Goal: Task Accomplishment & Management: Complete application form

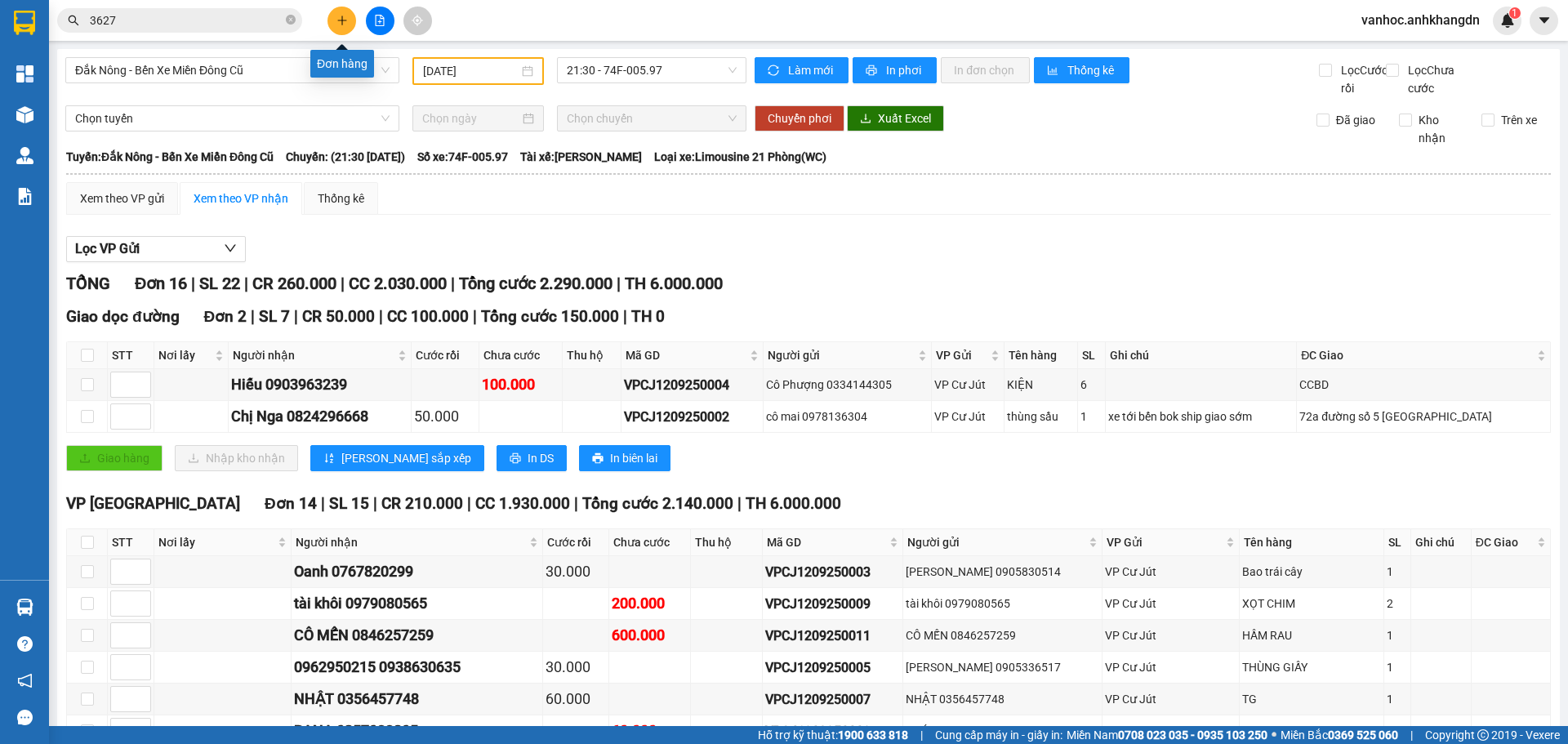
click at [344, 17] on icon "plus" at bounding box center [342, 21] width 11 height 11
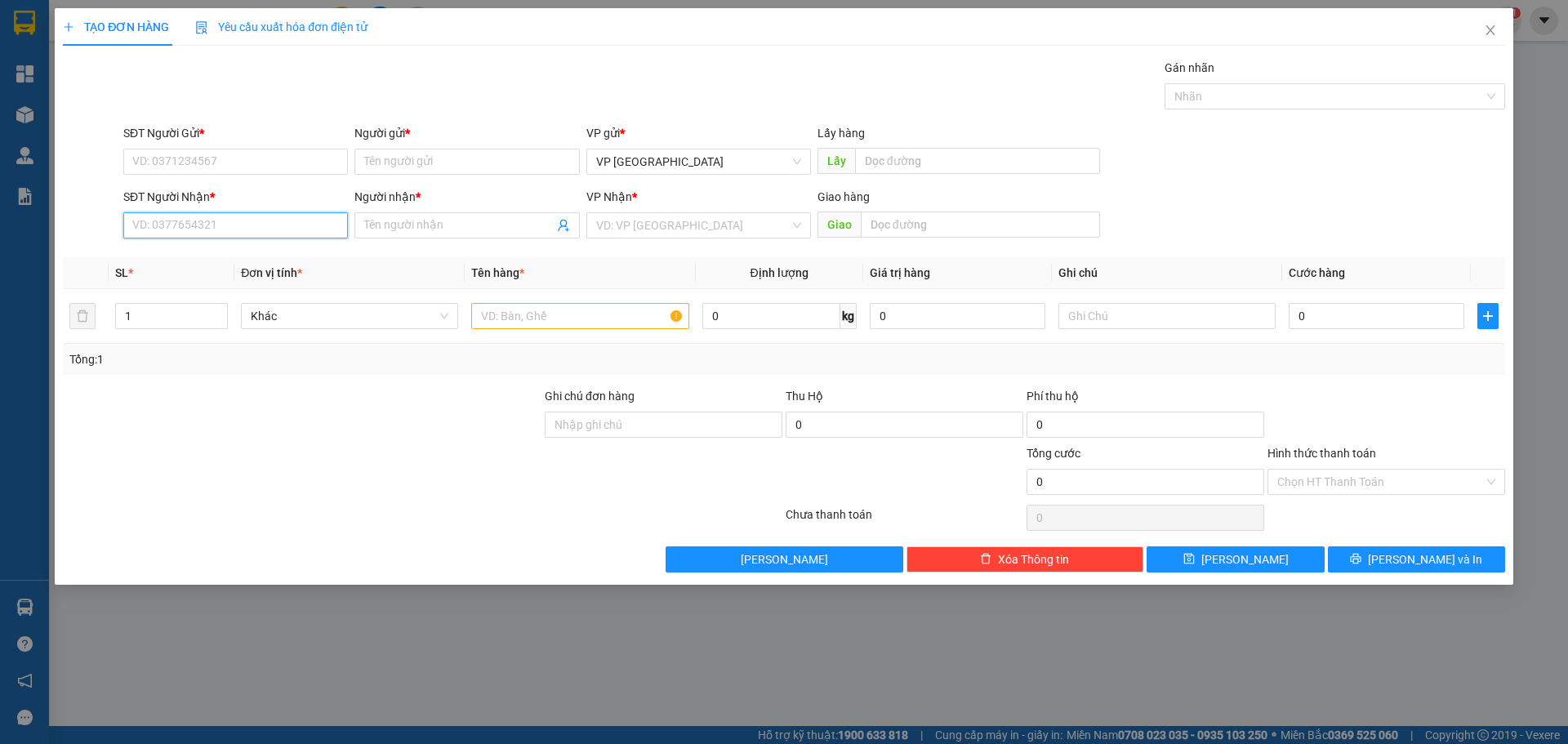
click at [240, 227] on input "SĐT Người Nhận *" at bounding box center [235, 226] width 225 height 26
click at [396, 240] on div "Người nhận * Tên người nhận" at bounding box center [466, 216] width 225 height 57
click at [399, 231] on input "Người nhận *" at bounding box center [459, 225] width 188 height 18
paste input "á"
type input "bánh kem 24h"
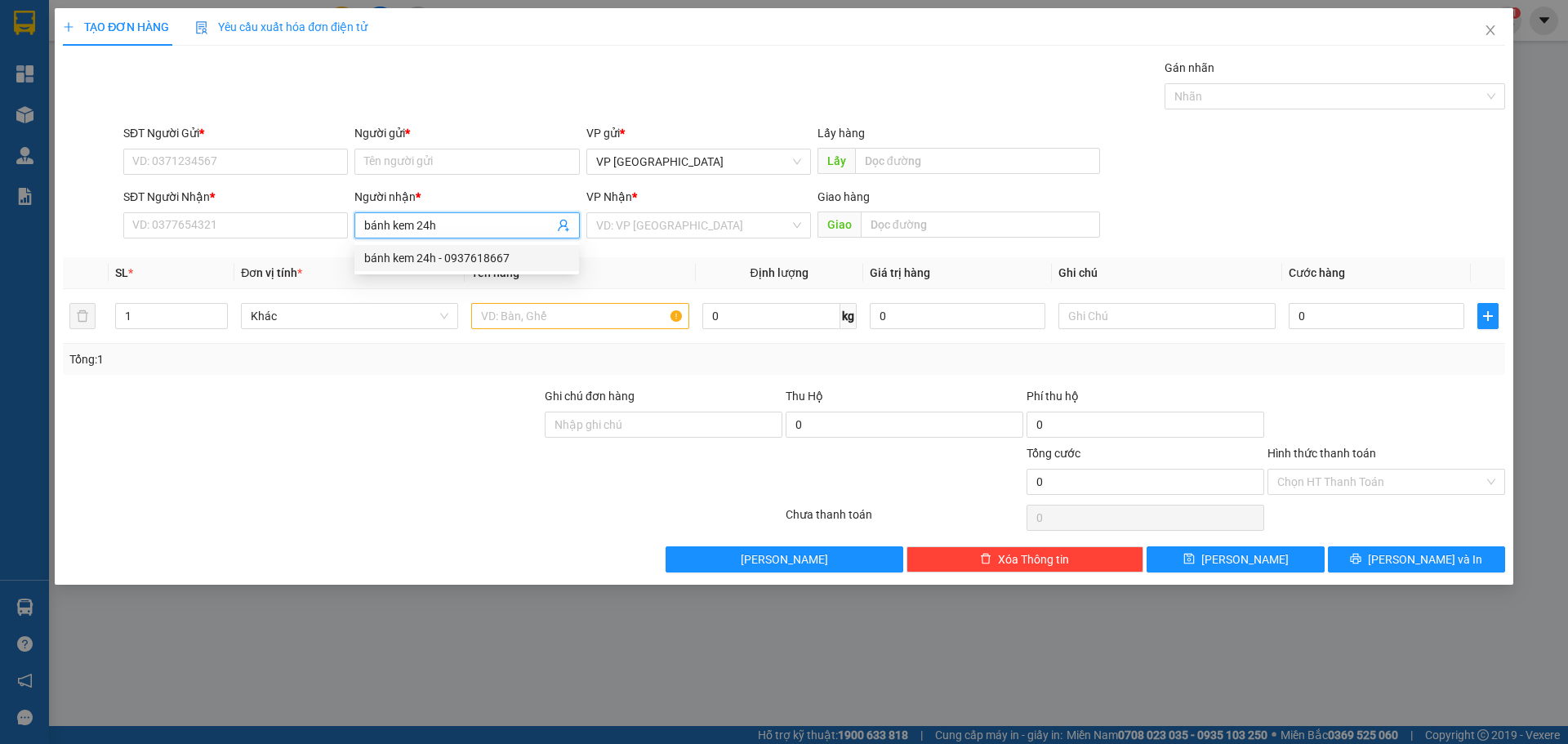
click at [454, 264] on div "bánh kem 24h - 0937618667" at bounding box center [467, 257] width 205 height 18
type input "0937618667"
drag, startPoint x: 439, startPoint y: 232, endPoint x: 352, endPoint y: 226, distance: 87.2
click at [352, 226] on div "Người nhận * bánh kem 24h" at bounding box center [467, 216] width 231 height 57
type input "bánh kem 24h"
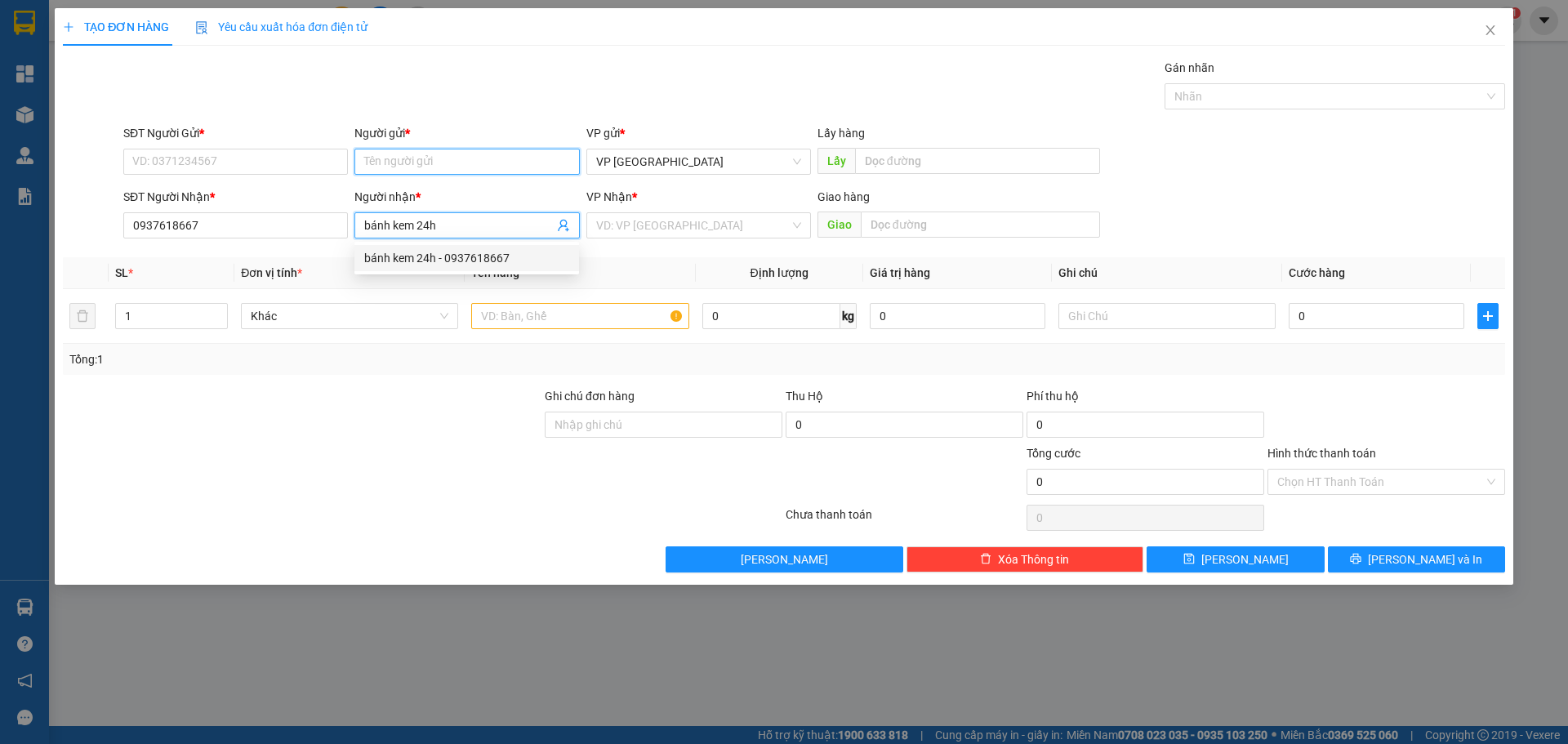
click at [430, 156] on input "Người gửi *" at bounding box center [466, 161] width 225 height 26
paste input "bánh kem 24h"
type input "bánh kem 24h"
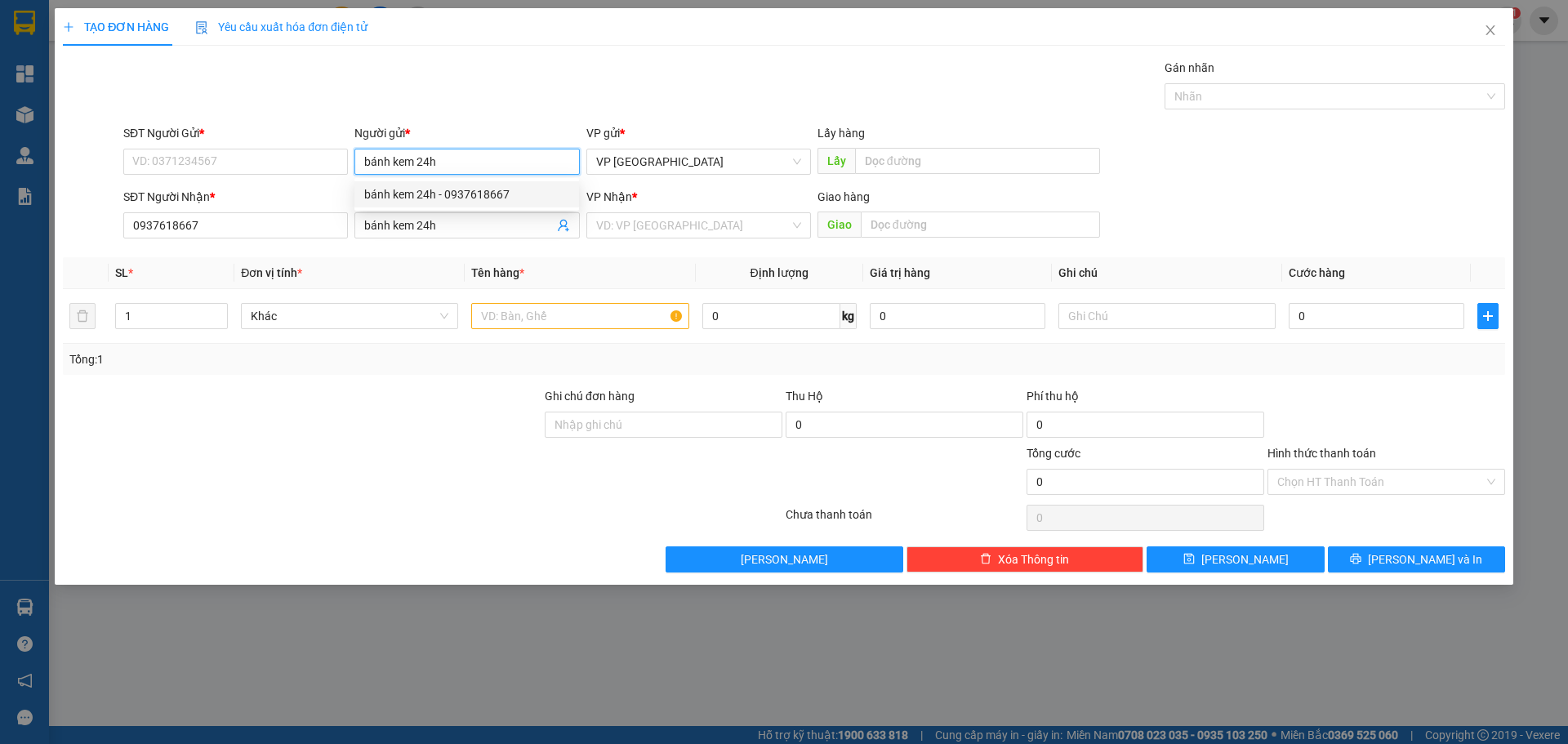
click at [443, 195] on div "bánh kem 24h - 0937618667" at bounding box center [467, 194] width 205 height 18
type input "0937618667"
type input "bánh kem 24h"
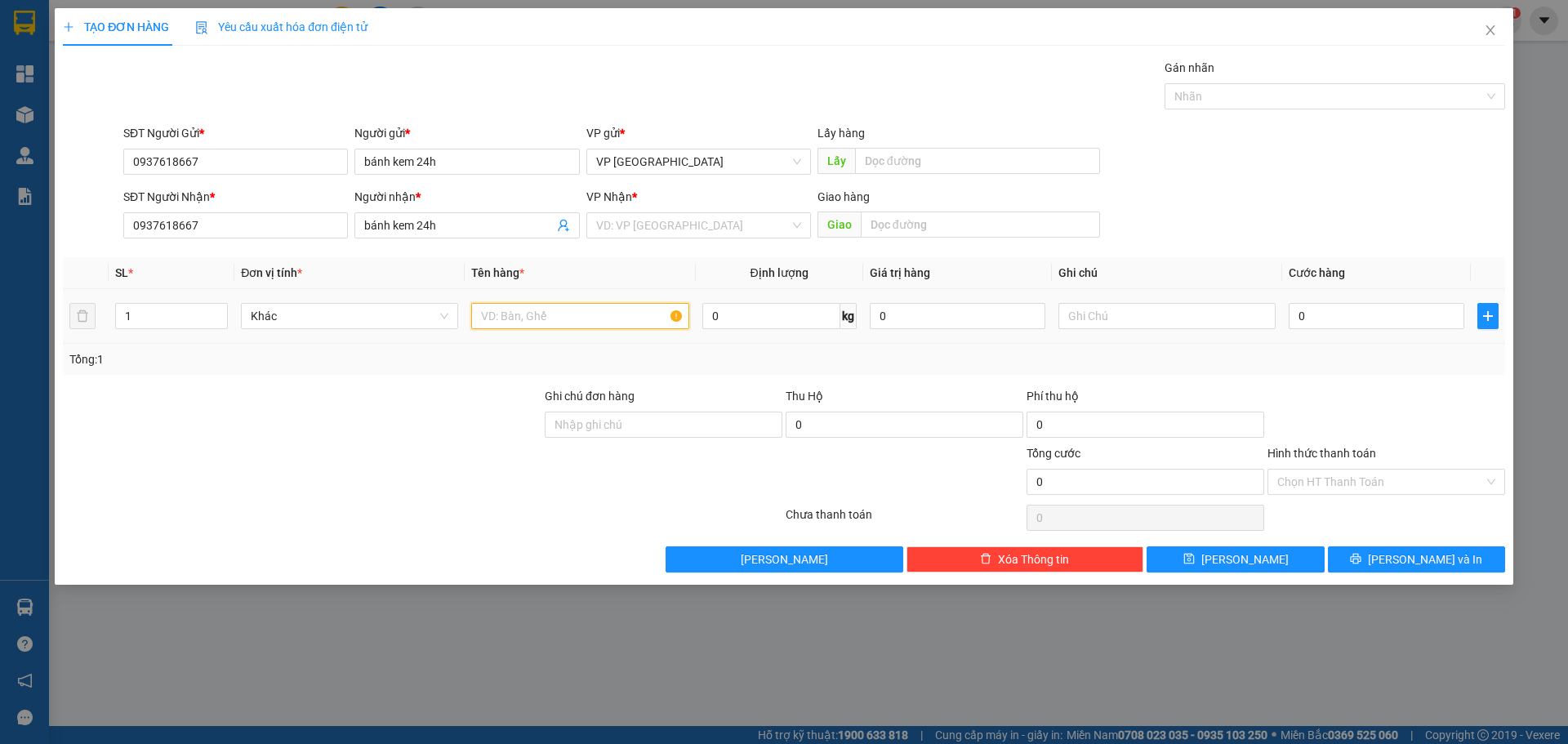
click at [525, 313] on input "text" at bounding box center [580, 316] width 217 height 26
type input "tg"
click at [1341, 321] on input "0" at bounding box center [1377, 316] width 175 height 26
type input "7"
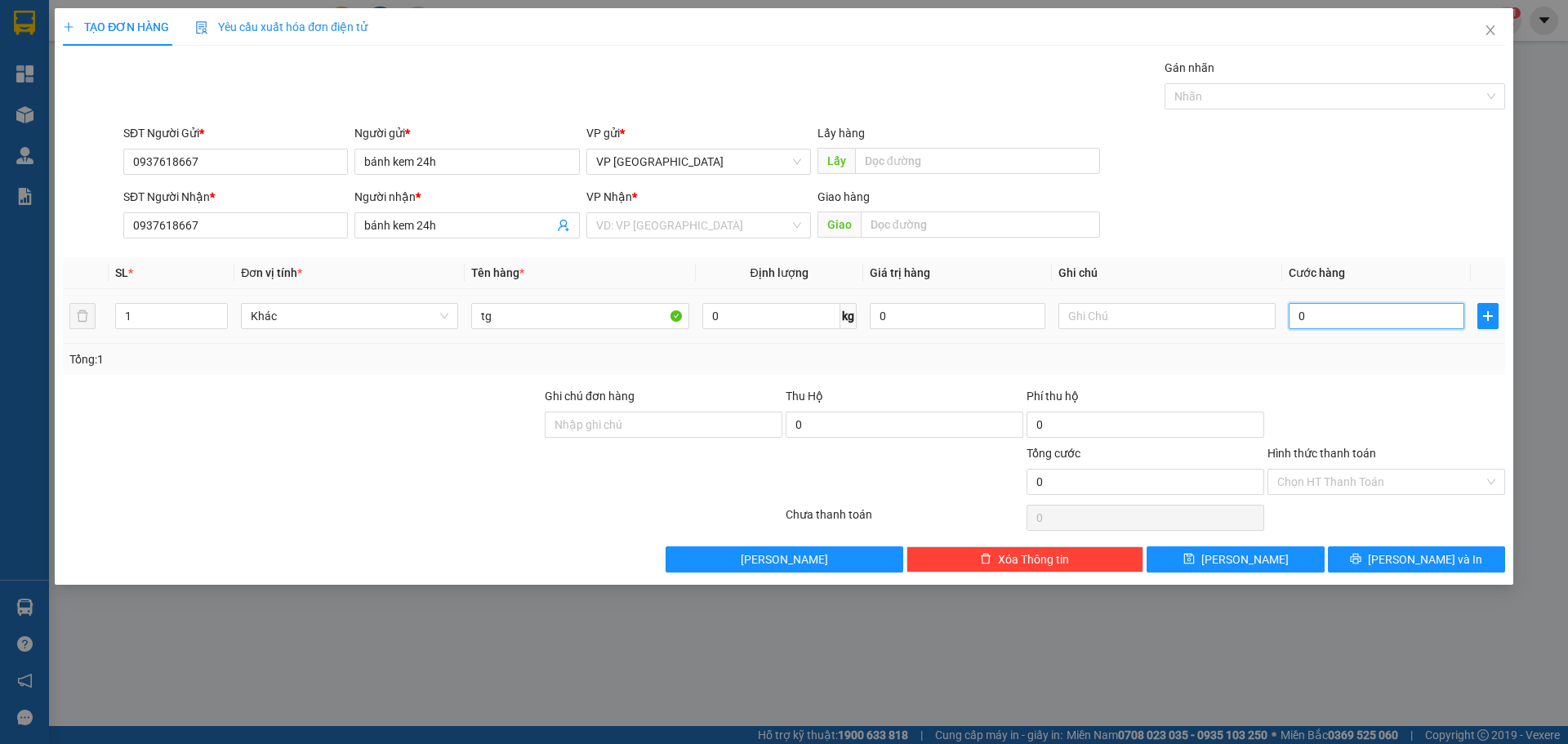
type input "7"
type input "70"
type input "700"
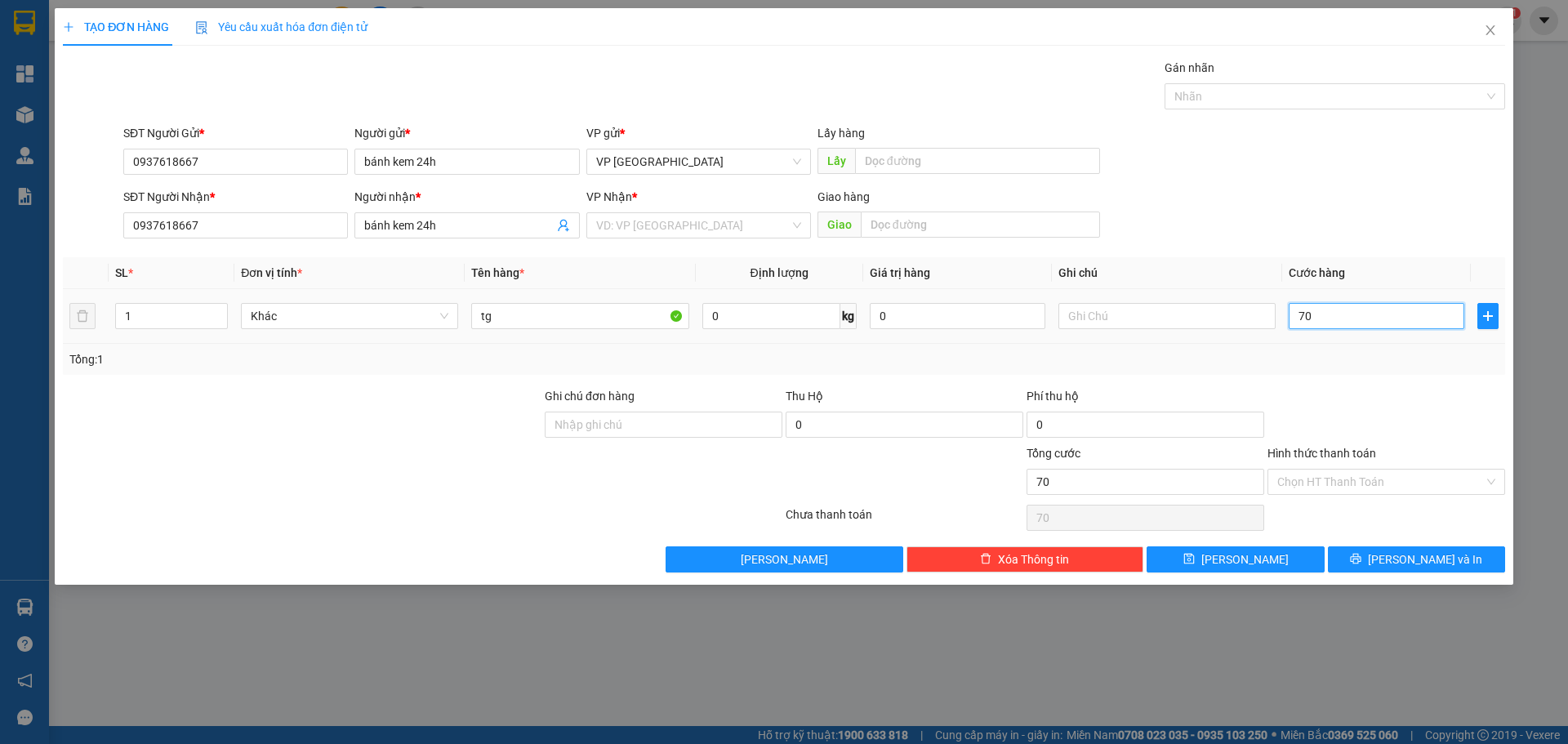
type input "700"
type input "7.000"
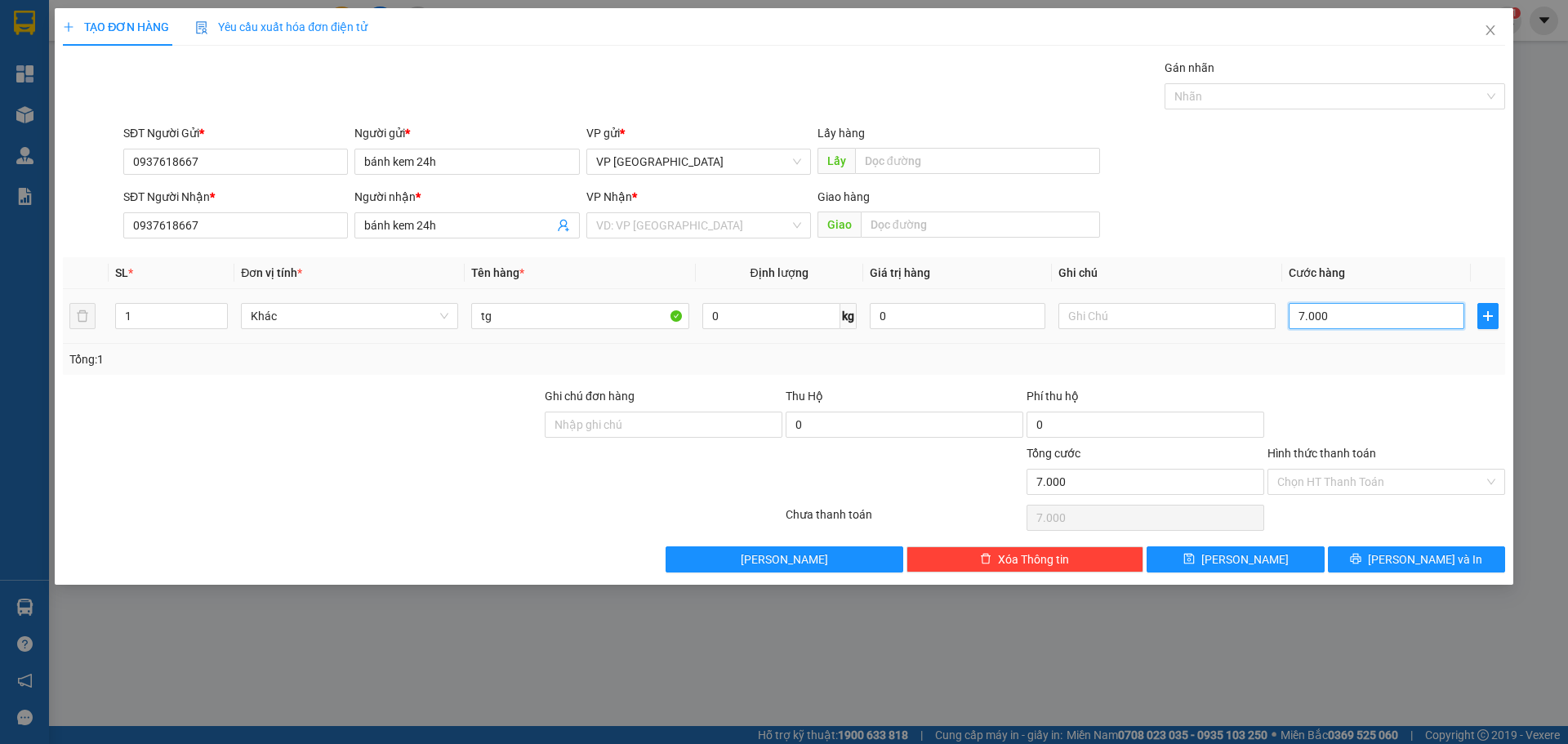
type input "70.000"
click at [682, 230] on input "search" at bounding box center [694, 226] width 194 height 24
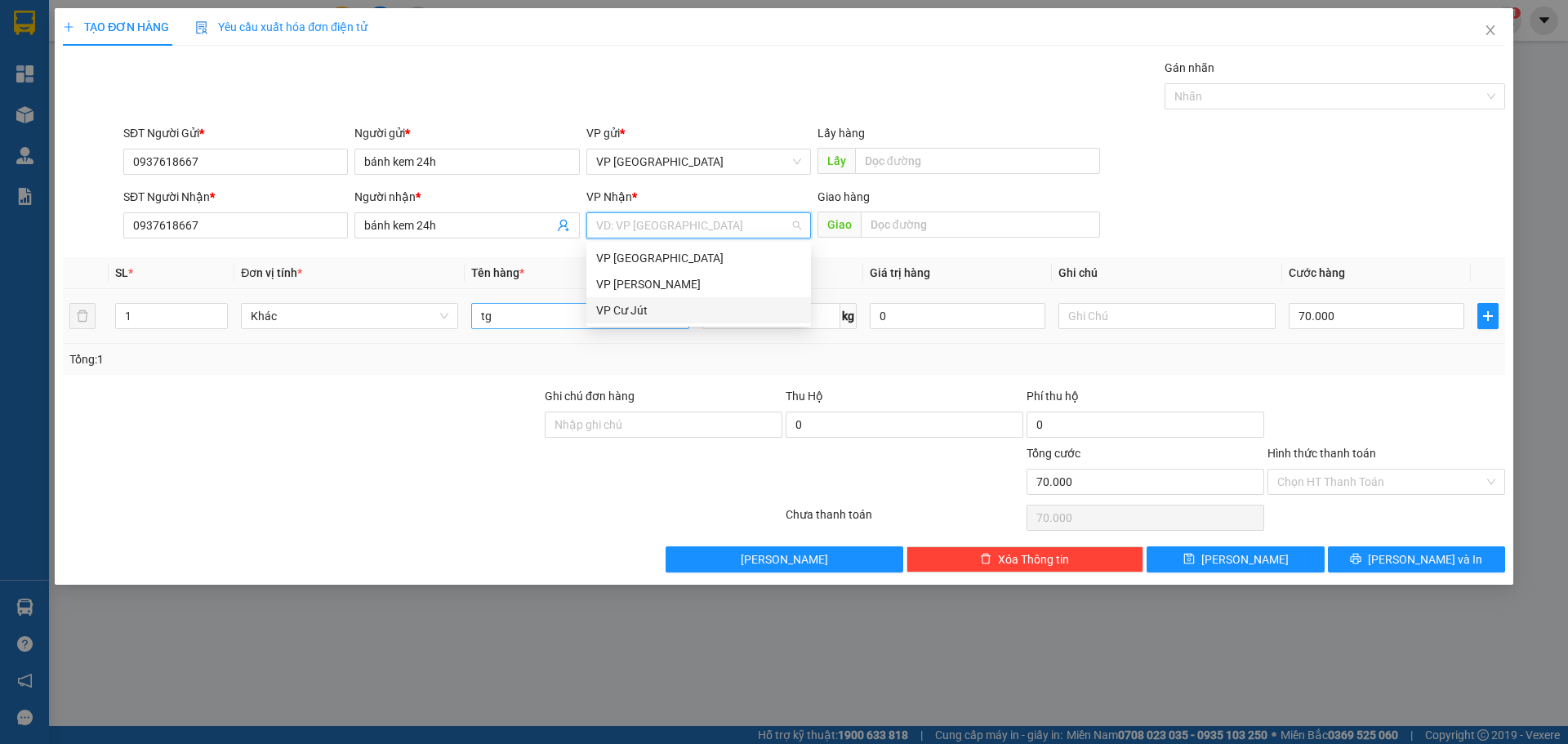
click at [667, 305] on div "VP Cư Jút" at bounding box center [699, 310] width 205 height 18
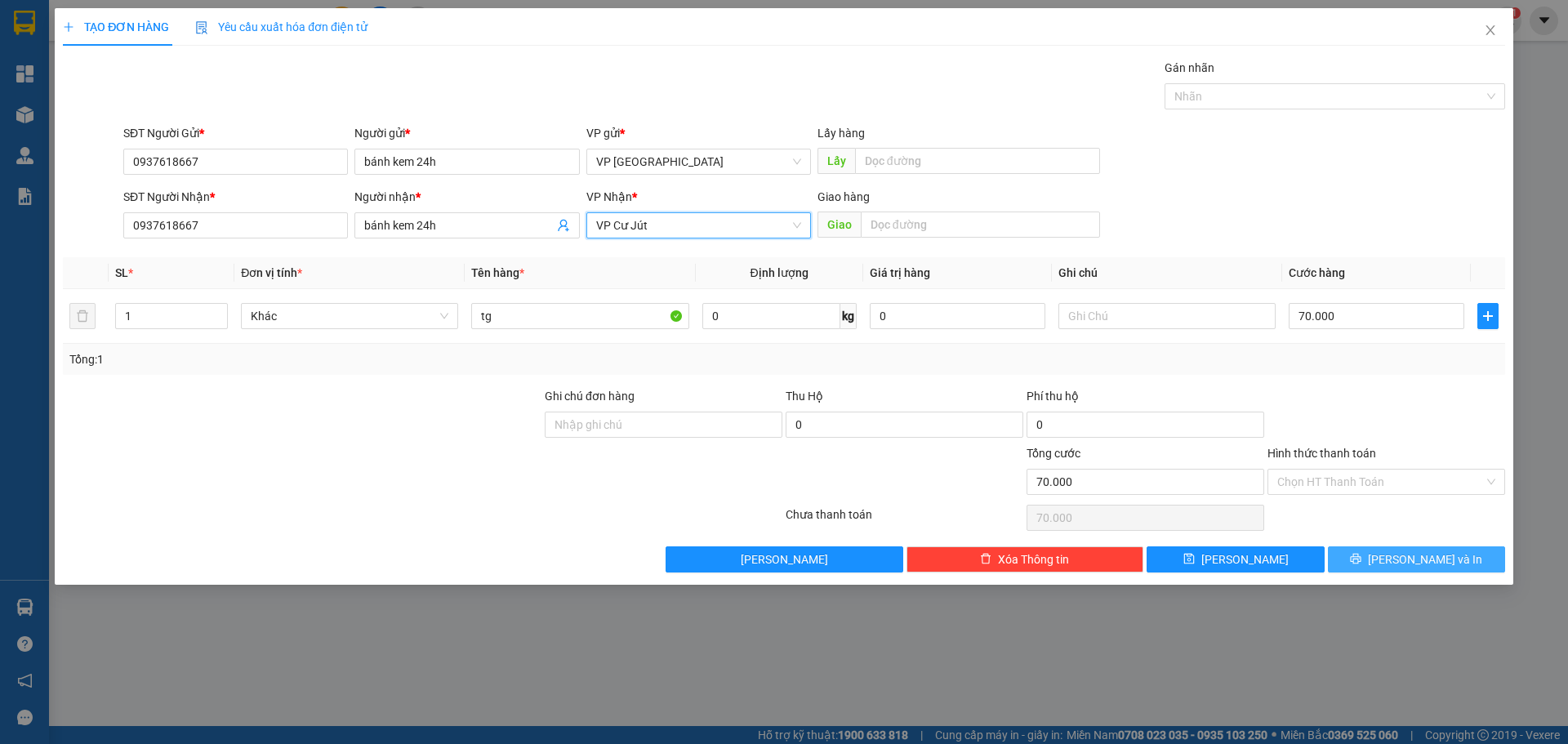
click at [1372, 550] on button "[PERSON_NAME] và In" at bounding box center [1417, 559] width 177 height 26
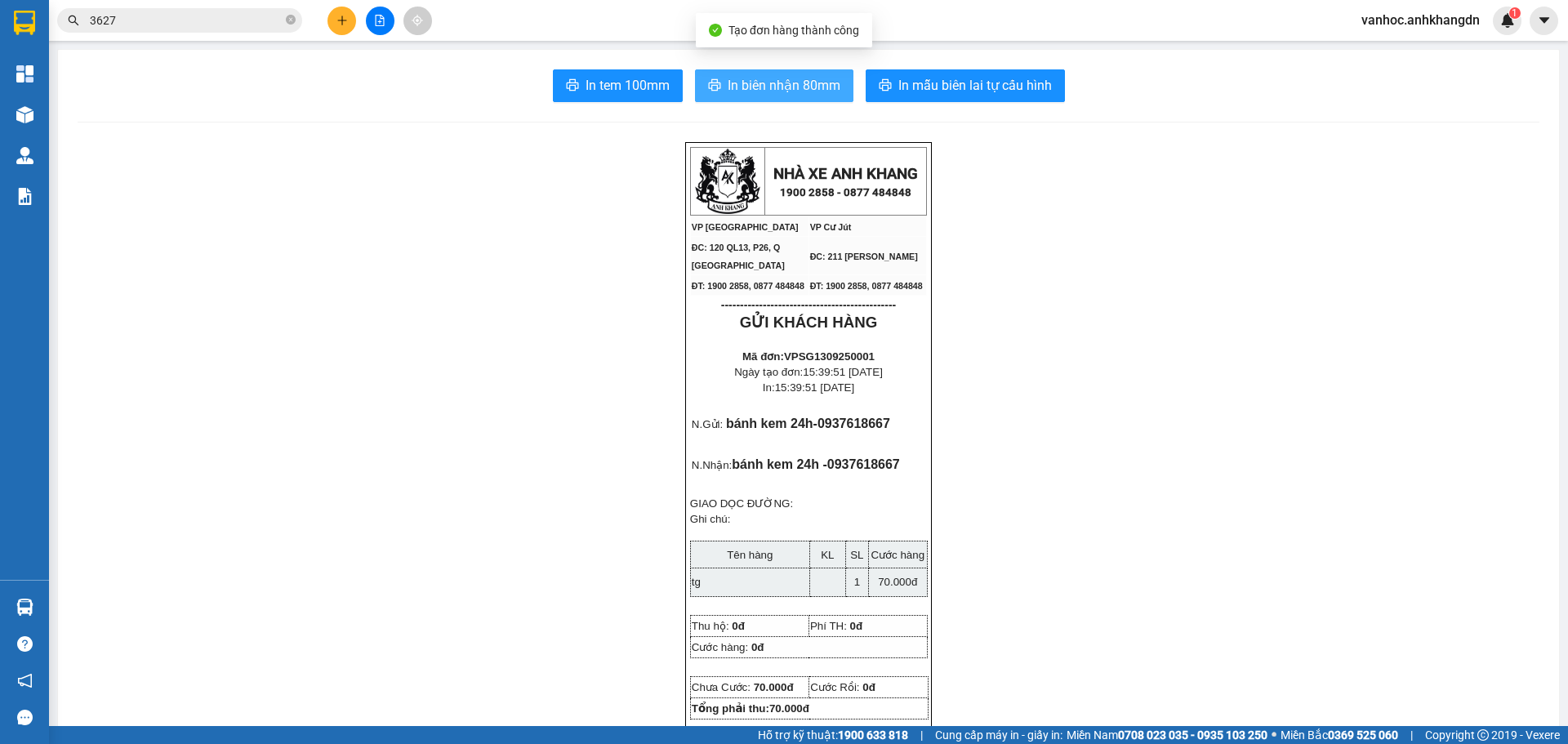
click at [746, 91] on span "In biên nhận 80mm" at bounding box center [784, 86] width 113 height 21
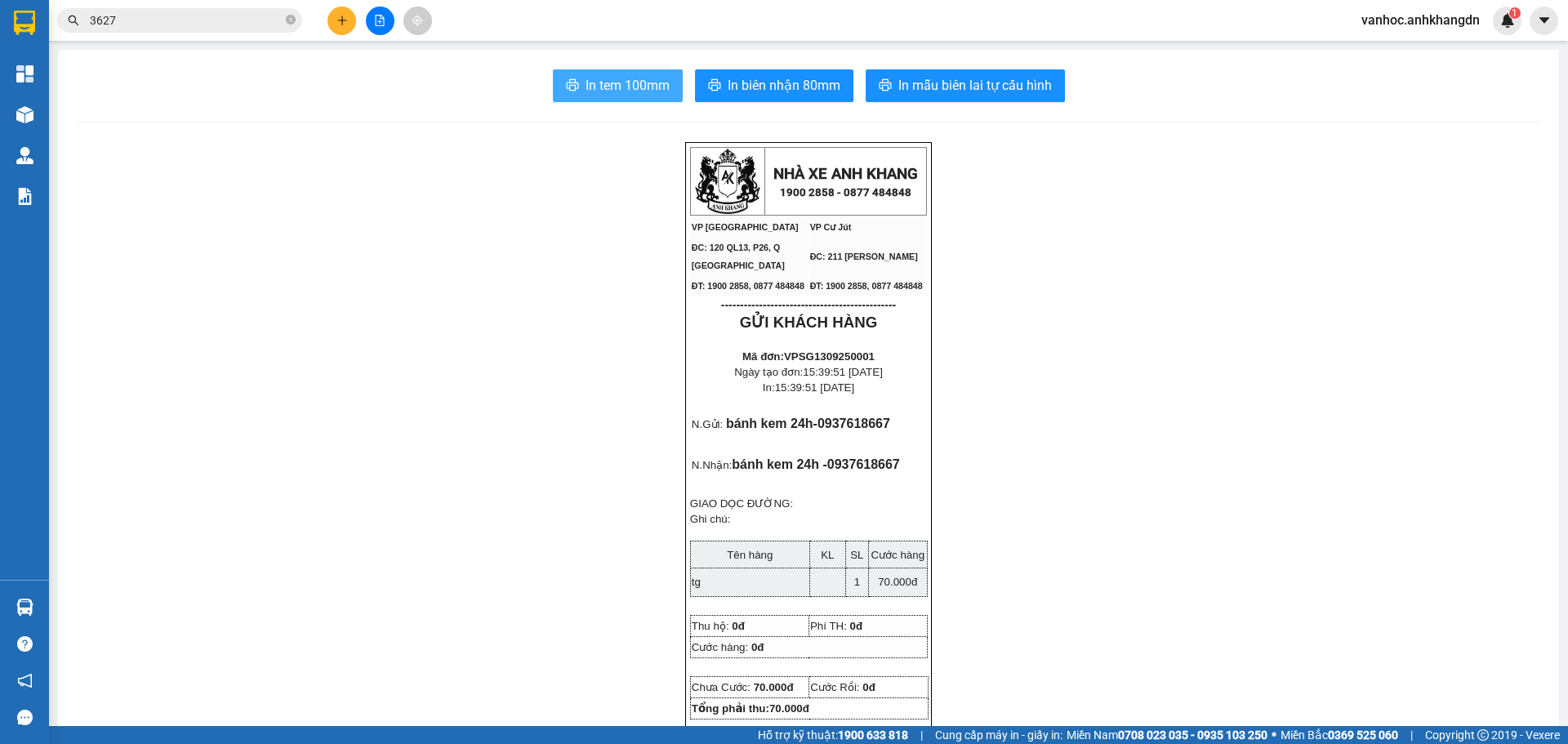
click at [663, 72] on button "In tem 100mm" at bounding box center [617, 85] width 130 height 33
click at [350, 10] on button at bounding box center [341, 21] width 29 height 29
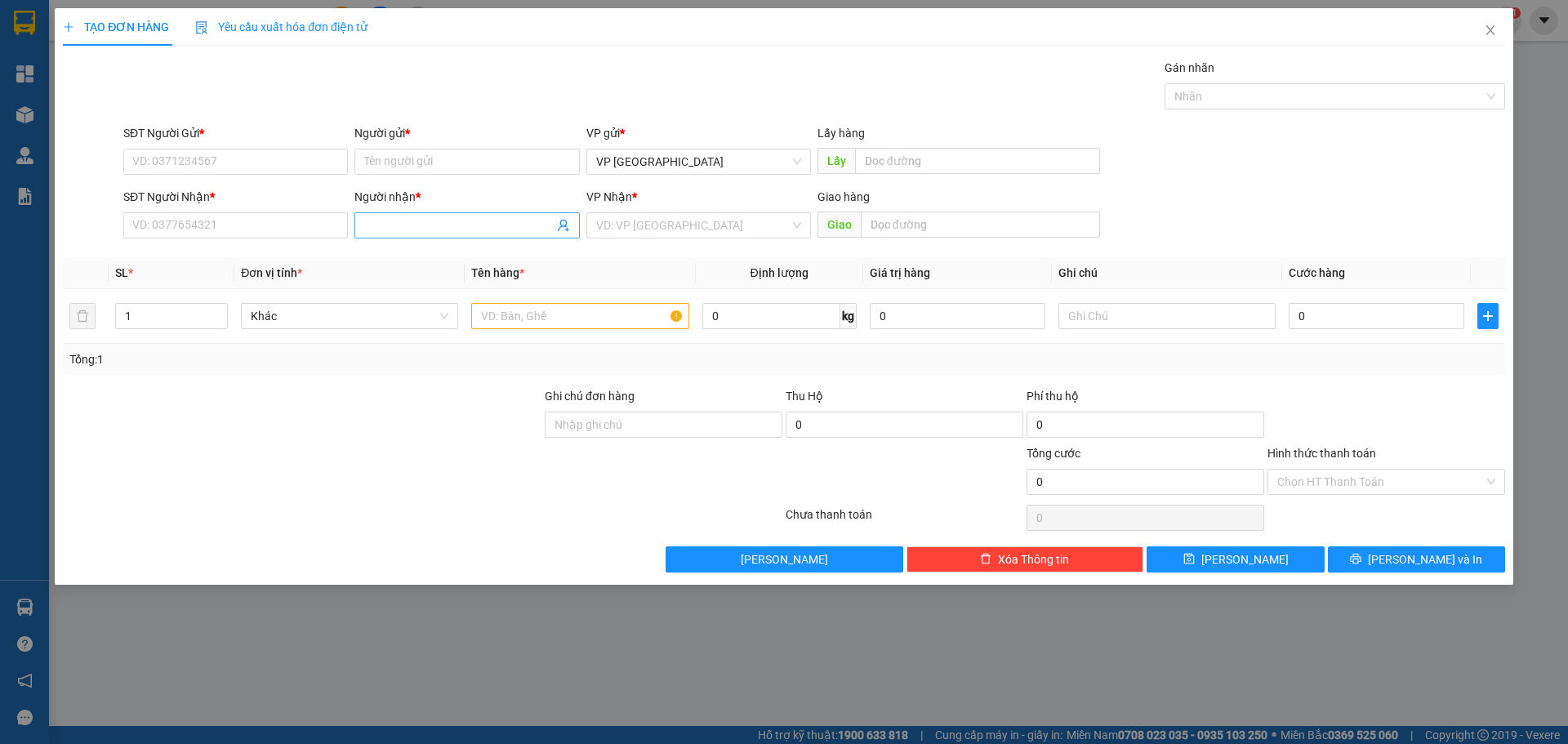
click at [427, 214] on span at bounding box center [466, 226] width 225 height 26
click at [421, 167] on input "Người gửi *" at bounding box center [466, 161] width 225 height 26
type input "xm"
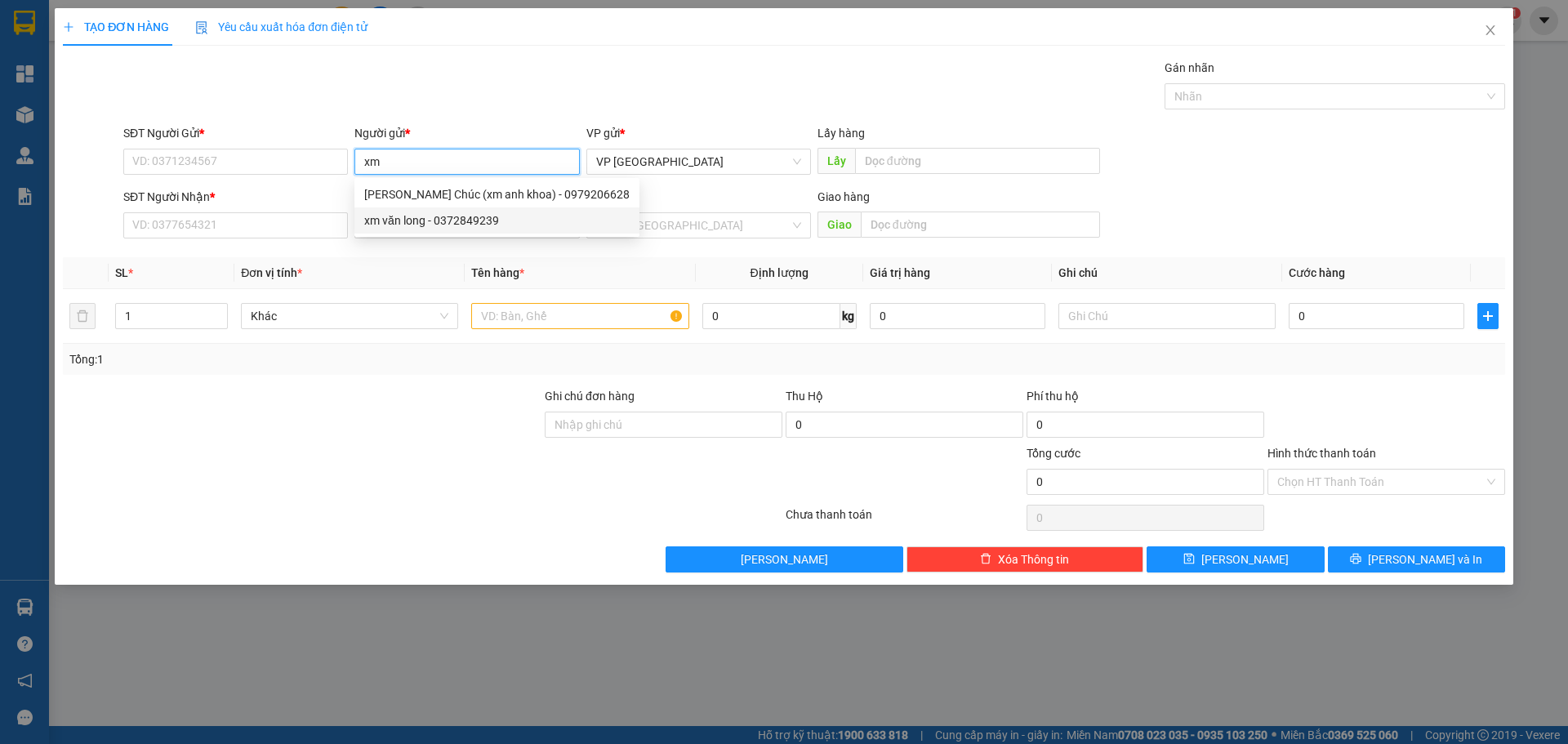
click at [456, 214] on div "xm văn long - 0372849239" at bounding box center [497, 220] width 266 height 18
type input "0372849239"
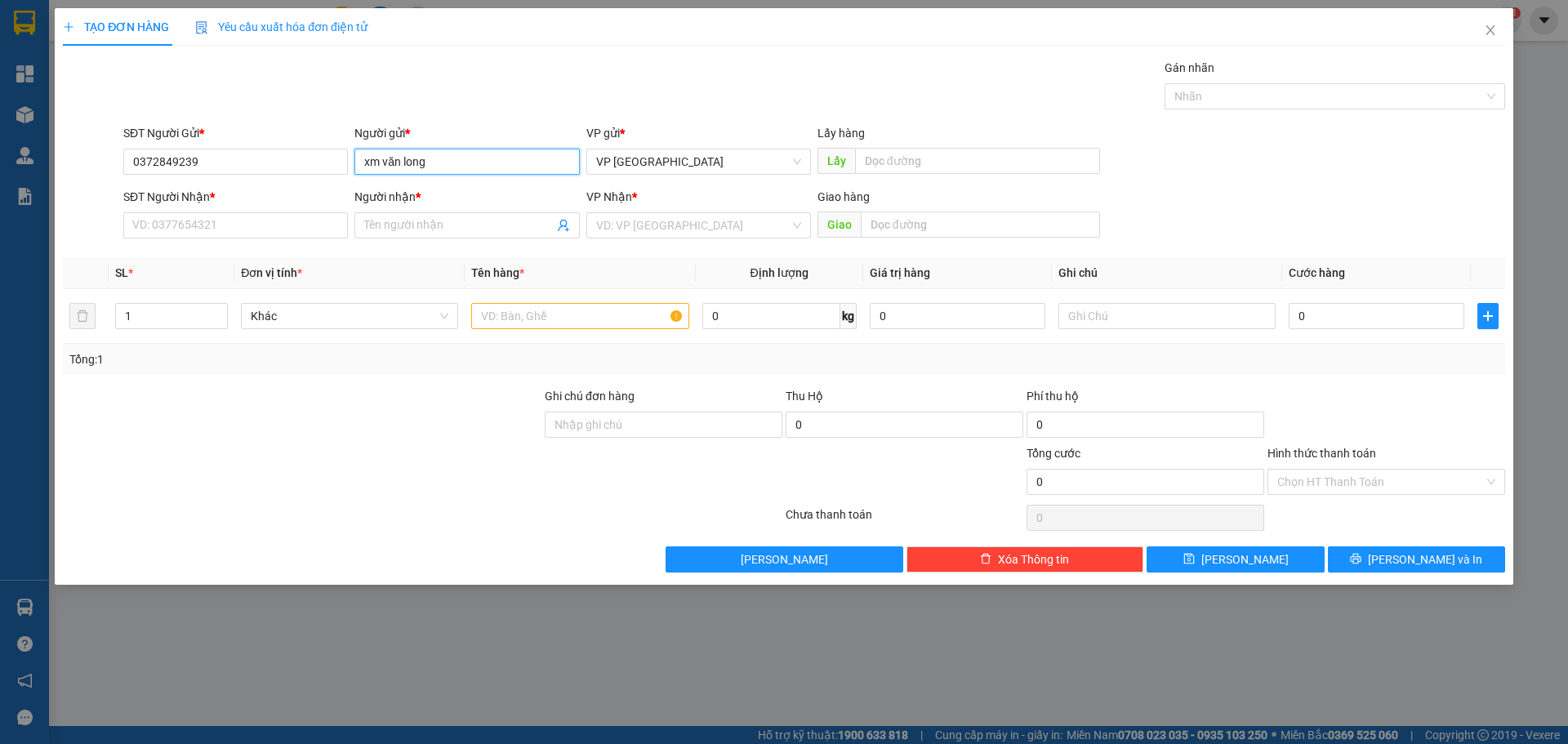
type input "xm văn long"
click at [906, 154] on input "text" at bounding box center [977, 161] width 245 height 26
paste input "ã"
paste input "ư"
paste input "òa"
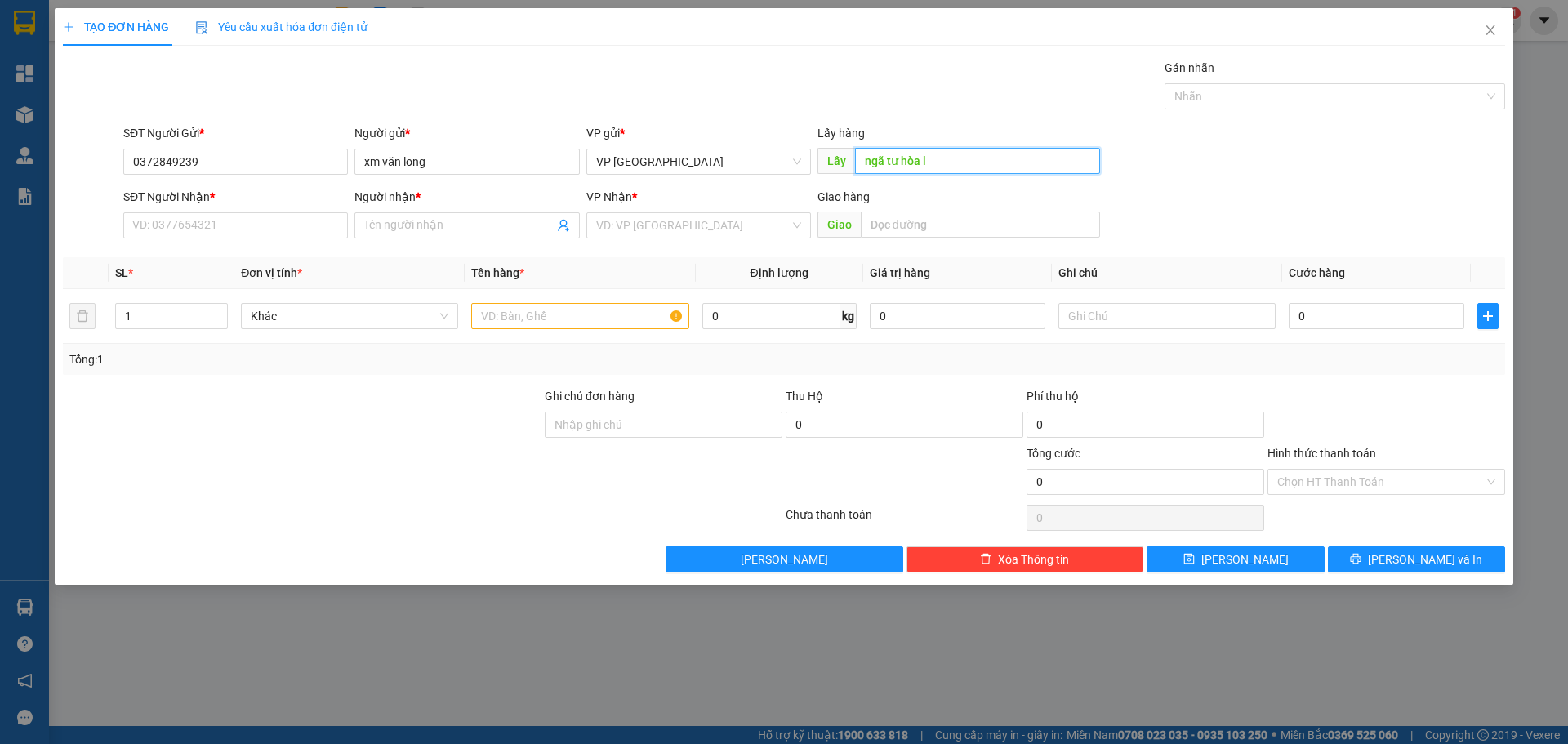
paste input "ơ"
paste input "ợi"
type input "ngã tư hòa lợi"
click at [551, 310] on input "text" at bounding box center [580, 316] width 217 height 26
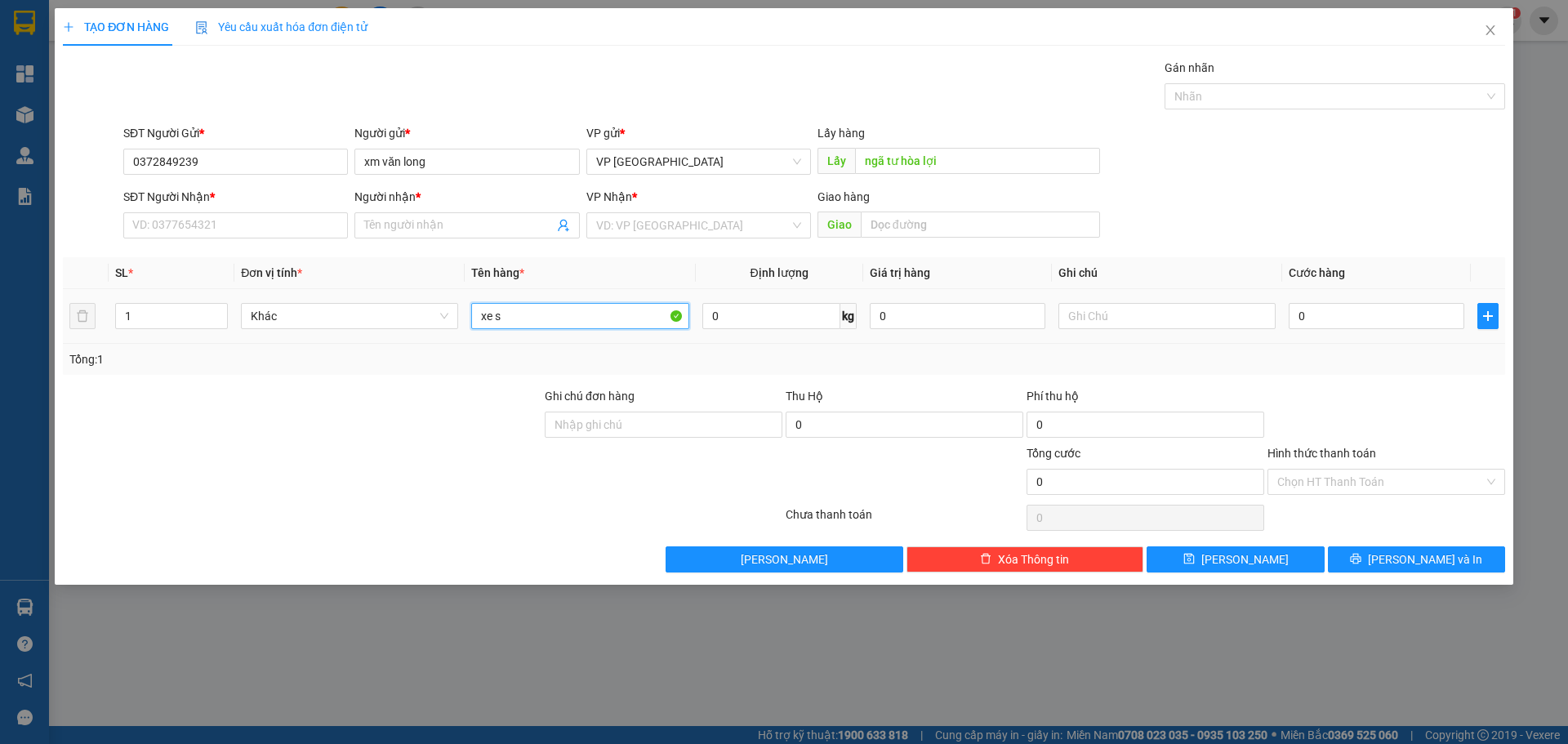
paste input "ô"
paste input "ố"
type input "xe số"
click at [1339, 319] on input "0" at bounding box center [1377, 316] width 175 height 26
type input "2"
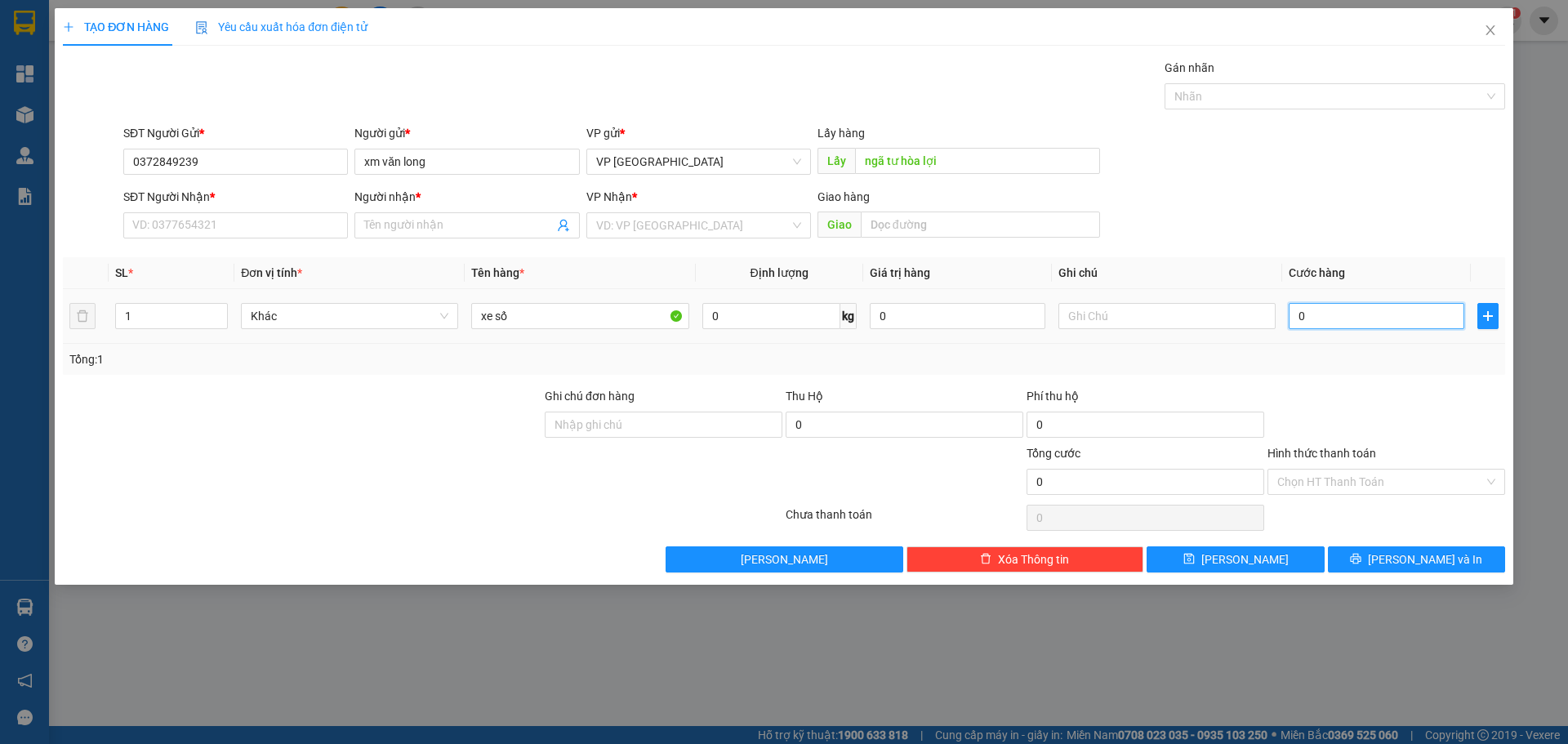
type input "2"
type input "25"
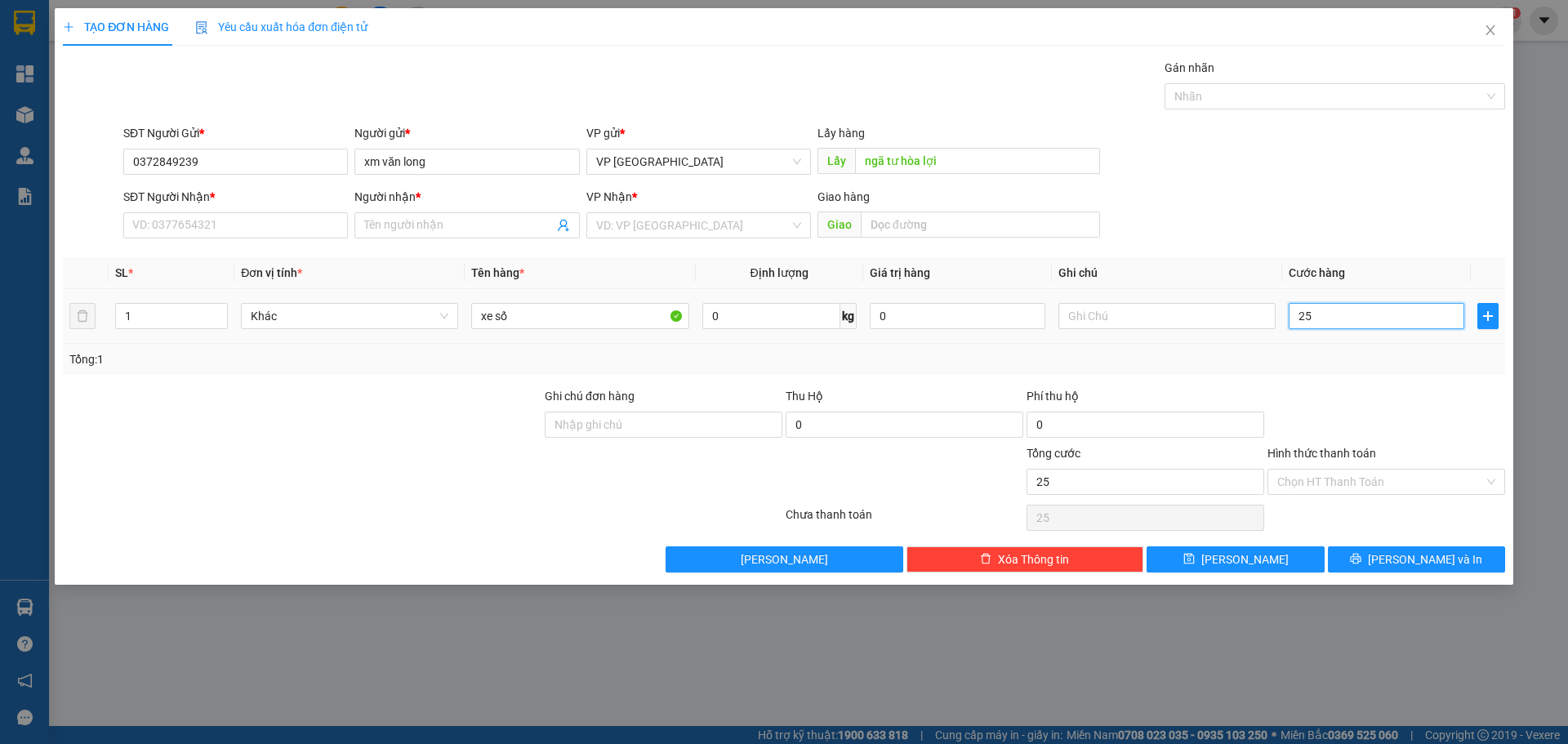
type input "250"
type input "2.500"
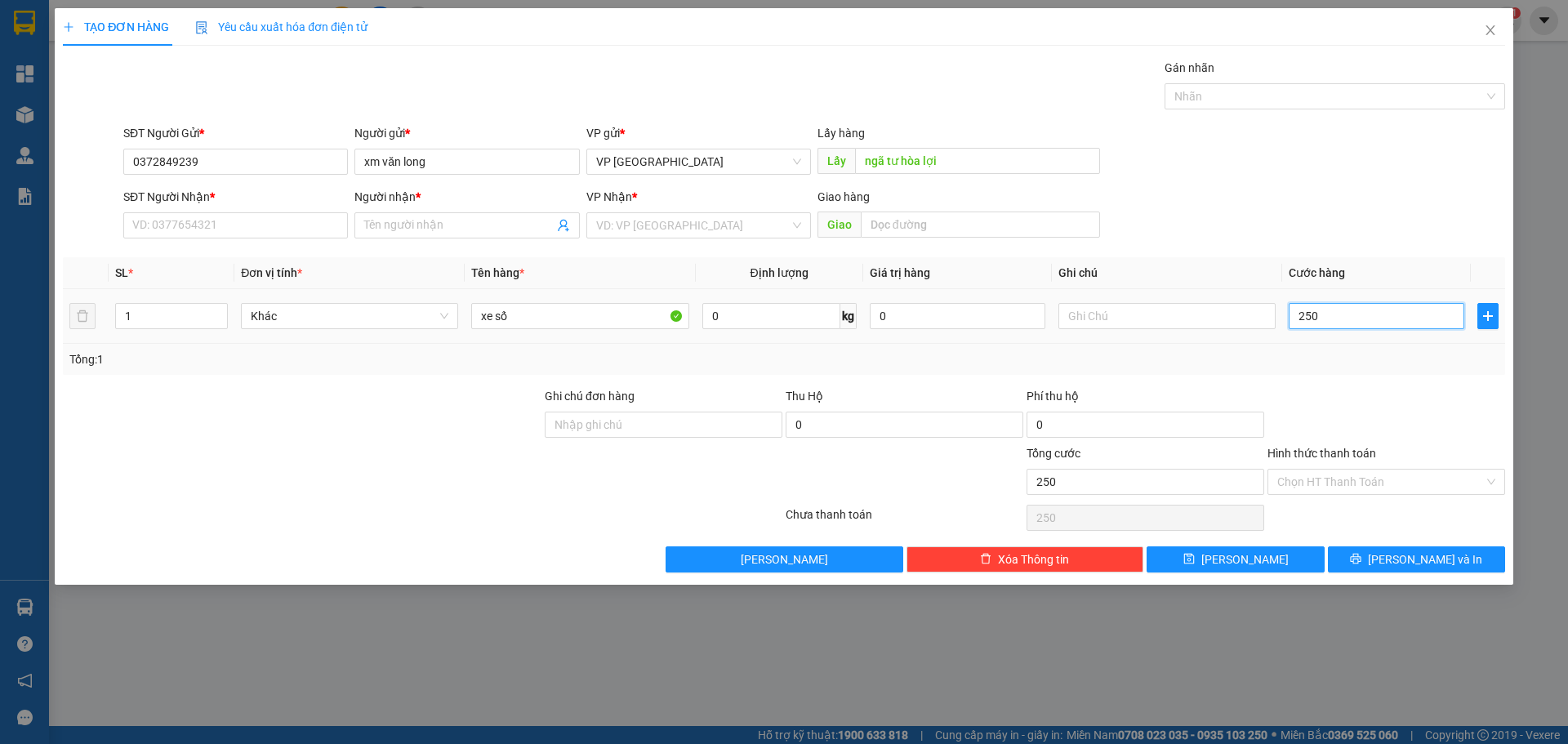
type input "2.500"
type input "25.000"
type input "250.000"
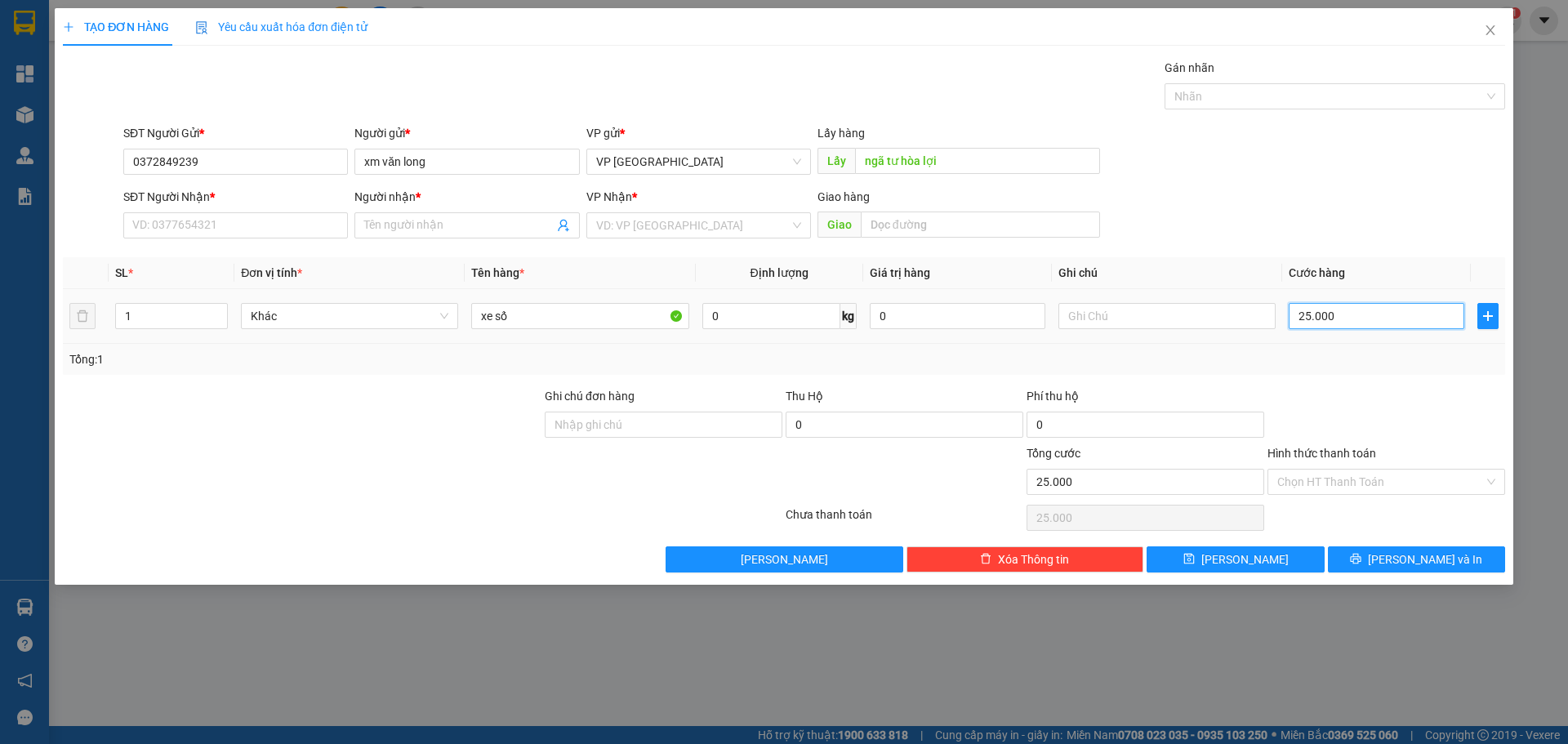
type input "250.000"
click at [439, 221] on input "Người nhận *" at bounding box center [459, 225] width 188 height 18
click at [257, 227] on input "SĐT Người Nhận *" at bounding box center [235, 226] width 225 height 26
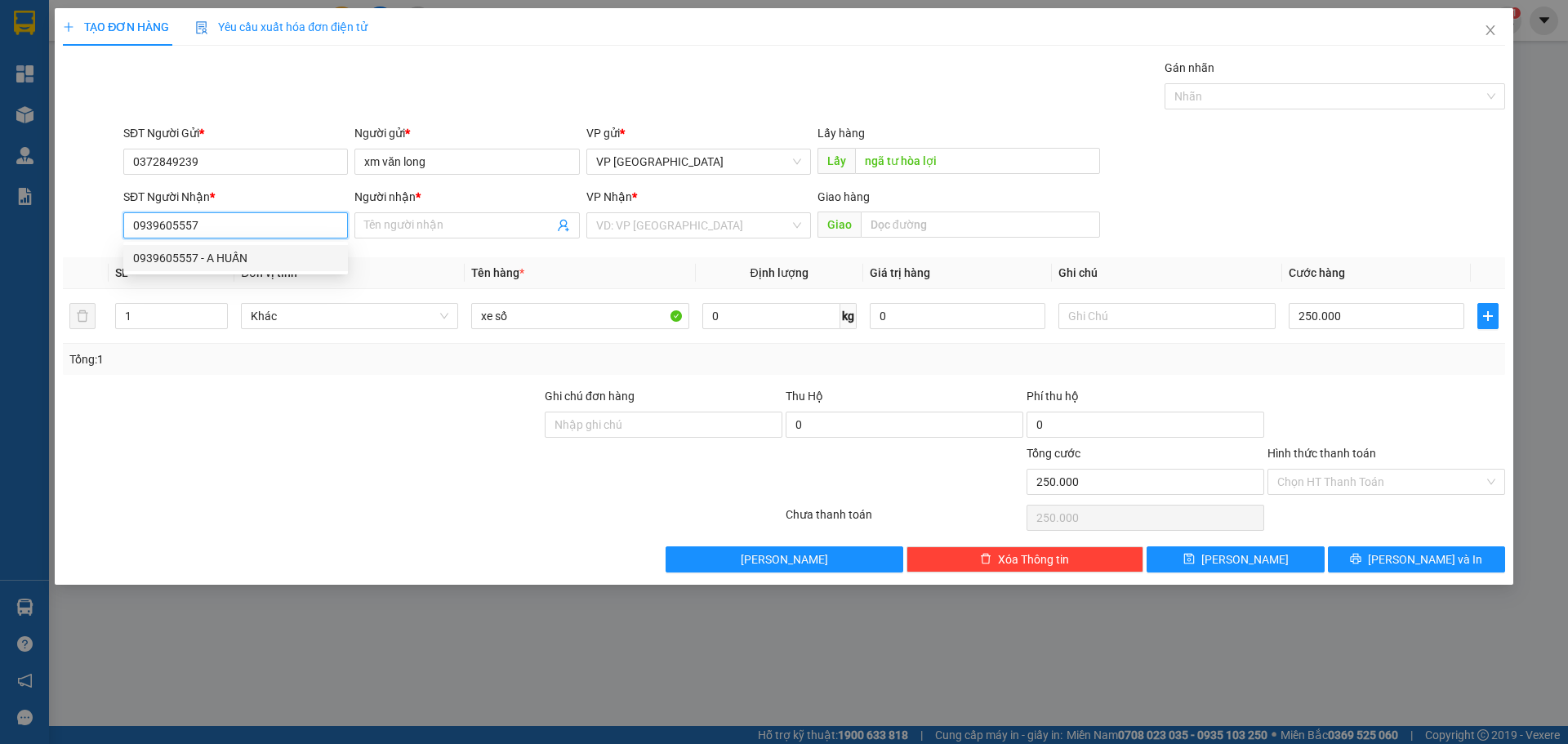
type input "0939605557"
click at [222, 232] on input "0939605557" at bounding box center [235, 226] width 225 height 26
click at [250, 250] on div "0939605557 - A HUẤN" at bounding box center [236, 257] width 205 height 18
type input "A HUẤN"
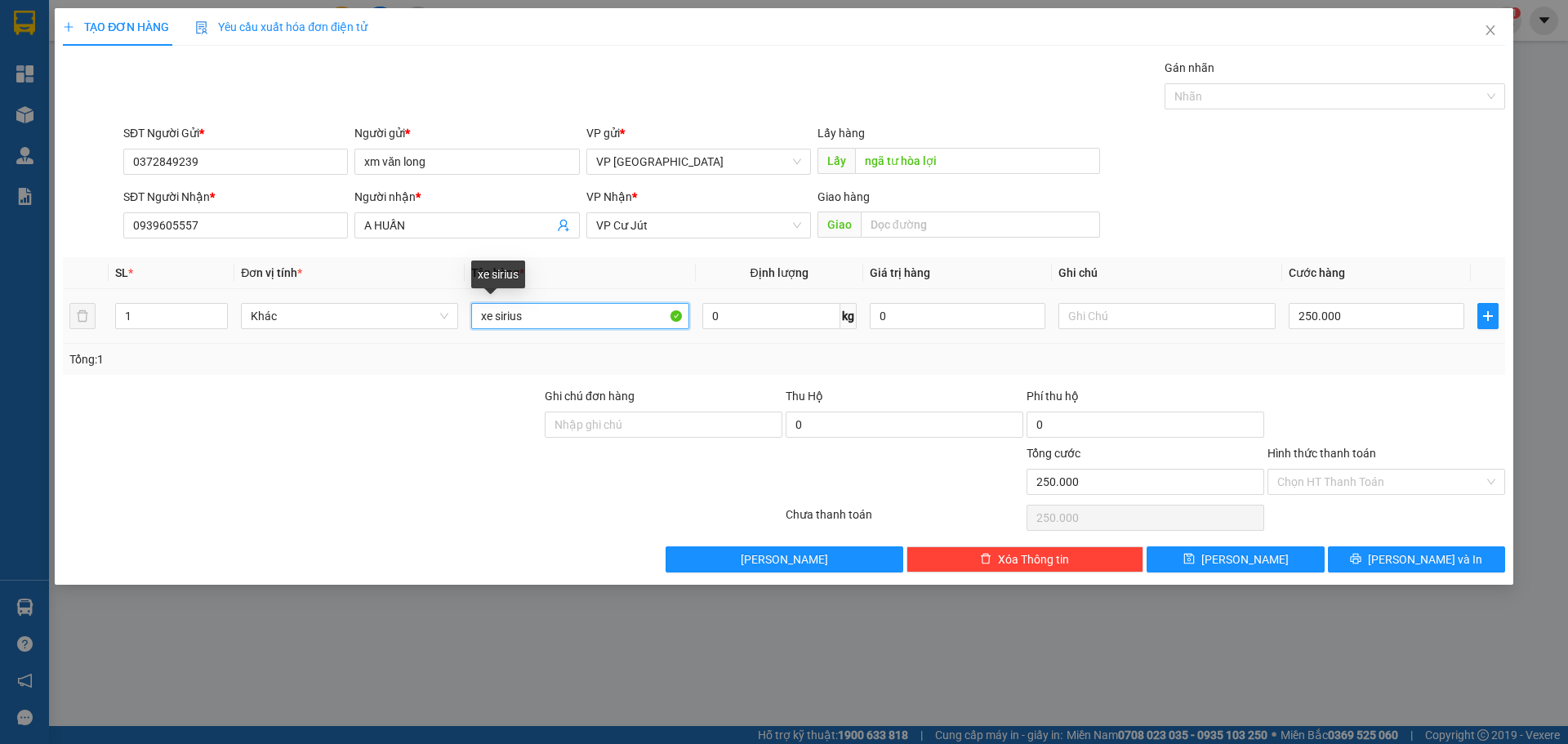
drag, startPoint x: 549, startPoint y: 322, endPoint x: 495, endPoint y: 324, distance: 54.0
click at [495, 324] on input "xe sirius" at bounding box center [580, 316] width 217 height 26
paste input "ô"
paste input "ố"
type input "xe số"
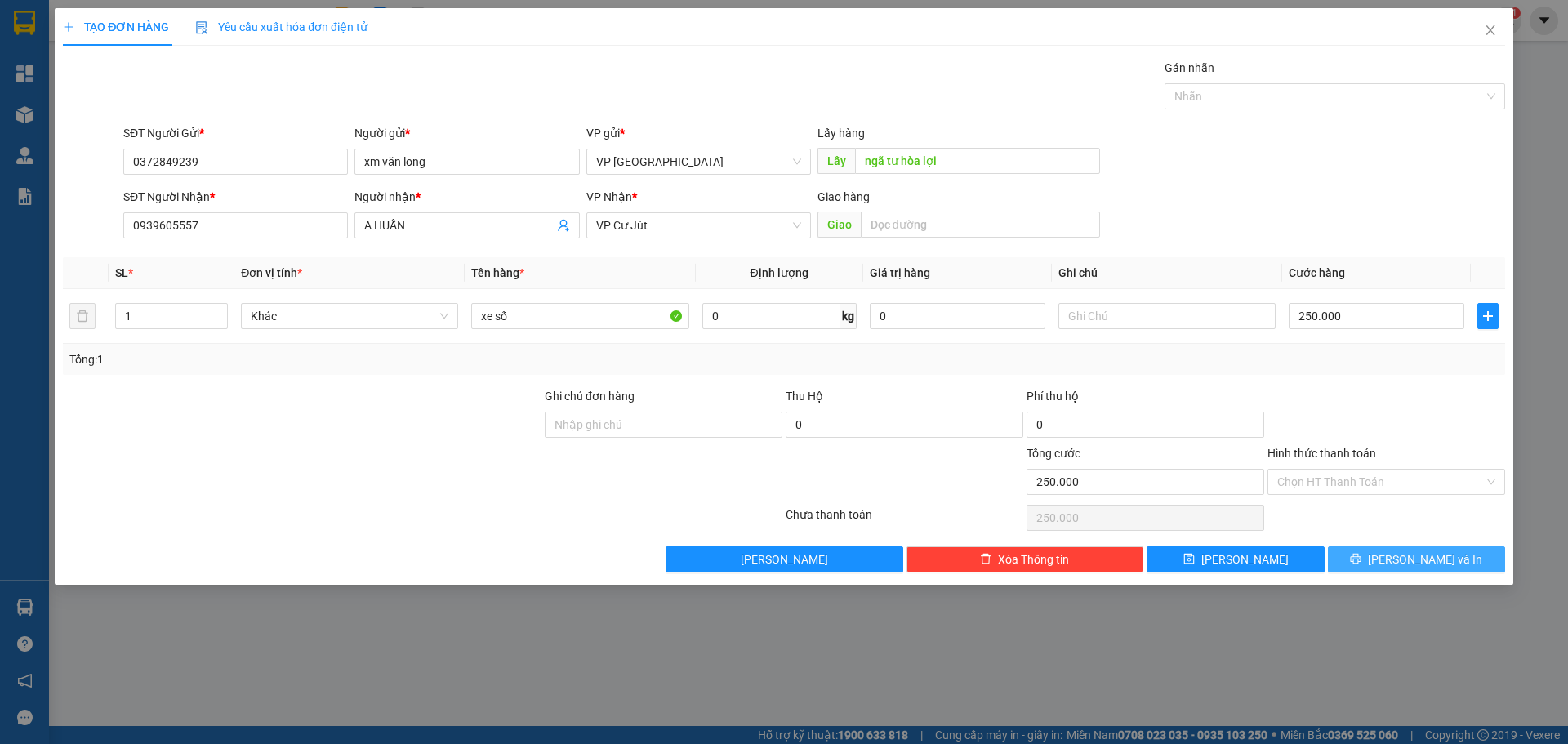
click at [1402, 559] on button "[PERSON_NAME] và In" at bounding box center [1417, 559] width 177 height 26
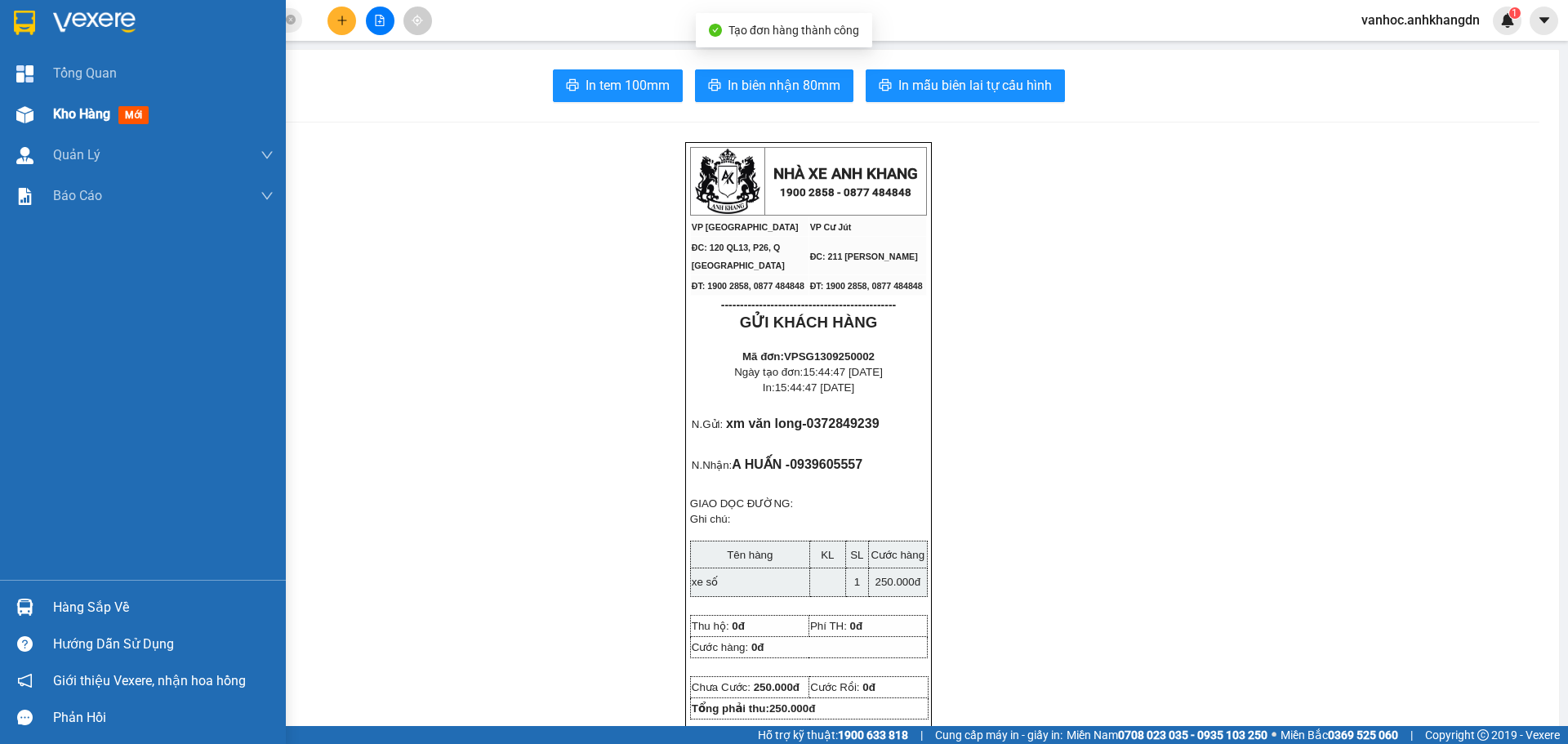
click at [62, 117] on span "Kho hàng" at bounding box center [81, 114] width 57 height 16
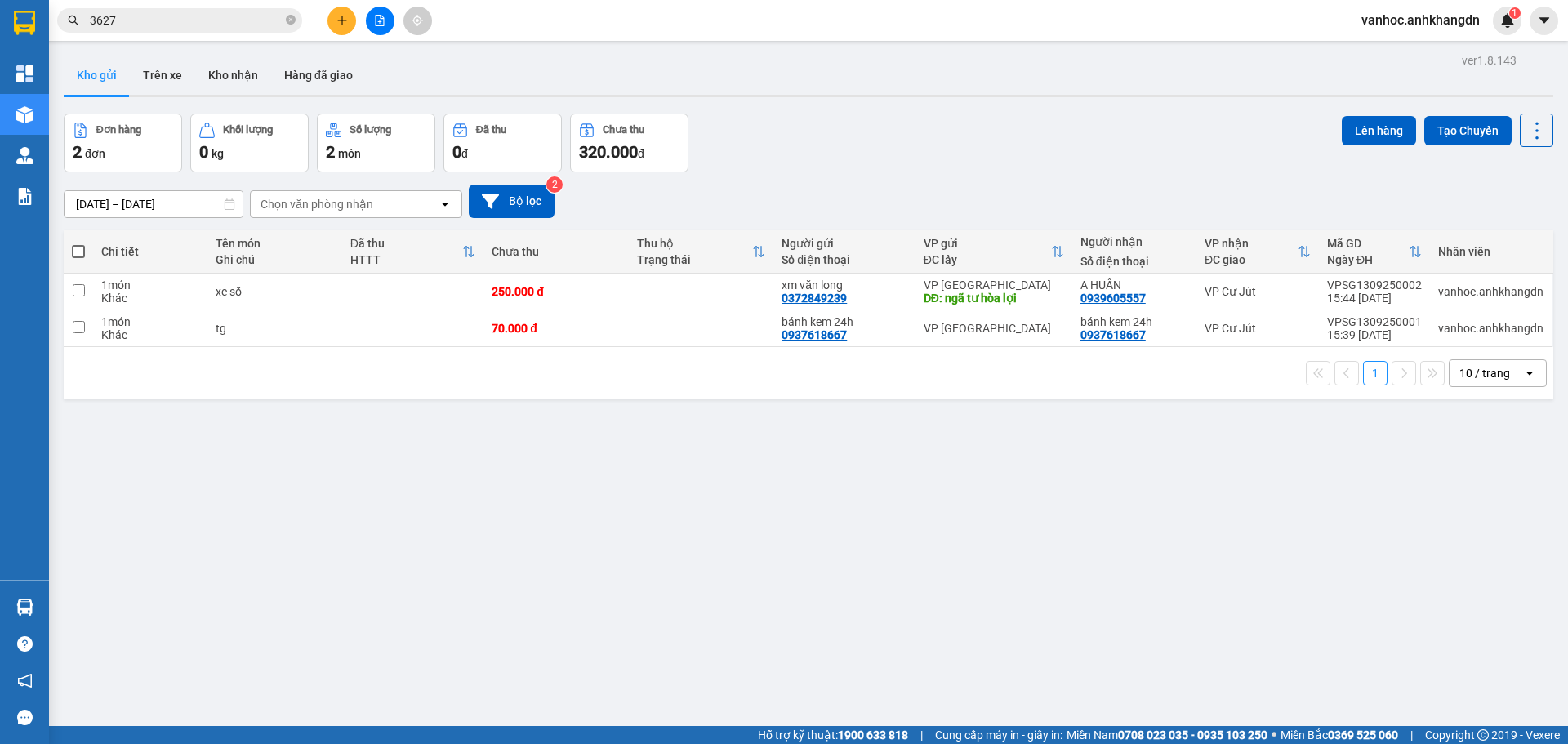
click at [367, 7] on div at bounding box center [379, 21] width 122 height 29
click at [344, 16] on icon "plus" at bounding box center [342, 21] width 11 height 11
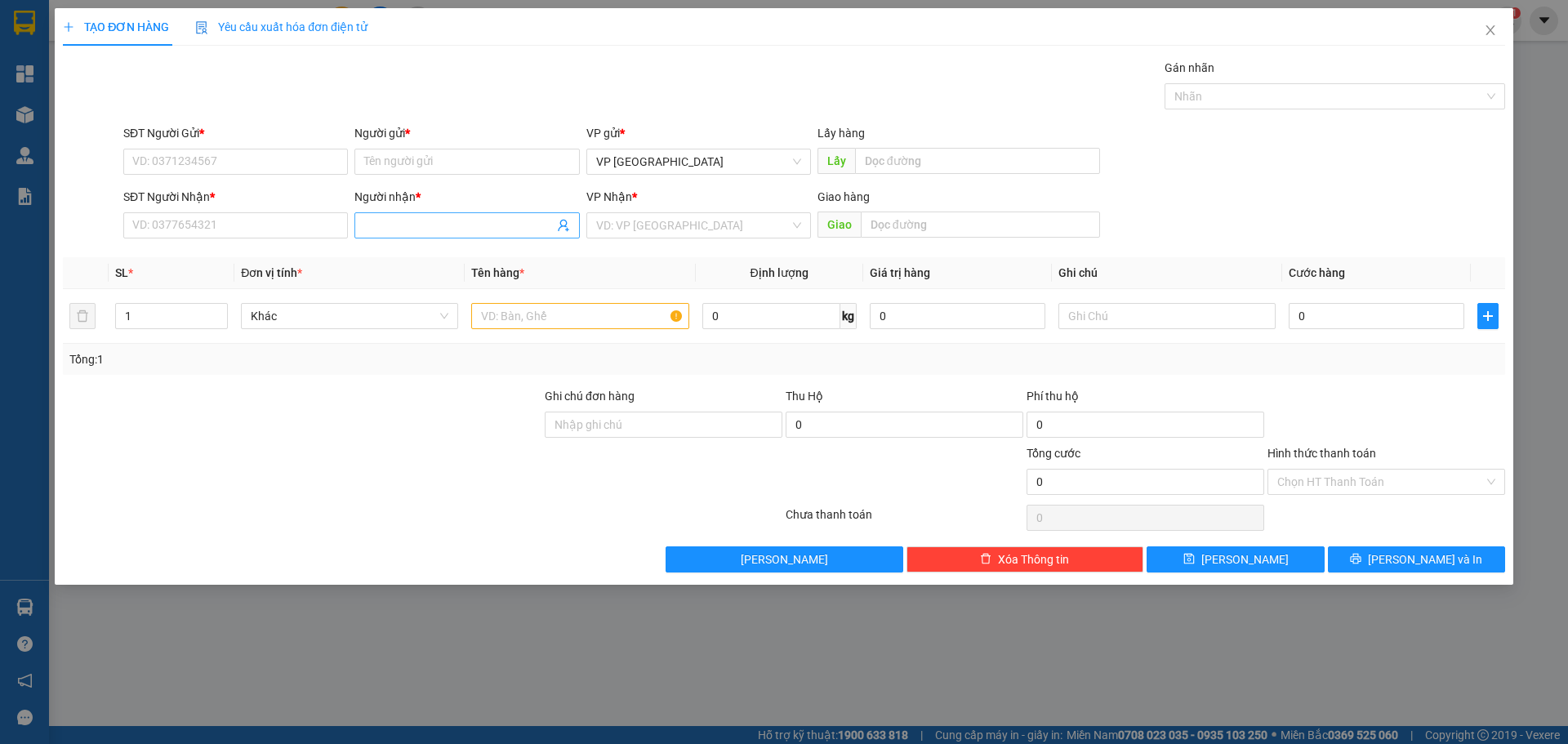
click at [401, 221] on input "Người nhận *" at bounding box center [459, 225] width 188 height 18
type input "thao sp"
click at [444, 263] on div "thảo sp - 0945389191" at bounding box center [467, 257] width 205 height 18
type input "0945389191"
drag, startPoint x: 422, startPoint y: 232, endPoint x: 357, endPoint y: 228, distance: 65.1
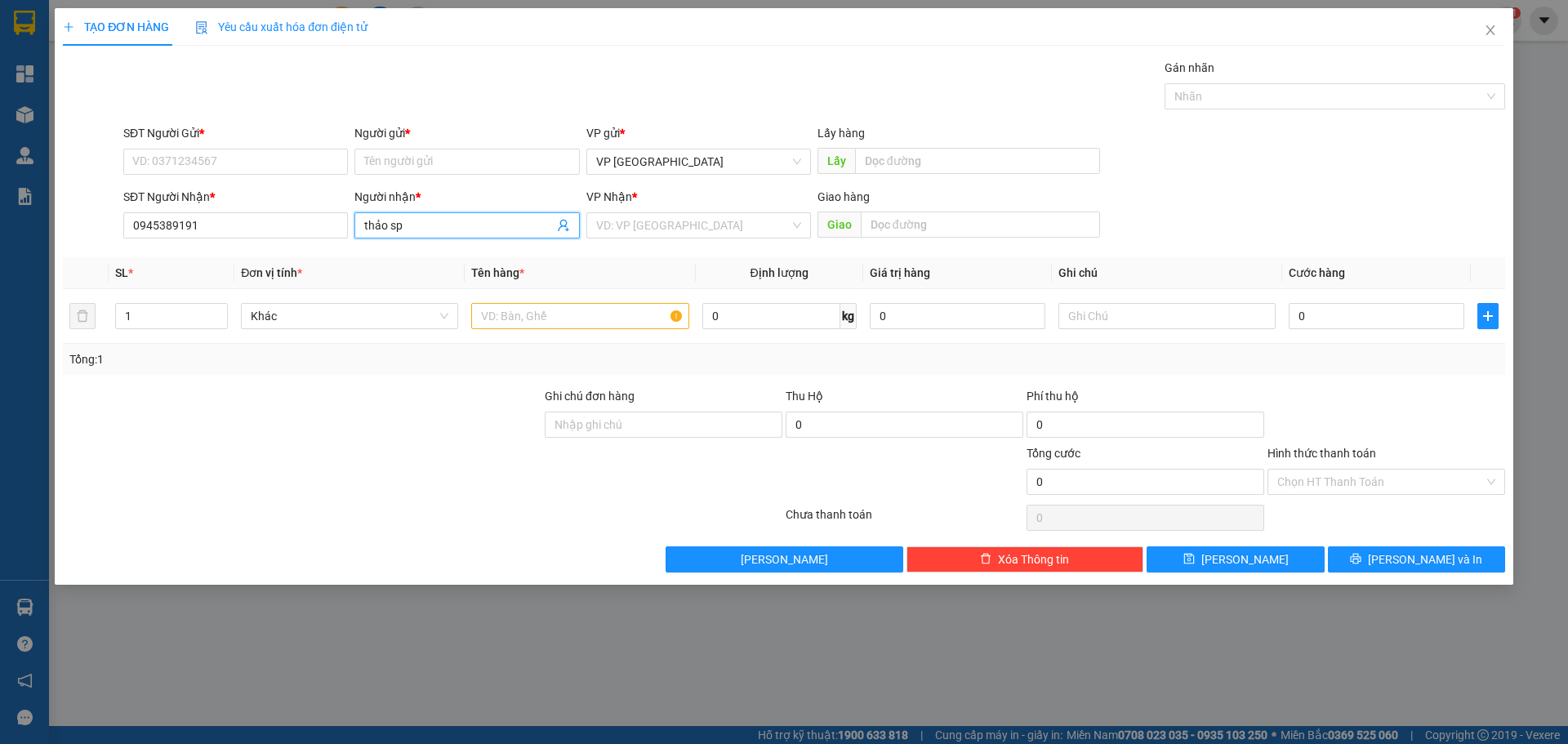
click at [358, 228] on span "thảo sp" at bounding box center [466, 226] width 225 height 26
type input "thảo sp"
click at [416, 160] on input "Người gửi *" at bounding box center [466, 161] width 225 height 26
paste input "thảo sp"
type input "thảo sp"
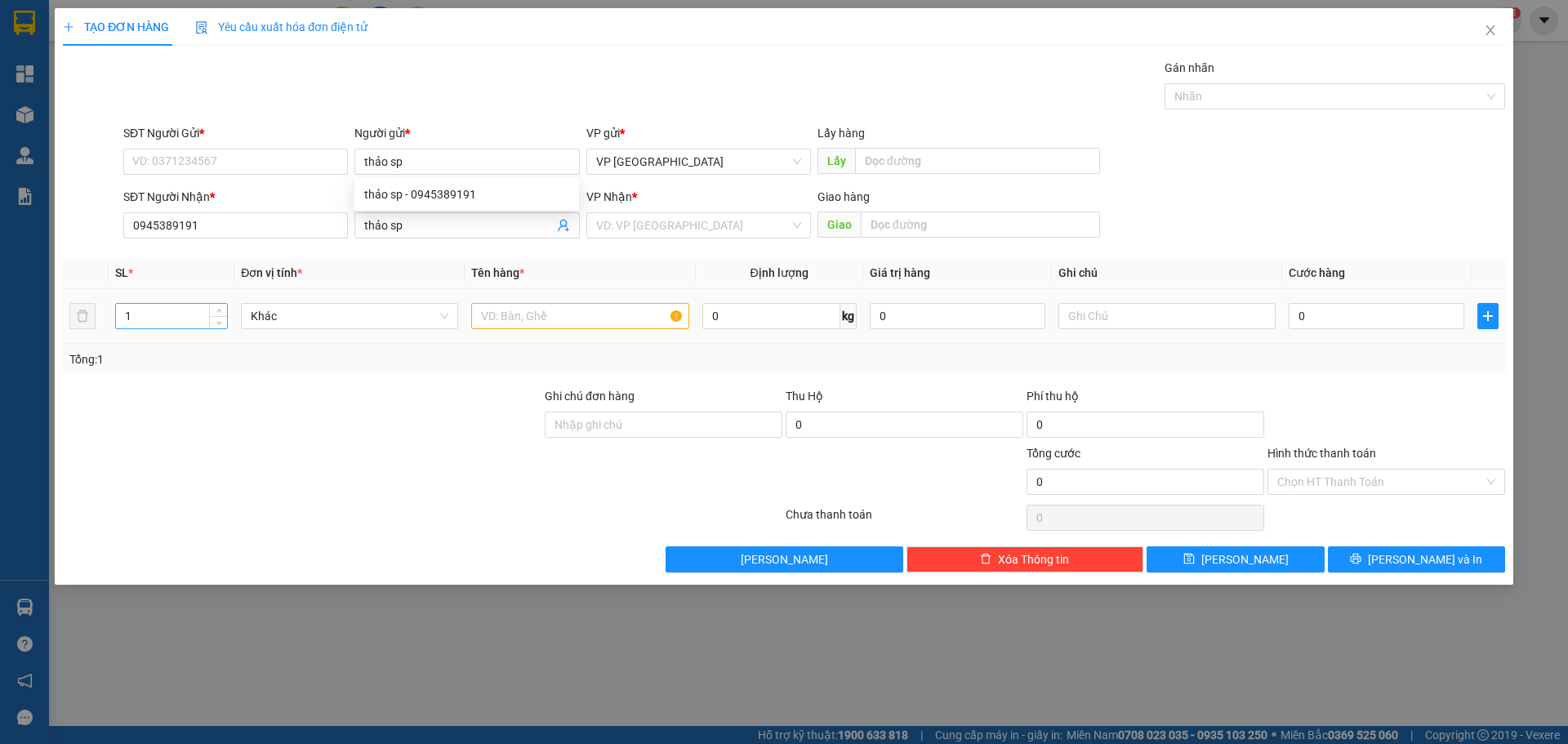
click at [163, 316] on input "1" at bounding box center [171, 316] width 111 height 24
type input "16"
click at [510, 325] on input "text" at bounding box center [580, 316] width 217 height 26
paste input "ệ"
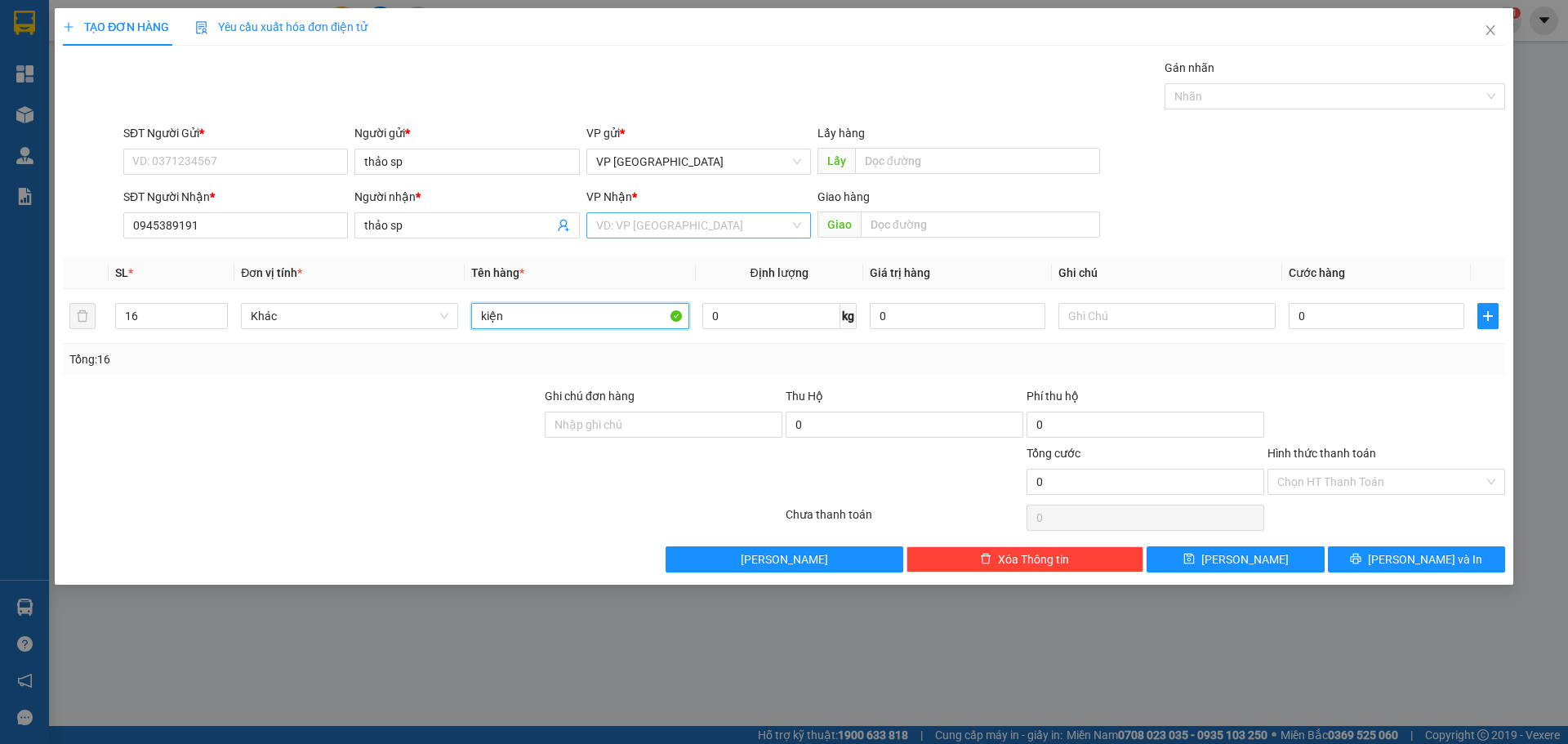
type input "kiện"
click at [718, 231] on input "search" at bounding box center [694, 226] width 194 height 24
click at [665, 307] on div "VP Cư Jút" at bounding box center [699, 310] width 205 height 18
click at [1322, 296] on td "0" at bounding box center [1377, 316] width 188 height 55
click at [1330, 325] on input "0" at bounding box center [1377, 316] width 175 height 26
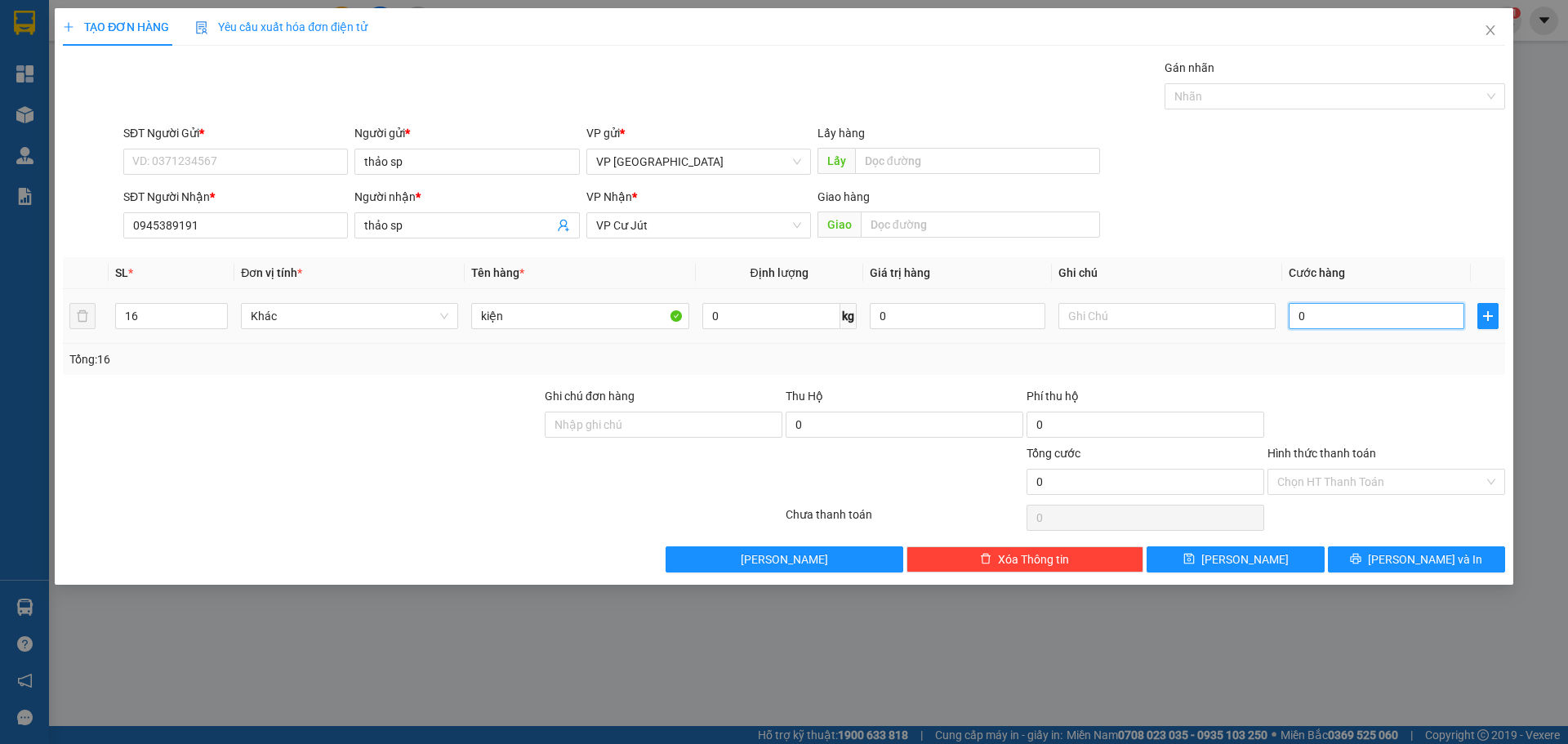
type input "6"
type input "64"
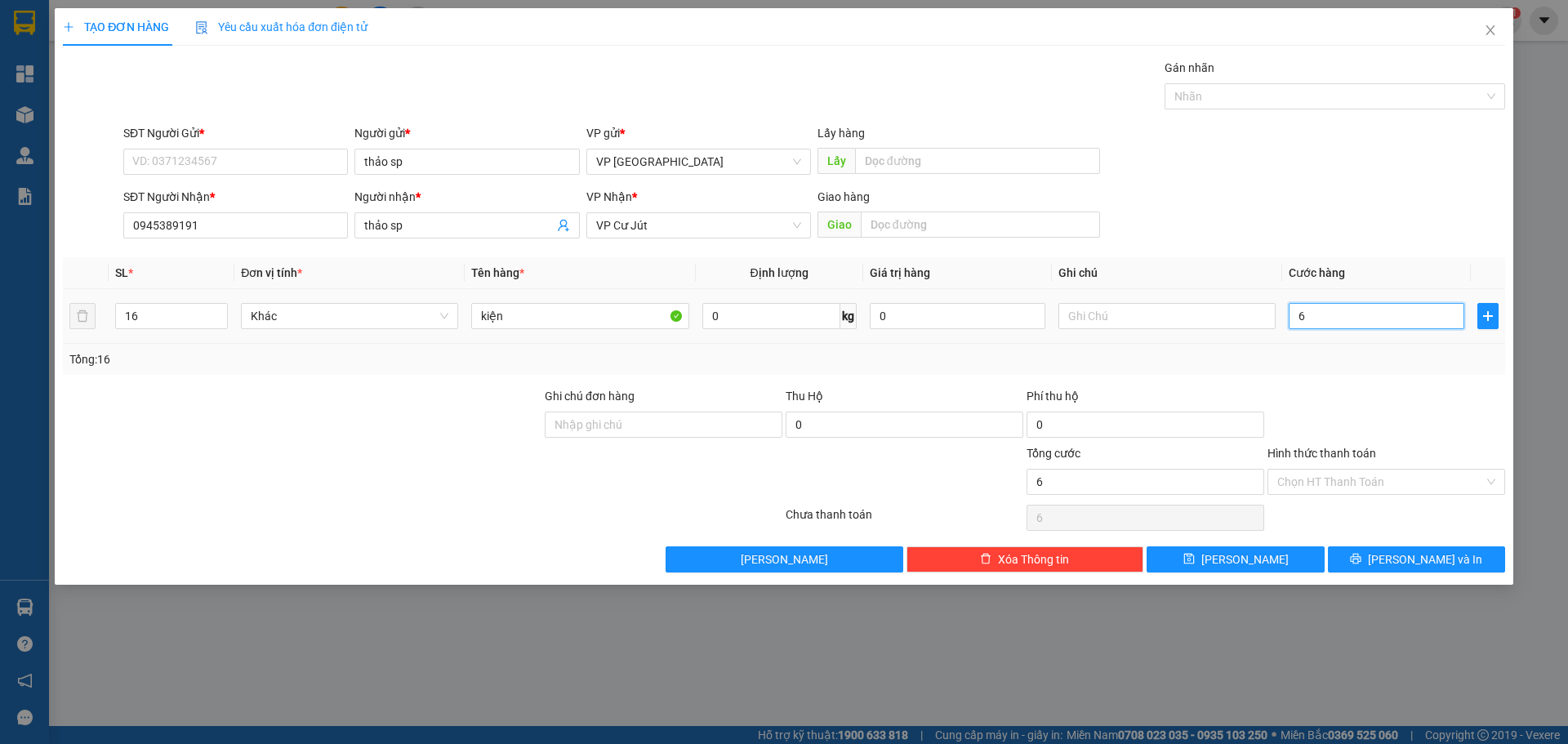
type input "64"
type input "640"
type input "6.400"
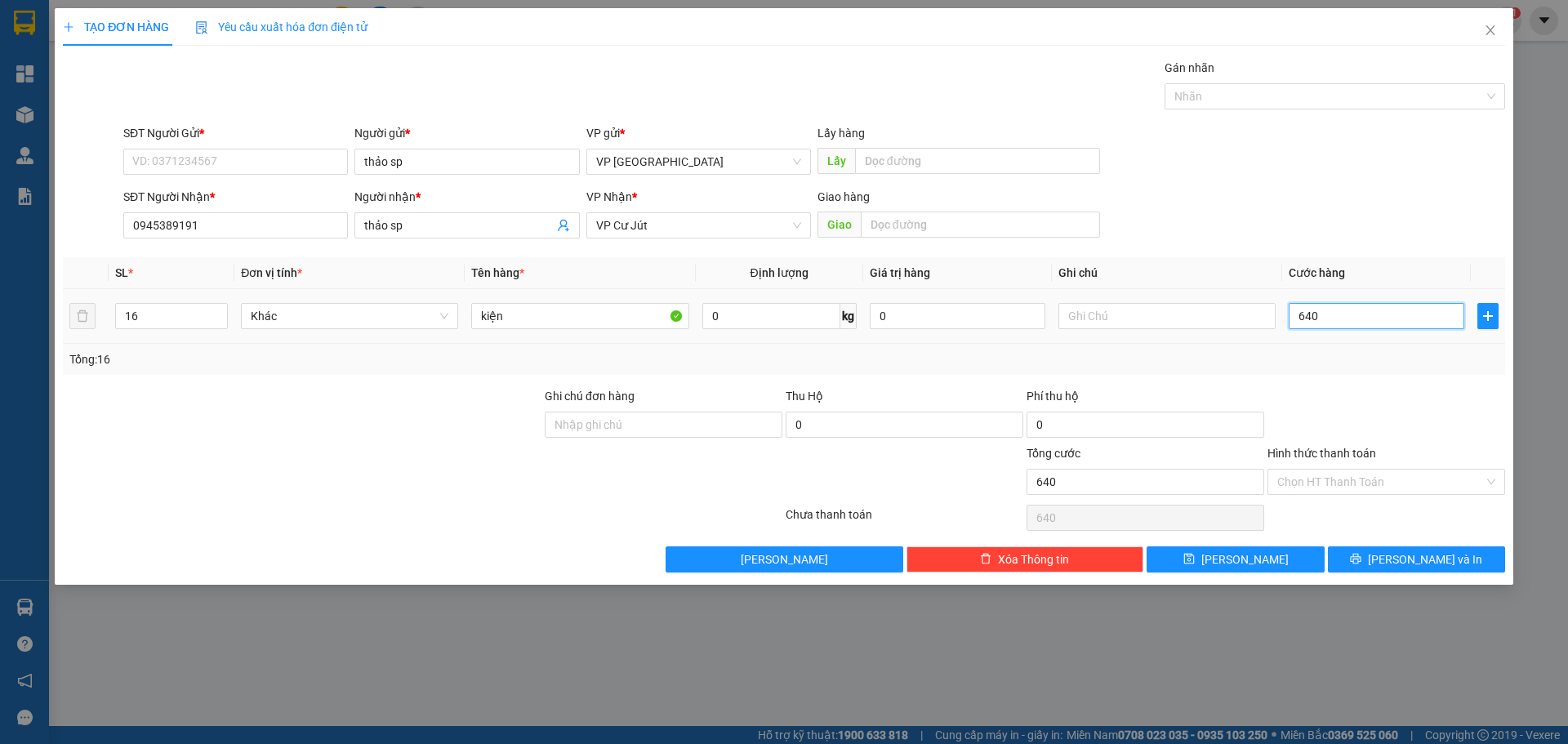
type input "6.400"
type input "64.000"
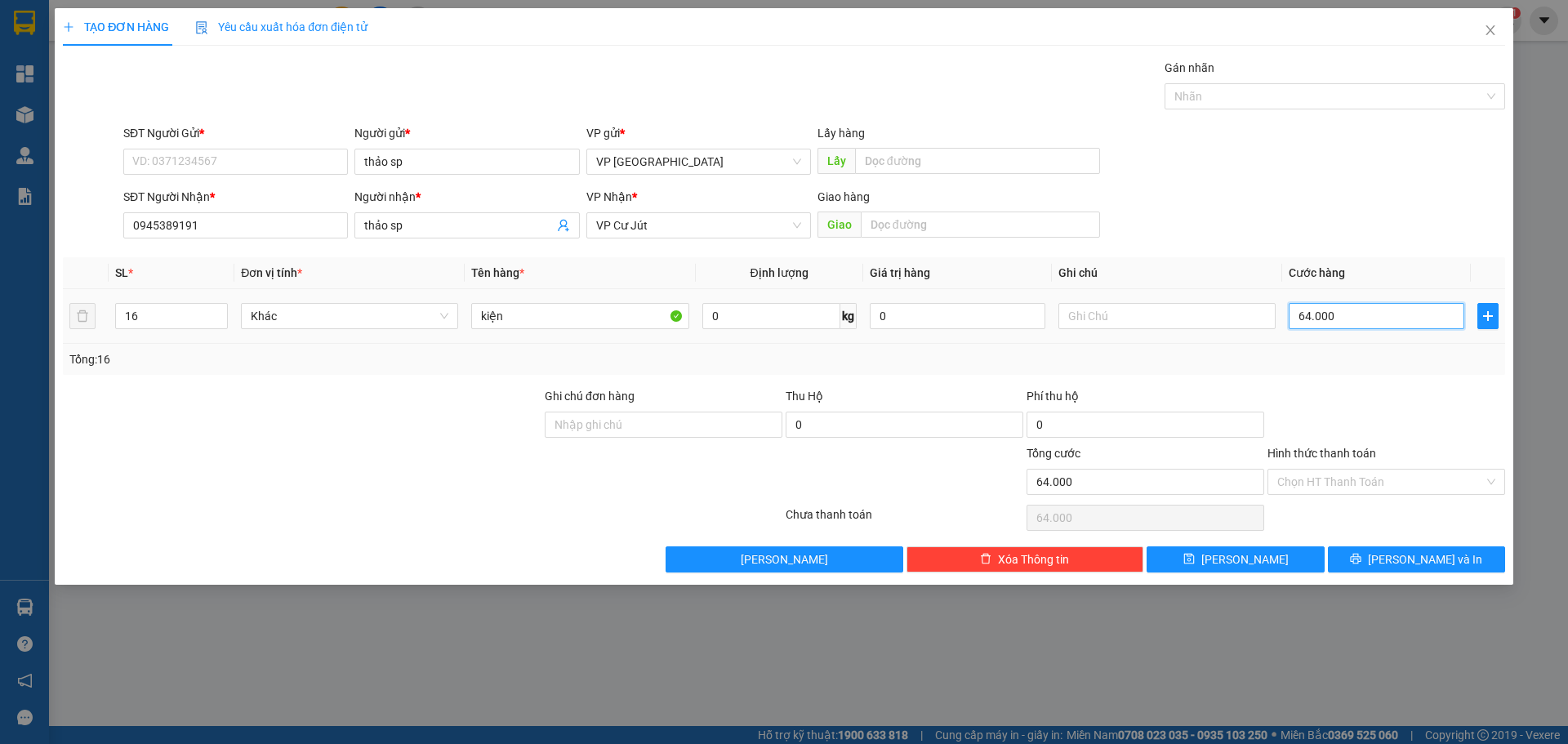
type input "640.000"
click at [1414, 558] on span "[PERSON_NAME] và In" at bounding box center [1425, 559] width 115 height 18
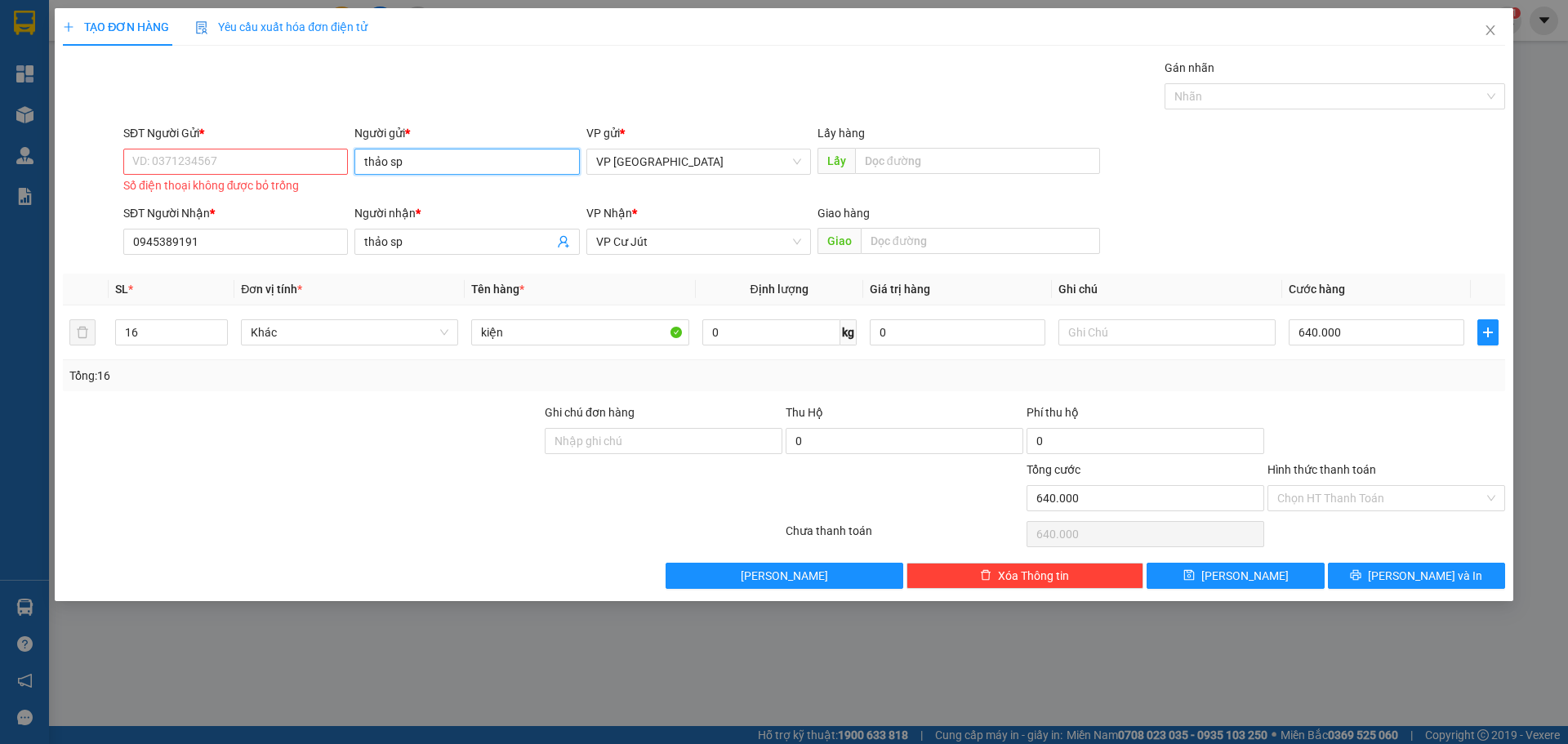
click at [427, 153] on input "thảo sp" at bounding box center [466, 161] width 225 height 26
click at [427, 201] on div "thảo sp - 0945389191" at bounding box center [467, 194] width 205 height 18
type input "0945389191"
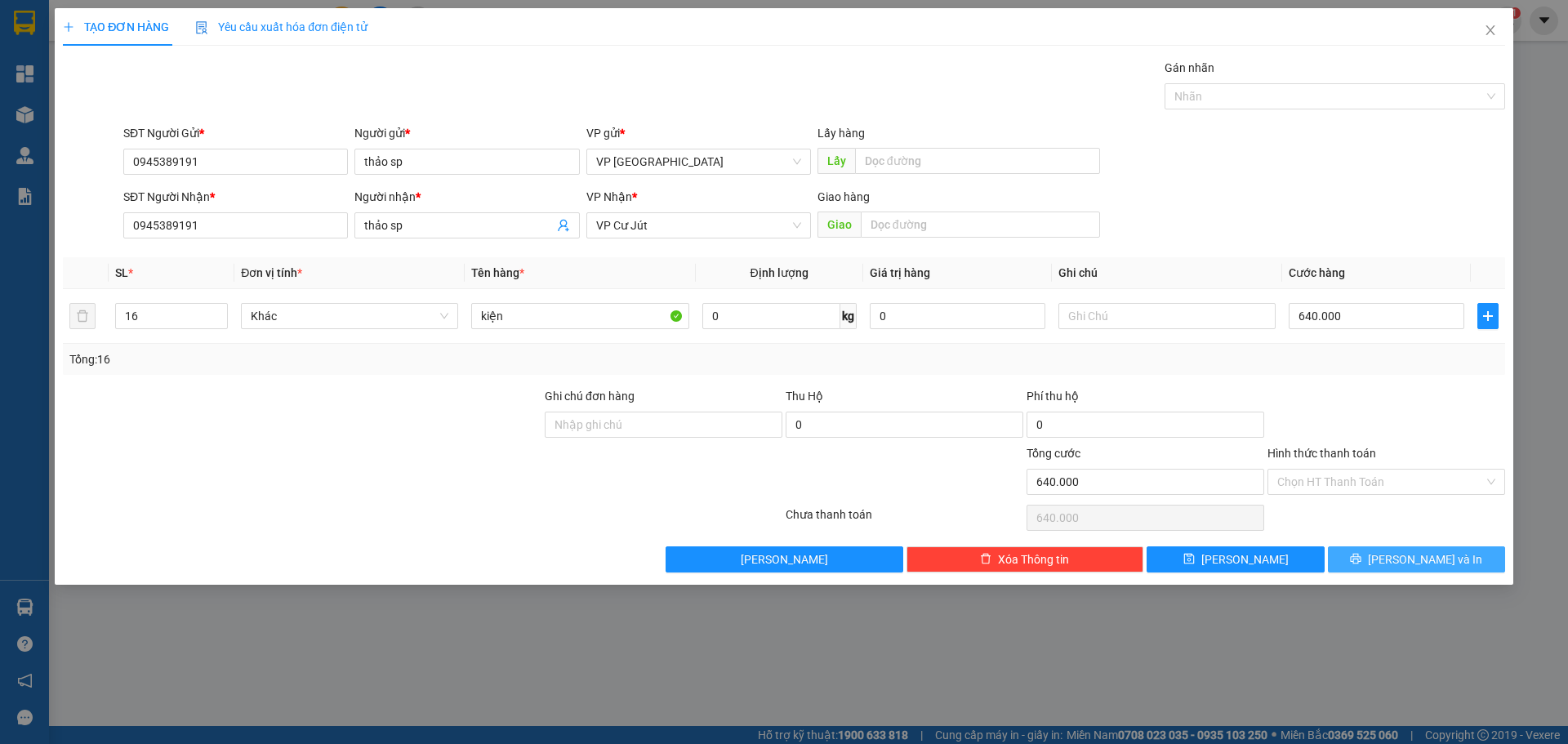
click at [1454, 555] on button "[PERSON_NAME] và In" at bounding box center [1417, 559] width 177 height 26
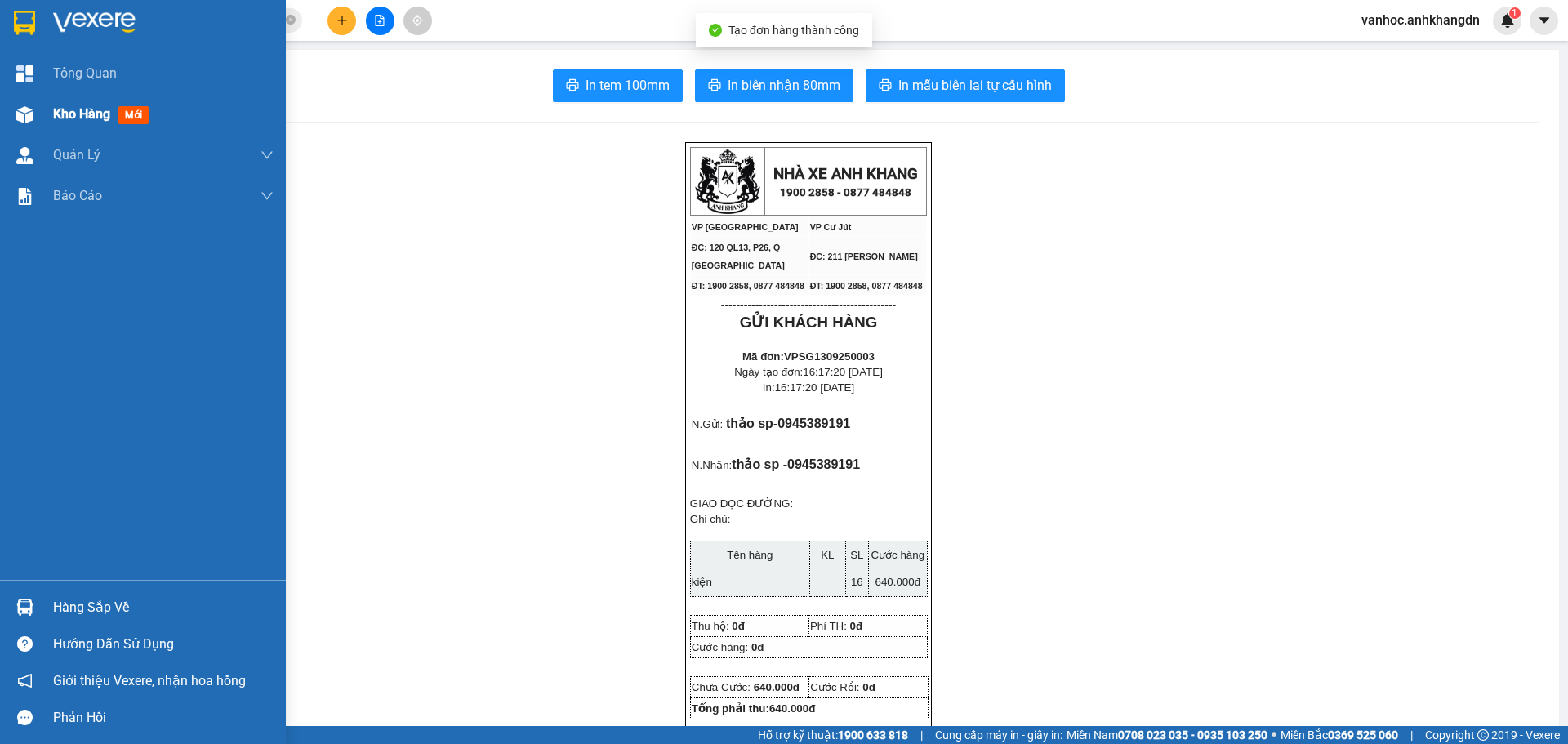
click at [80, 106] on span "Kho hàng" at bounding box center [81, 114] width 57 height 16
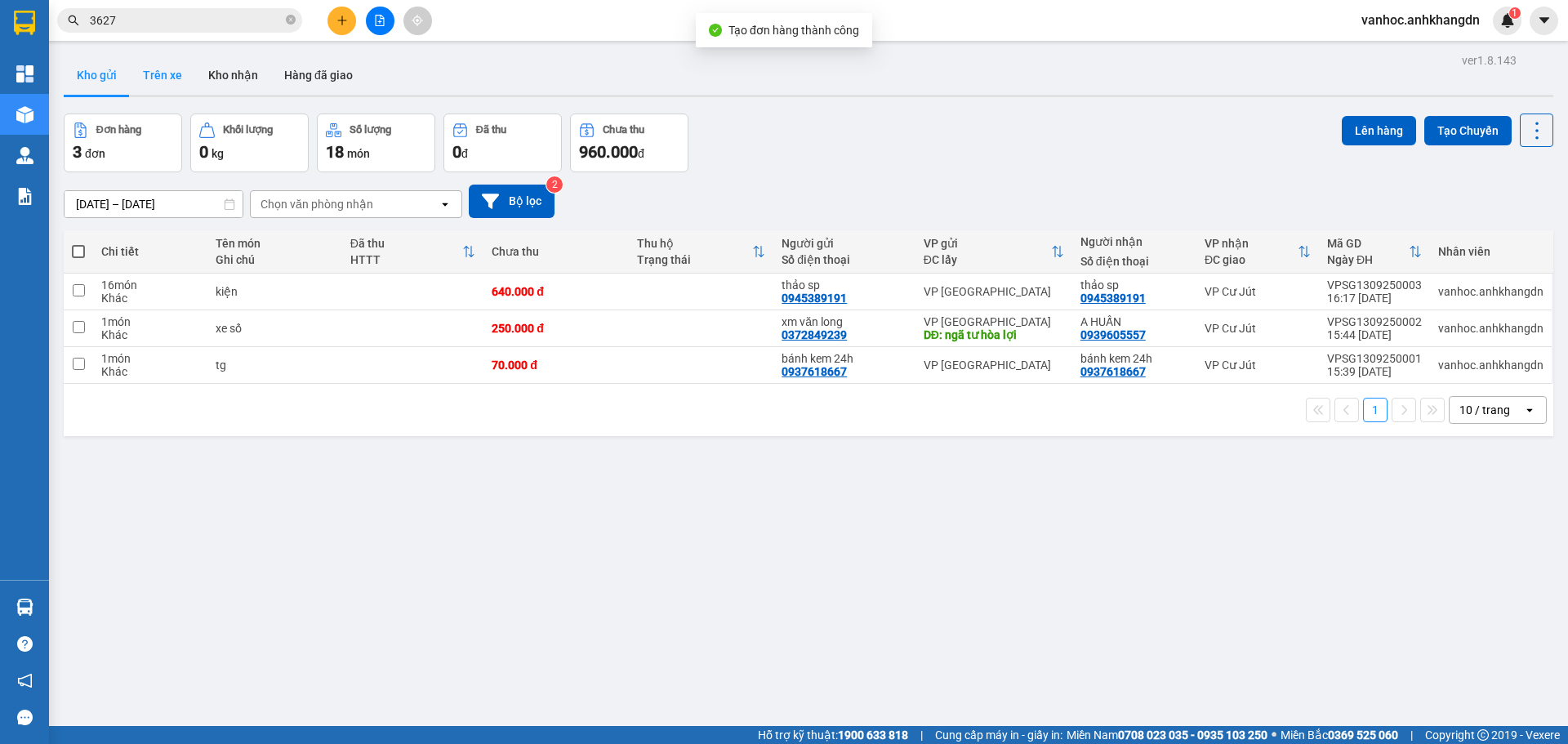
click at [168, 86] on button "Trên xe" at bounding box center [162, 76] width 65 height 39
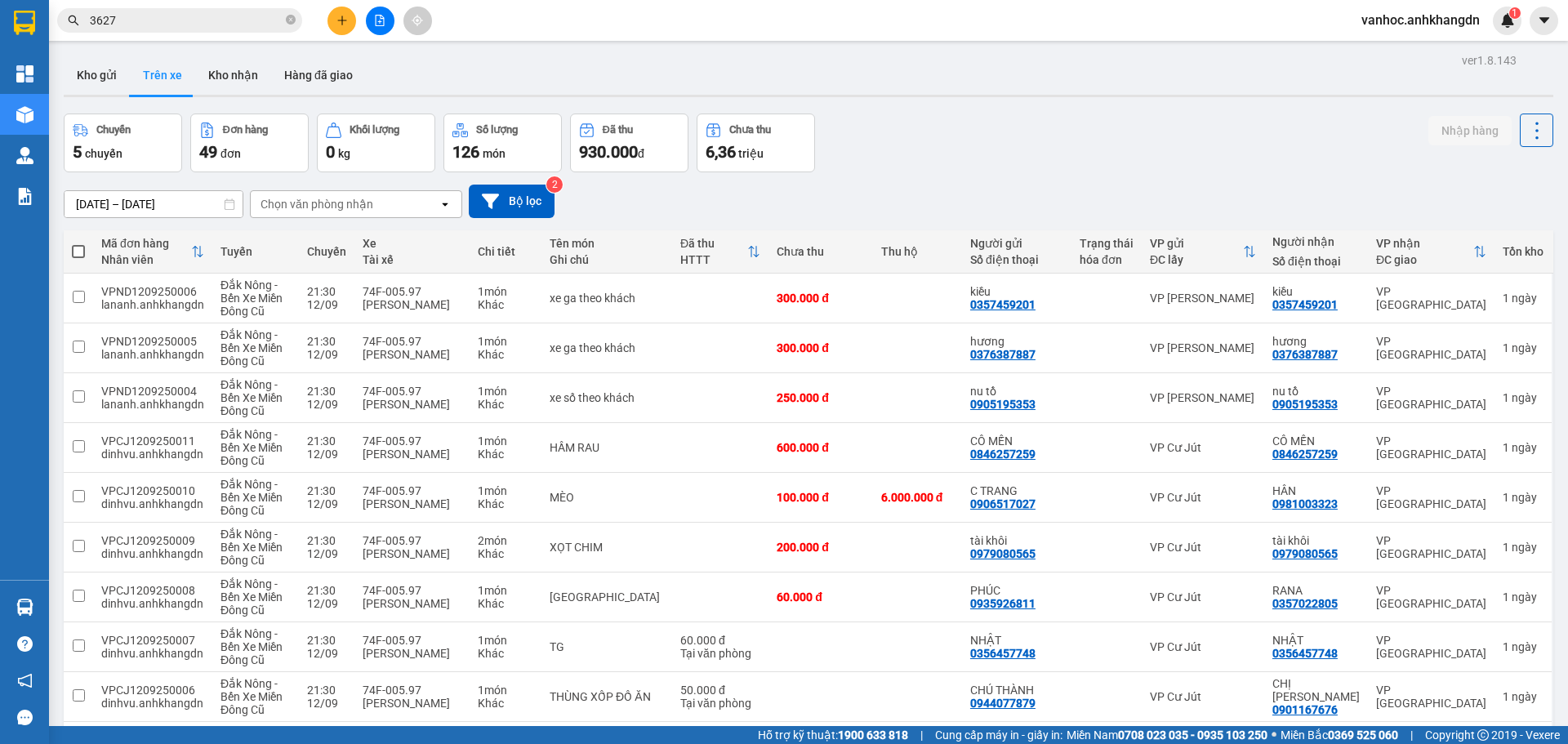
drag, startPoint x: 434, startPoint y: 208, endPoint x: 452, endPoint y: 207, distance: 18.0
click at [446, 208] on div "Chọn văn phòng nhận open" at bounding box center [356, 204] width 213 height 28
click at [345, 298] on div "VP [GEOGRAPHIC_DATA]" at bounding box center [356, 297] width 213 height 30
click at [78, 254] on span at bounding box center [78, 252] width 13 height 13
click at [78, 243] on input "checkbox" at bounding box center [78, 243] width 0 height 0
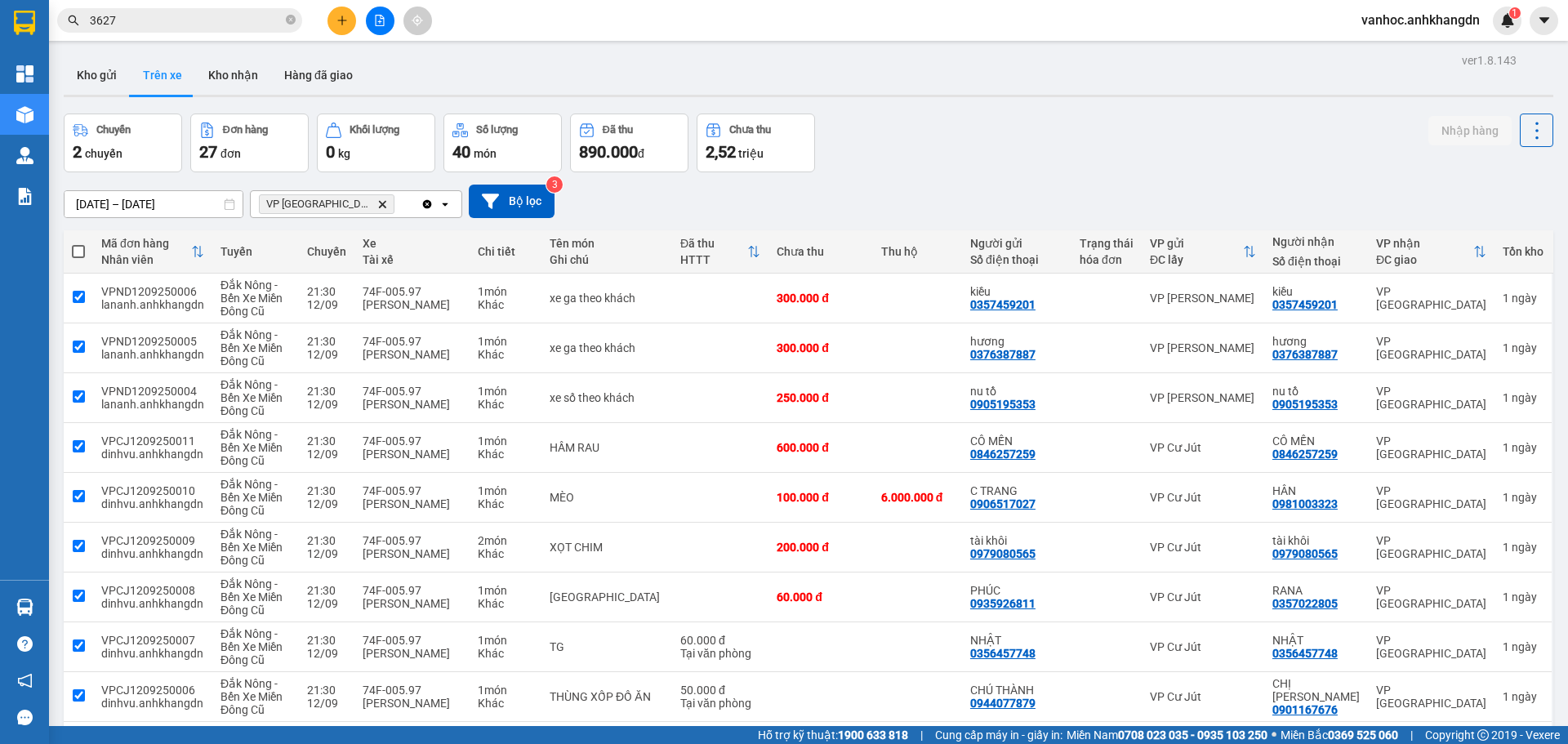
checkbox input "true"
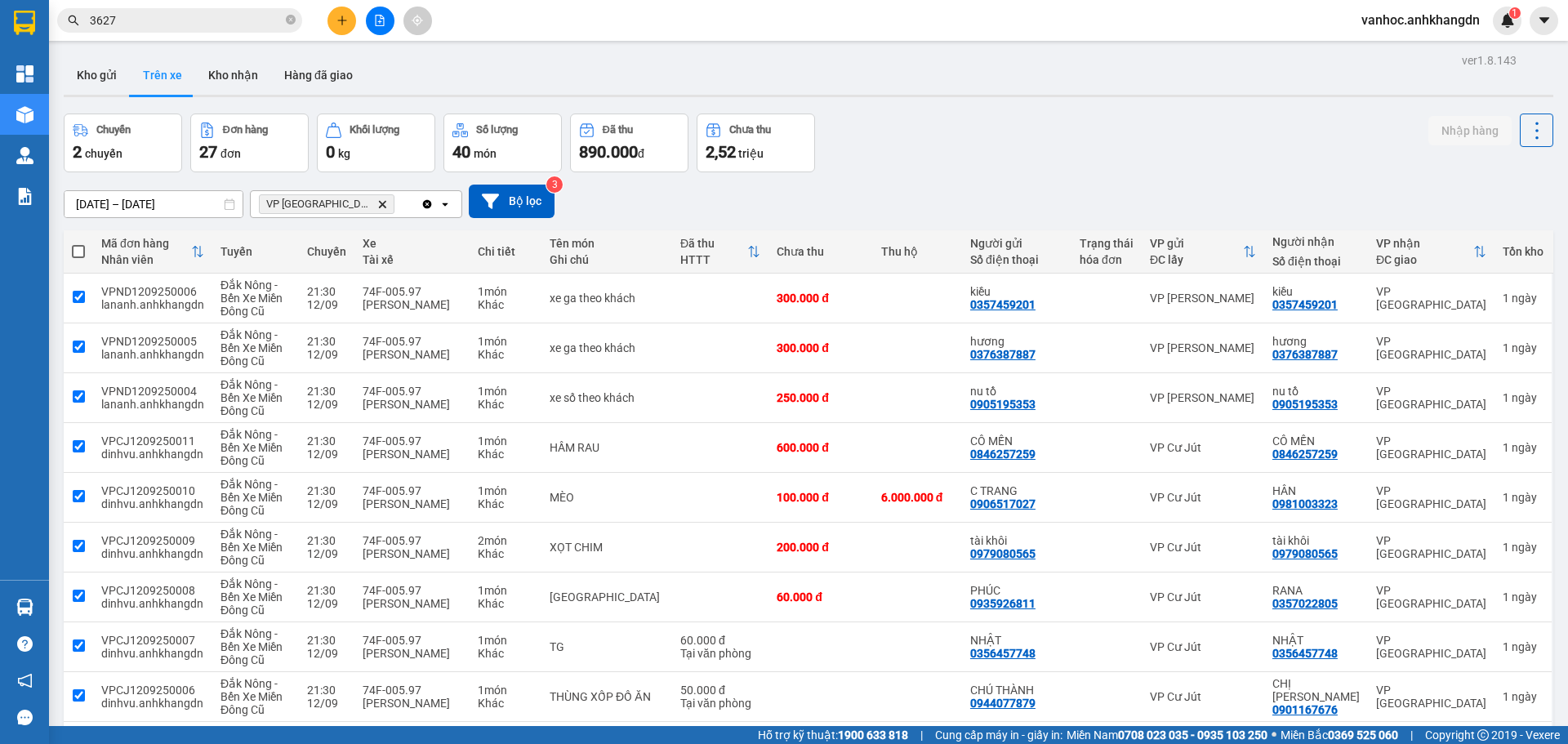
checkbox input "true"
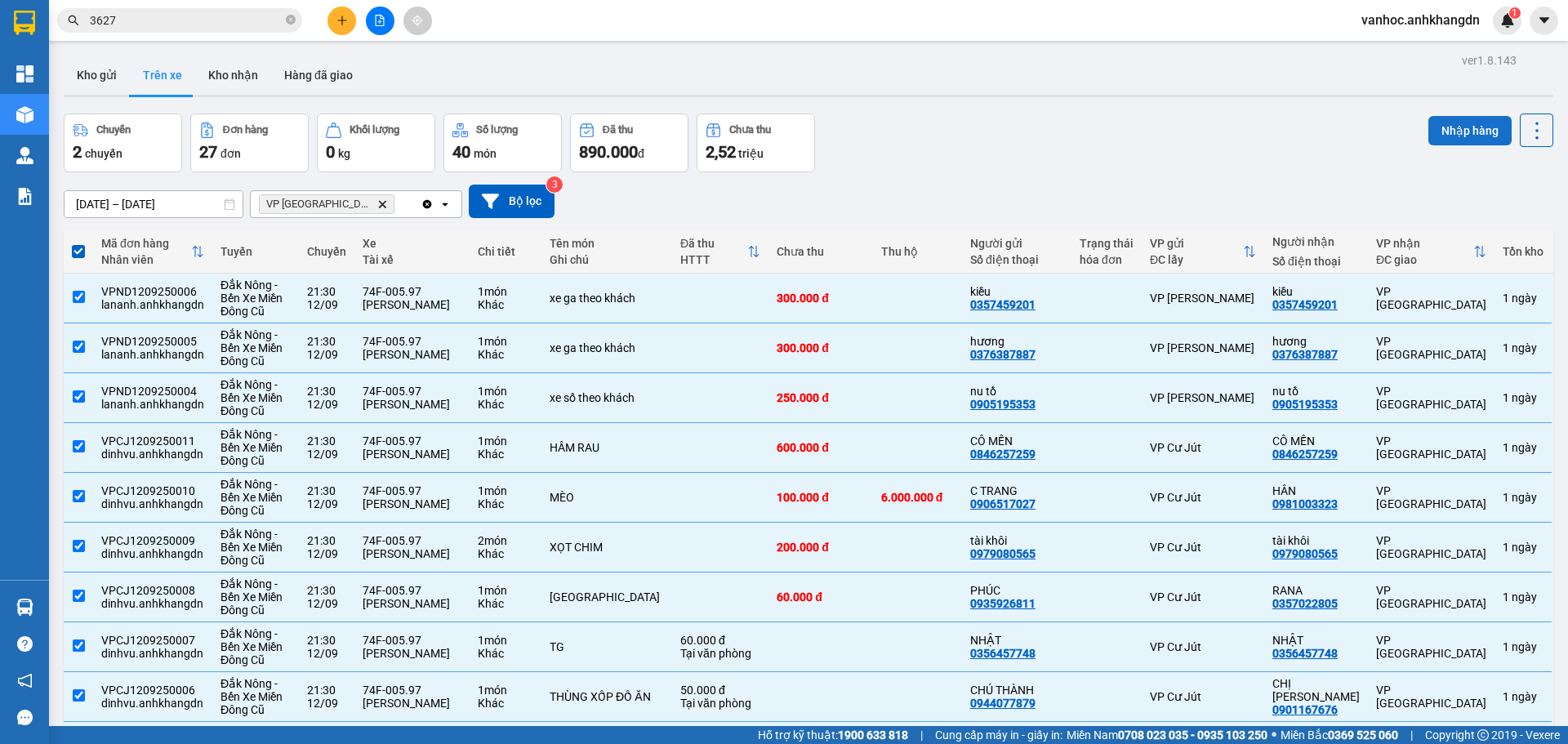
click at [1468, 131] on button "Nhập hàng" at bounding box center [1469, 131] width 83 height 30
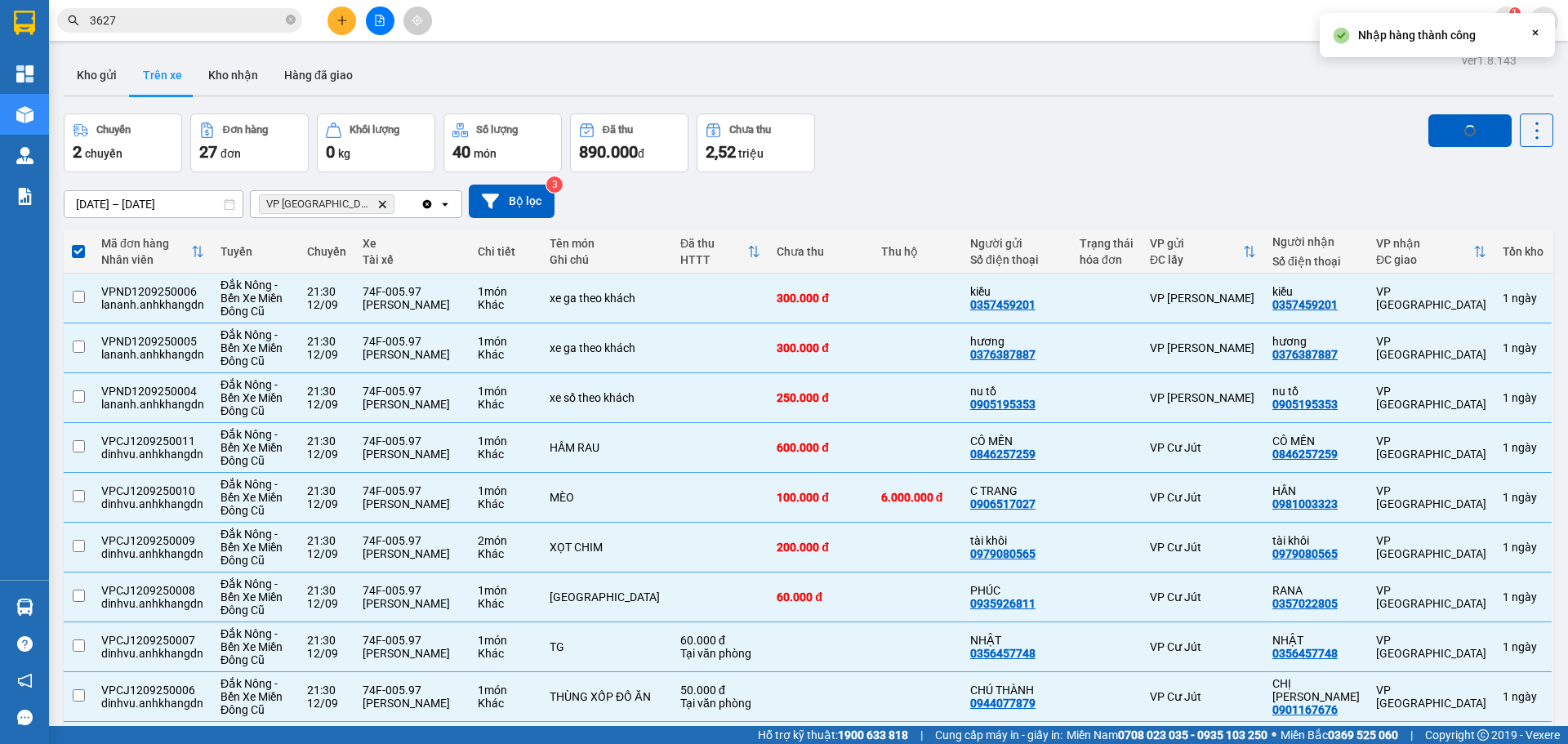
checkbox input "false"
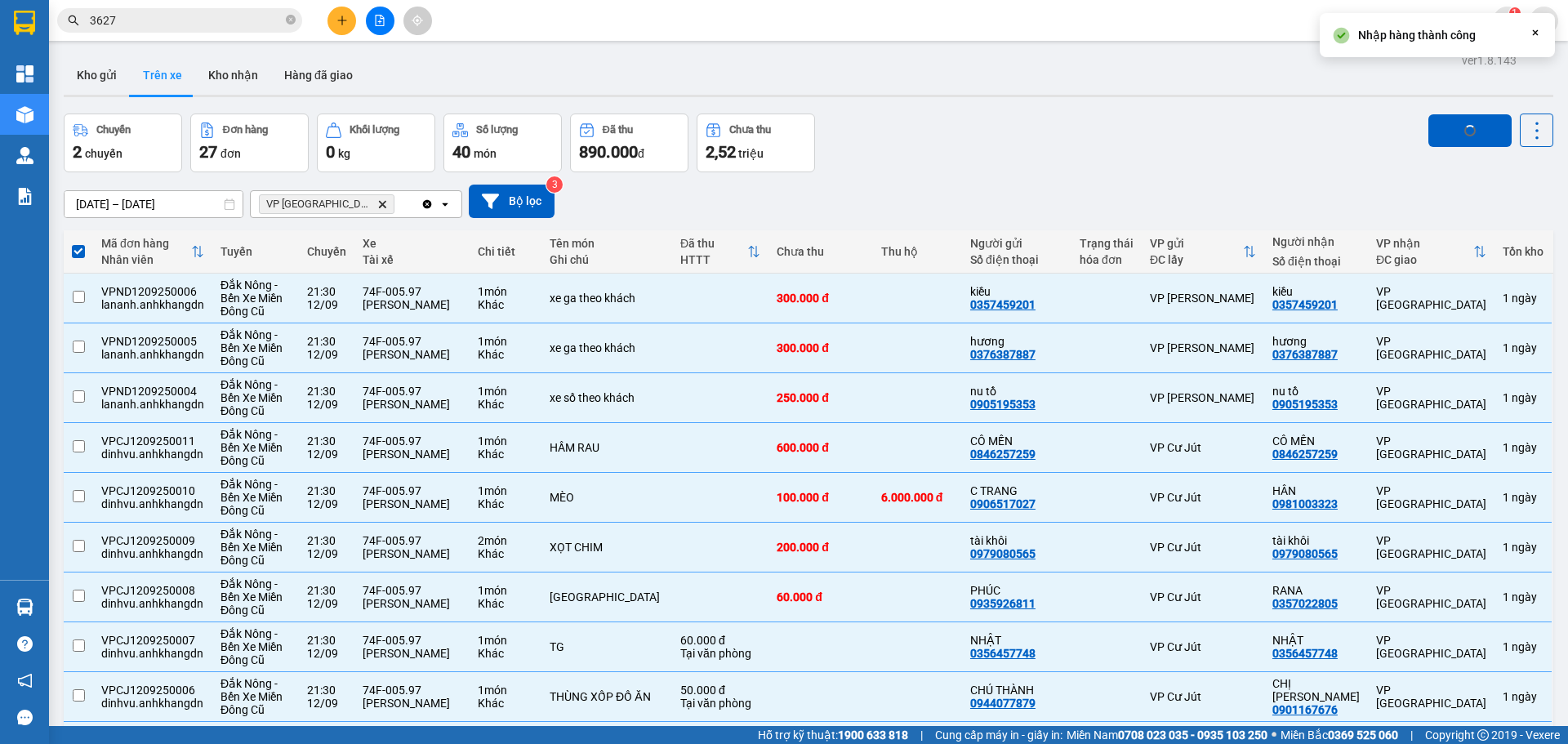
checkbox input "false"
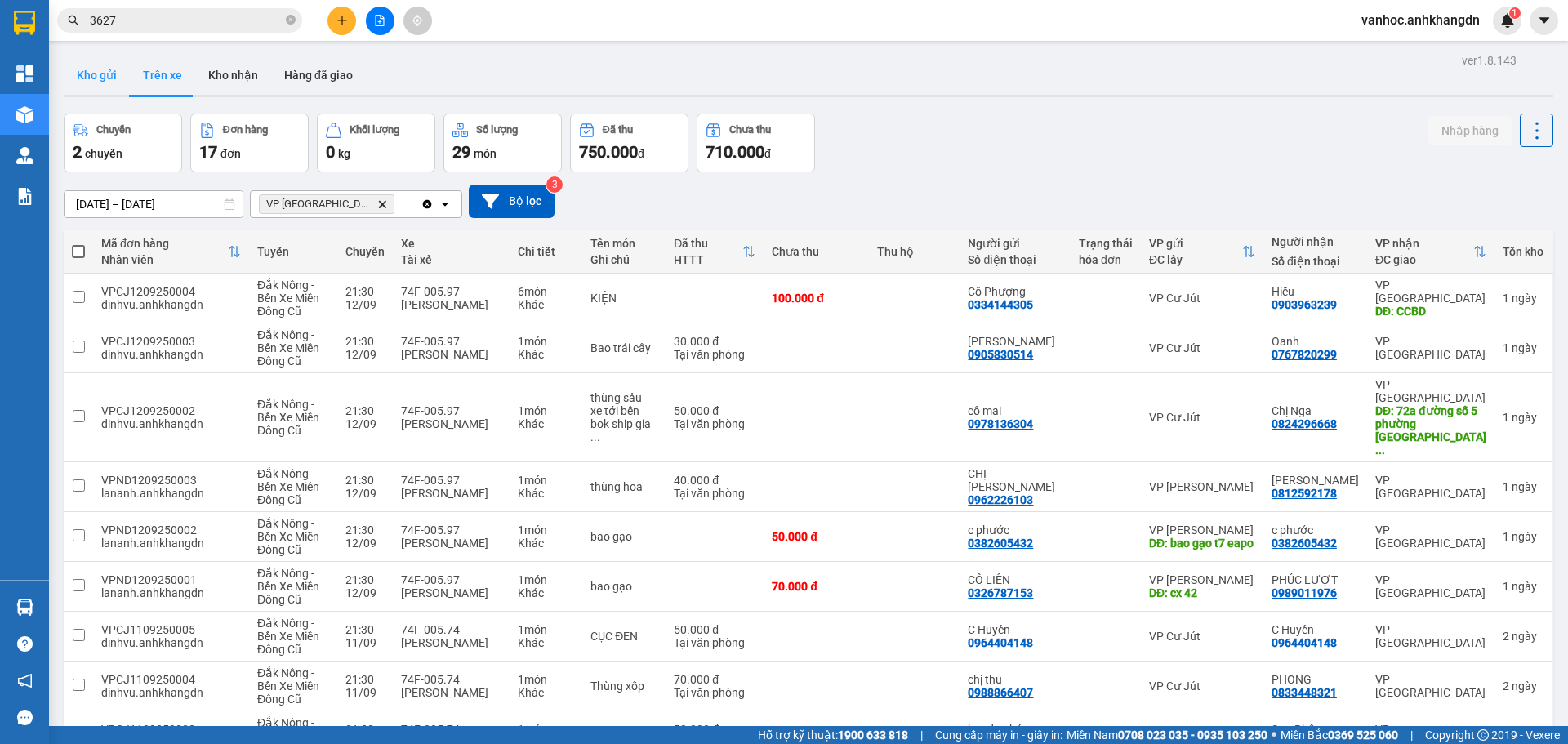
click at [94, 69] on button "Kho gửi" at bounding box center [96, 76] width 66 height 39
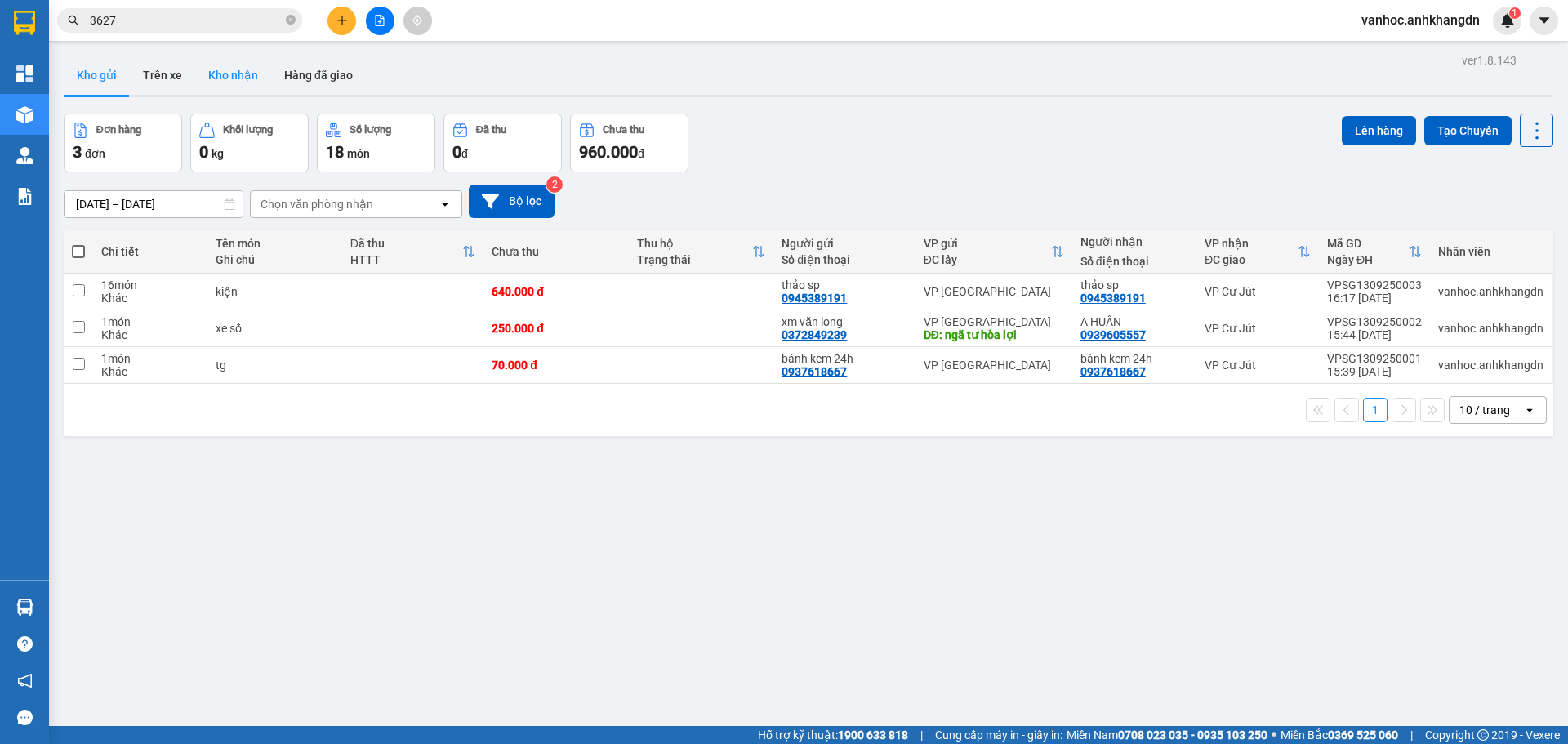
click at [234, 79] on button "Kho nhận" at bounding box center [232, 76] width 76 height 39
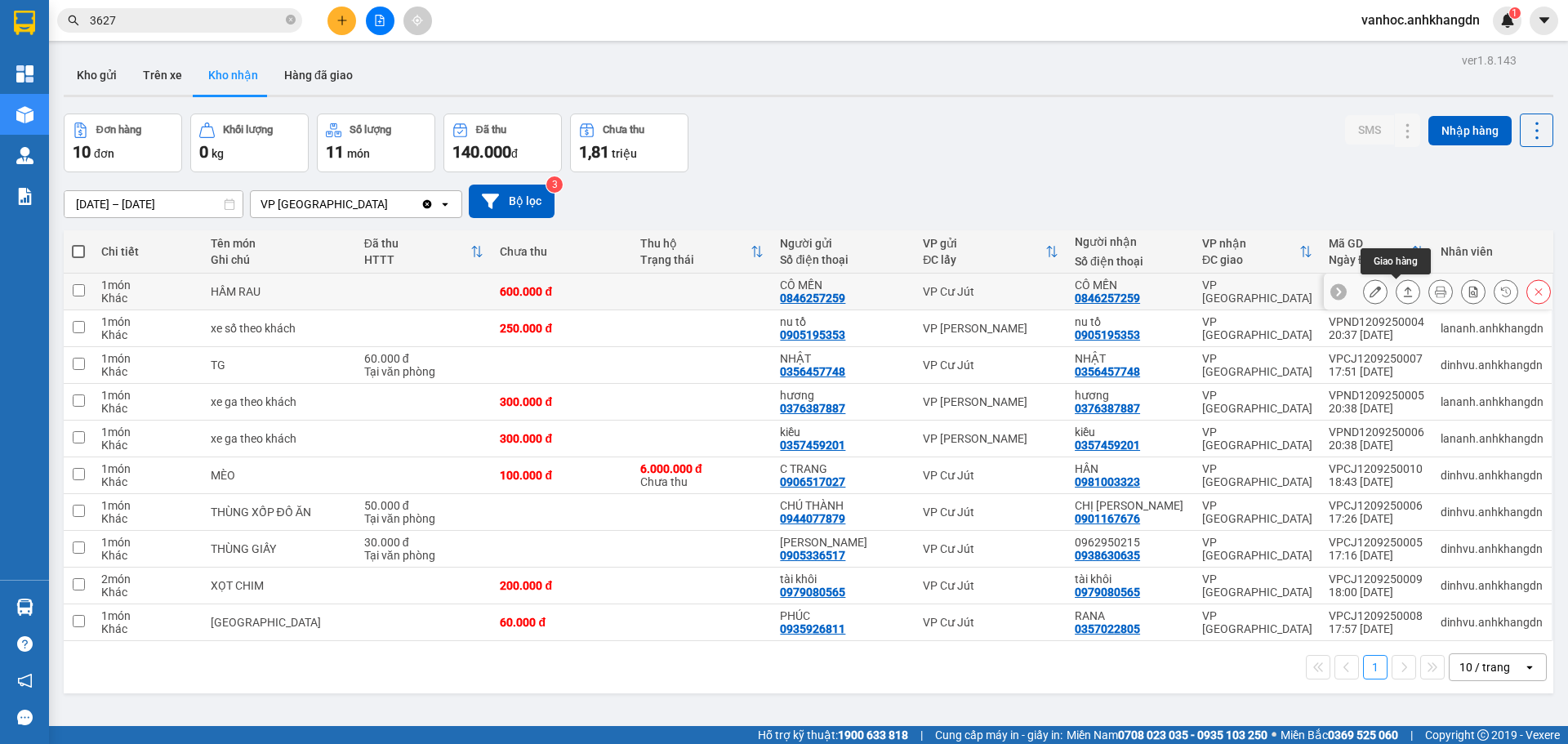
click at [1402, 288] on icon at bounding box center [1408, 292] width 11 height 11
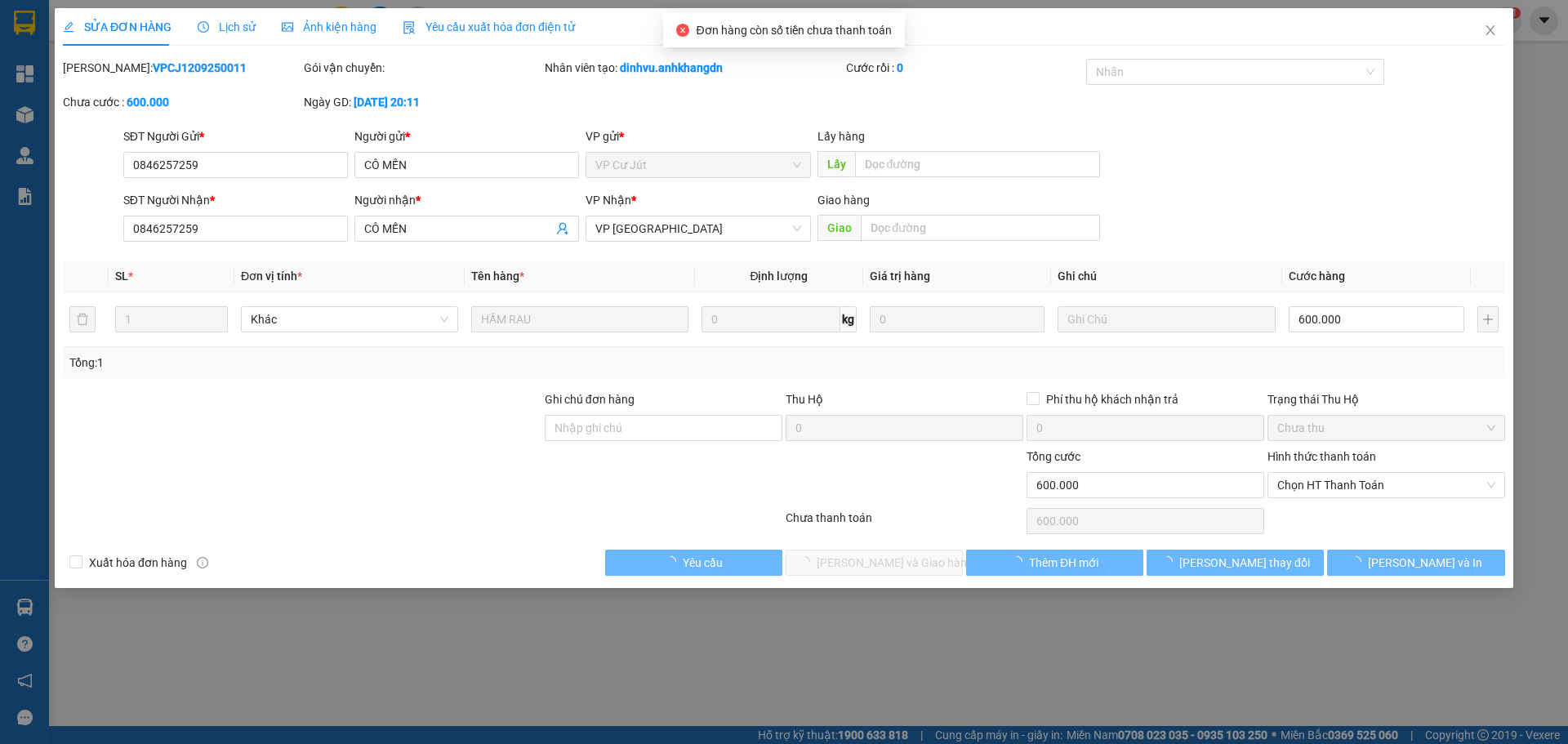
type input "0846257259"
type input "CÔ MẾN"
type input "0846257259"
type input "CÔ MẾN"
type input "600.000"
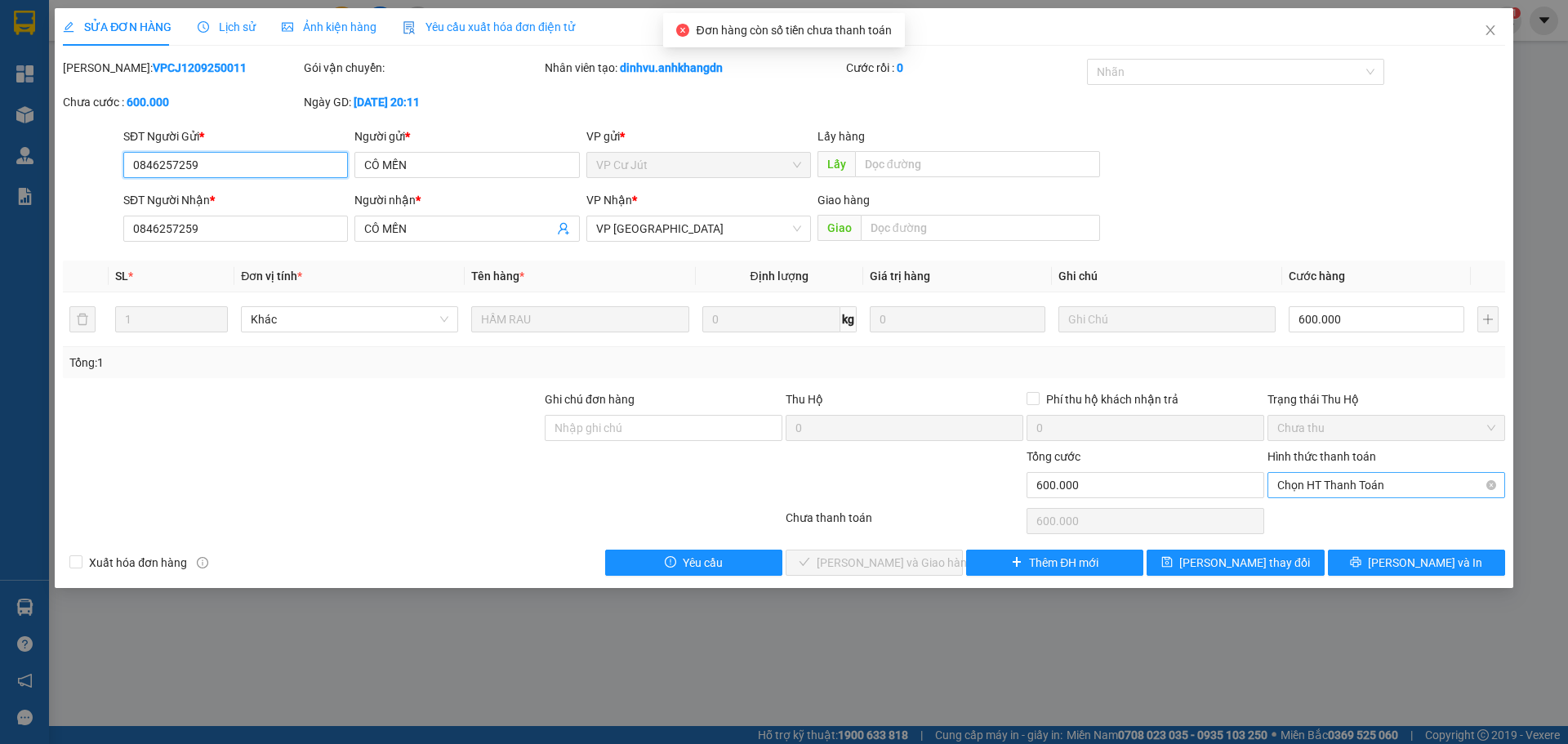
click at [1364, 482] on span "Chọn HT Thanh Toán" at bounding box center [1386, 485] width 218 height 24
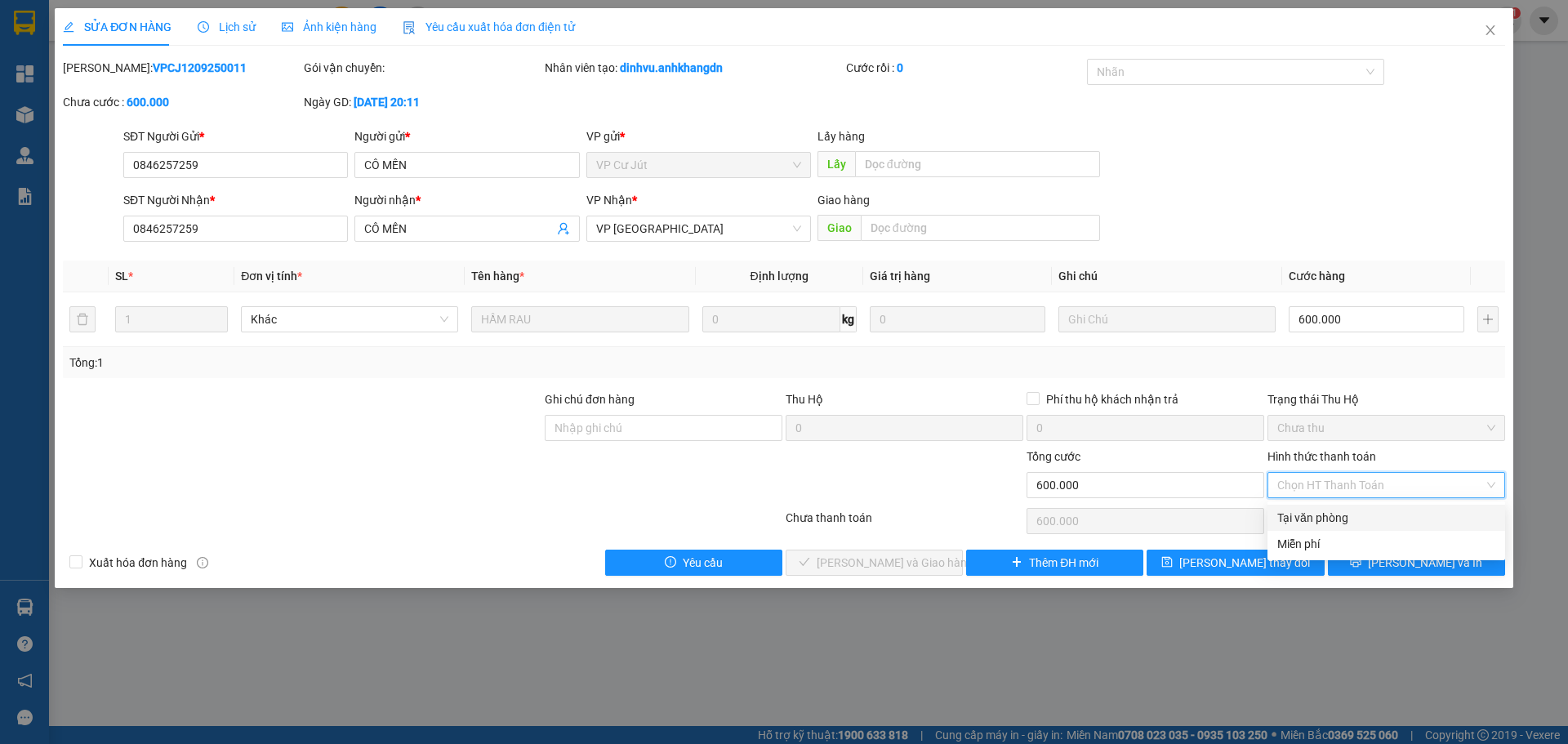
click at [1314, 518] on div "Tại văn phòng" at bounding box center [1386, 517] width 218 height 18
type input "0"
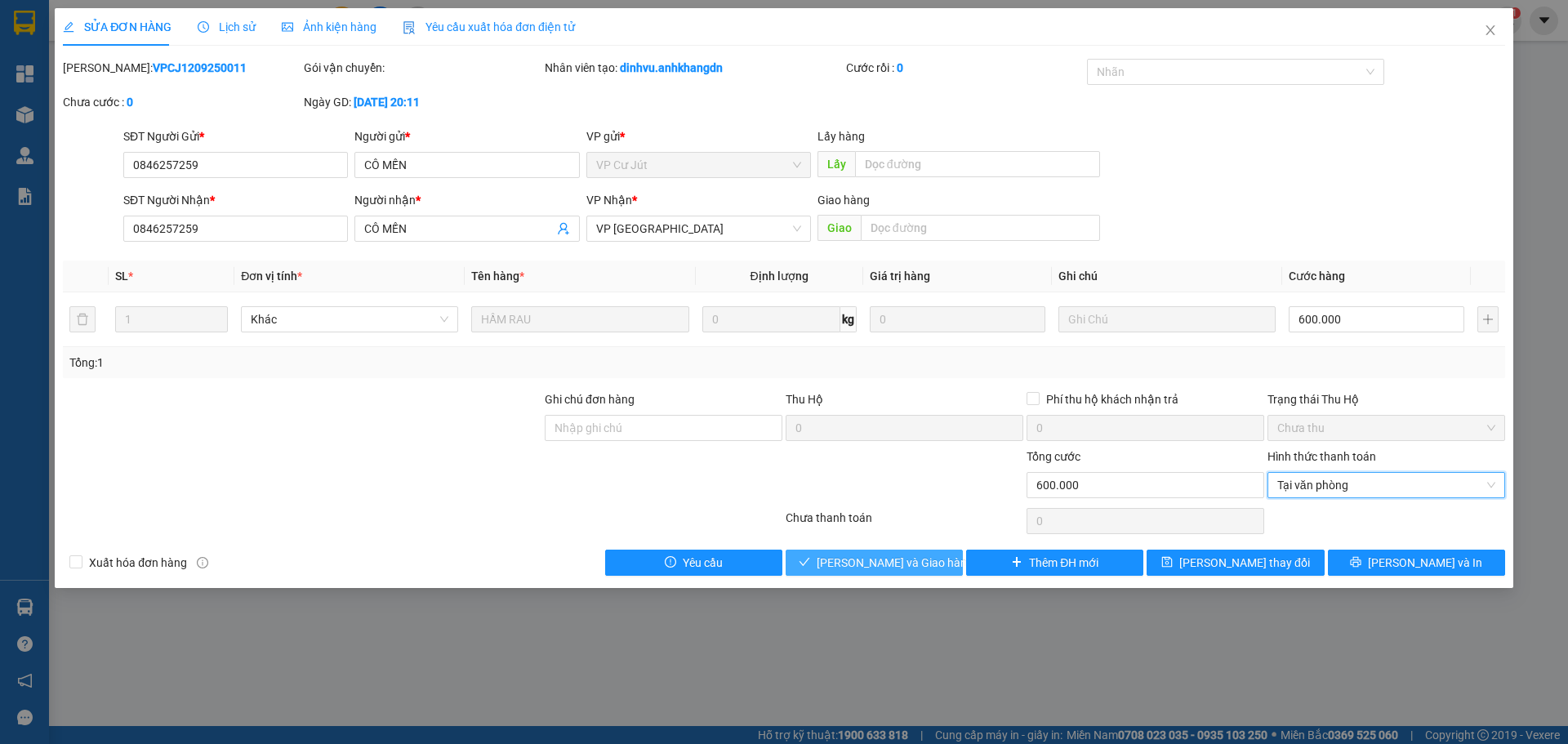
click at [879, 568] on span "[PERSON_NAME] và Giao hàng" at bounding box center [895, 562] width 157 height 18
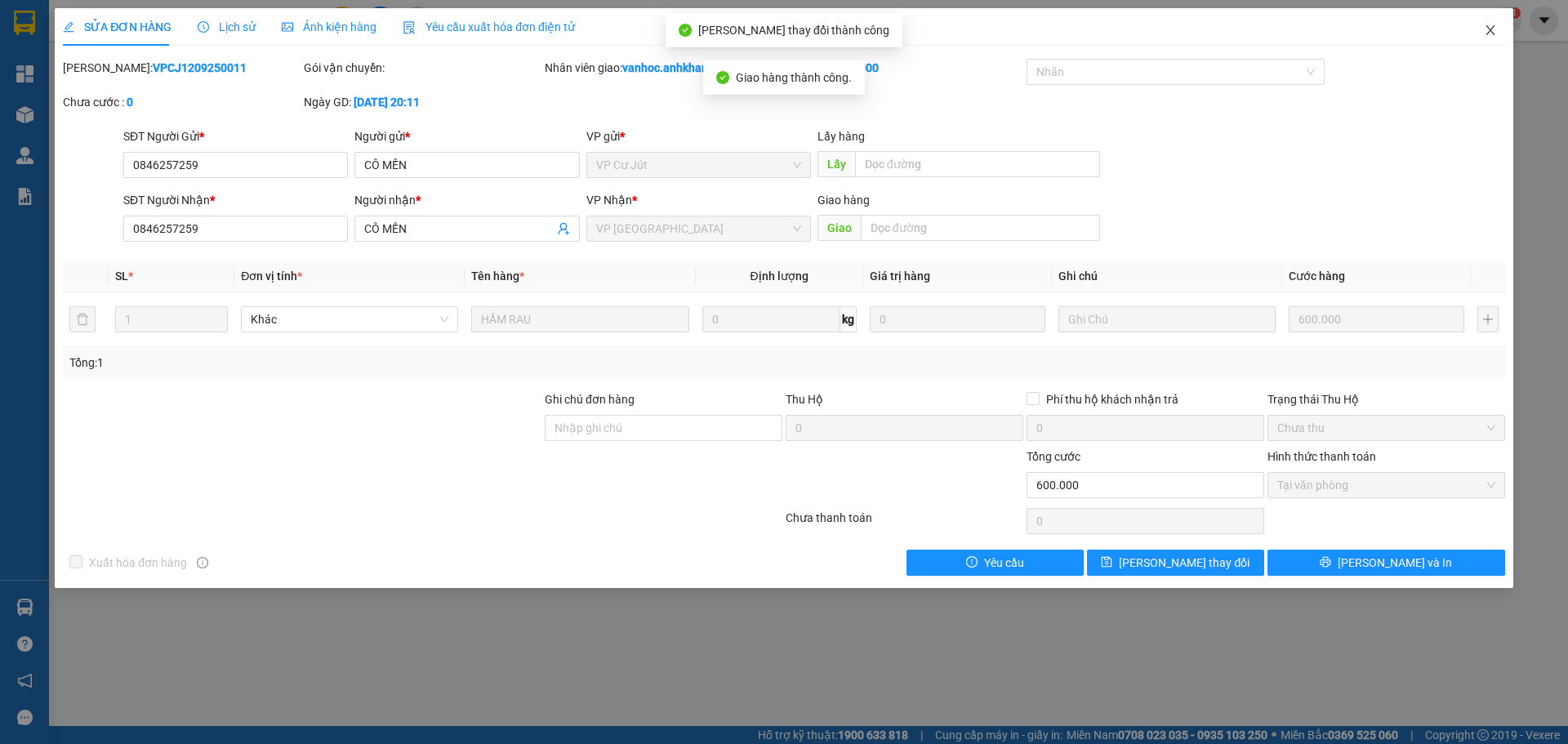
click at [1492, 30] on icon "close" at bounding box center [1491, 30] width 9 height 10
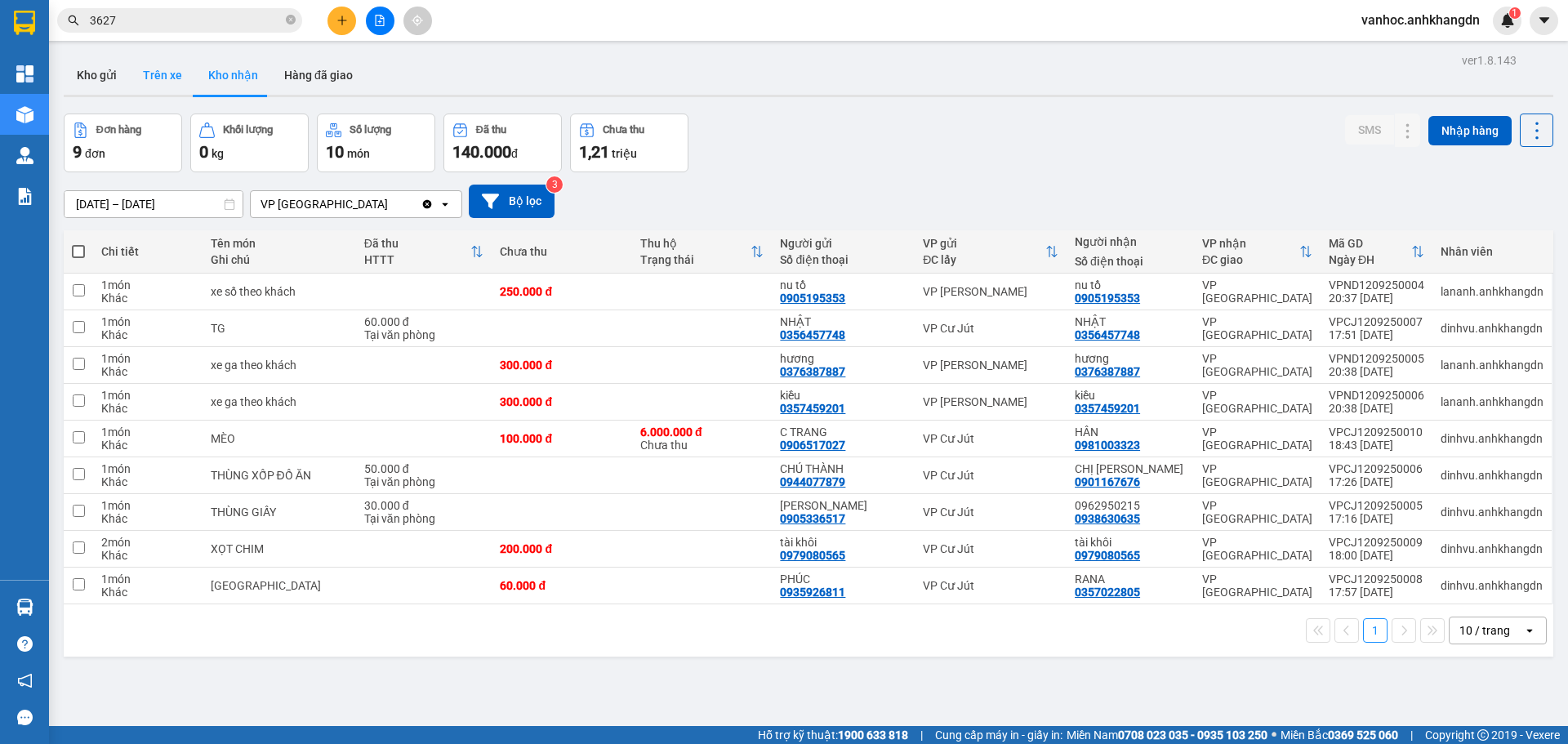
click at [168, 73] on button "Trên xe" at bounding box center [162, 76] width 65 height 39
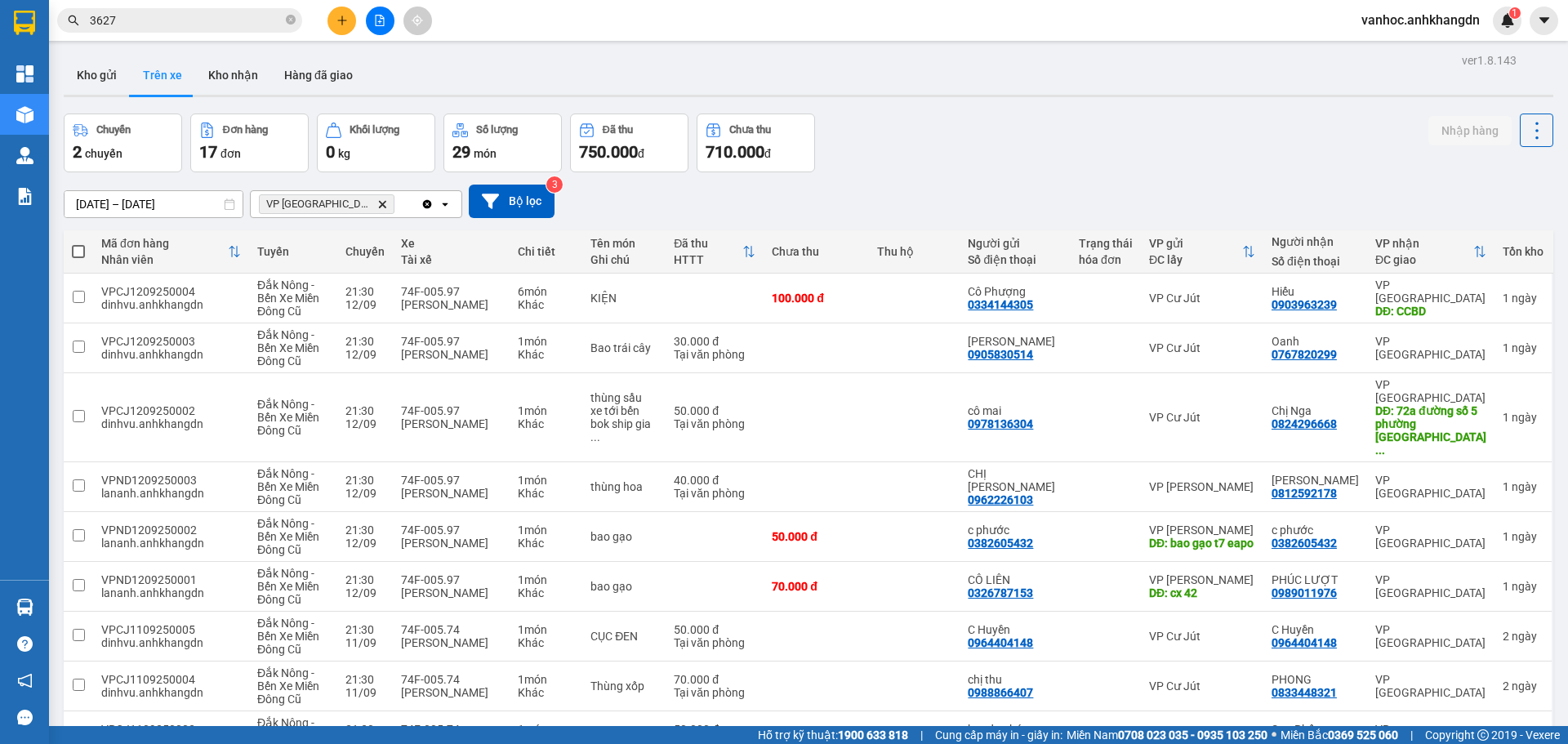
click at [86, 253] on th at bounding box center [78, 252] width 30 height 43
click at [76, 248] on span at bounding box center [78, 252] width 13 height 13
click at [78, 243] on input "checkbox" at bounding box center [78, 243] width 0 height 0
checkbox input "true"
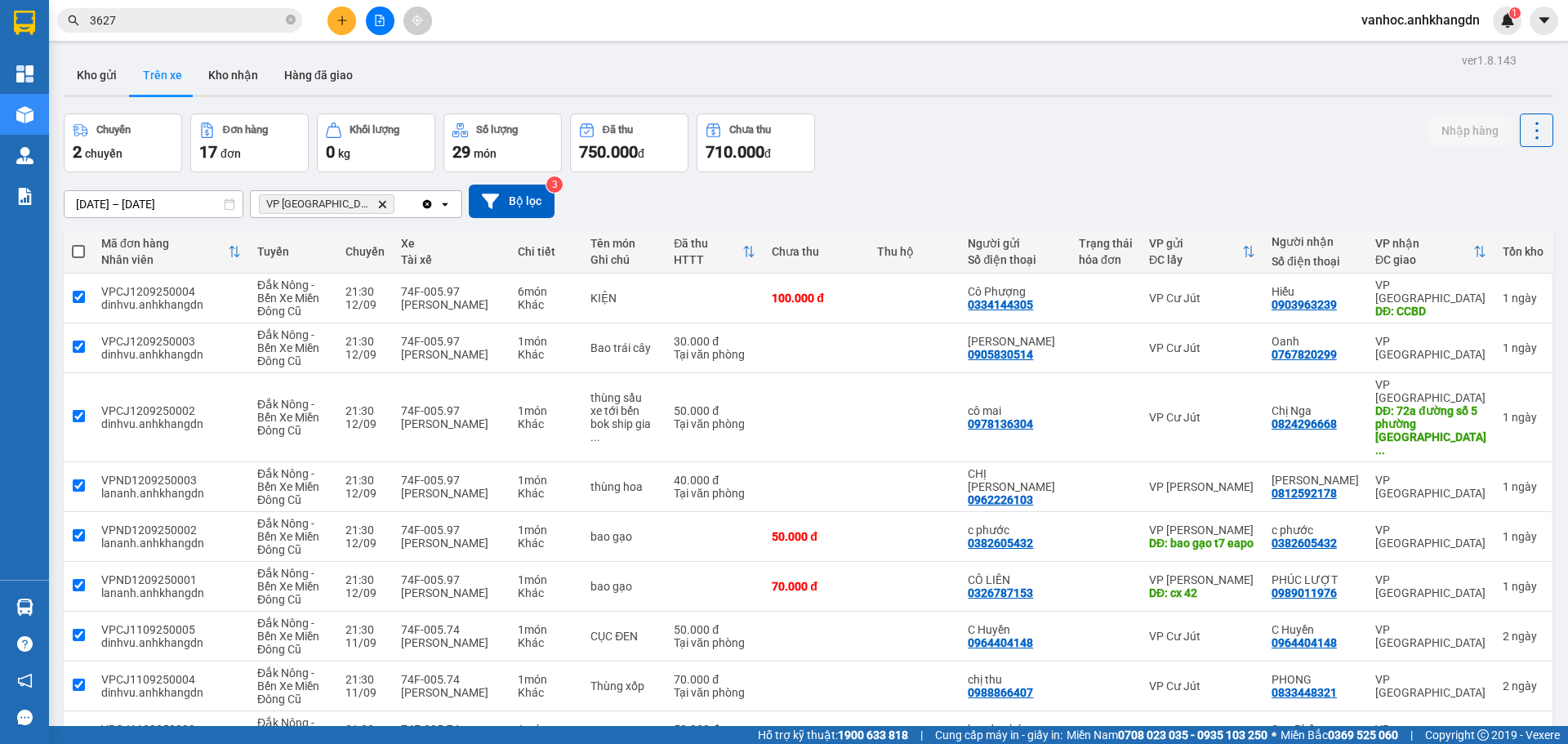
checkbox input "true"
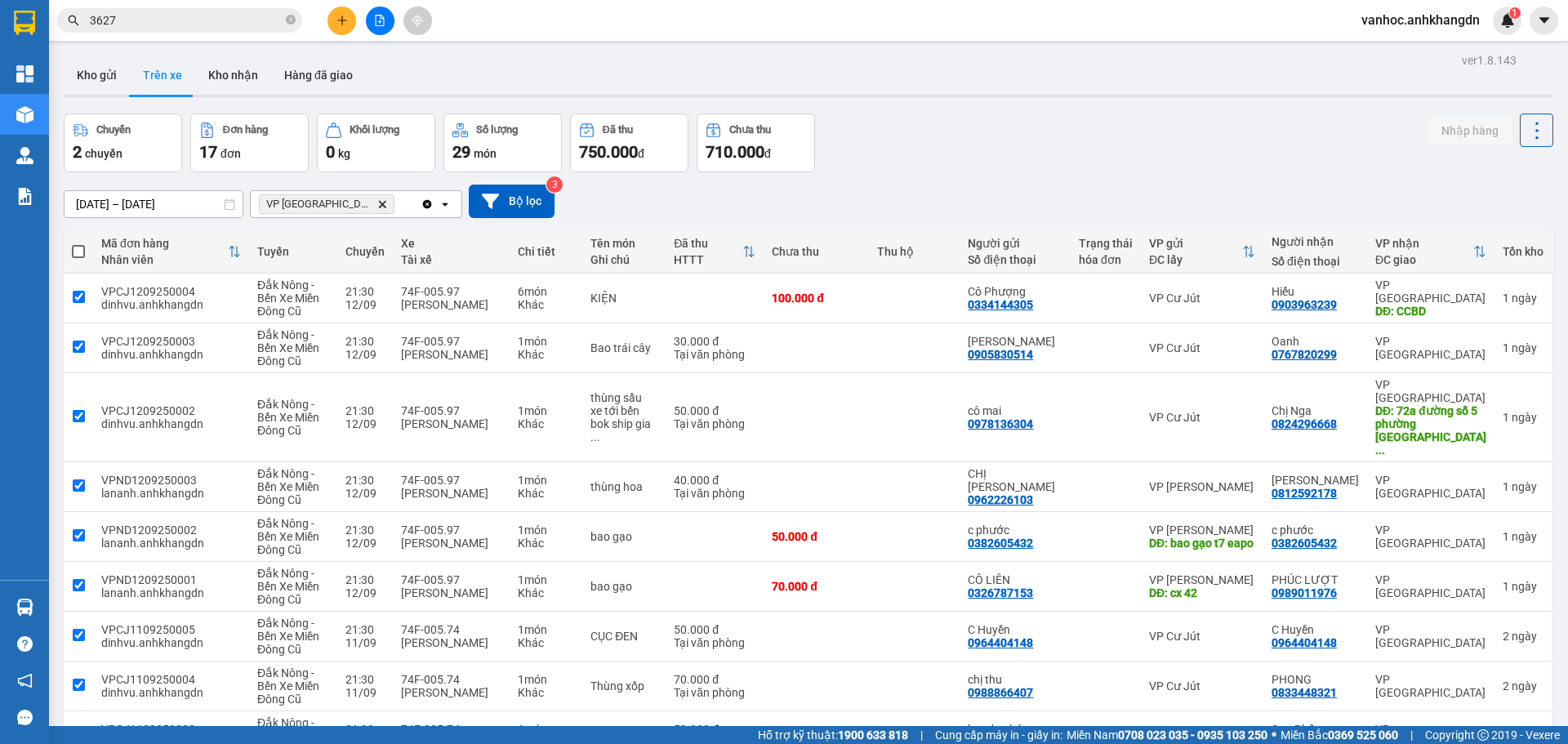
checkbox input "true"
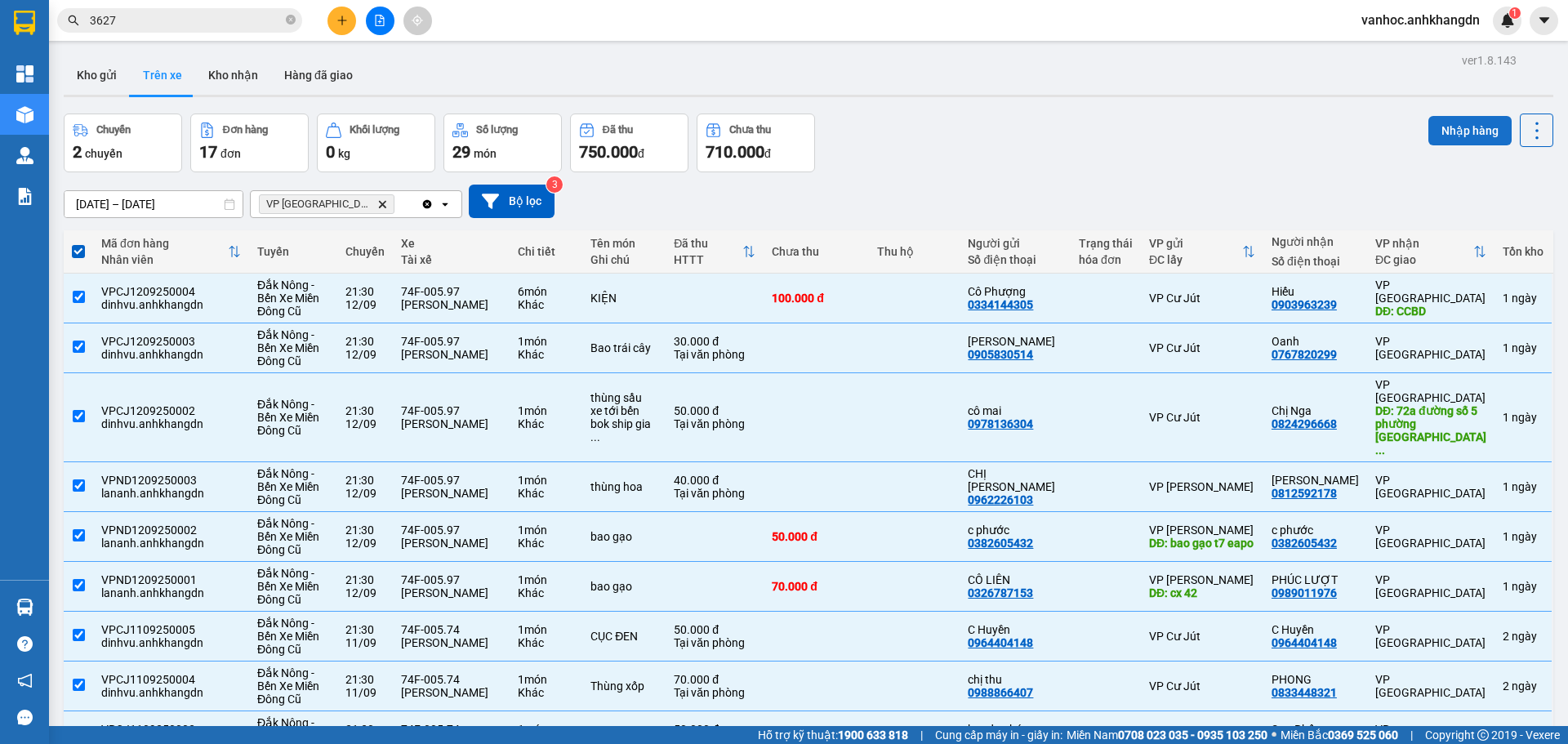
click at [1457, 138] on button "Nhập hàng" at bounding box center [1469, 131] width 83 height 30
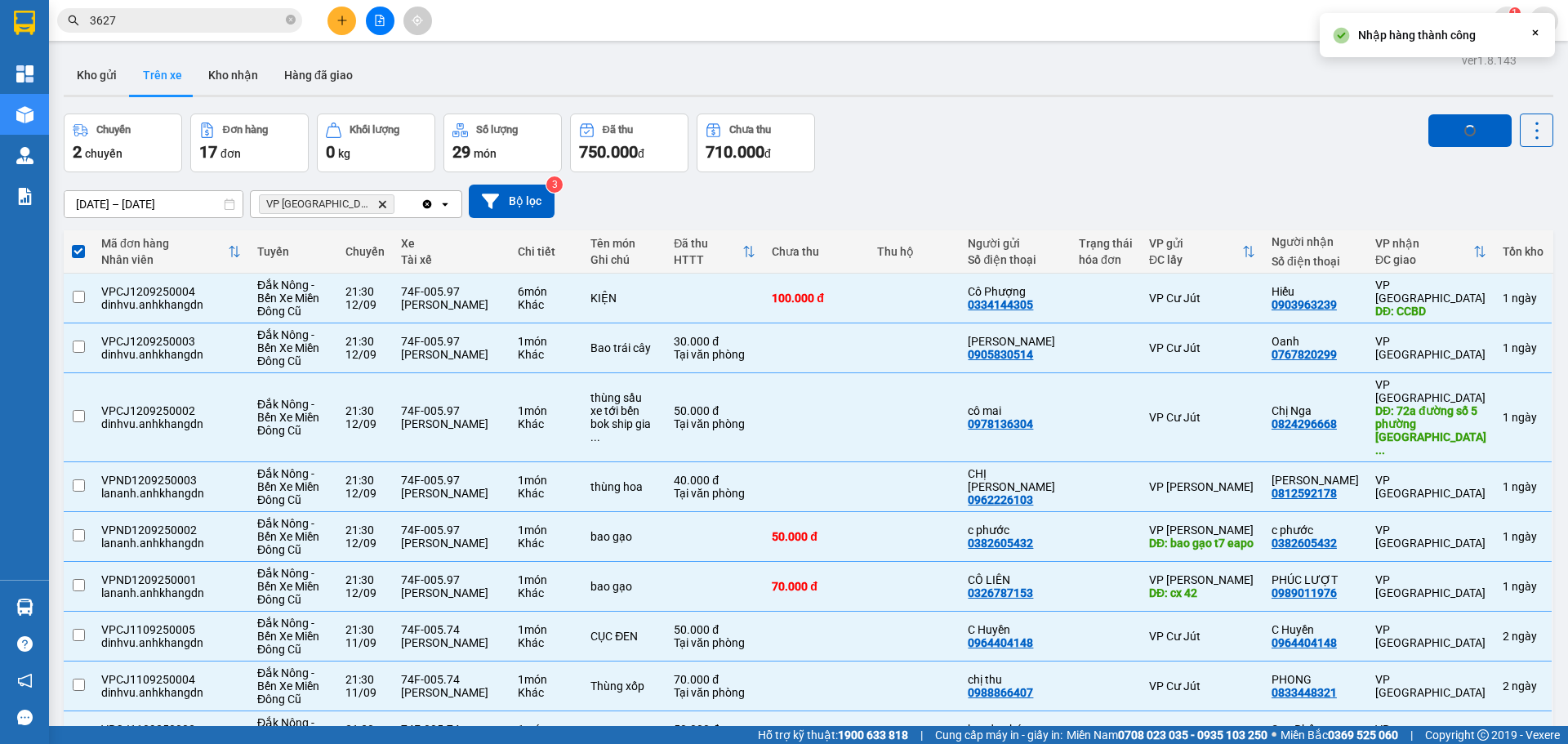
checkbox input "false"
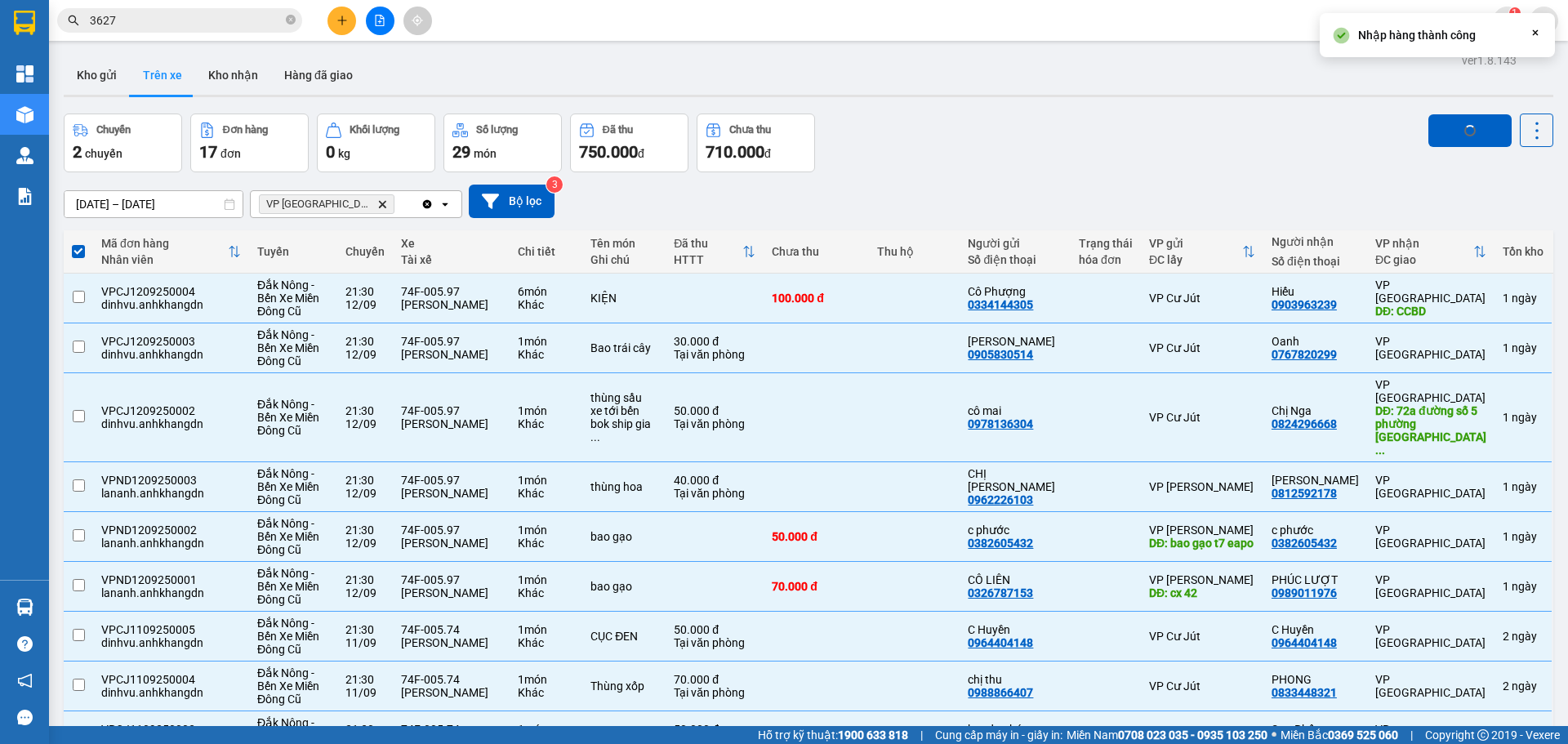
checkbox input "false"
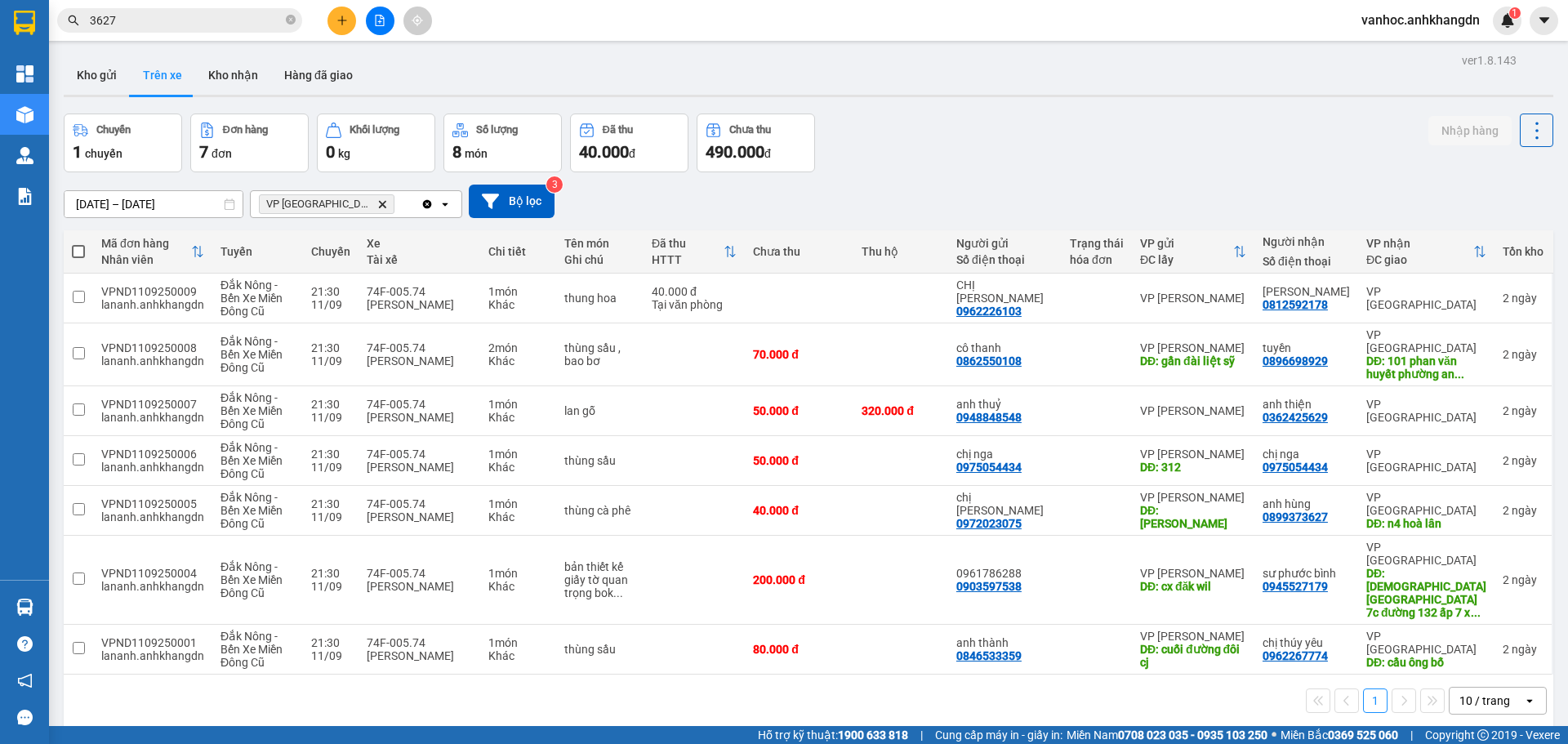
click at [76, 247] on span at bounding box center [78, 252] width 13 height 13
click at [78, 243] on input "checkbox" at bounding box center [78, 243] width 0 height 0
checkbox input "true"
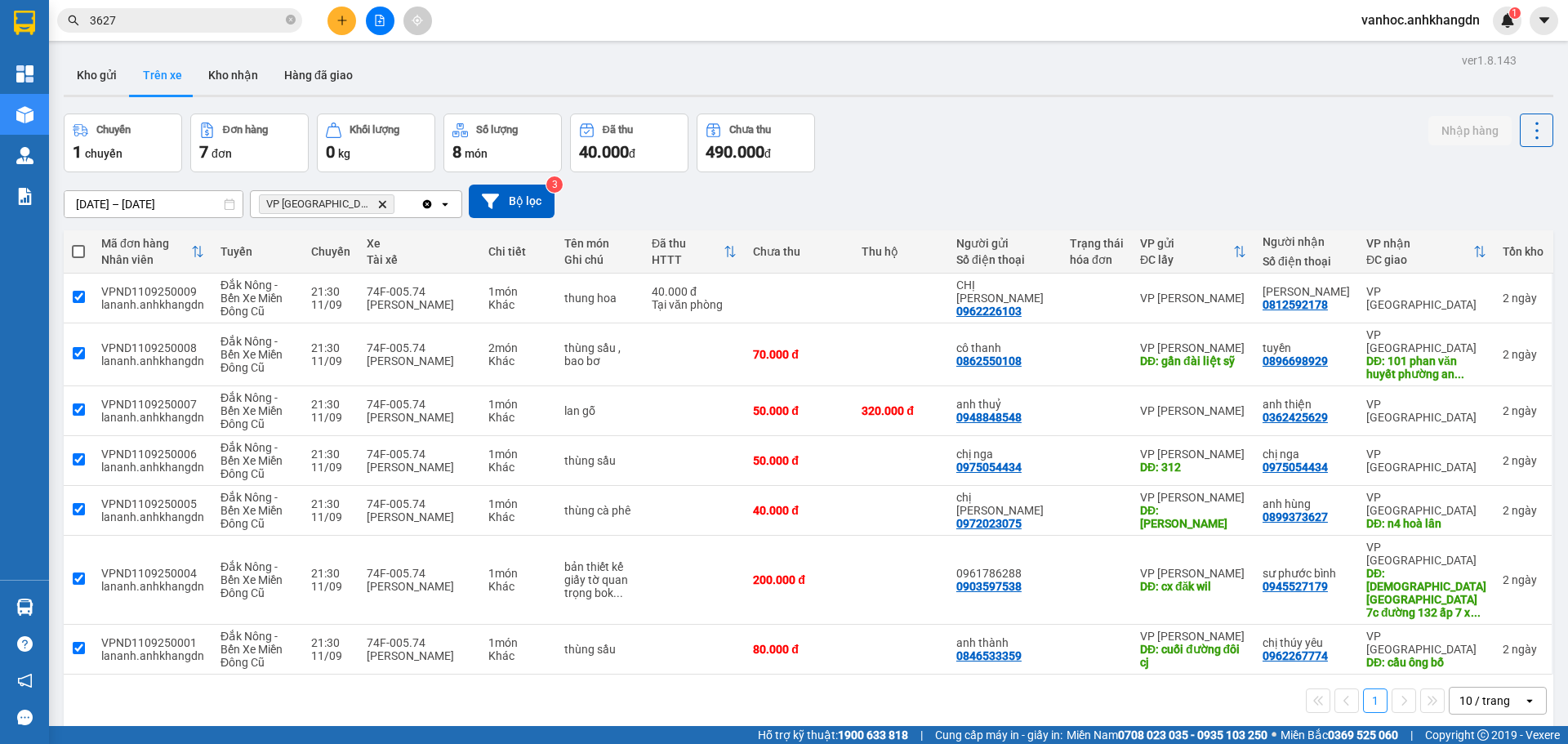
checkbox input "true"
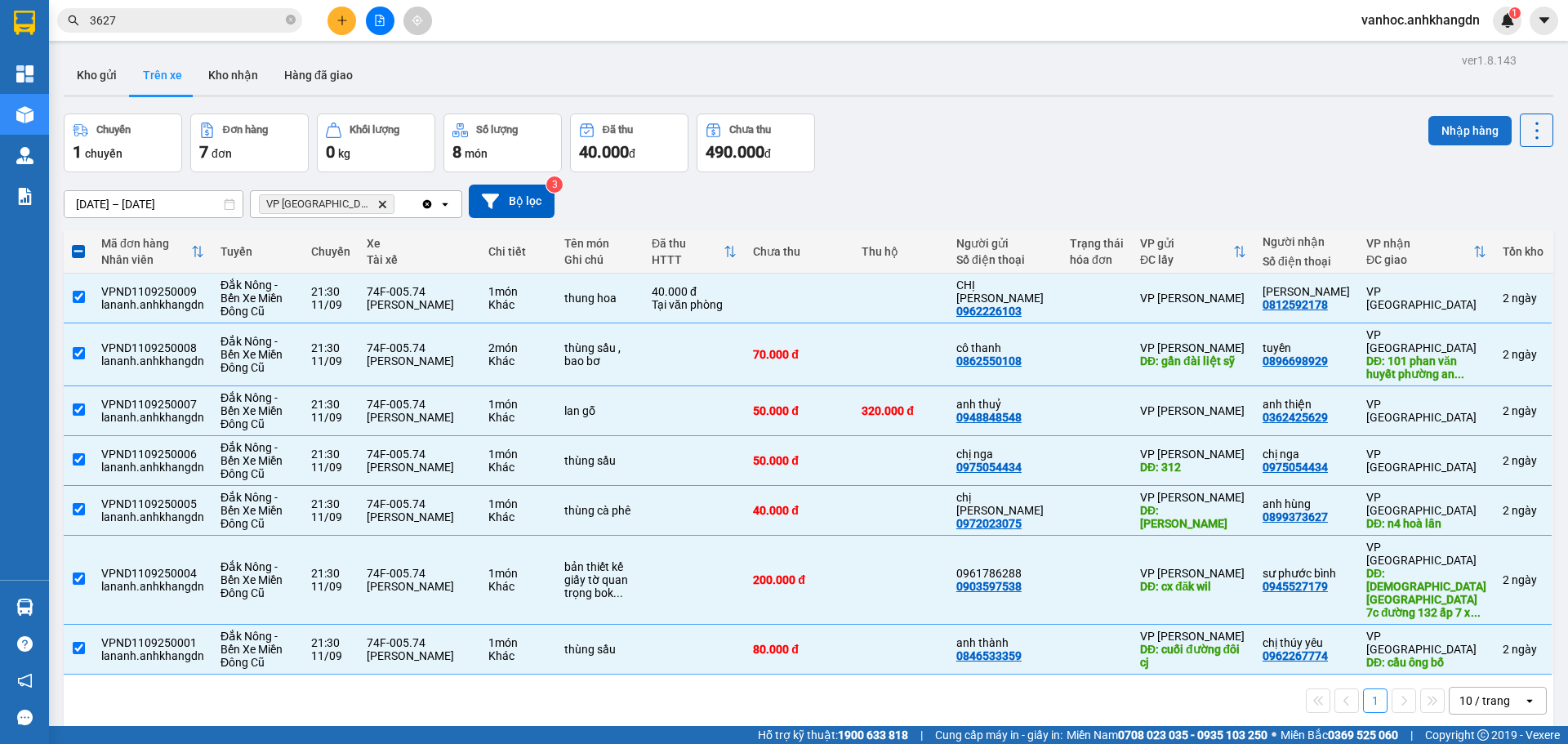
click at [1458, 135] on button "Nhập hàng" at bounding box center [1469, 131] width 83 height 30
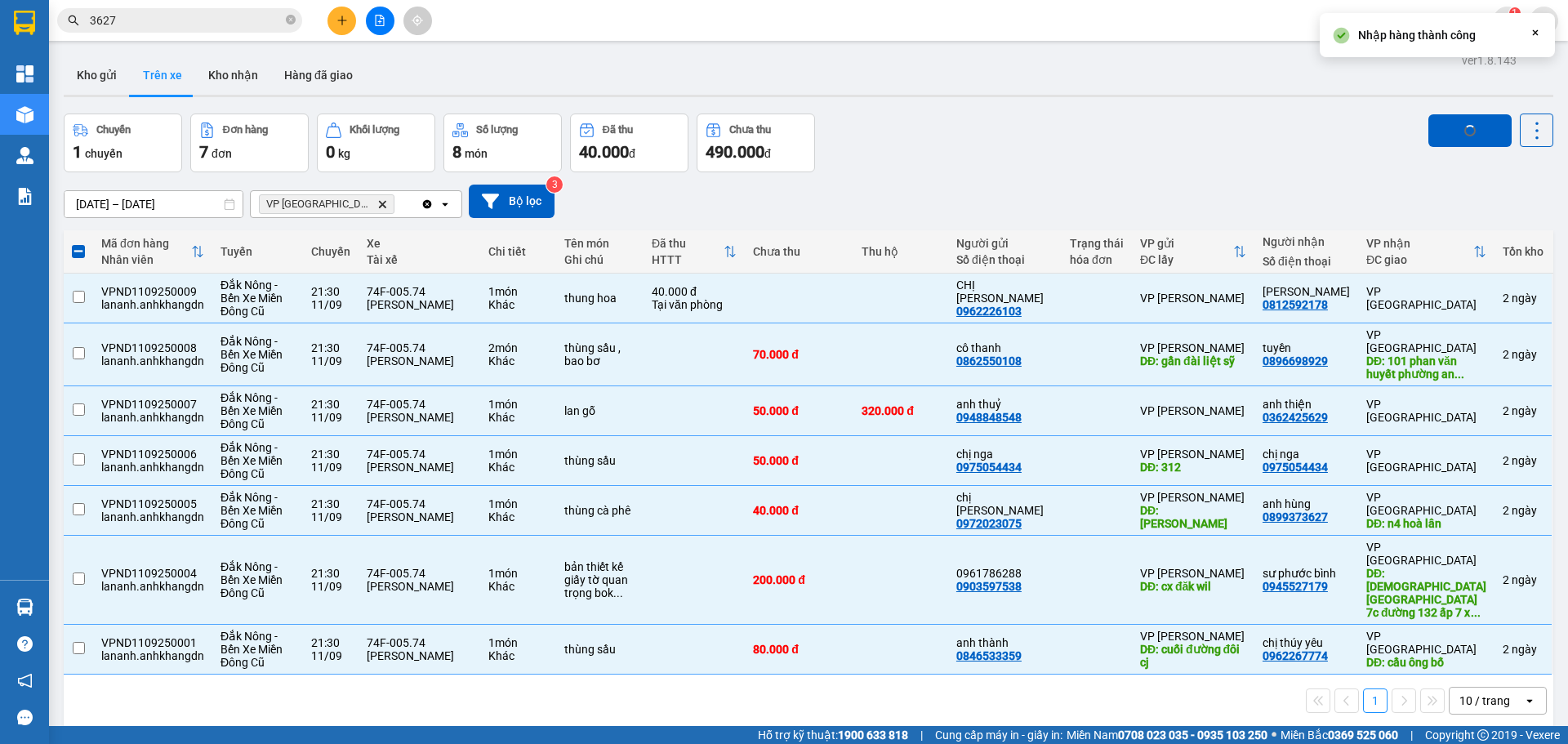
checkbox input "false"
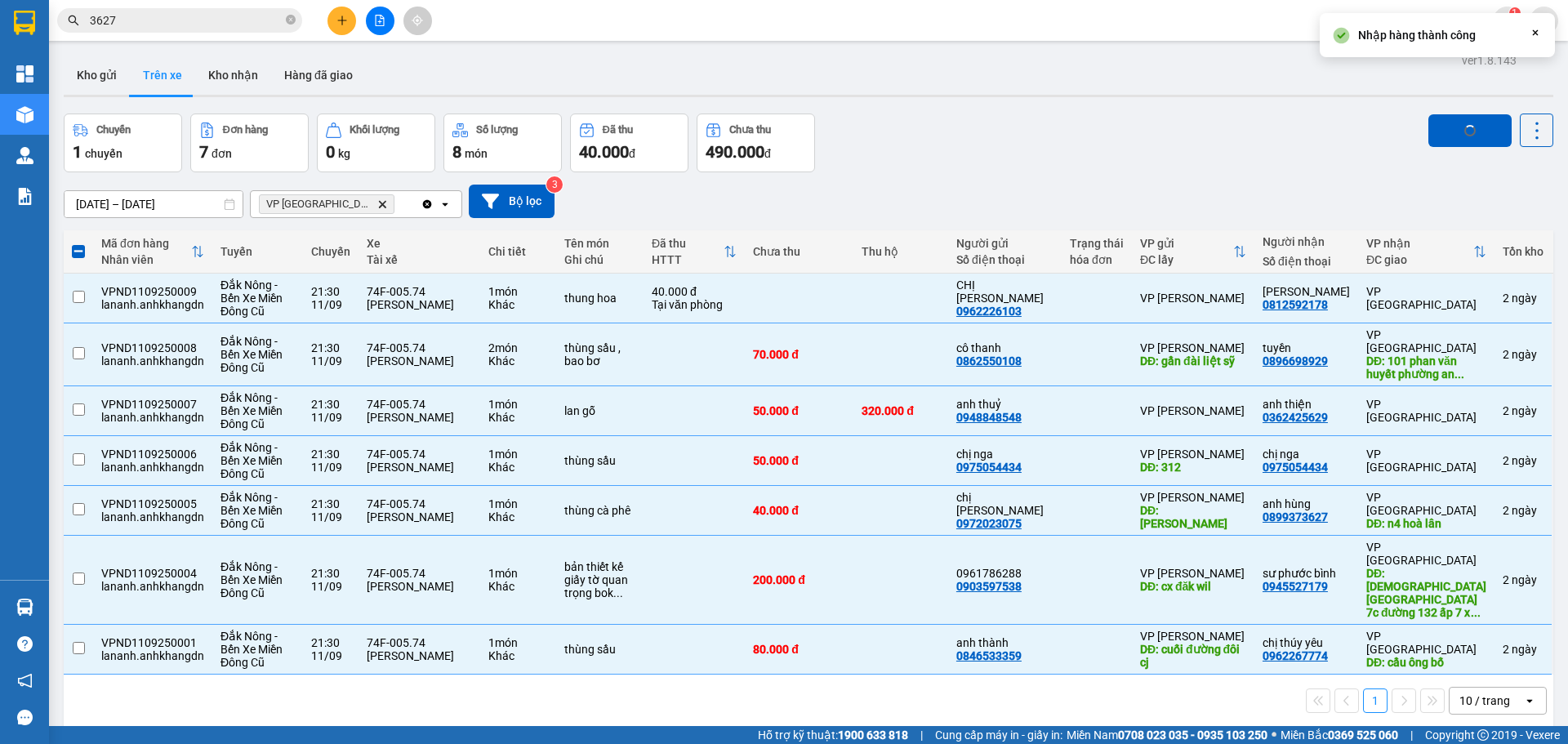
checkbox input "false"
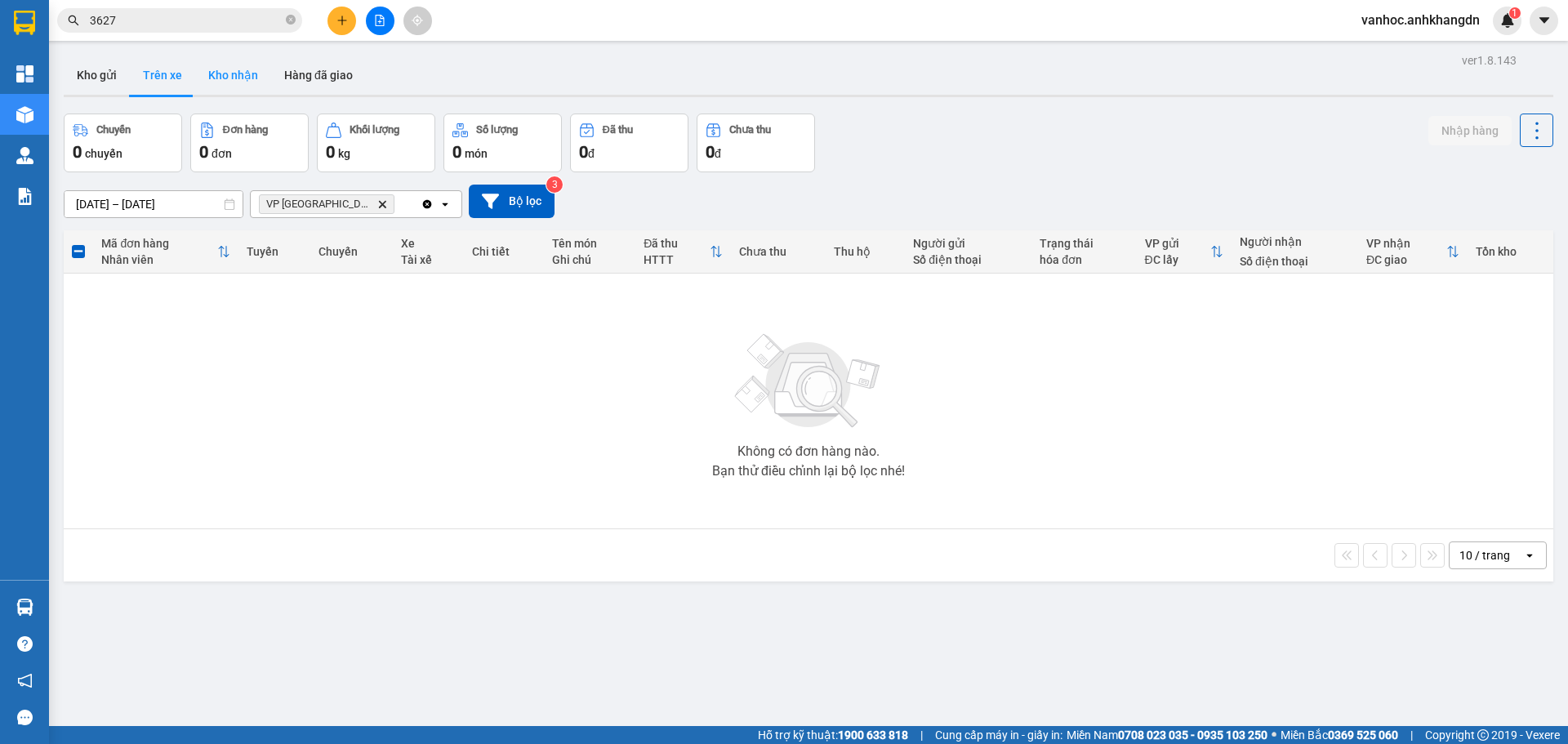
click at [234, 73] on button "Kho nhận" at bounding box center [232, 76] width 76 height 39
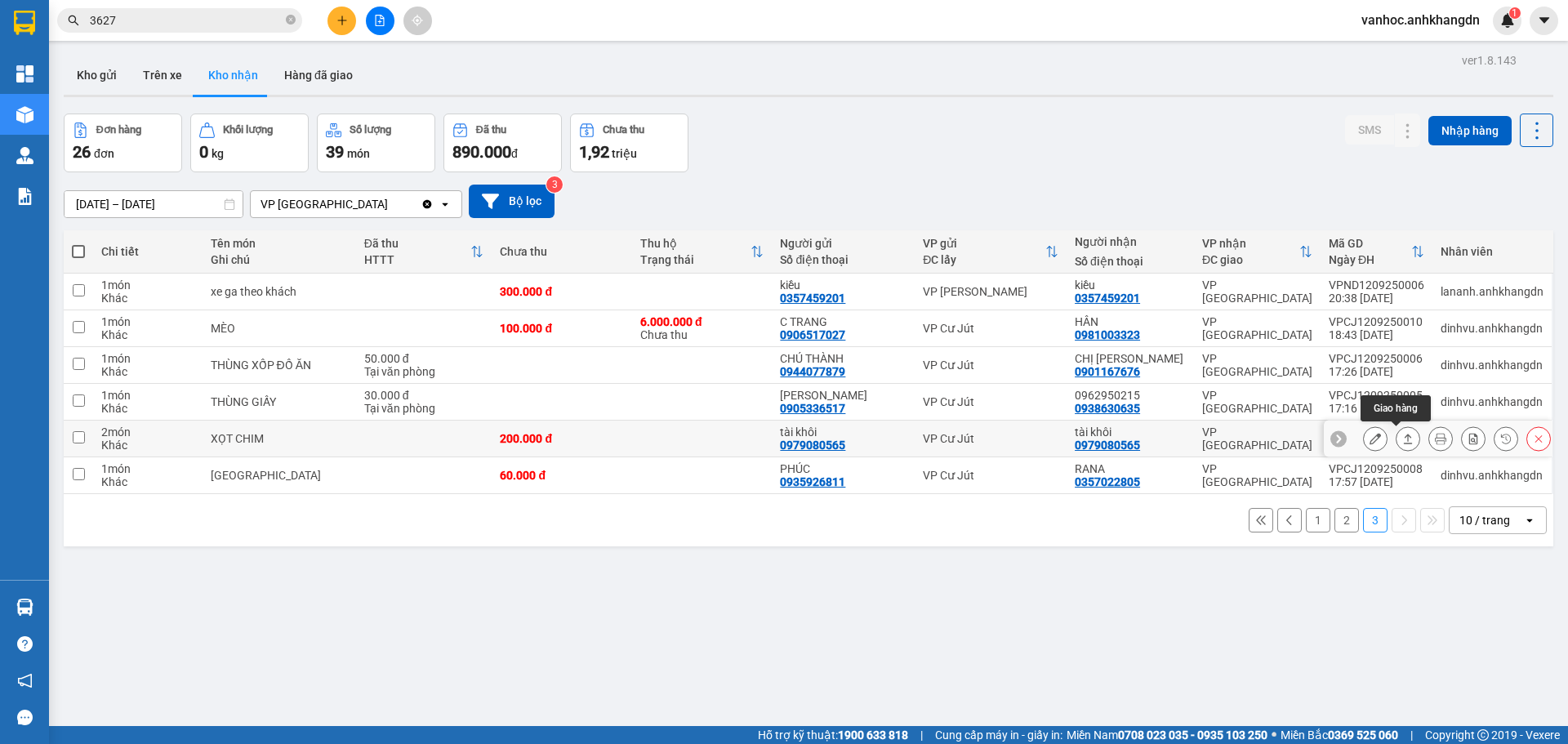
click at [1402, 438] on icon at bounding box center [1408, 438] width 11 height 11
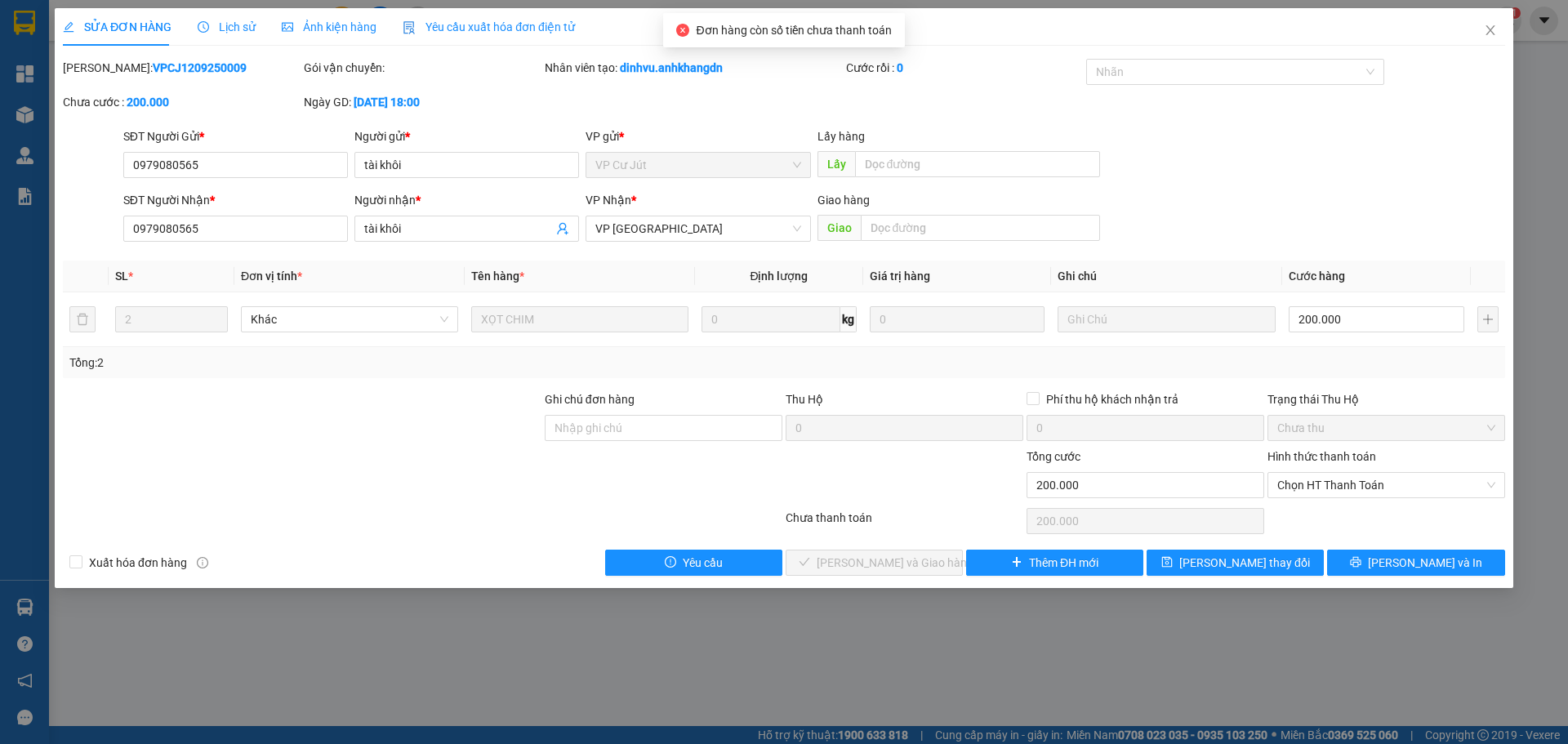
type input "0979080565"
type input "tài khôi"
type input "0979080565"
type input "tài khôi"
type input "200.000"
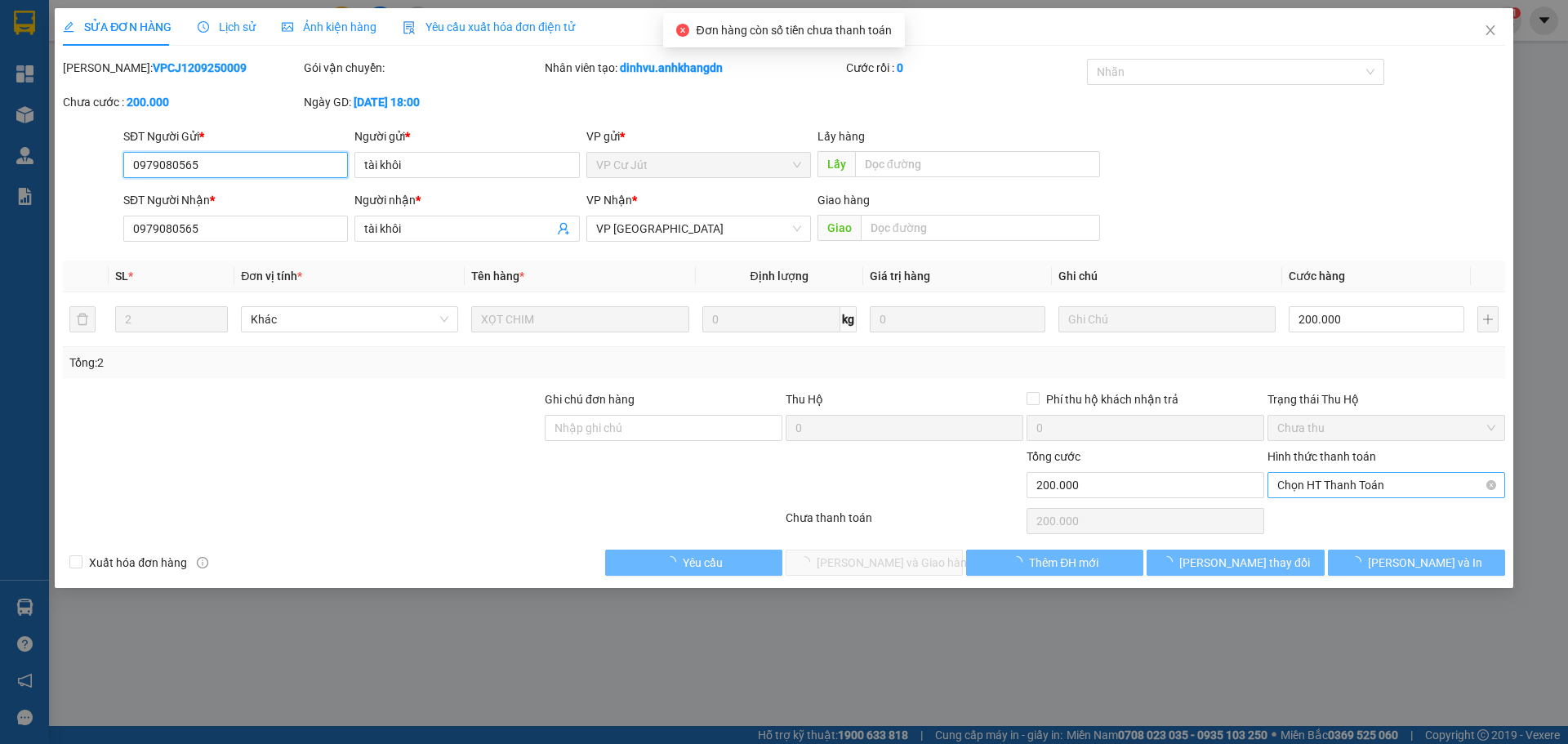
click at [1385, 494] on span "Chọn HT Thanh Toán" at bounding box center [1386, 485] width 218 height 24
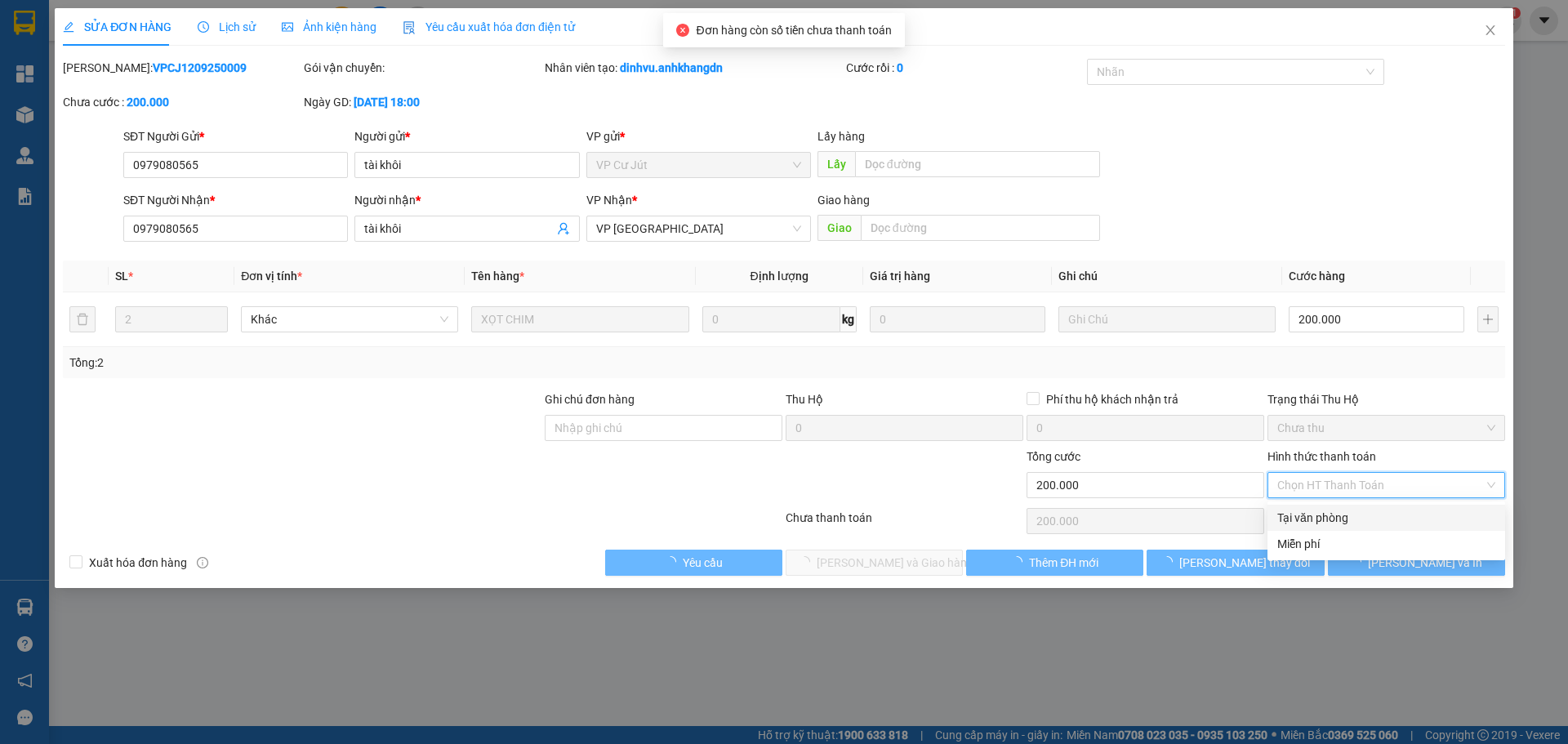
click at [1335, 517] on div "Tại văn phòng" at bounding box center [1386, 517] width 218 height 18
type input "0"
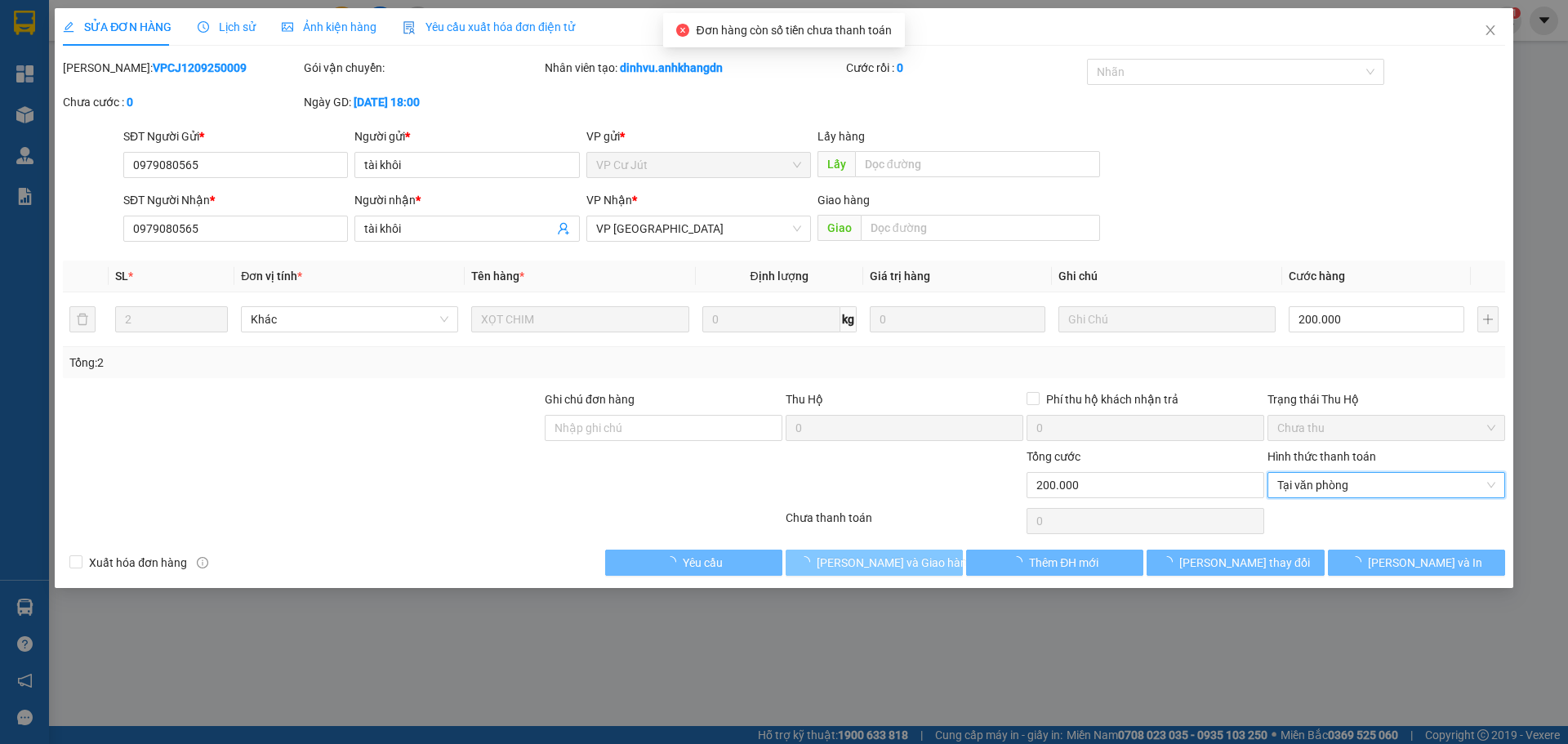
click at [870, 568] on span "[PERSON_NAME] và Giao hàng" at bounding box center [895, 562] width 157 height 18
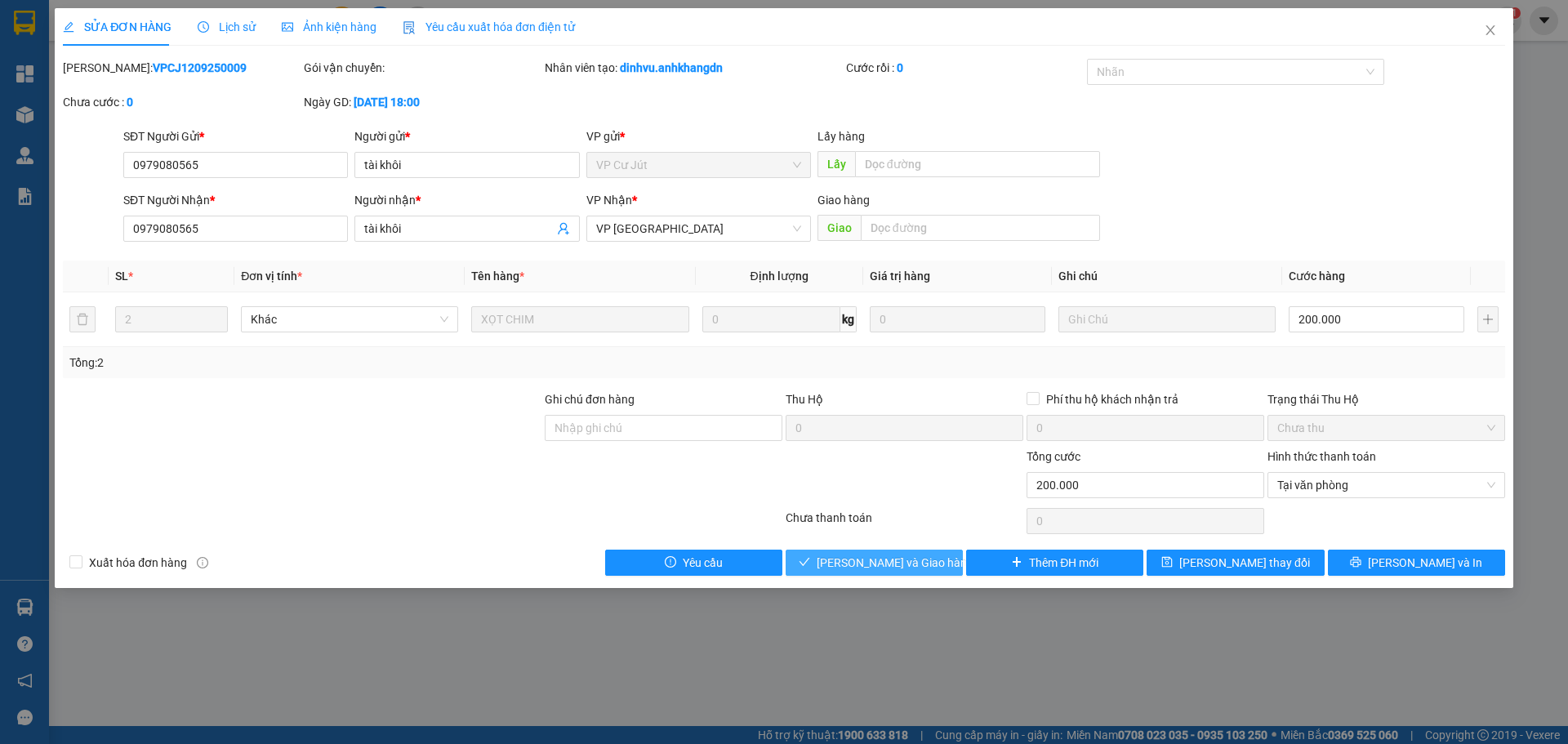
click at [869, 568] on span "[PERSON_NAME] và Giao hàng" at bounding box center [895, 562] width 157 height 18
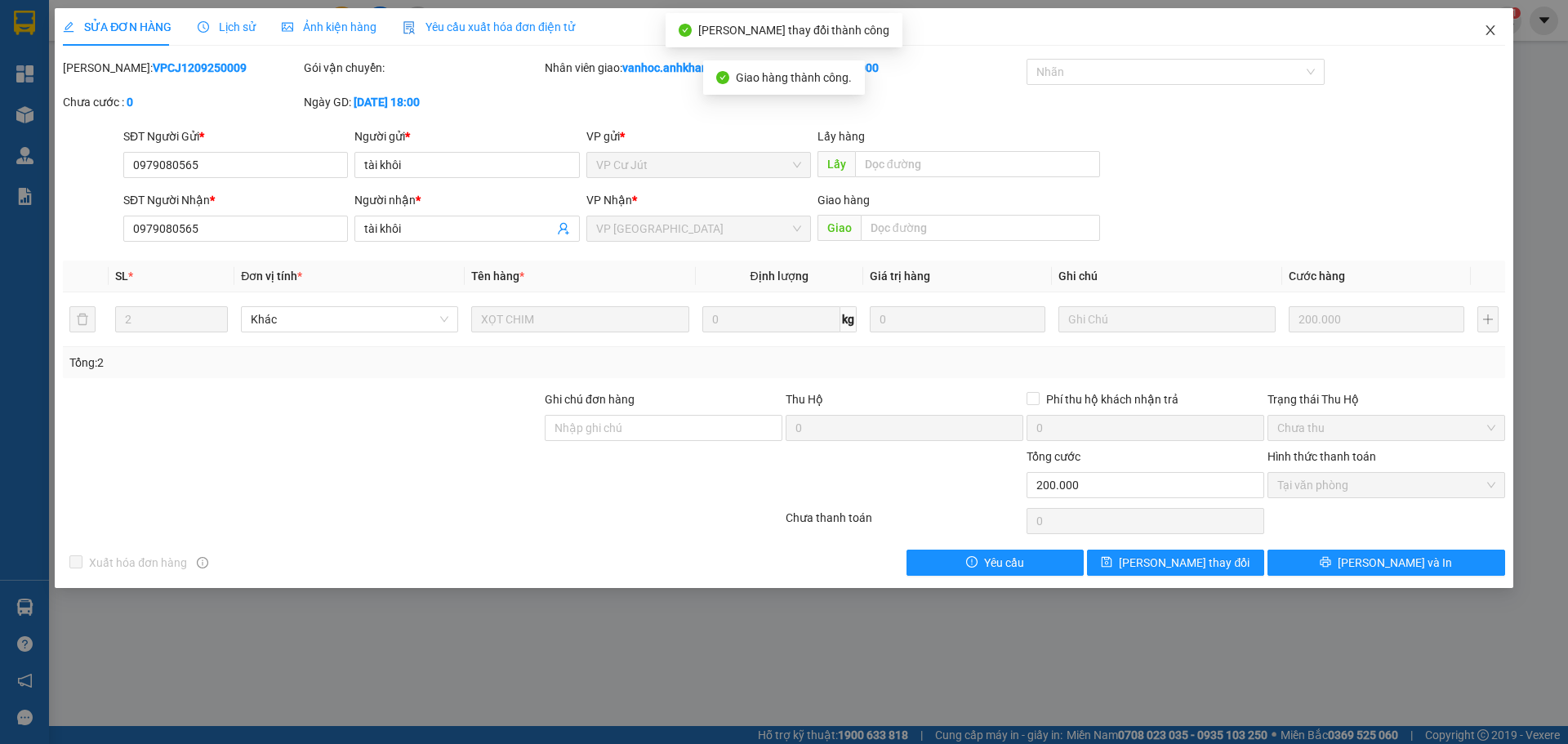
click at [1499, 23] on span "Close" at bounding box center [1490, 31] width 46 height 46
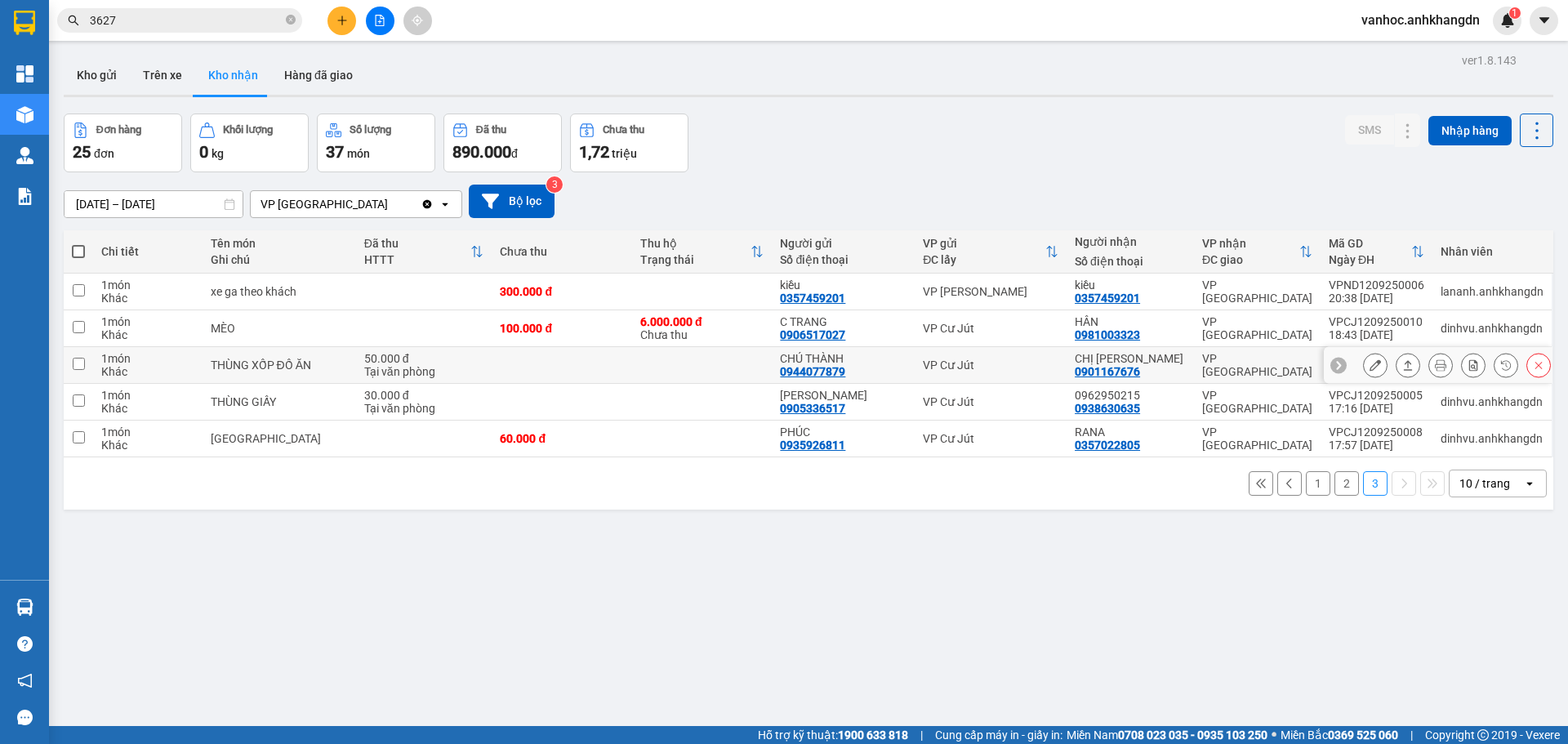
click at [1402, 368] on icon at bounding box center [1408, 365] width 11 height 11
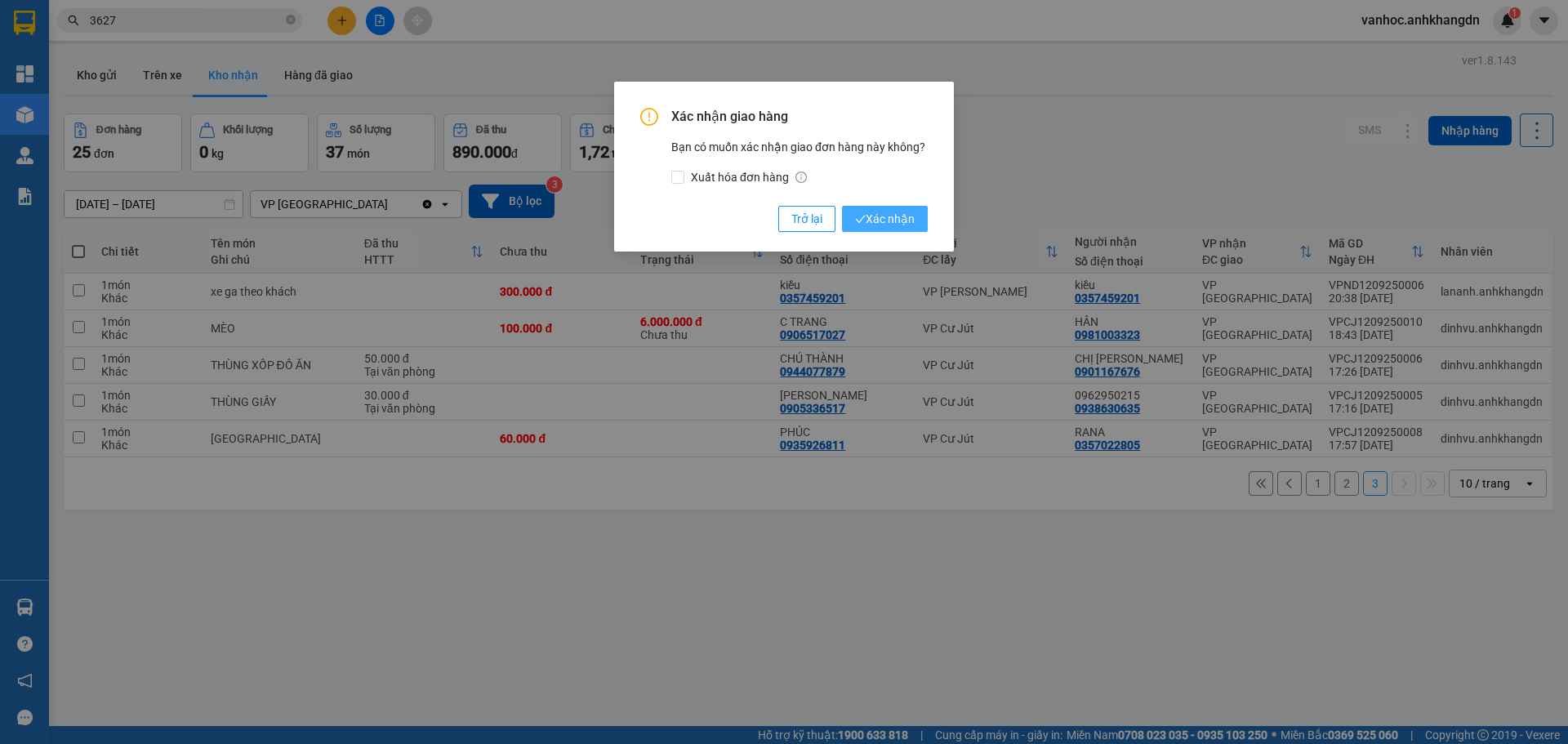
click at [897, 219] on span "Xác nhận" at bounding box center [885, 218] width 60 height 18
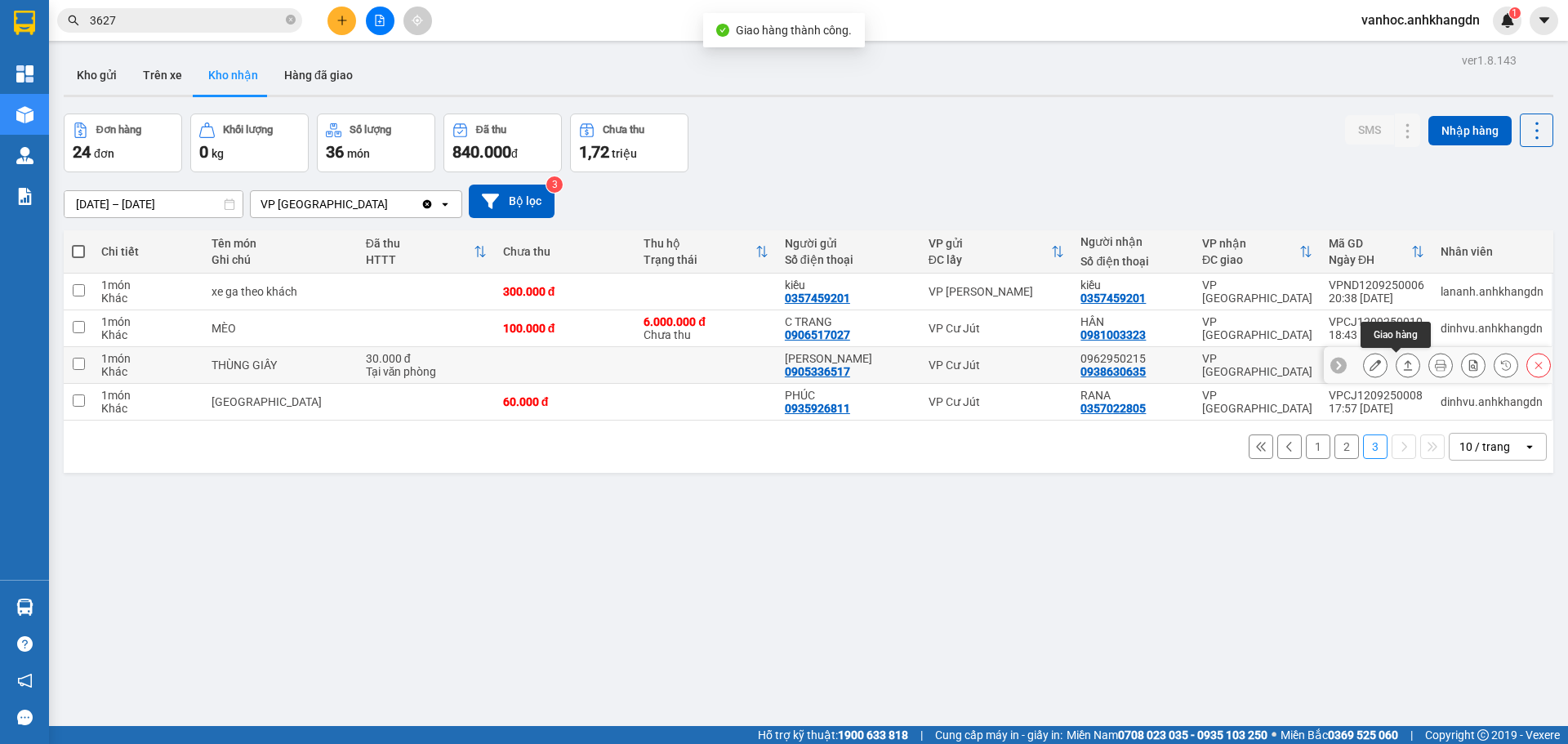
click at [1402, 365] on icon at bounding box center [1408, 365] width 11 height 11
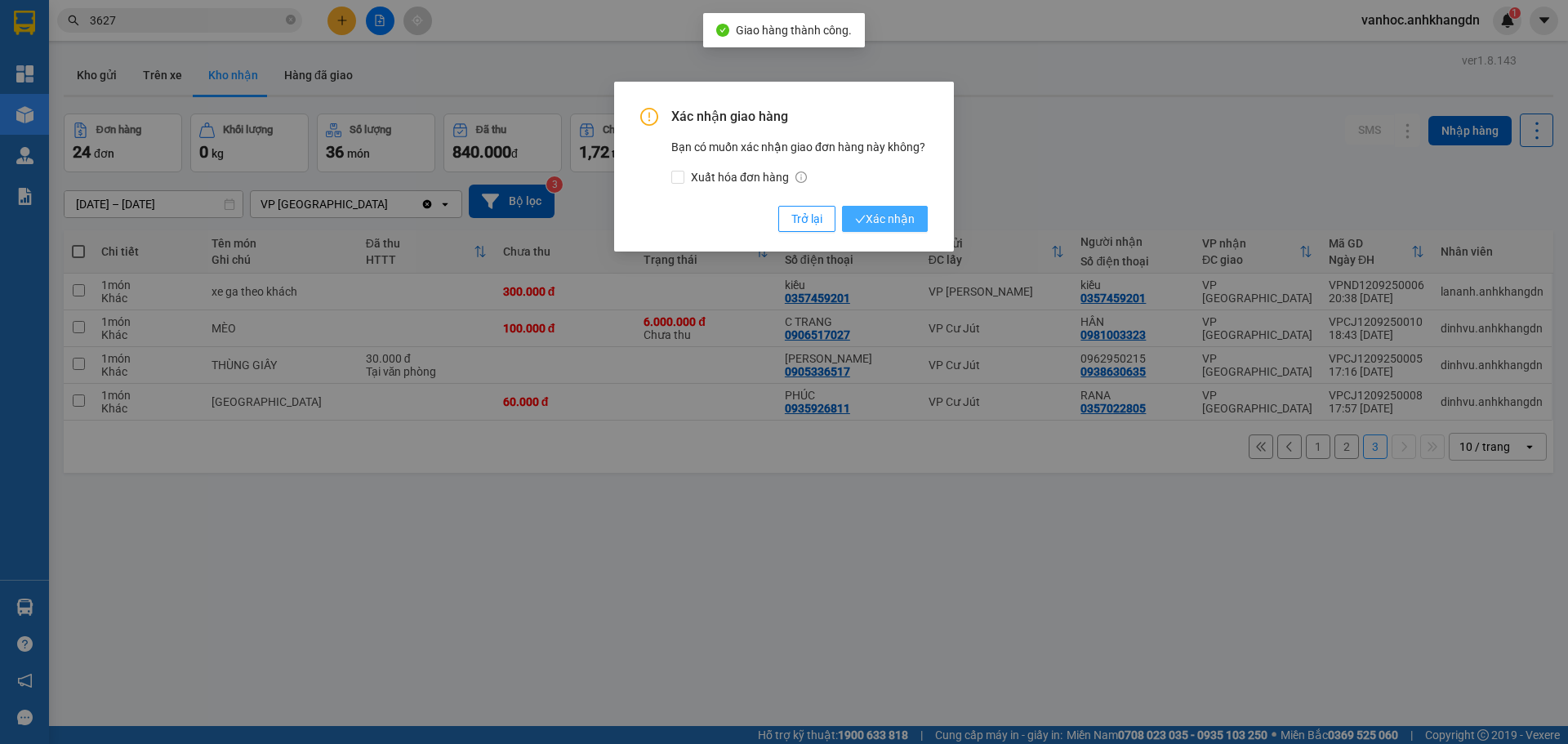
click at [894, 221] on span "Xác nhận" at bounding box center [885, 218] width 60 height 18
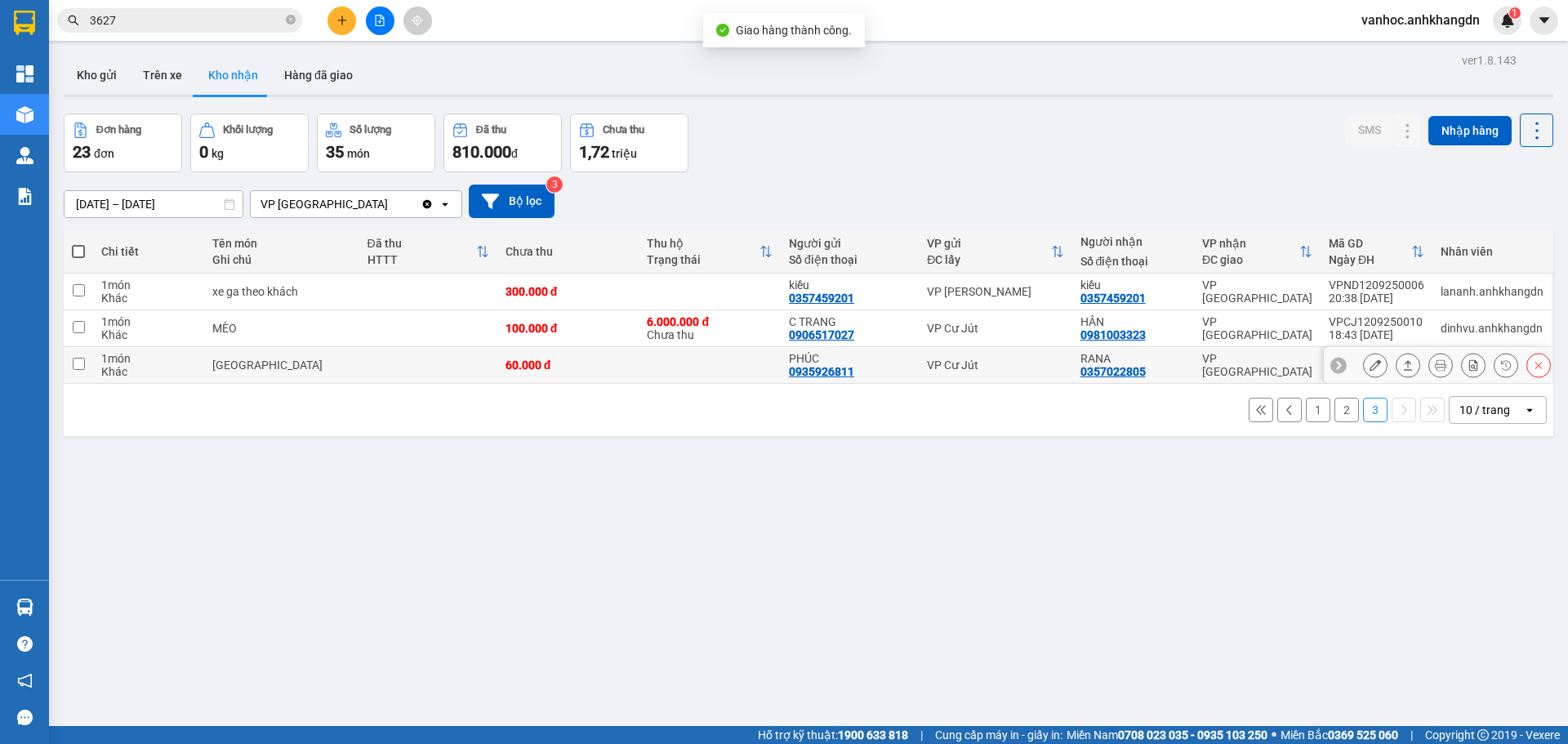
click at [1402, 363] on icon at bounding box center [1408, 365] width 11 height 11
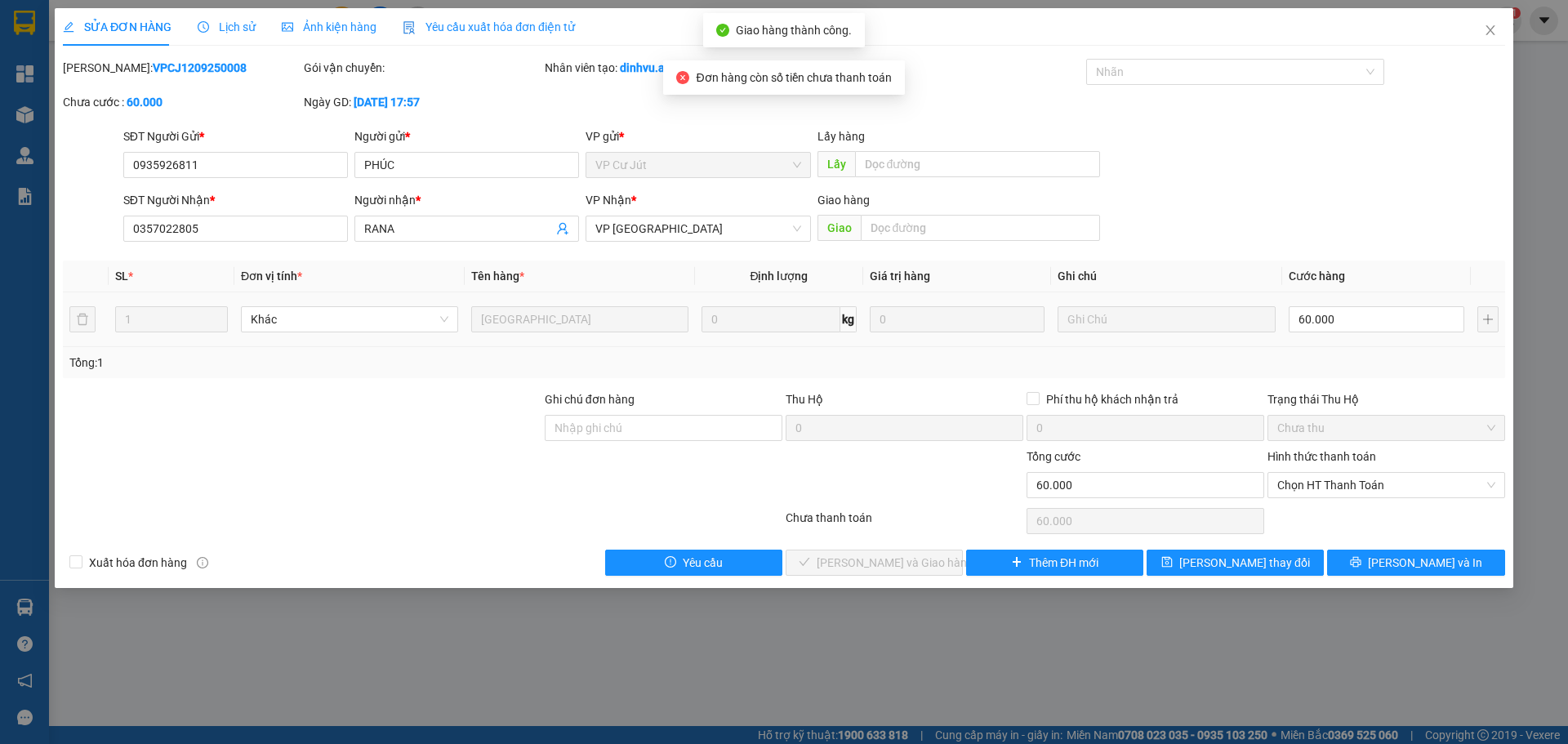
type input "0935926811"
type input "PHÚC"
type input "0357022805"
type input "RANA"
type input "60.000"
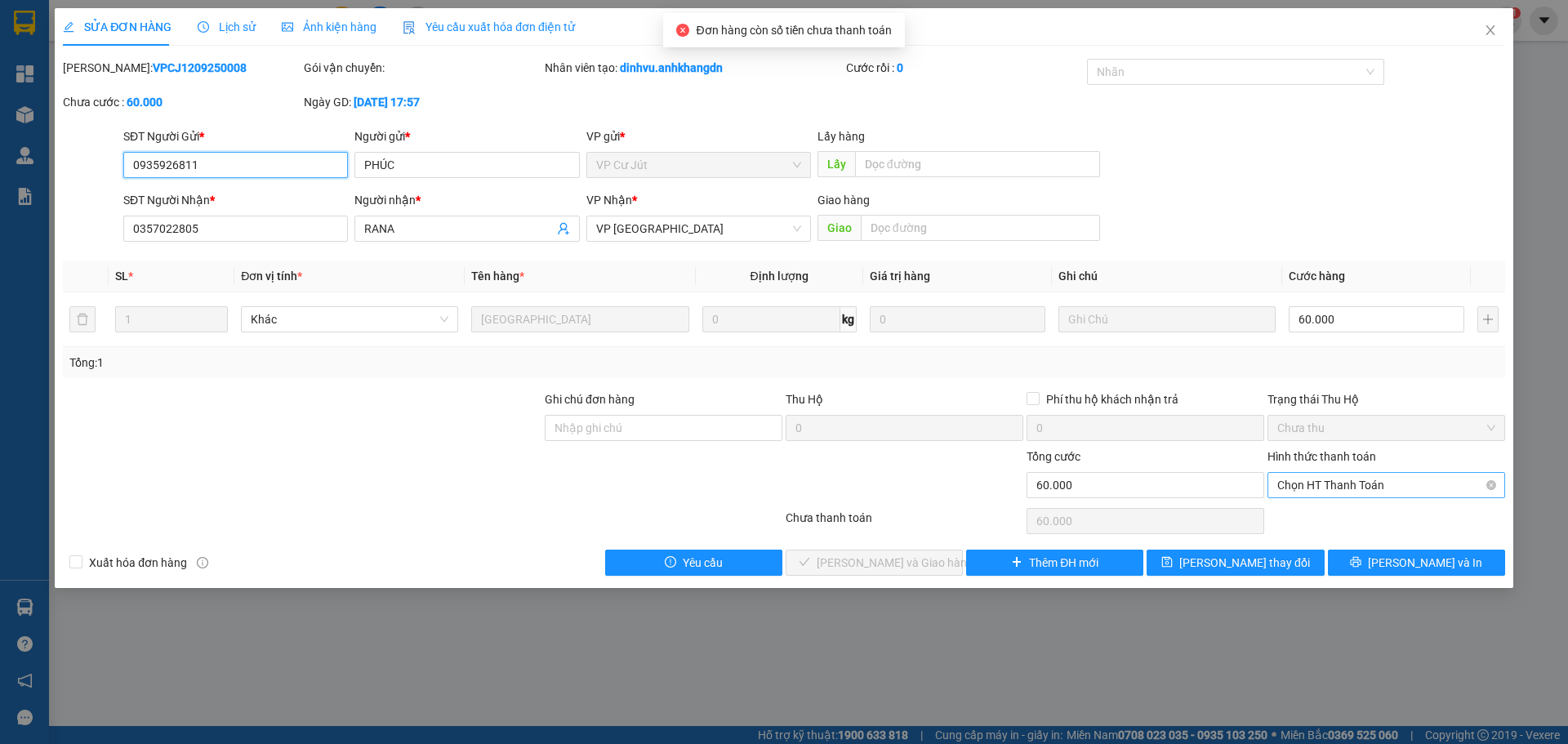
drag, startPoint x: 1369, startPoint y: 478, endPoint x: 1357, endPoint y: 501, distance: 25.9
click at [1369, 478] on span "Chọn HT Thanh Toán" at bounding box center [1386, 485] width 218 height 24
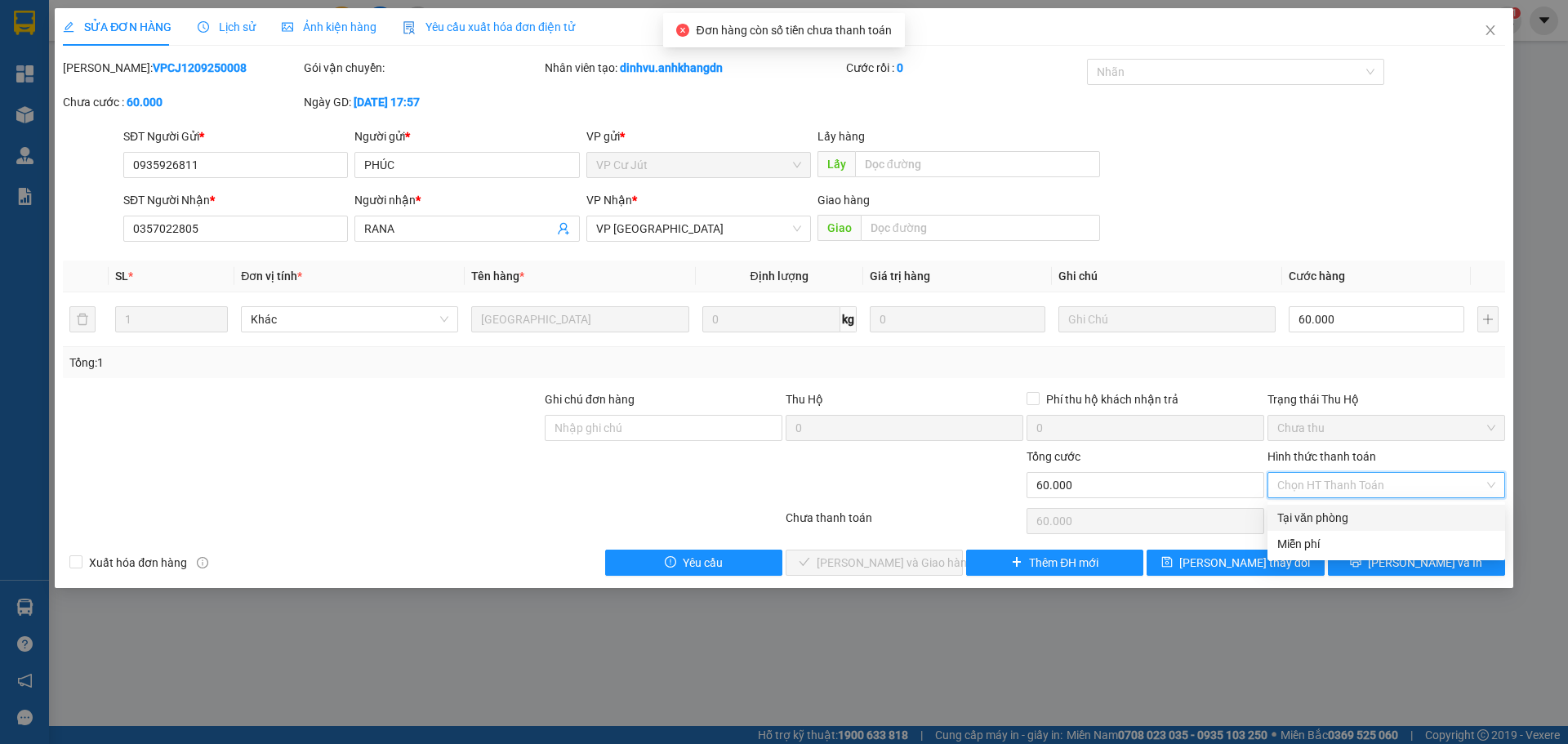
click at [1344, 517] on div "Tại văn phòng" at bounding box center [1386, 517] width 218 height 18
type input "0"
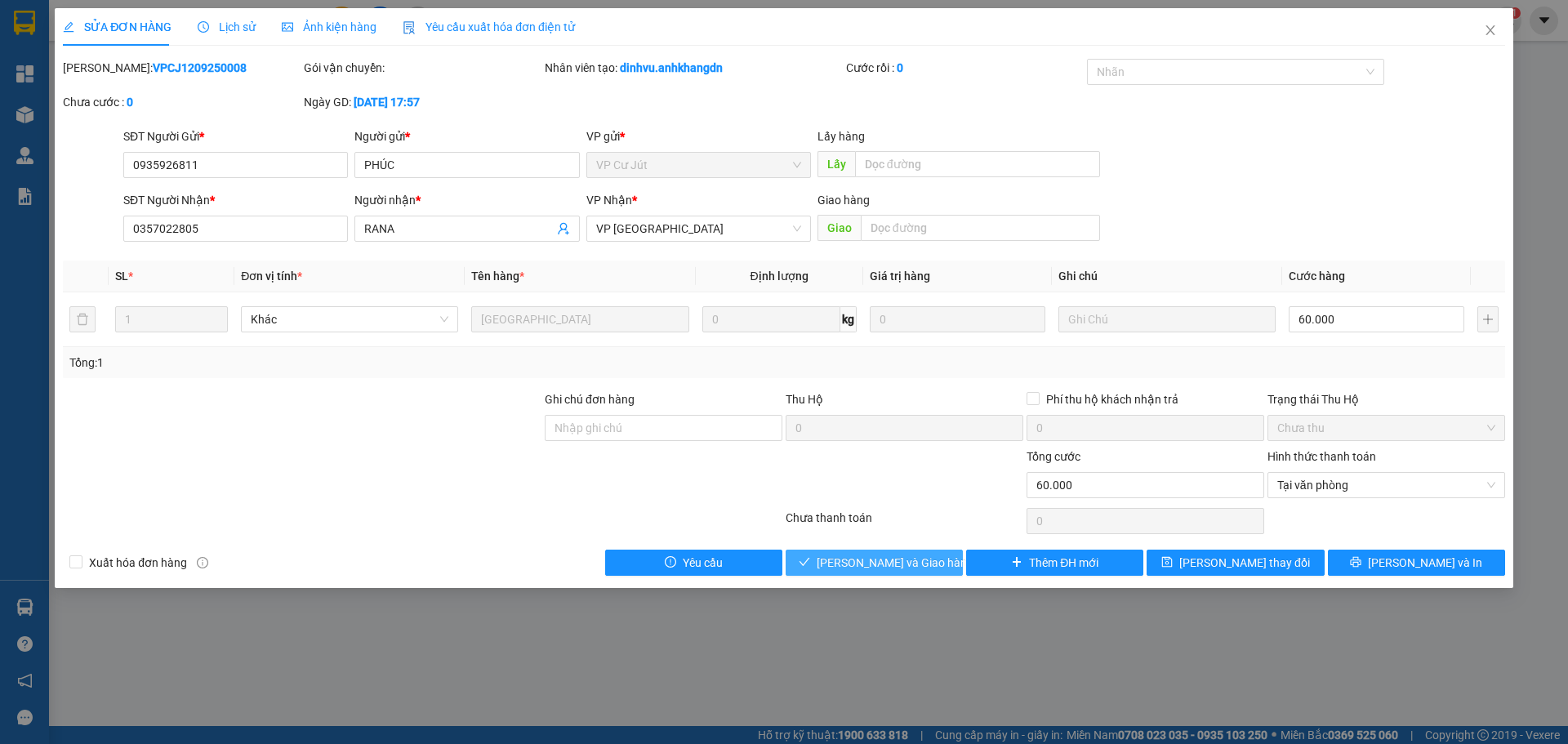
click at [895, 557] on span "[PERSON_NAME] và Giao hàng" at bounding box center [895, 562] width 157 height 18
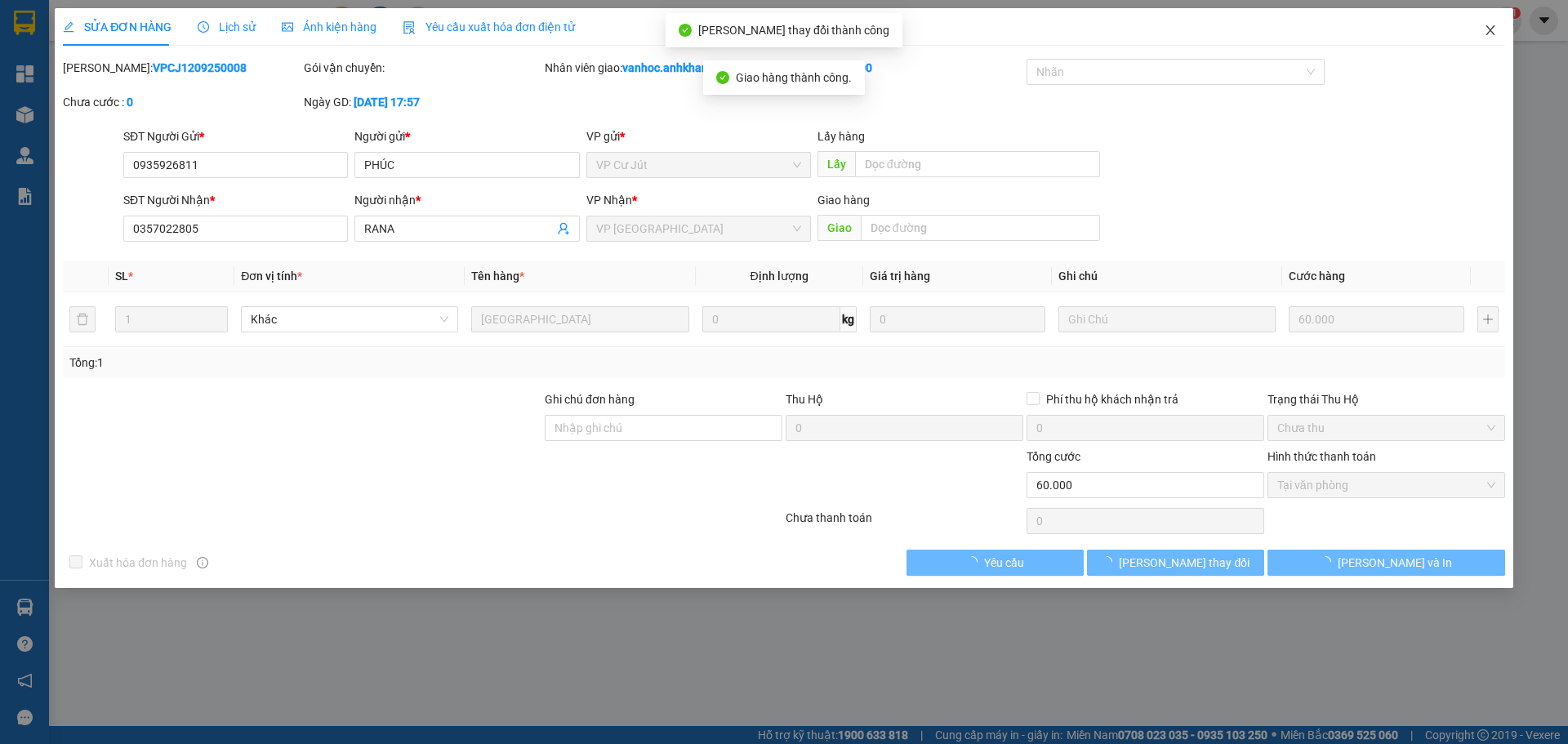
click at [1490, 36] on icon "close" at bounding box center [1491, 30] width 13 height 13
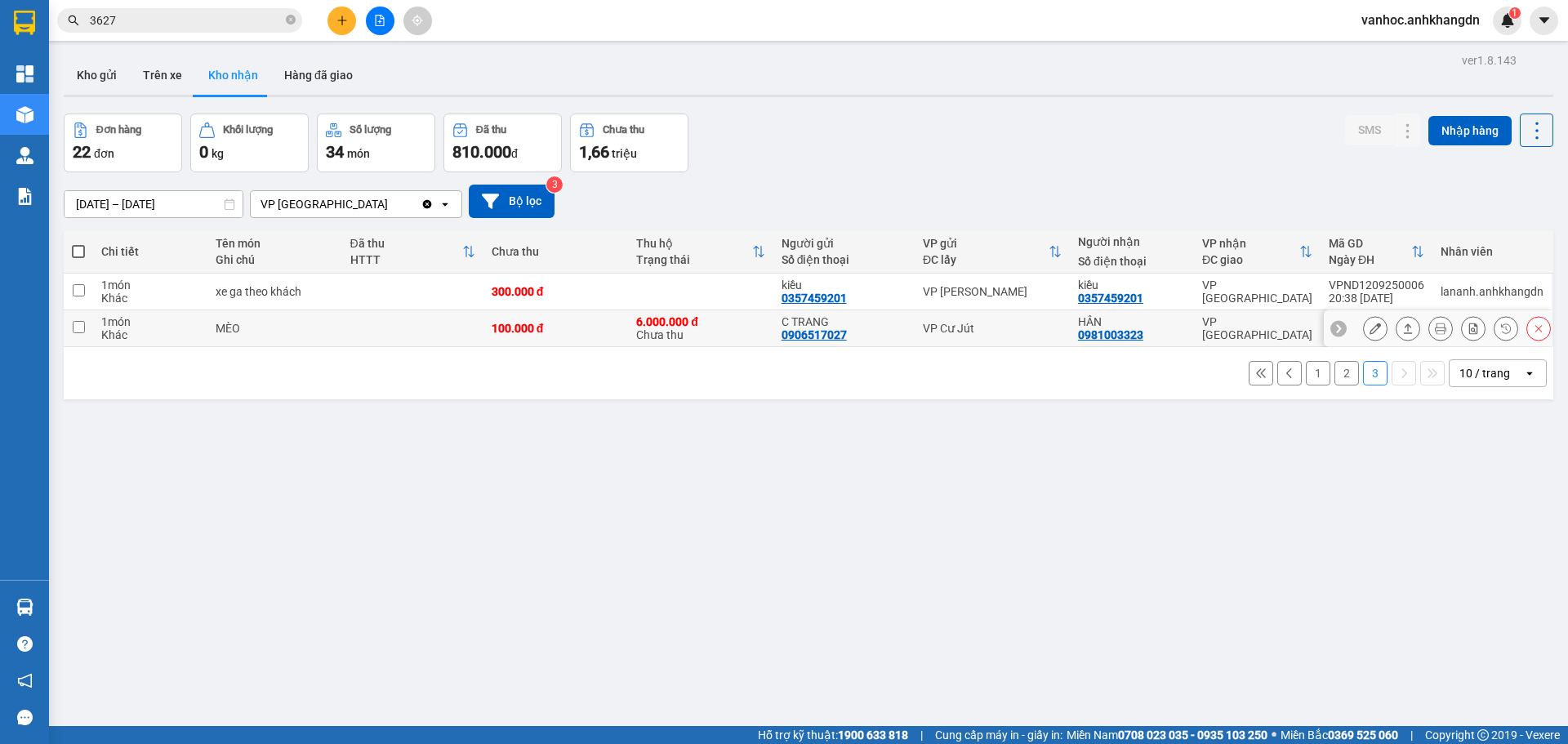
click at [1402, 329] on icon at bounding box center [1408, 328] width 11 height 11
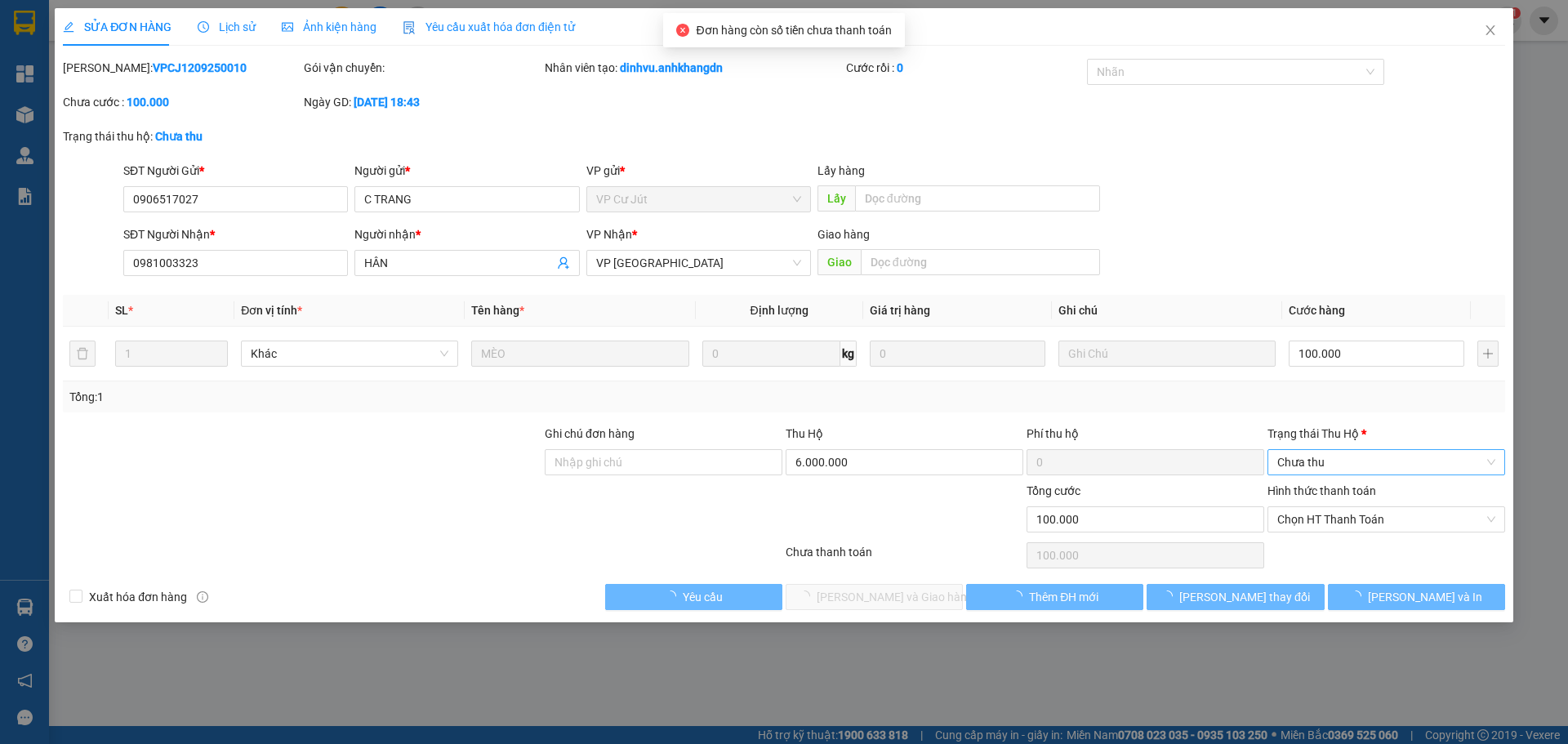
type input "0906517027"
type input "C TRANG"
type input "0981003323"
type input "HÂN"
type input "100.000"
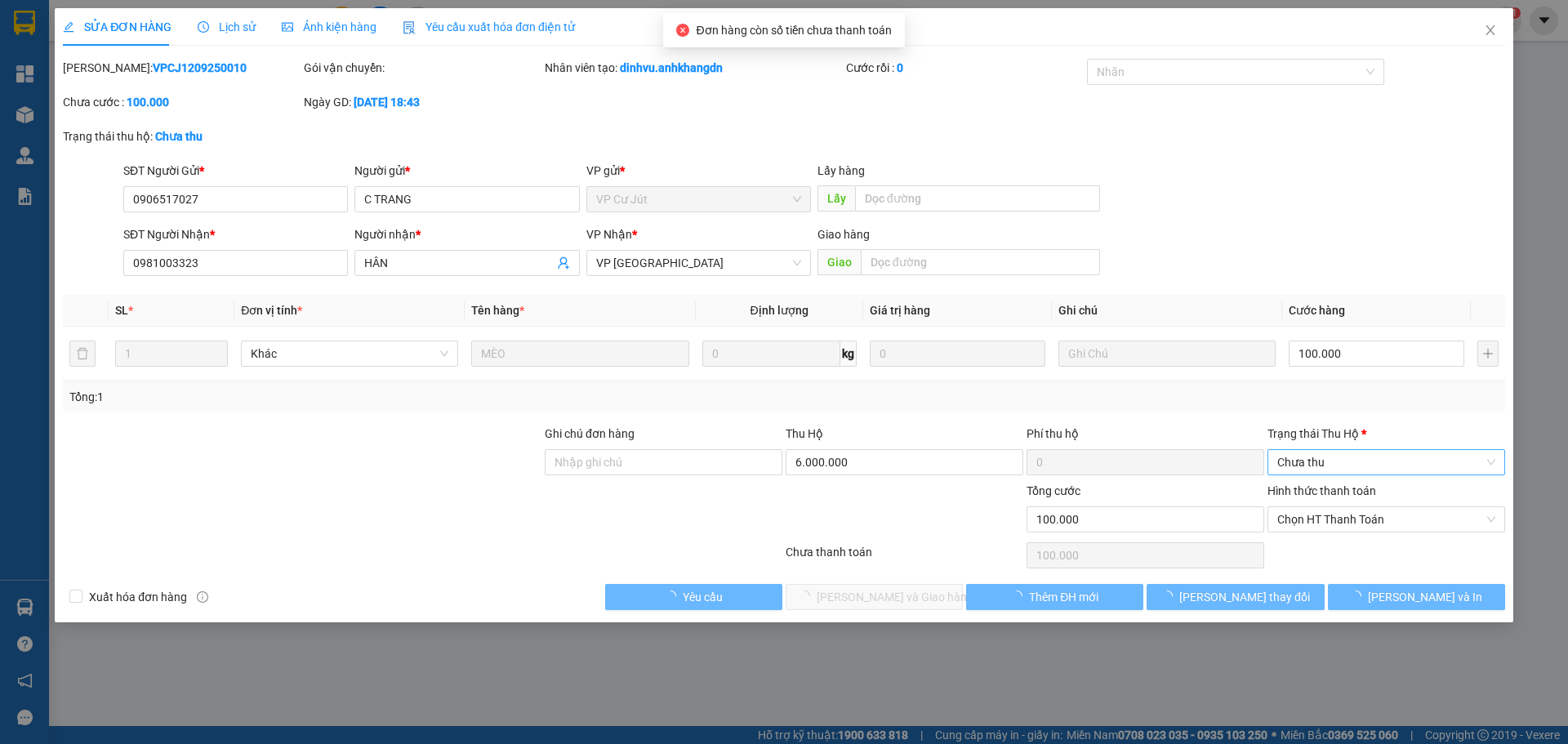
type input "100.000"
click at [1354, 430] on div "Trạng thái [PERSON_NAME] *" at bounding box center [1386, 434] width 238 height 18
click at [1354, 450] on input "Trạng thái [PERSON_NAME] *" at bounding box center [1381, 462] width 207 height 24
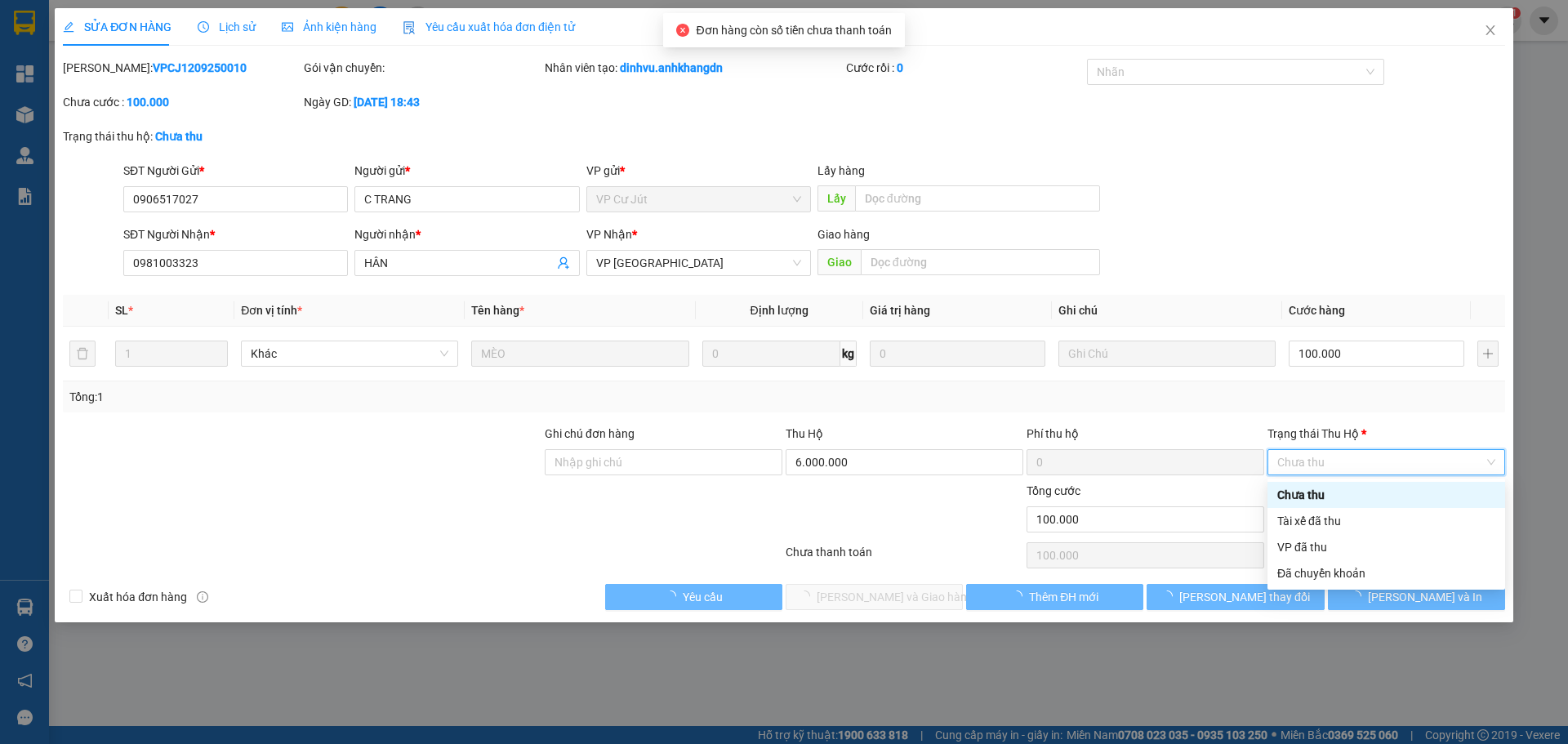
click at [1347, 461] on span "Chưa thu" at bounding box center [1386, 462] width 218 height 24
click at [1306, 526] on div "Tài xế đã thu" at bounding box center [1386, 520] width 218 height 18
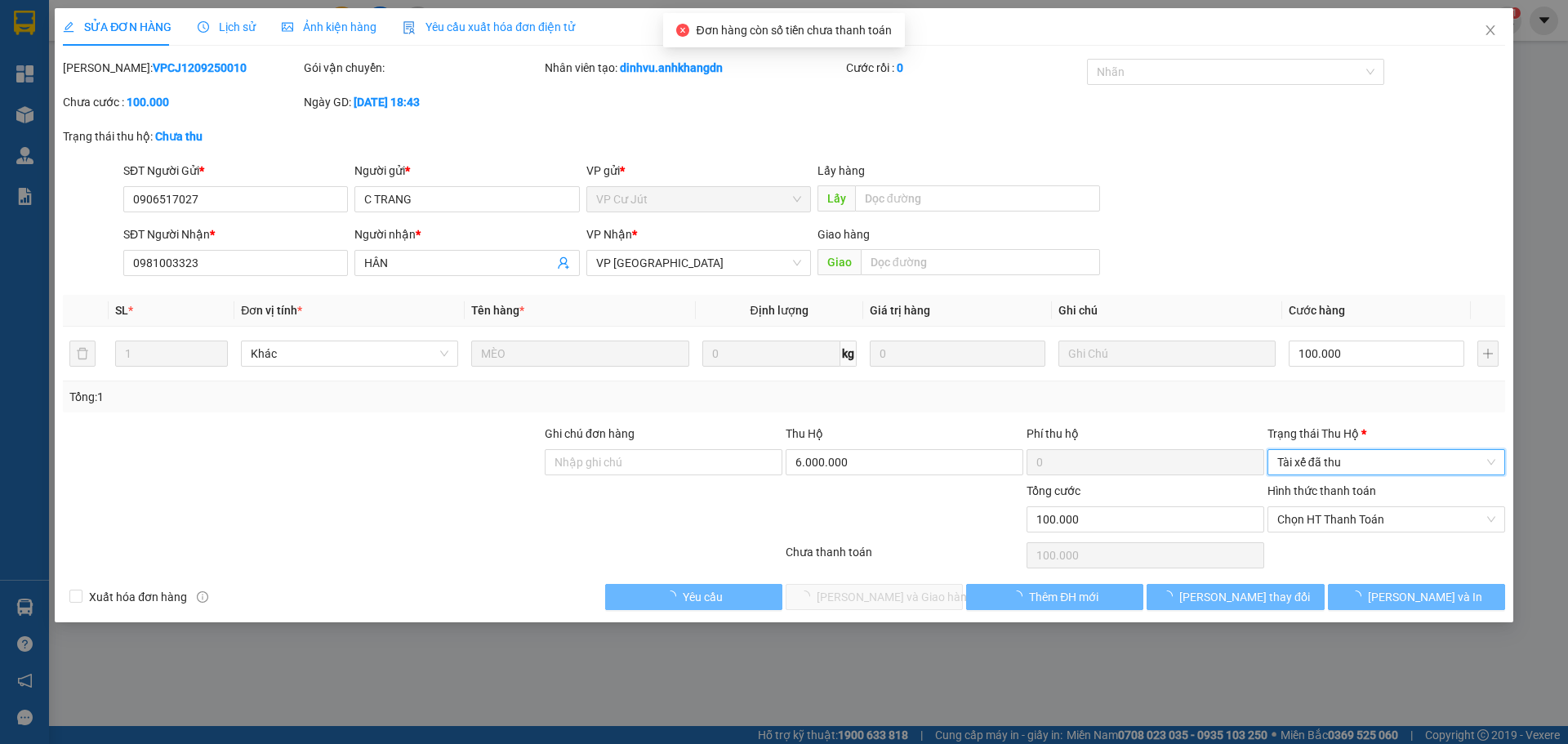
drag, startPoint x: 1319, startPoint y: 466, endPoint x: 1315, endPoint y: 479, distance: 13.6
click at [1320, 466] on span "Tài xế đã thu" at bounding box center [1386, 462] width 218 height 24
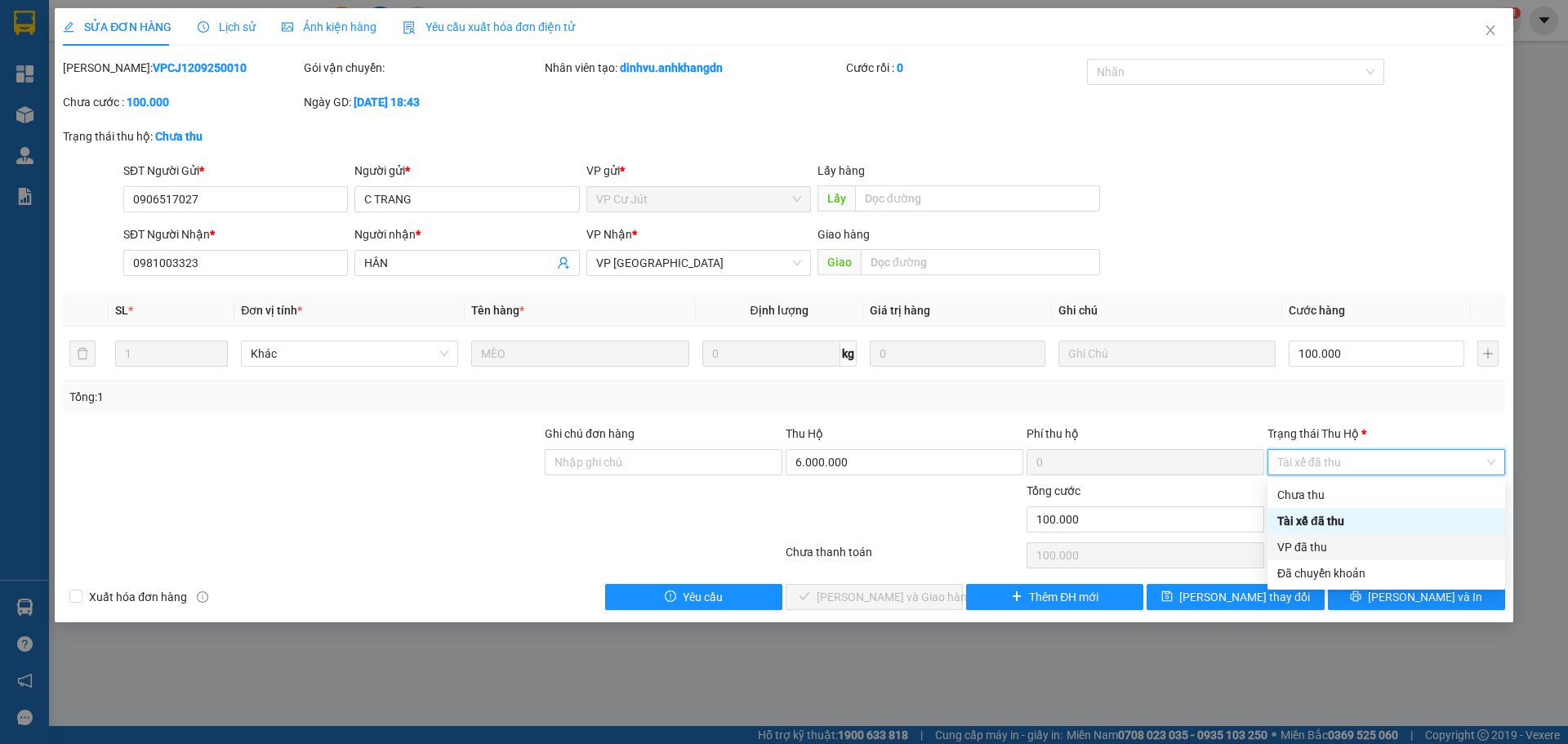
click at [1301, 538] on div "VP đã thu" at bounding box center [1386, 547] width 238 height 26
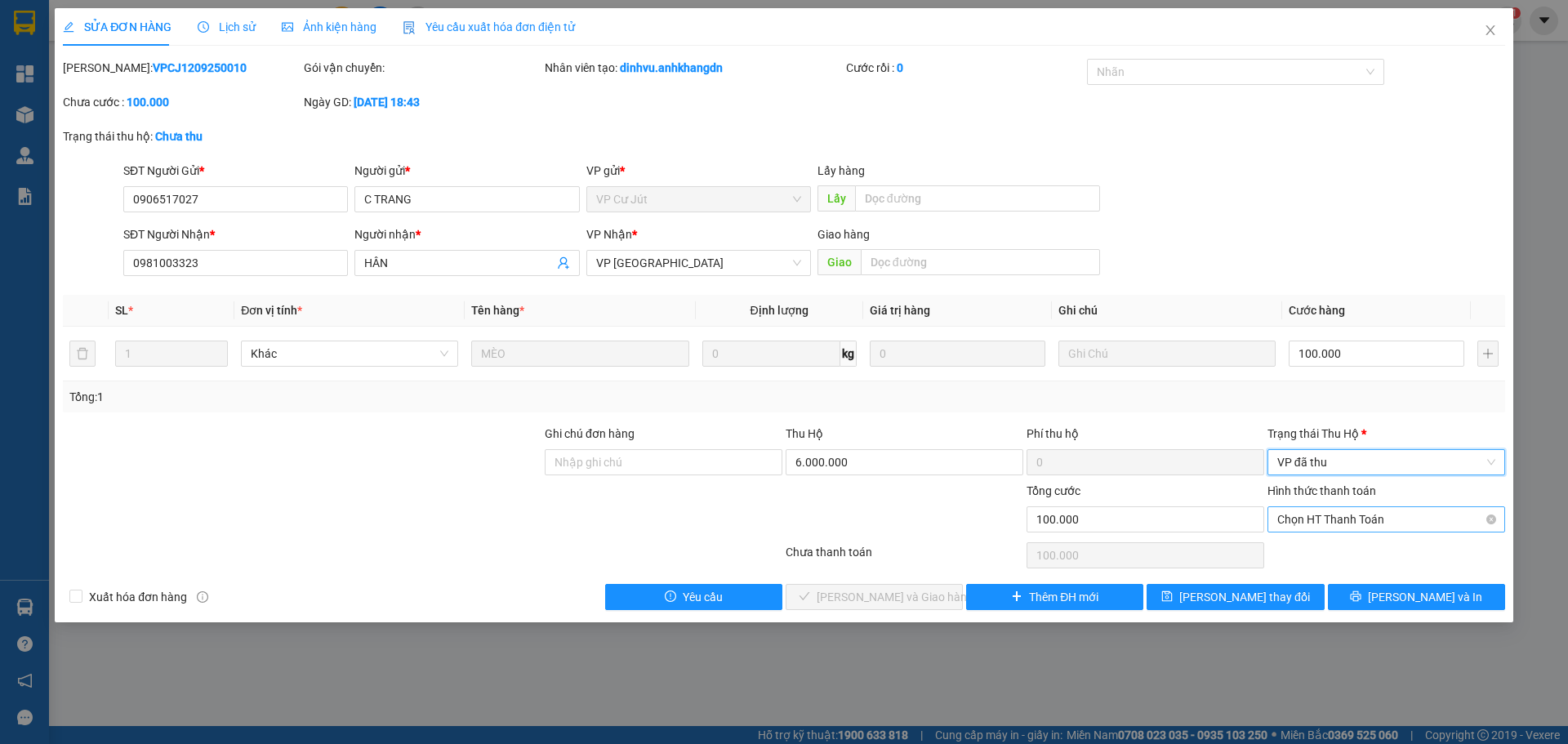
click at [1317, 513] on span "Chọn HT Thanh Toán" at bounding box center [1386, 519] width 218 height 24
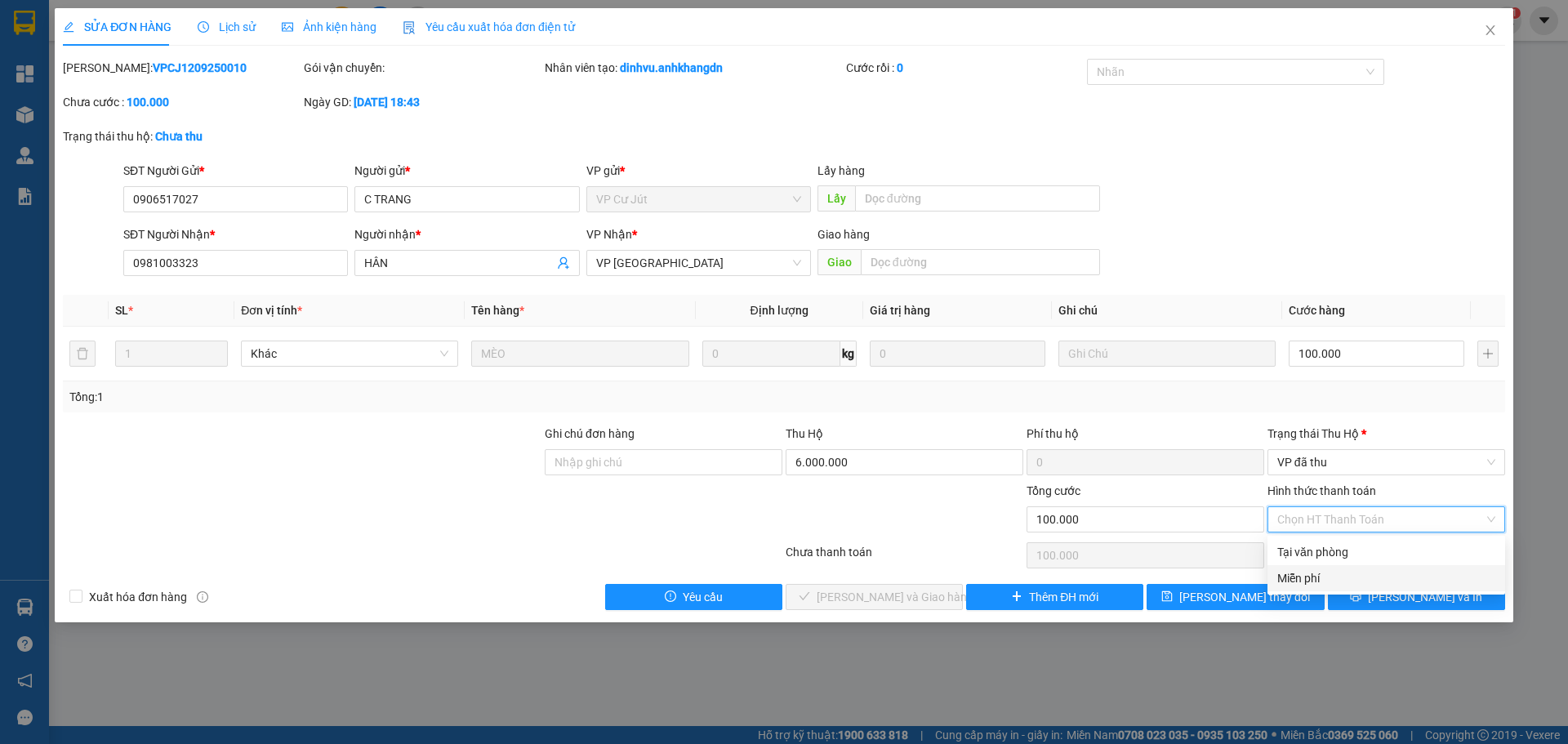
click at [1312, 566] on div "Miễn phí" at bounding box center [1386, 578] width 238 height 26
type input "0"
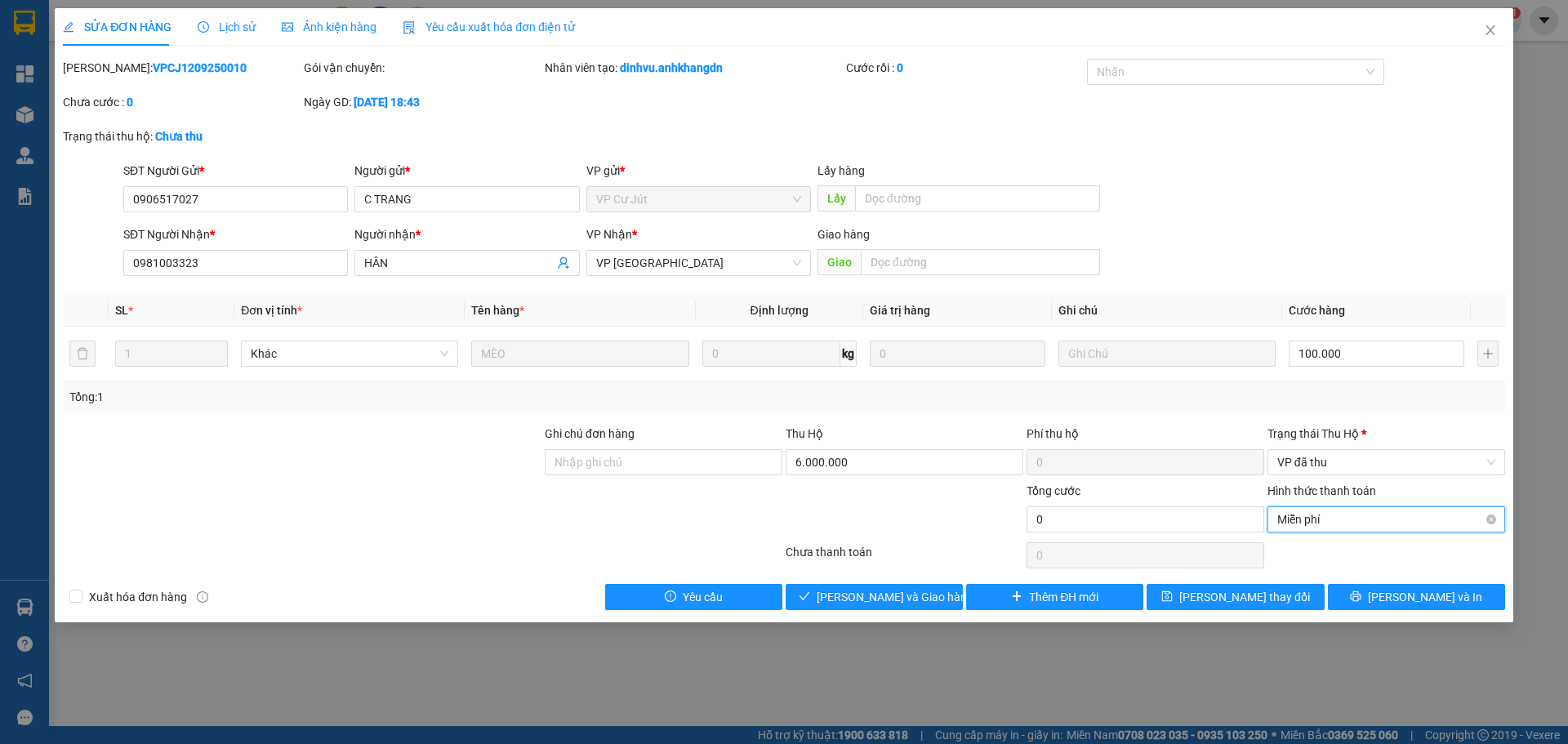
click at [1316, 512] on span "Miễn phí" at bounding box center [1386, 519] width 218 height 24
click at [1322, 557] on div "Tại văn phòng" at bounding box center [1386, 552] width 218 height 18
type input "100.000"
click at [866, 598] on span "[PERSON_NAME] và Giao hàng" at bounding box center [895, 597] width 157 height 18
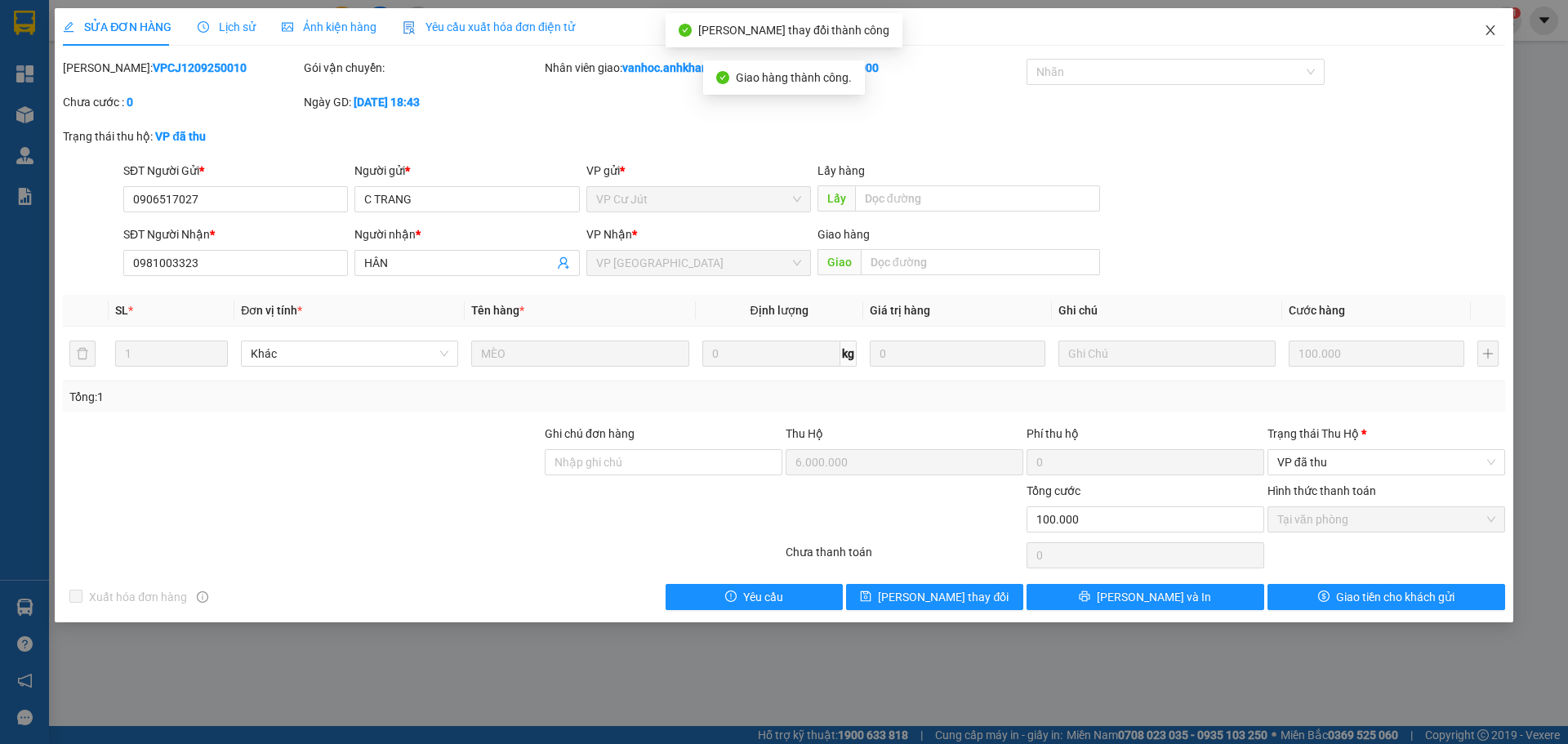
click at [1488, 29] on icon "close" at bounding box center [1491, 30] width 13 height 13
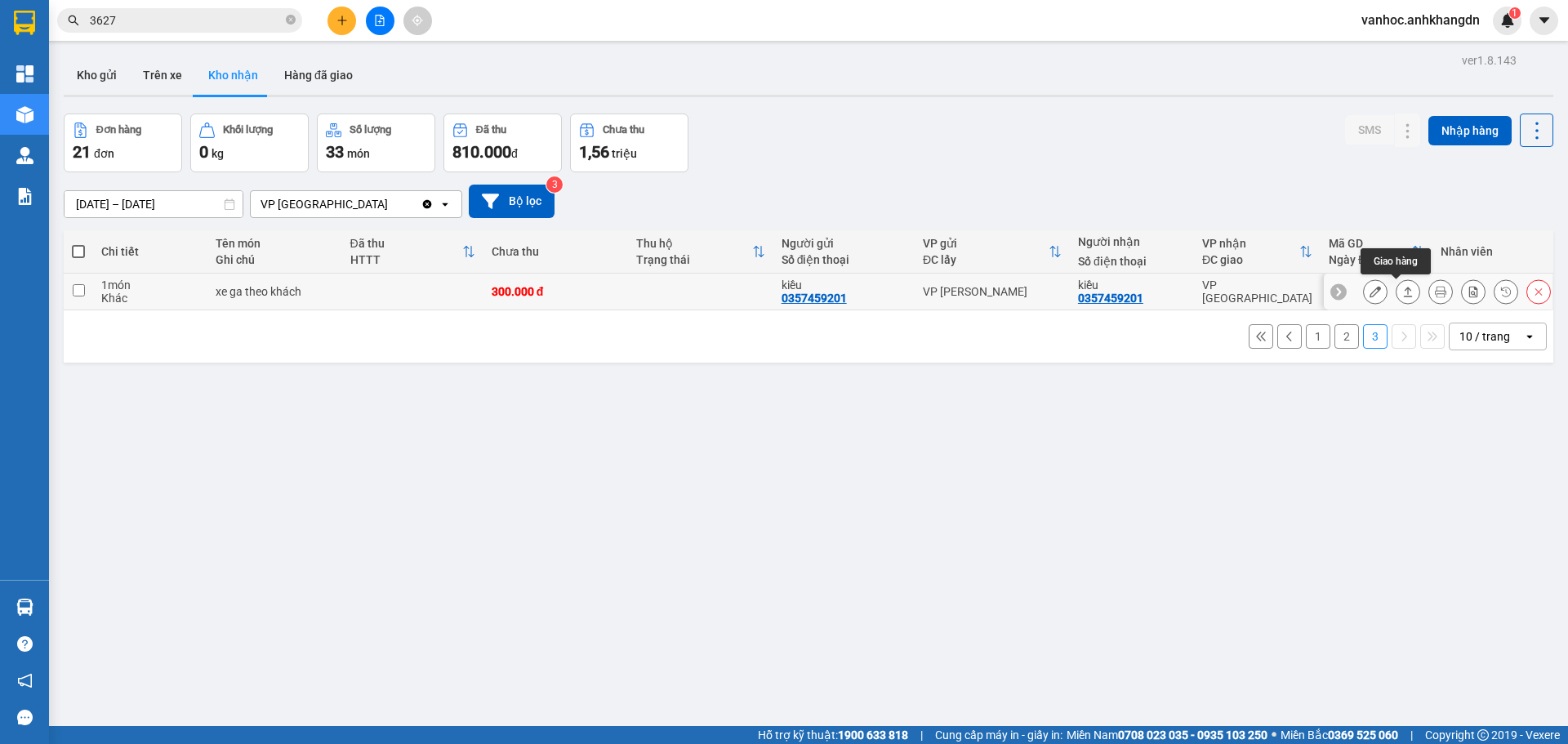
click at [1396, 285] on button at bounding box center [1408, 292] width 23 height 29
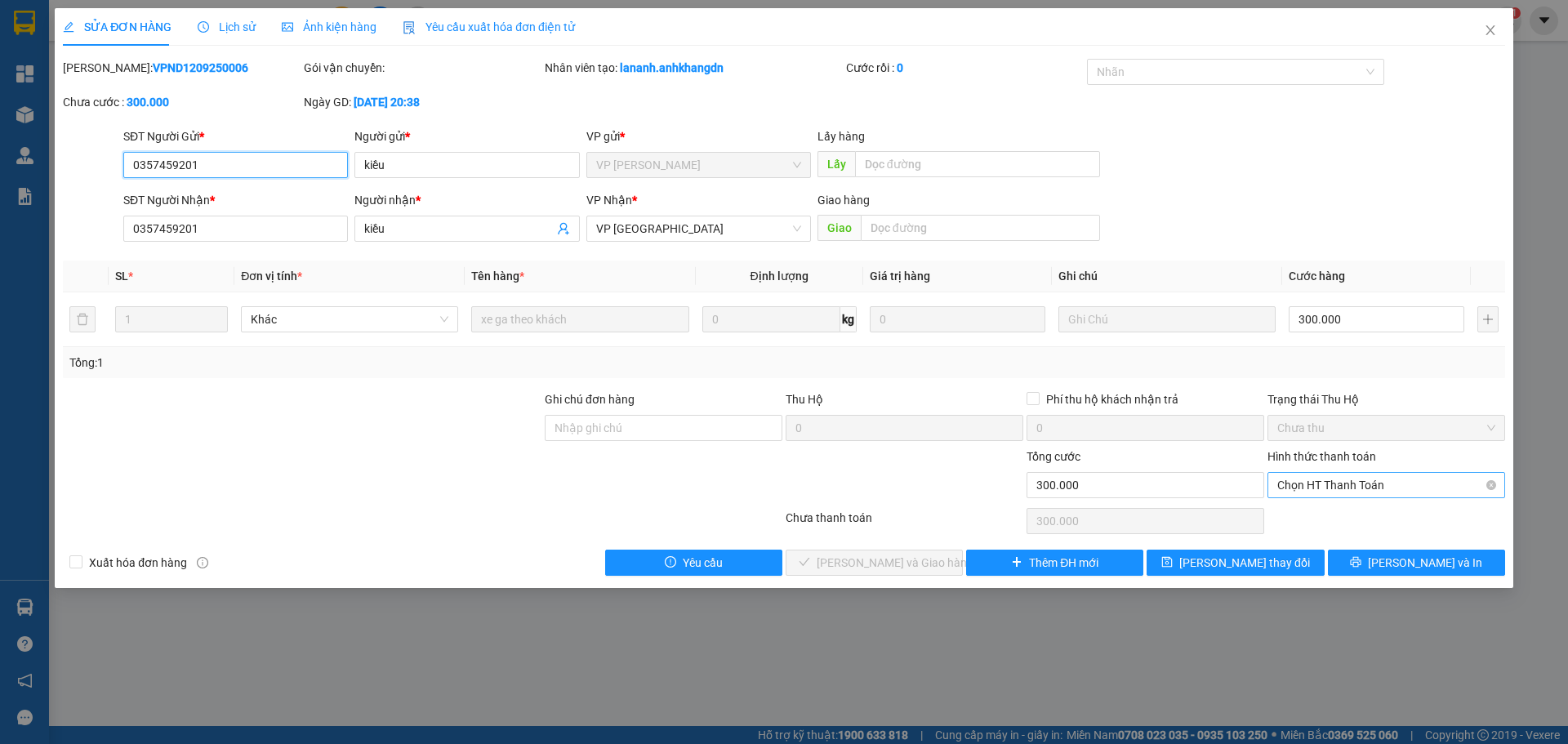
click at [1366, 485] on span "Chọn HT Thanh Toán" at bounding box center [1386, 485] width 218 height 24
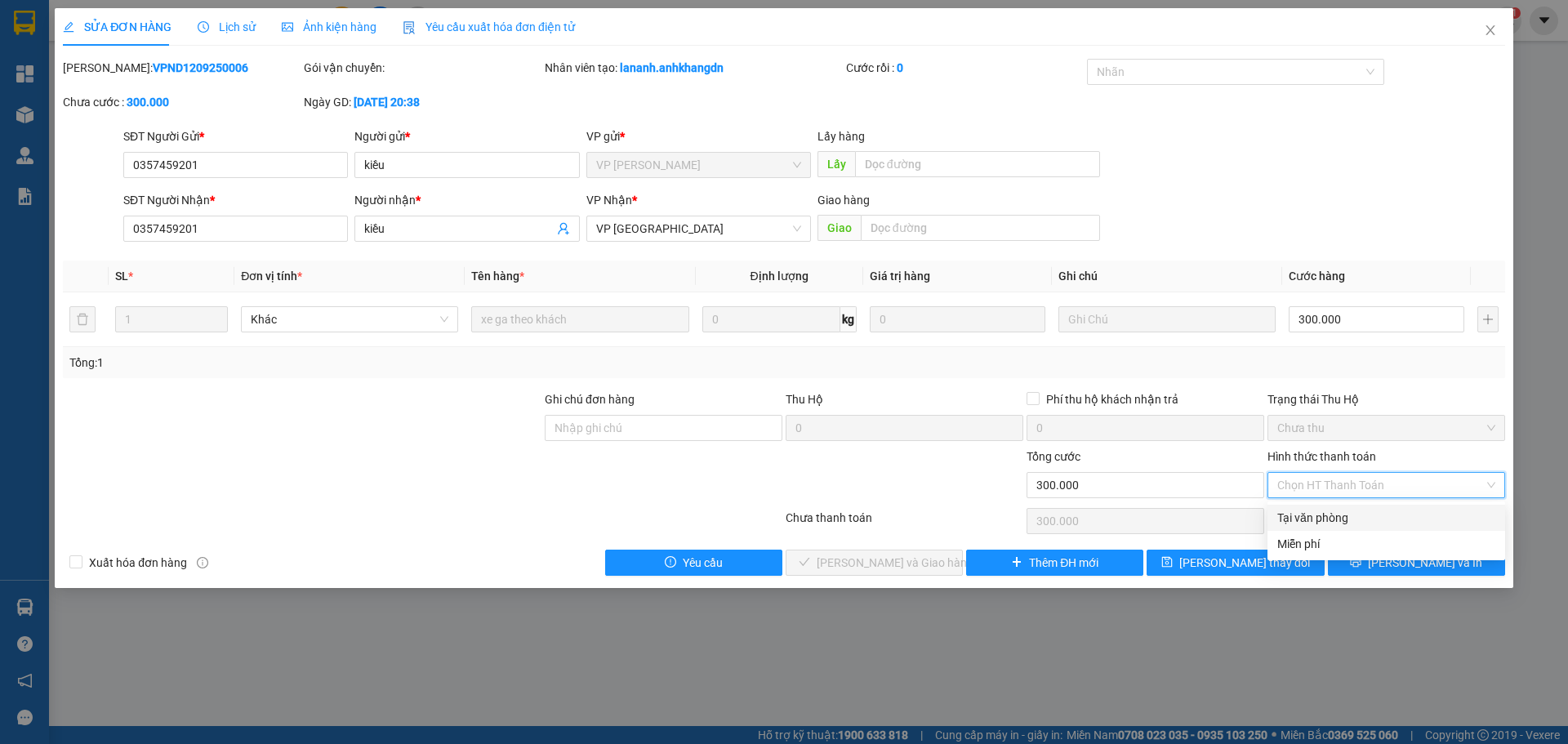
click at [1314, 510] on div "Tại văn phòng" at bounding box center [1386, 517] width 218 height 18
type input "0"
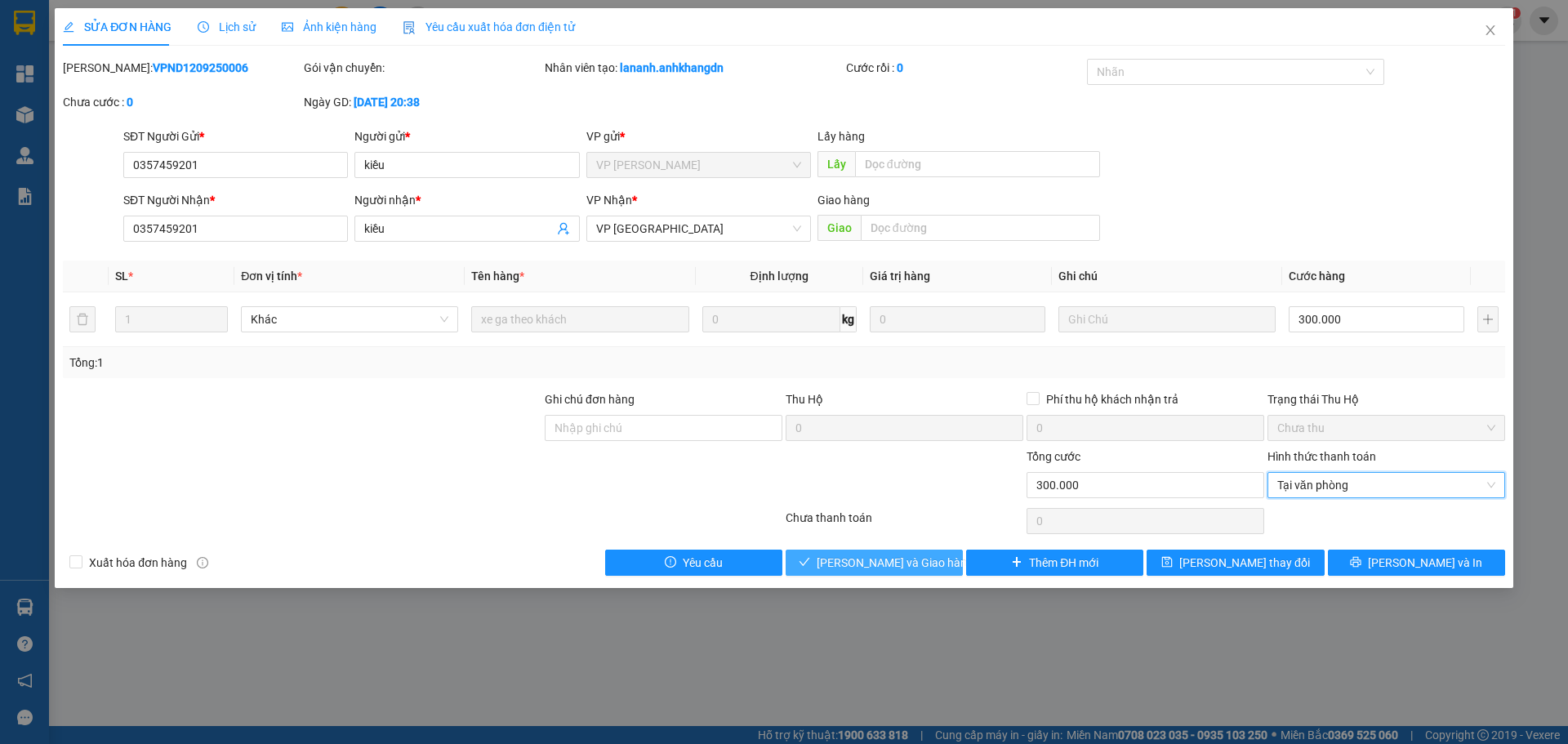
click at [906, 554] on span "[PERSON_NAME] và Giao hàng" at bounding box center [895, 562] width 157 height 18
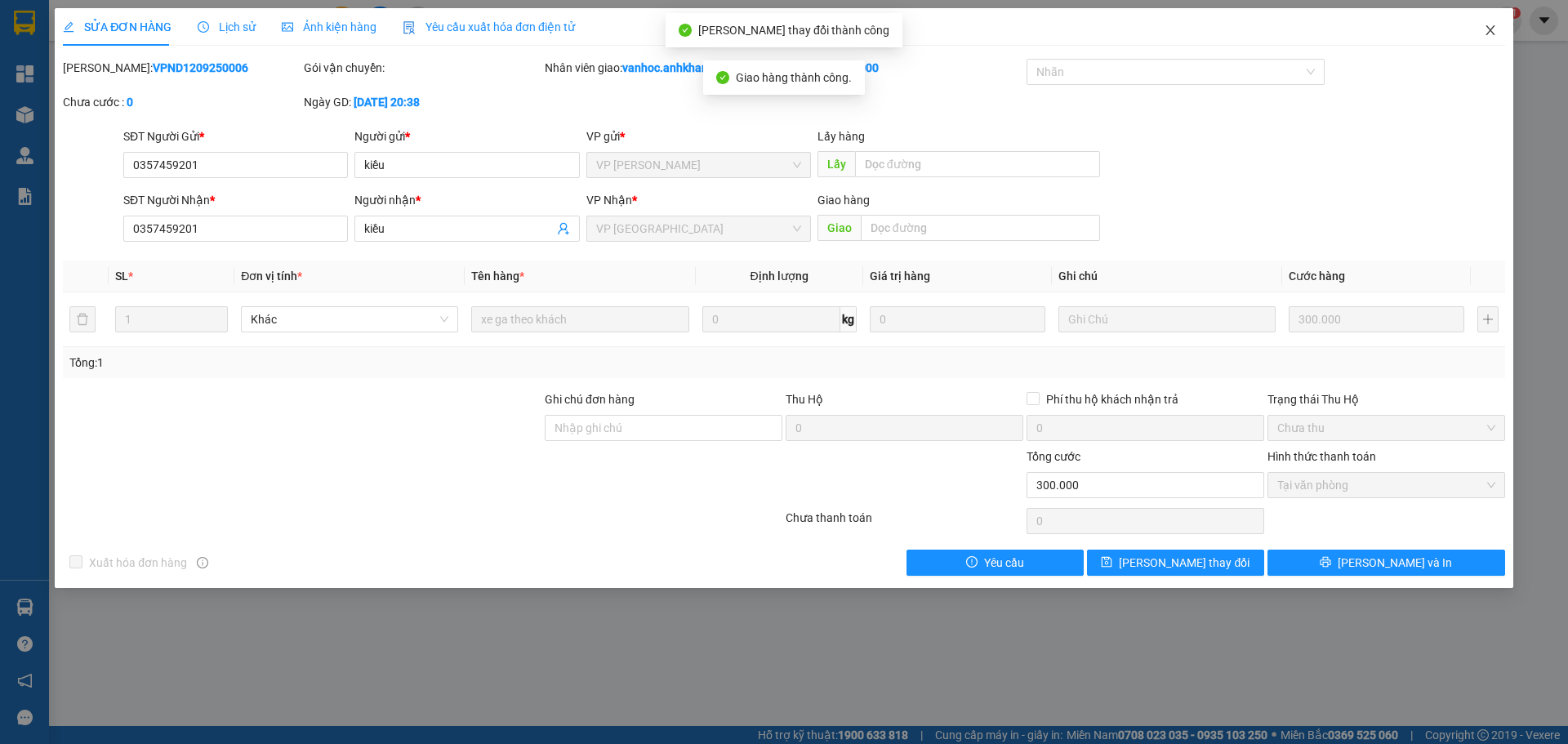
click at [1489, 22] on span "Close" at bounding box center [1490, 31] width 46 height 46
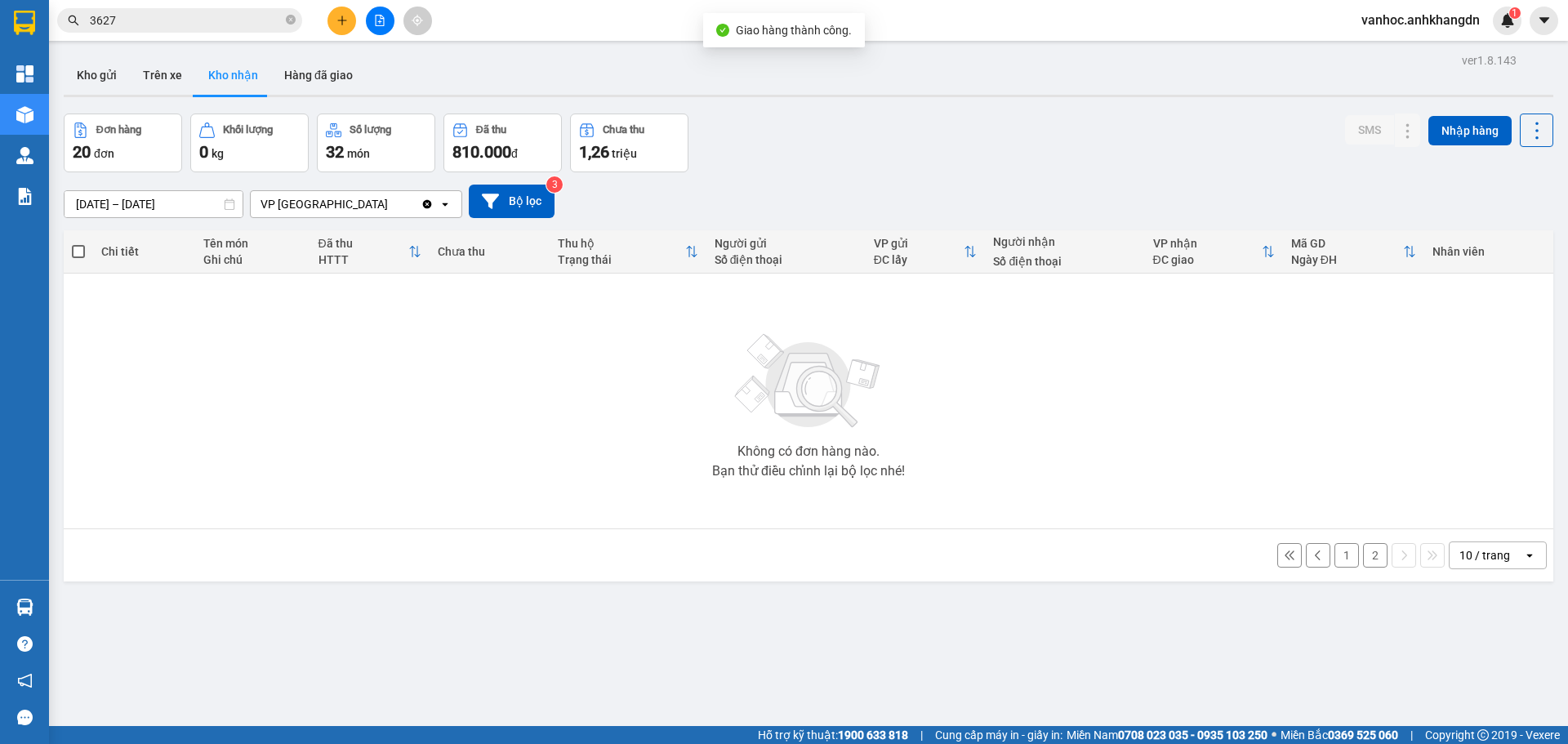
click at [1340, 557] on button "1" at bounding box center [1347, 556] width 24 height 24
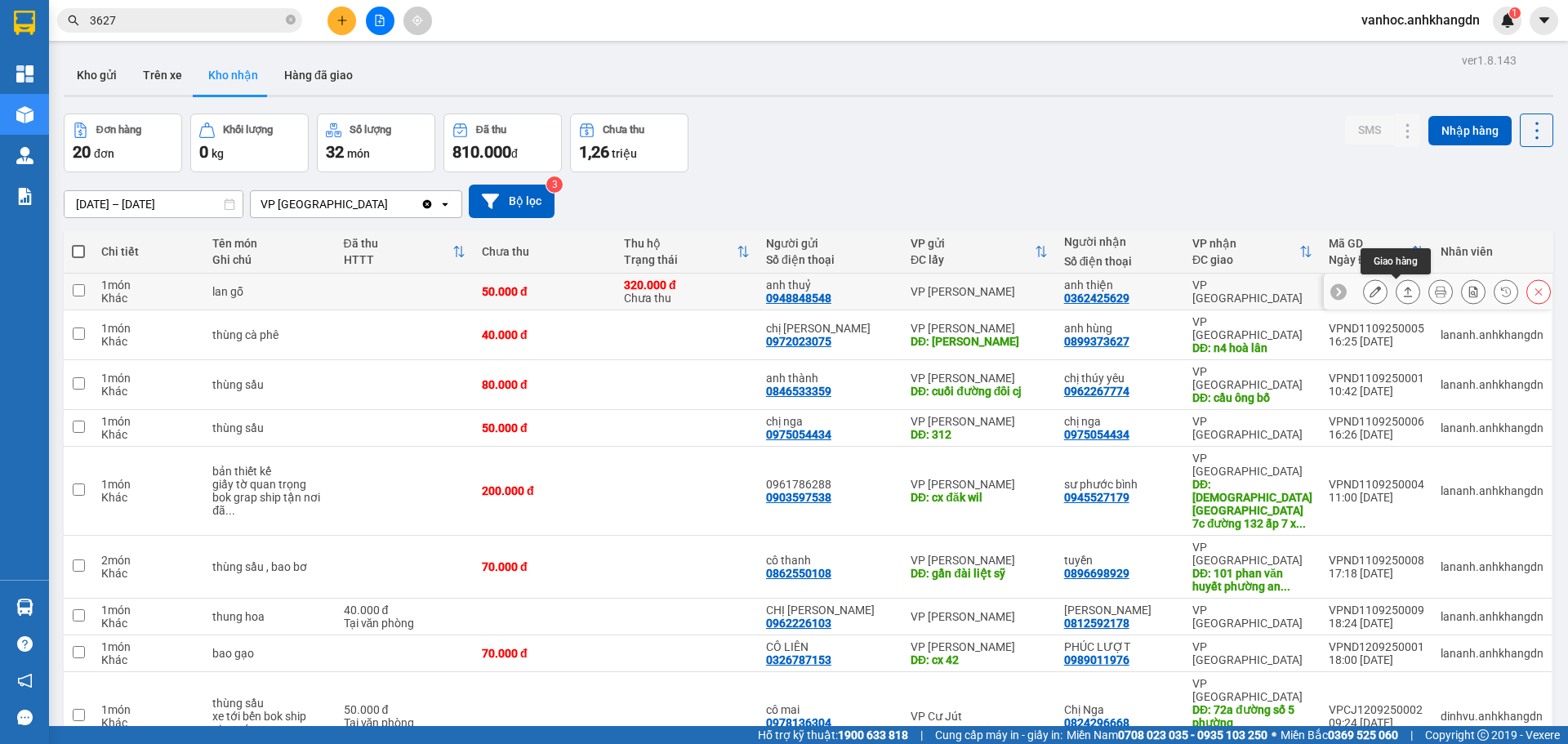
click at [1402, 292] on icon at bounding box center [1408, 292] width 11 height 11
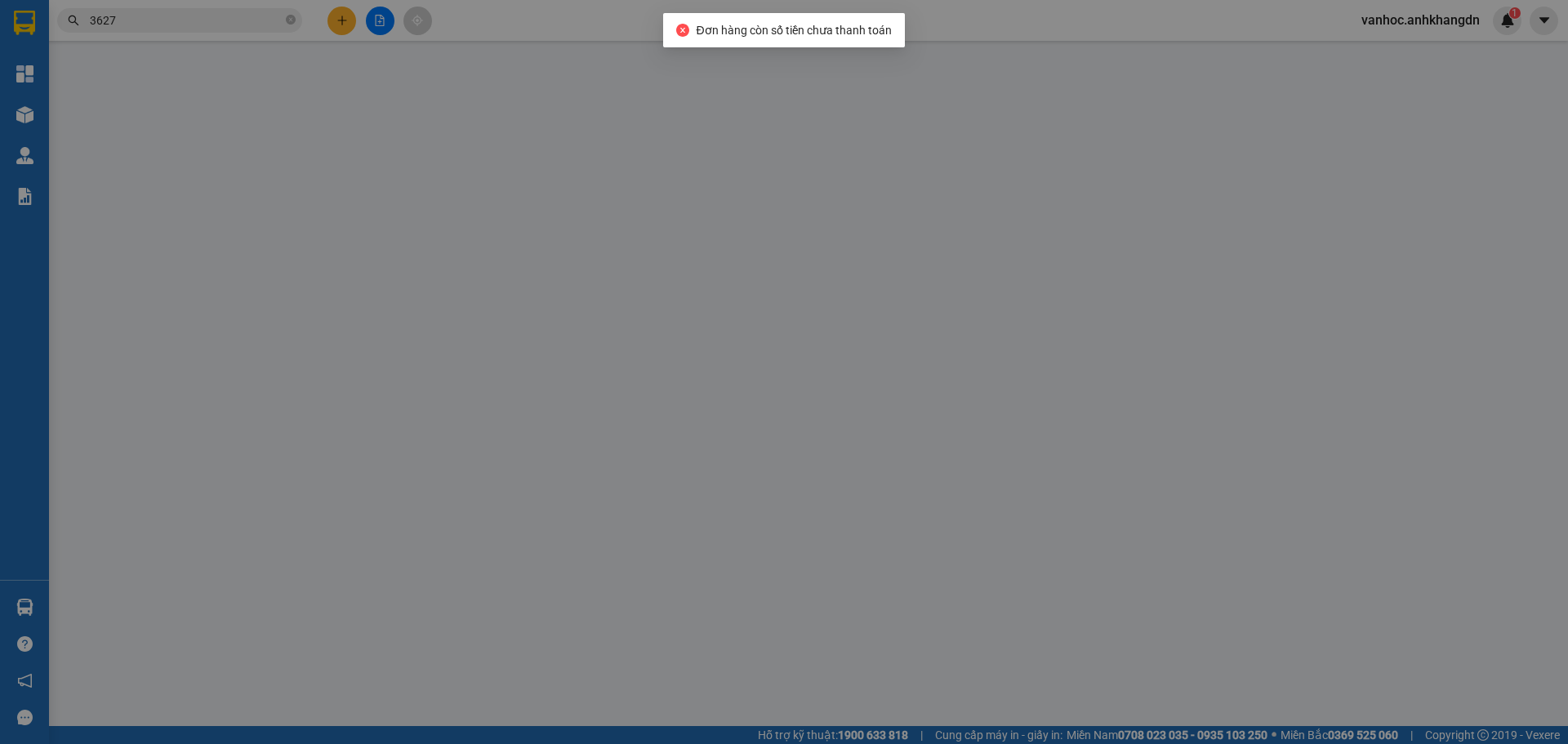
type input "0948848548"
type input "anh thuỷ"
type input "0362425629"
type input "anh thiện"
type input "50.000"
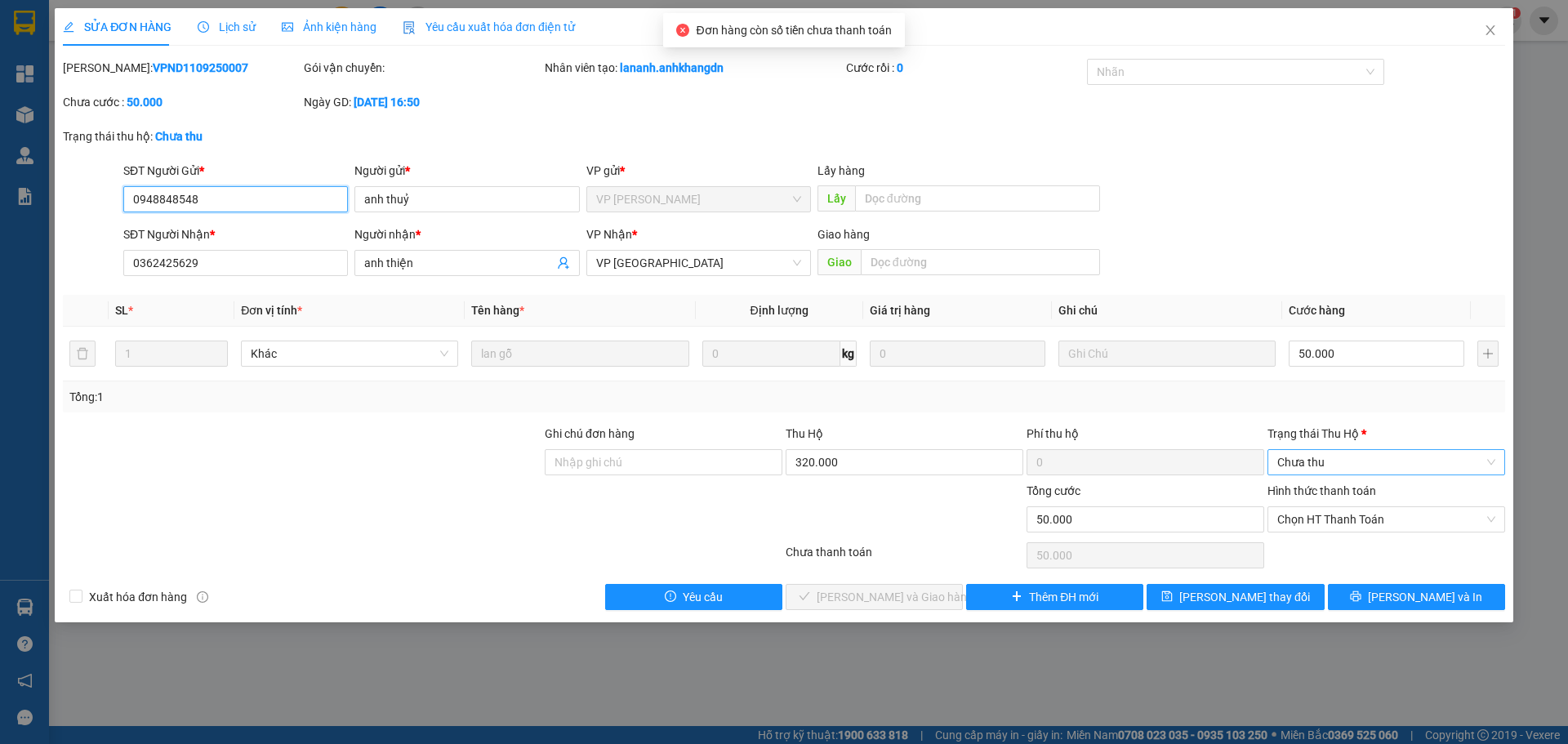
click at [1318, 464] on span "Chưa thu" at bounding box center [1386, 462] width 218 height 24
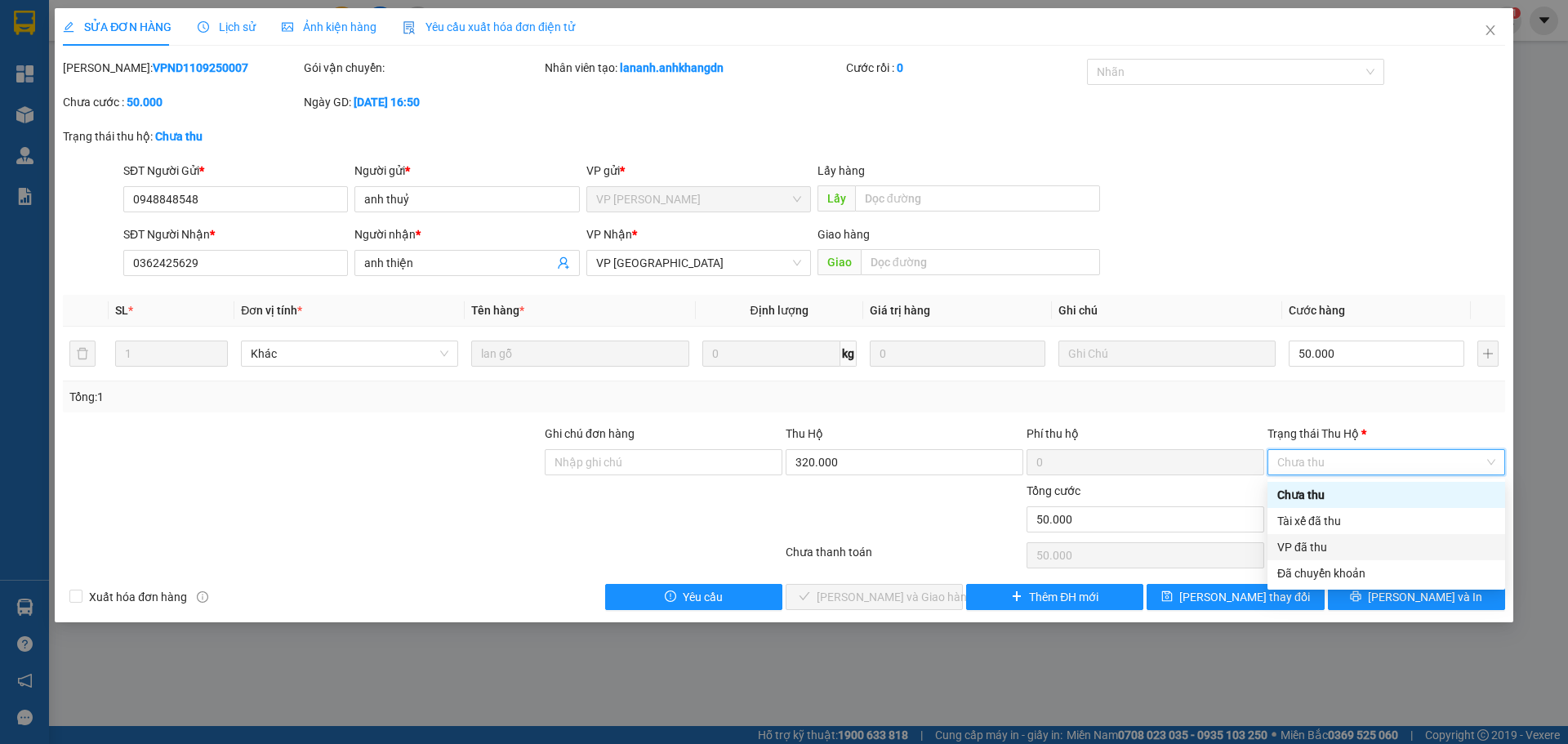
click at [1304, 551] on div "VP đã thu" at bounding box center [1386, 546] width 218 height 18
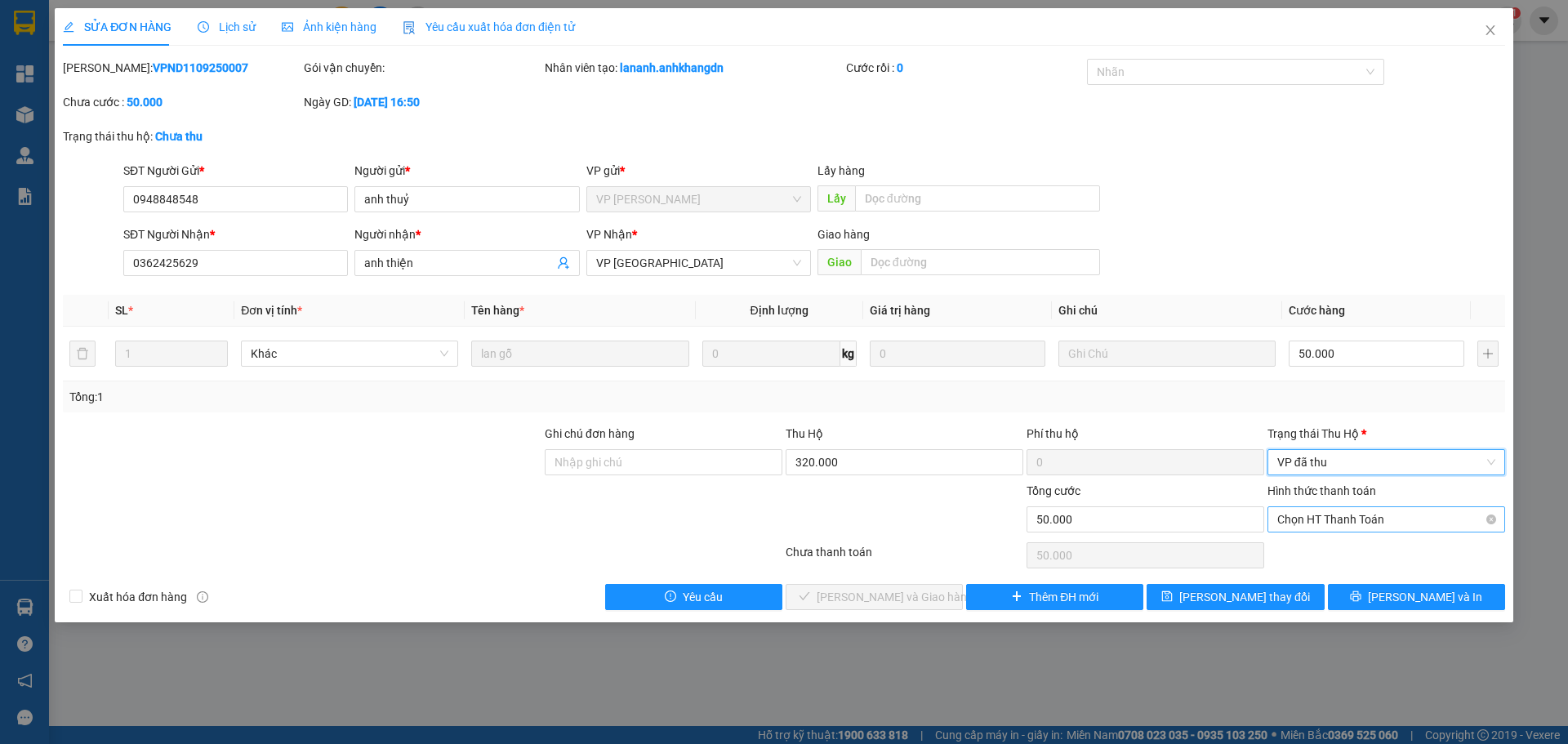
drag, startPoint x: 1345, startPoint y: 512, endPoint x: 1341, endPoint y: 523, distance: 11.7
click at [1345, 514] on span "Chọn HT Thanh Toán" at bounding box center [1386, 519] width 218 height 24
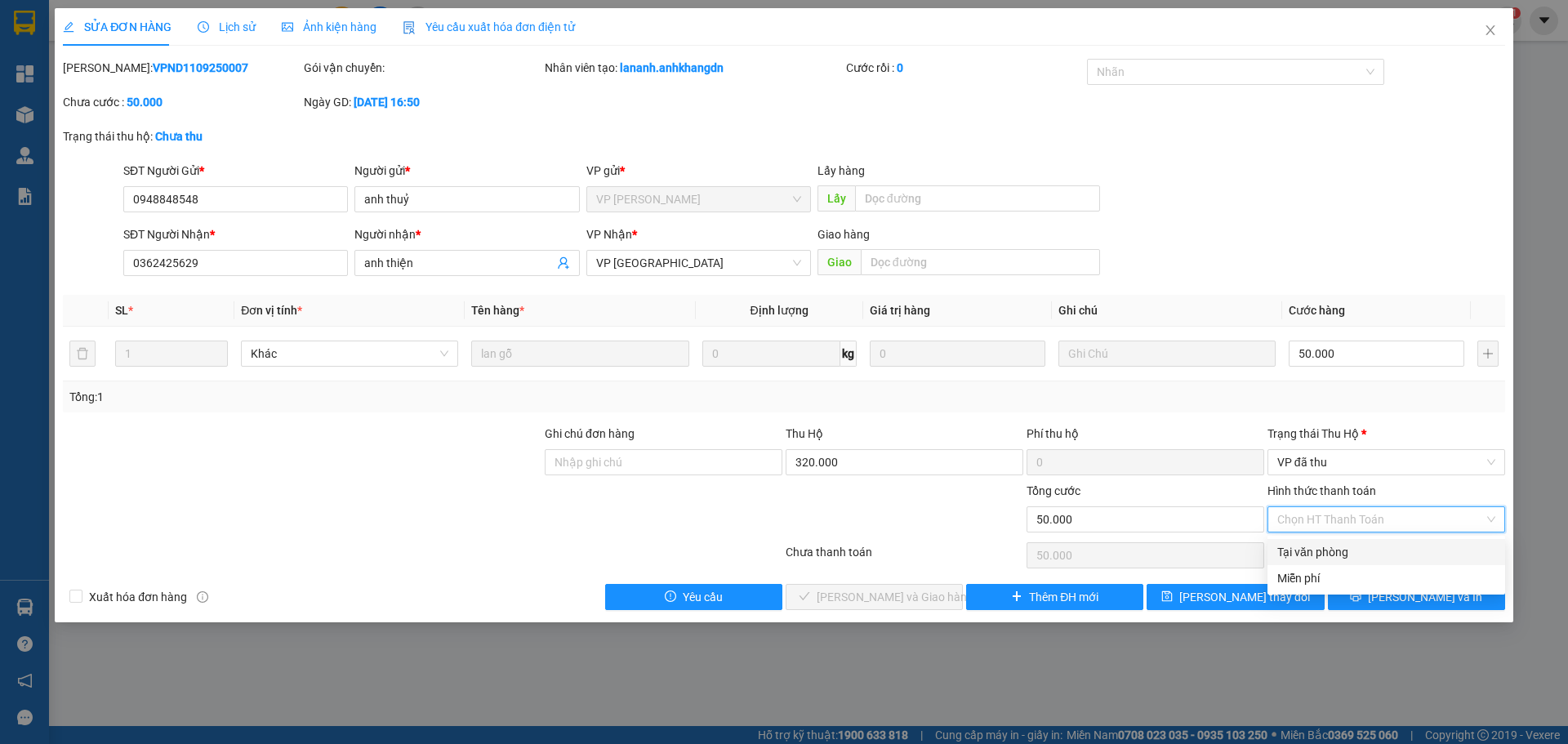
click at [1312, 558] on div "Tại văn phòng" at bounding box center [1386, 552] width 218 height 18
type input "0"
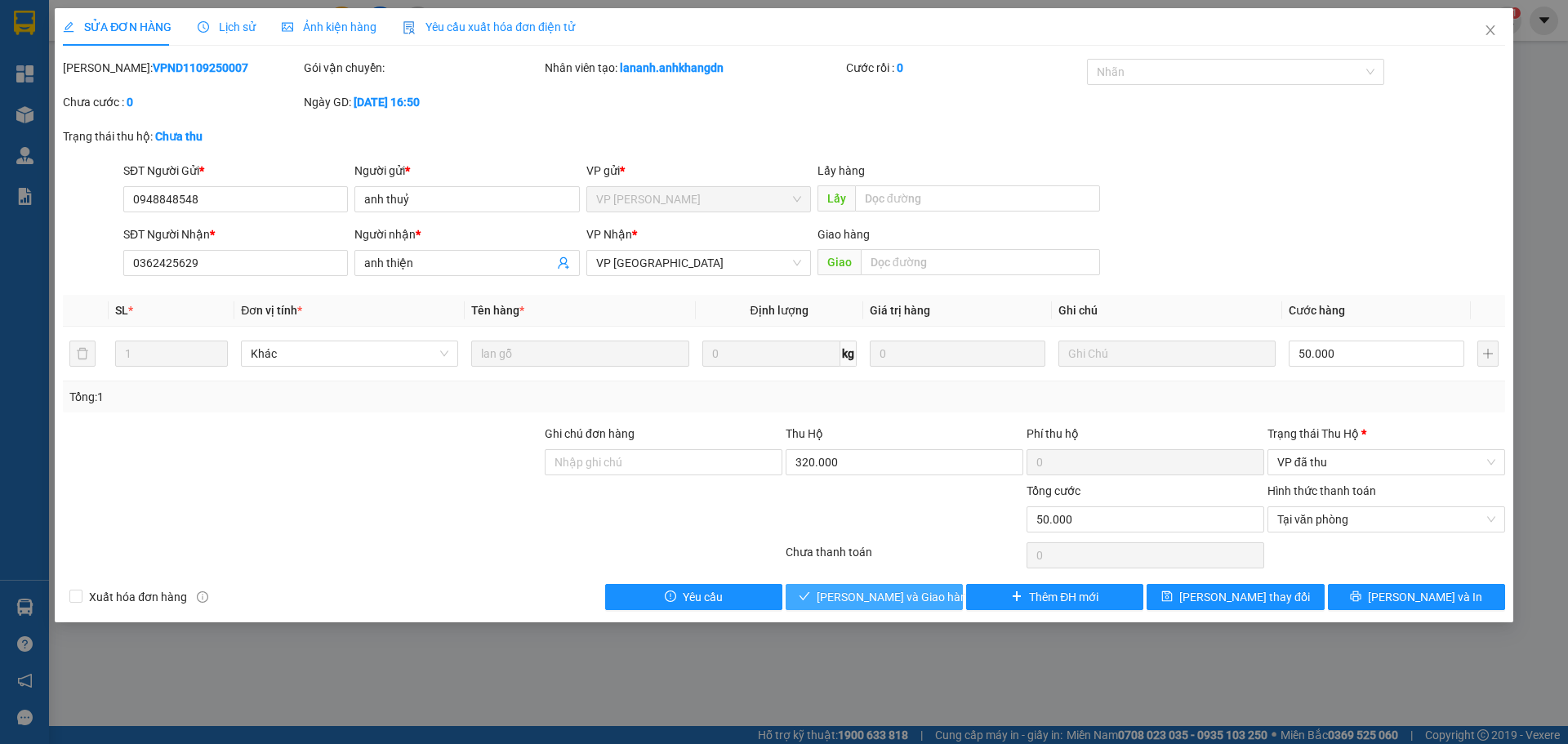
click at [915, 594] on span "[PERSON_NAME] và Giao hàng" at bounding box center [895, 597] width 157 height 18
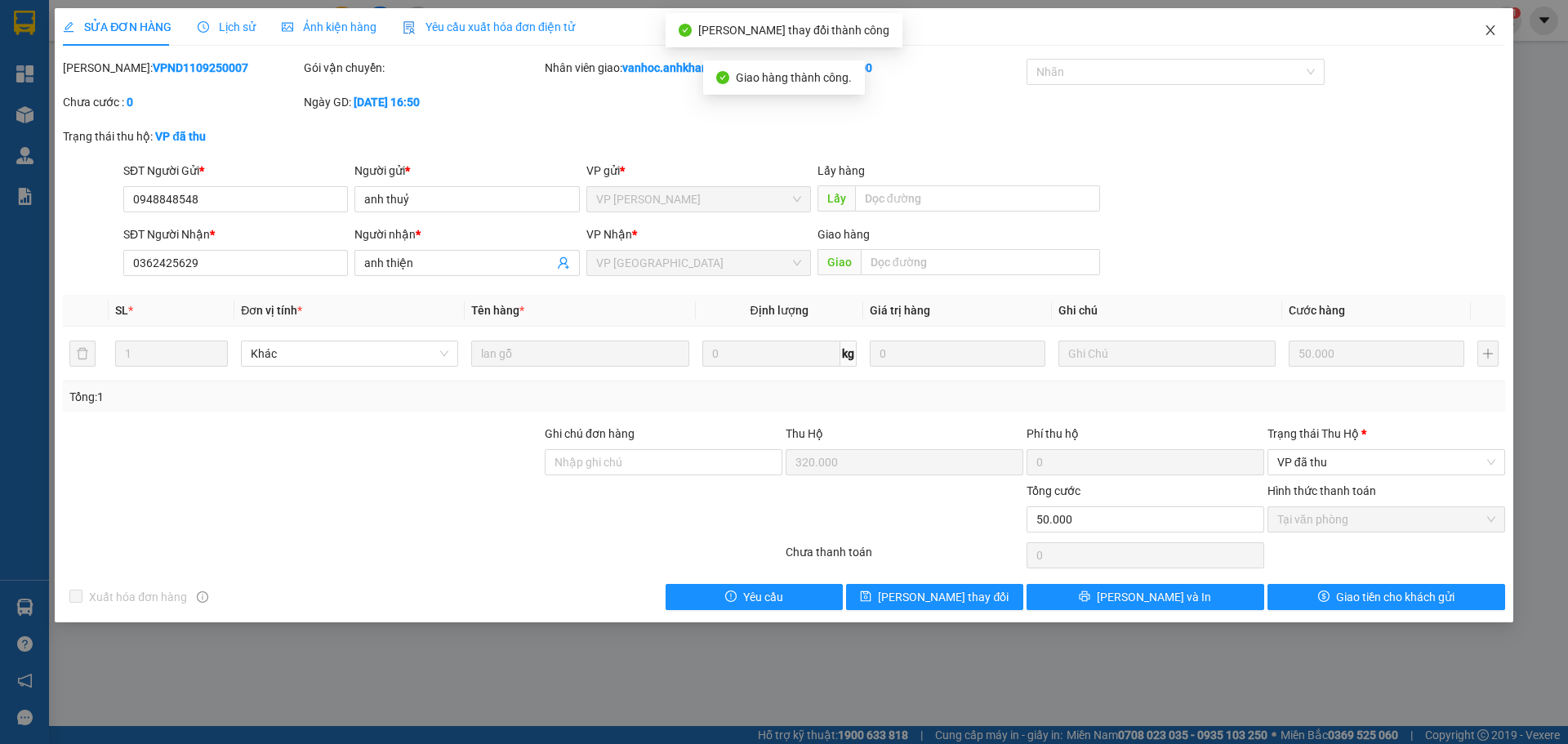
click at [1494, 33] on icon "close" at bounding box center [1491, 30] width 13 height 13
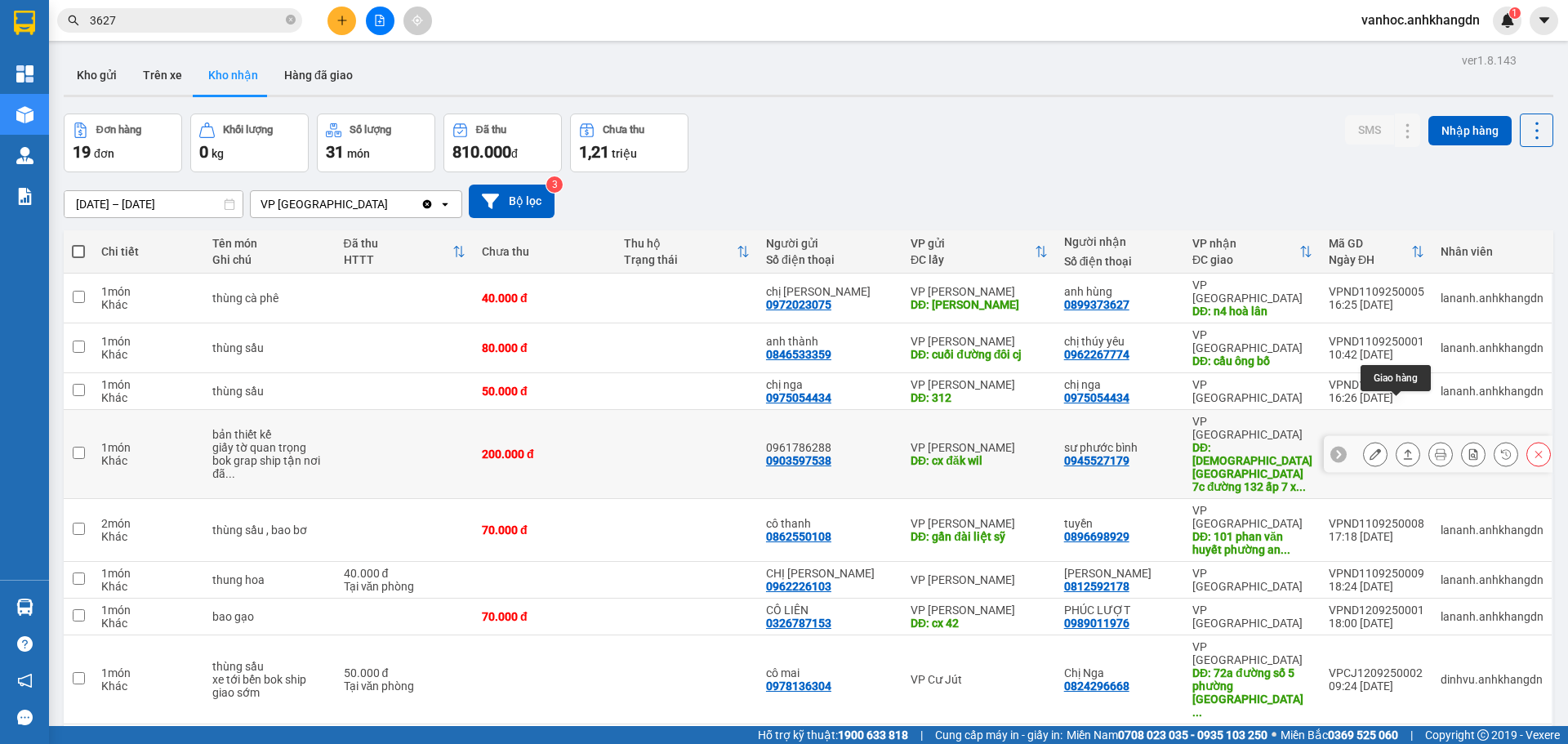
click at [1402, 448] on icon at bounding box center [1408, 454] width 11 height 11
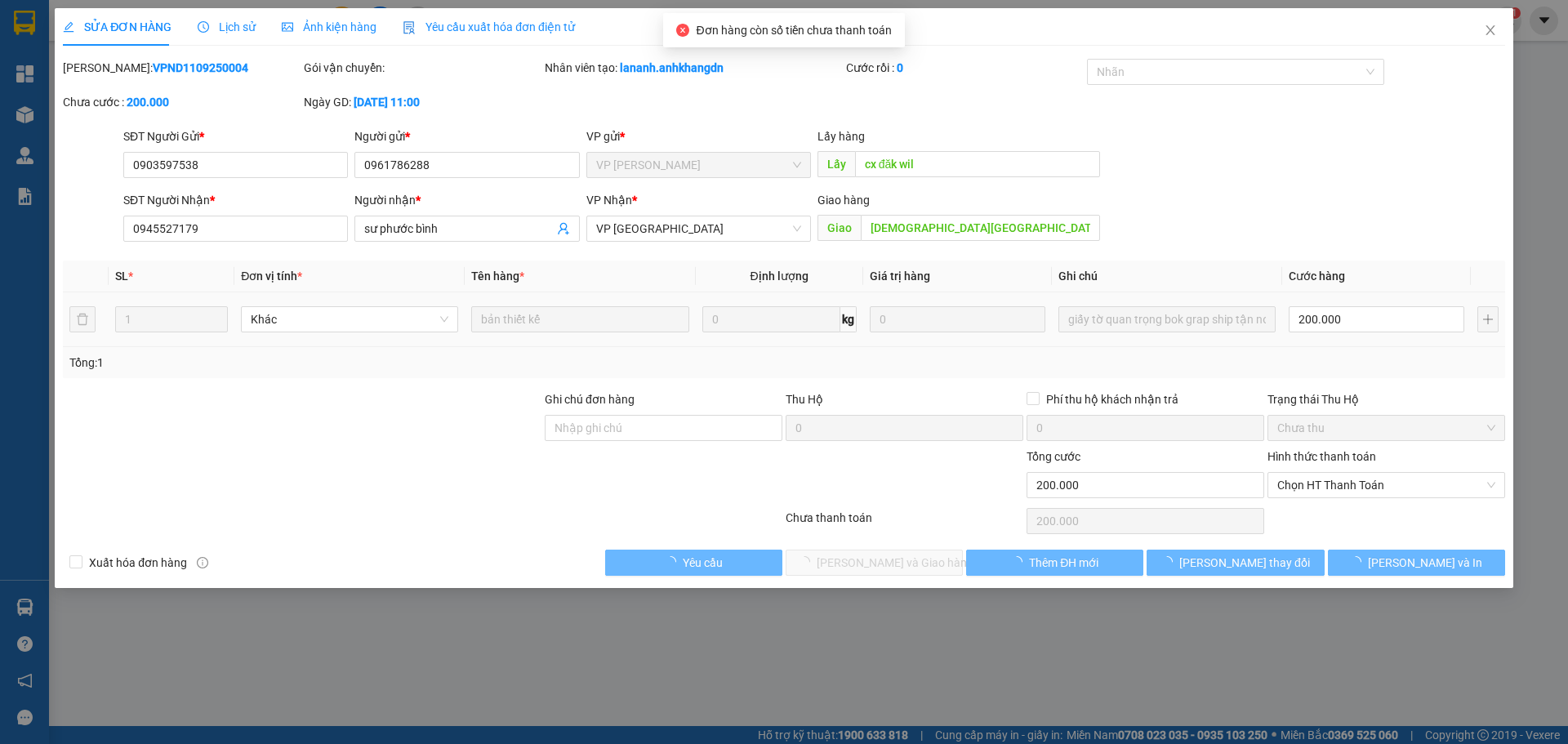
type input "0903597538"
type input "0961786288"
type input "cx đăk wil"
type input "0945527179"
type input "sư phước bình"
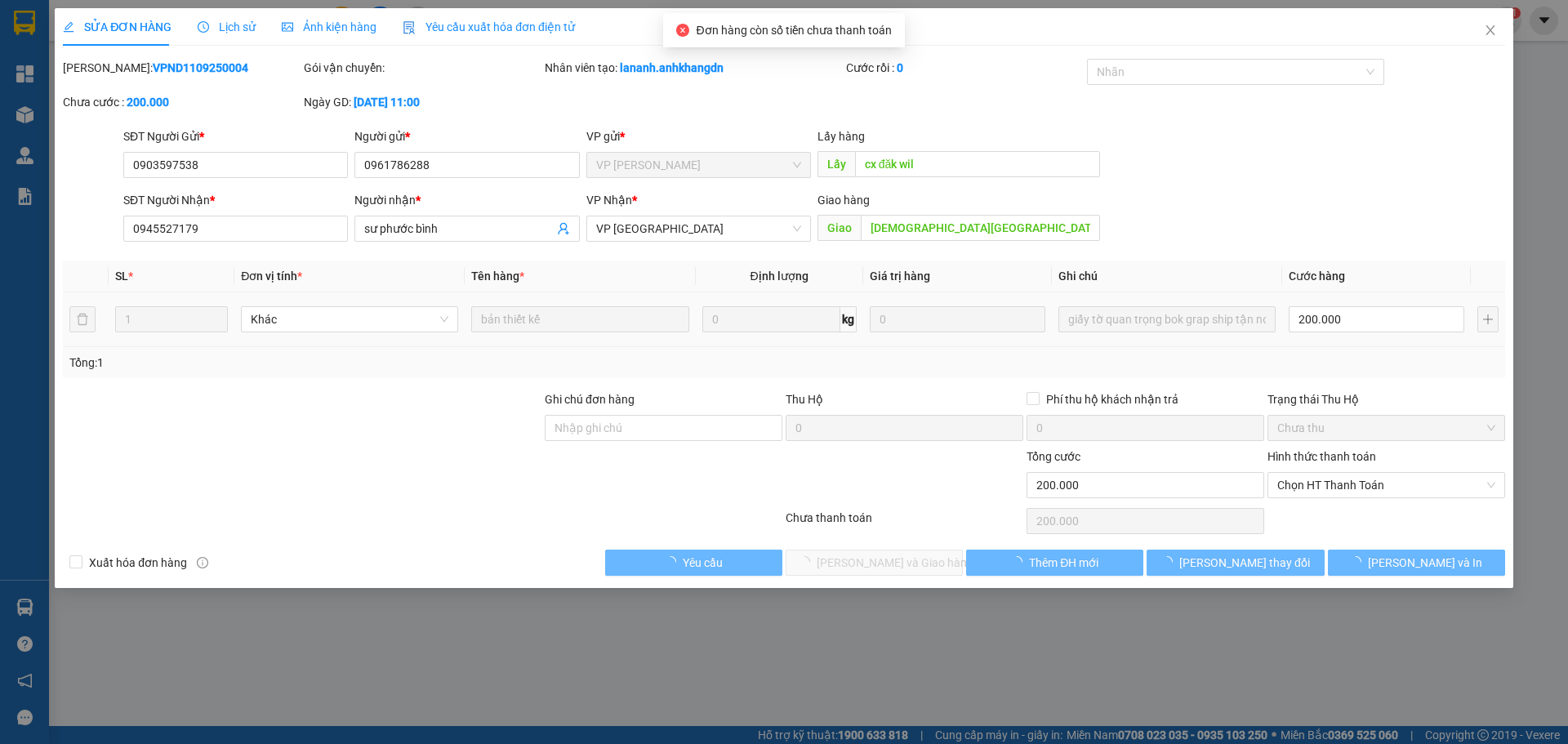
type input "[DEMOGRAPHIC_DATA][GEOGRAPHIC_DATA] 7c đường 132 ấp 7 xã [GEOGRAPHIC_DATA]"
type input "200.000"
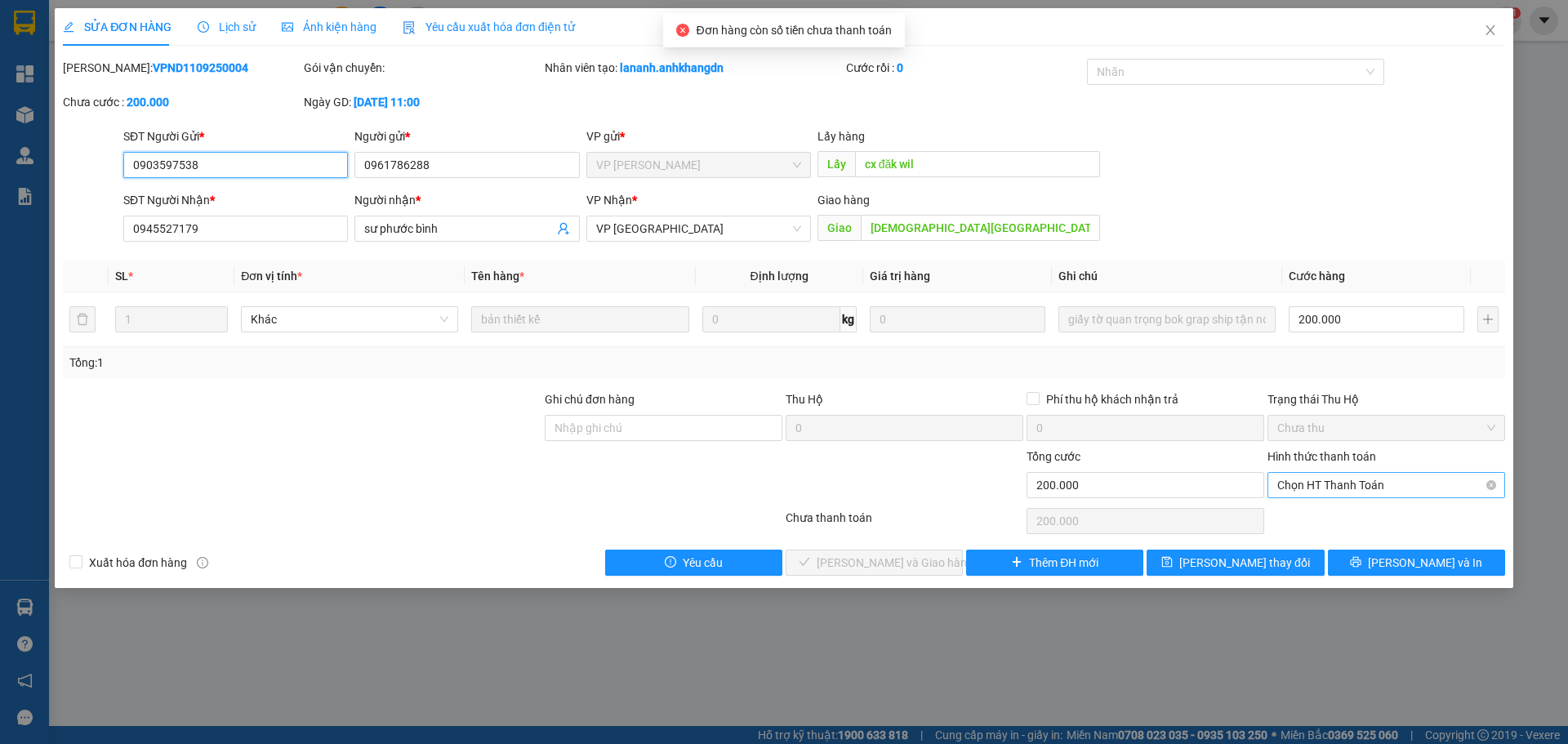
click at [1362, 478] on span "Chọn HT Thanh Toán" at bounding box center [1386, 485] width 218 height 24
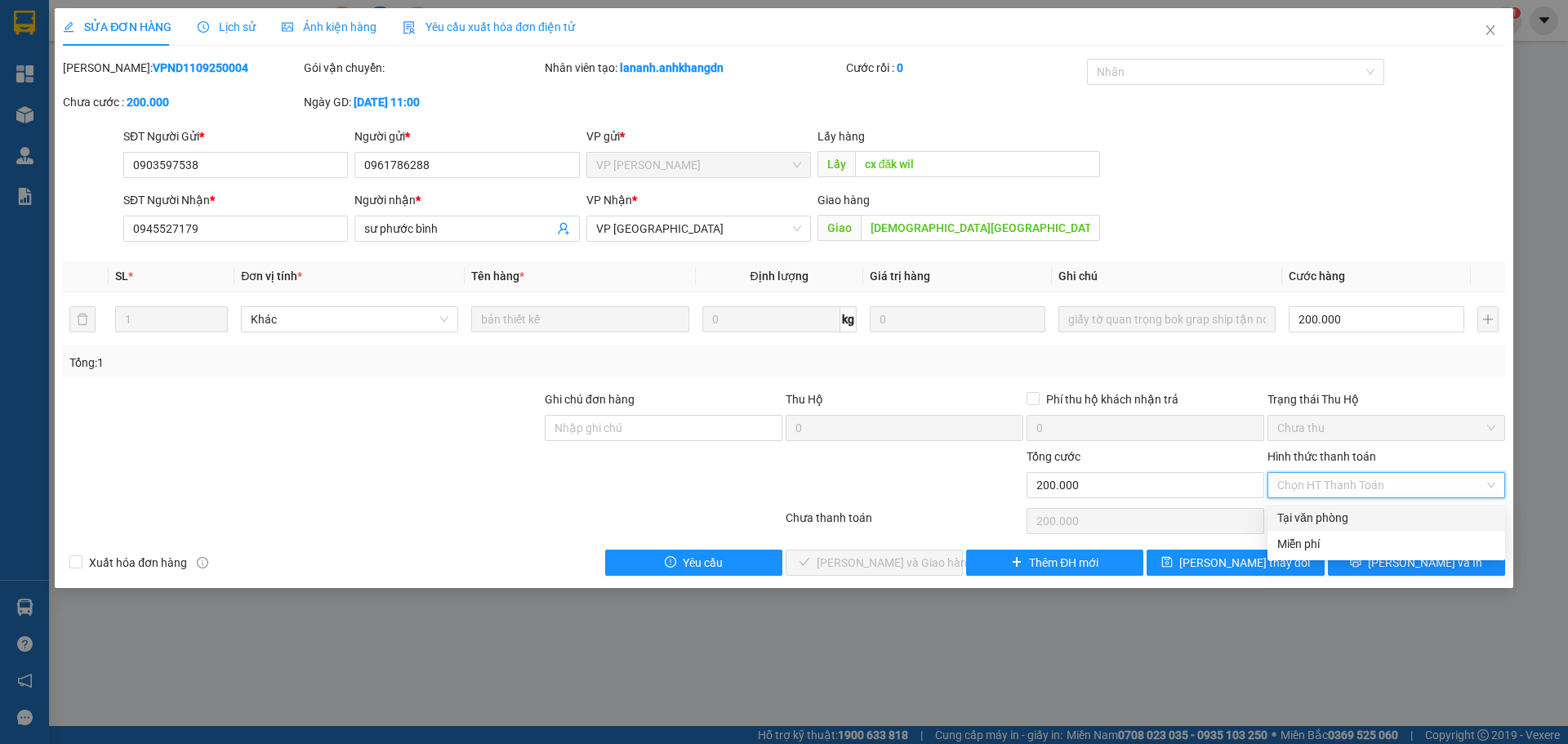
click at [1312, 517] on div "Tại văn phòng" at bounding box center [1386, 517] width 218 height 18
type input "0"
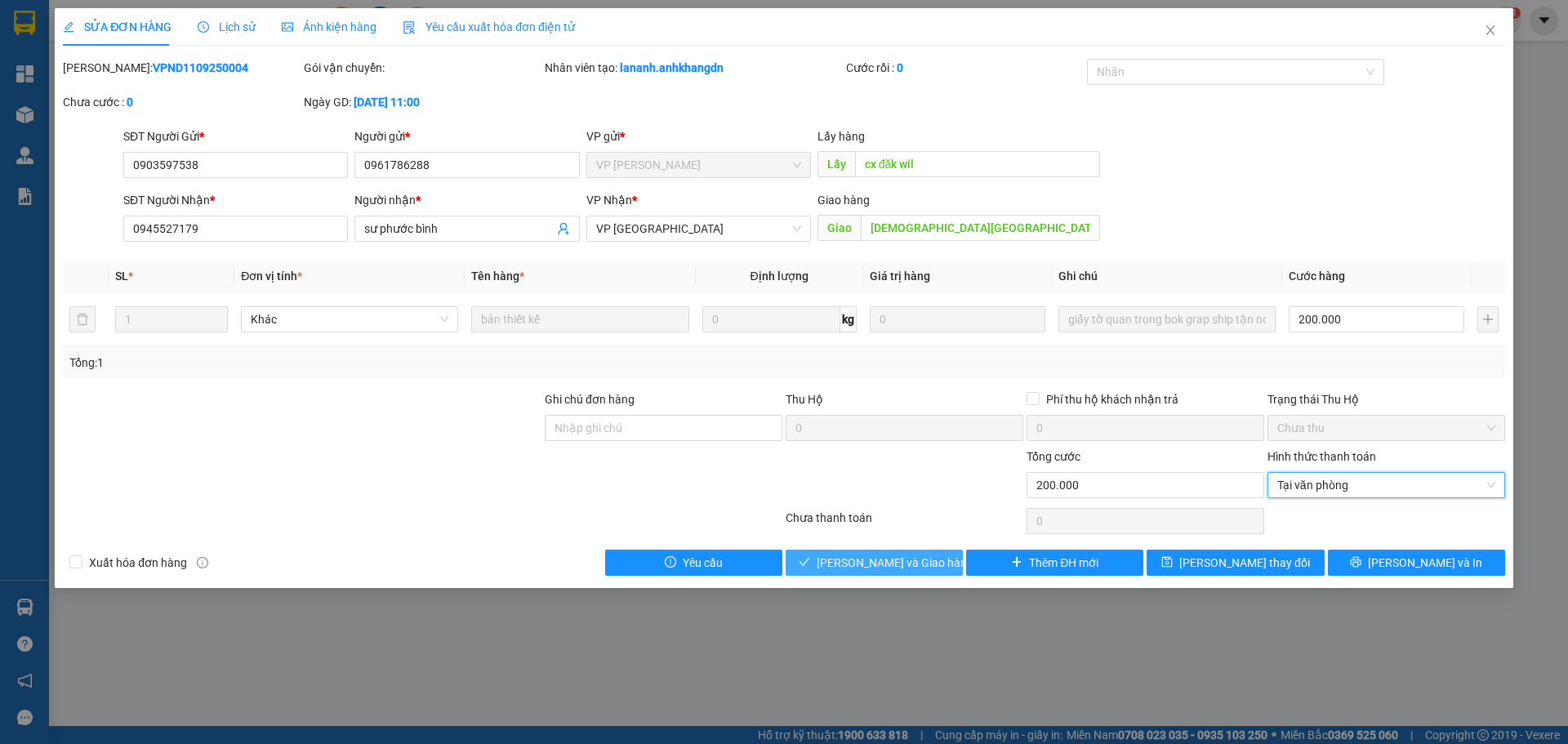
click at [901, 573] on button "[PERSON_NAME] và Giao hàng" at bounding box center [874, 563] width 177 height 26
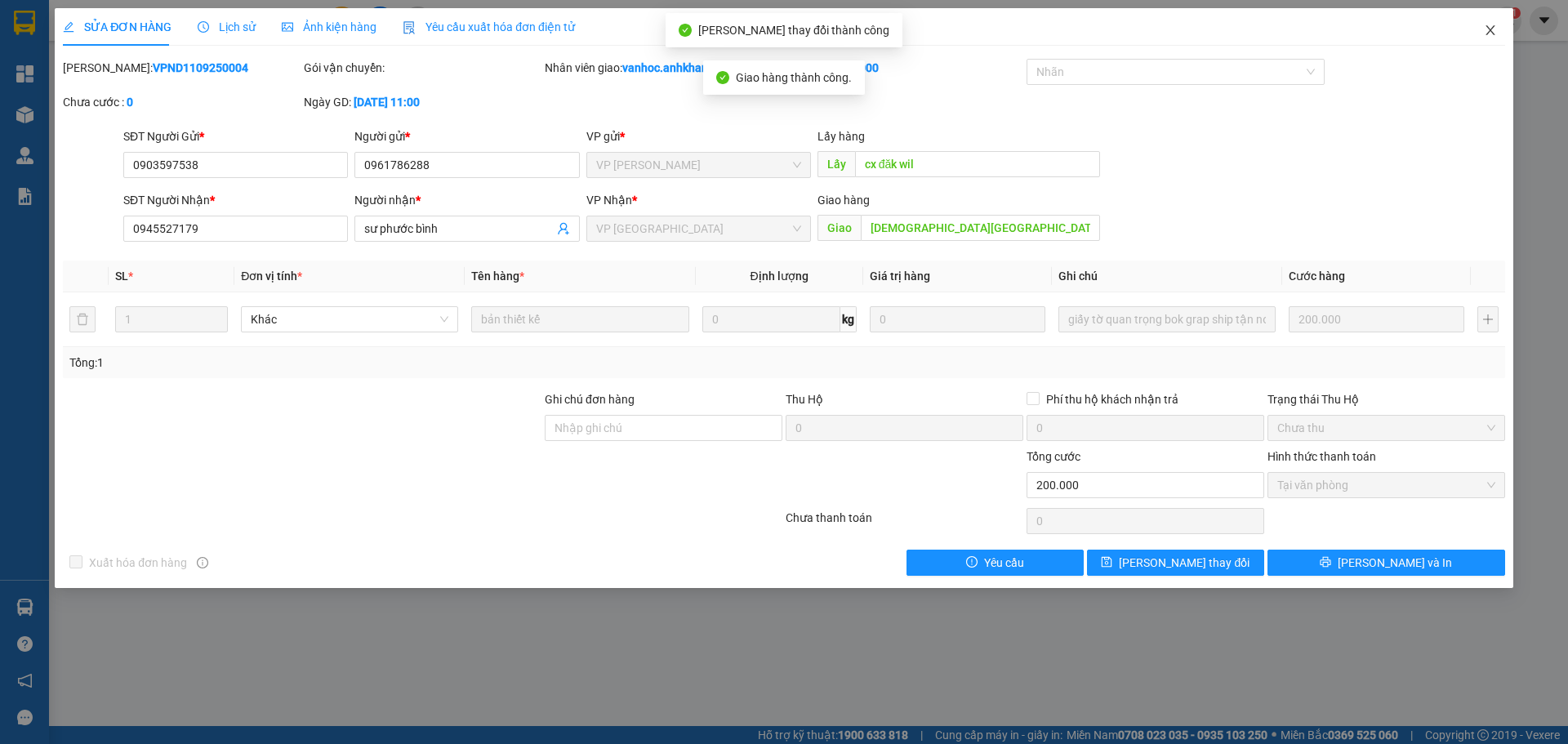
click at [1491, 35] on icon "close" at bounding box center [1491, 30] width 13 height 13
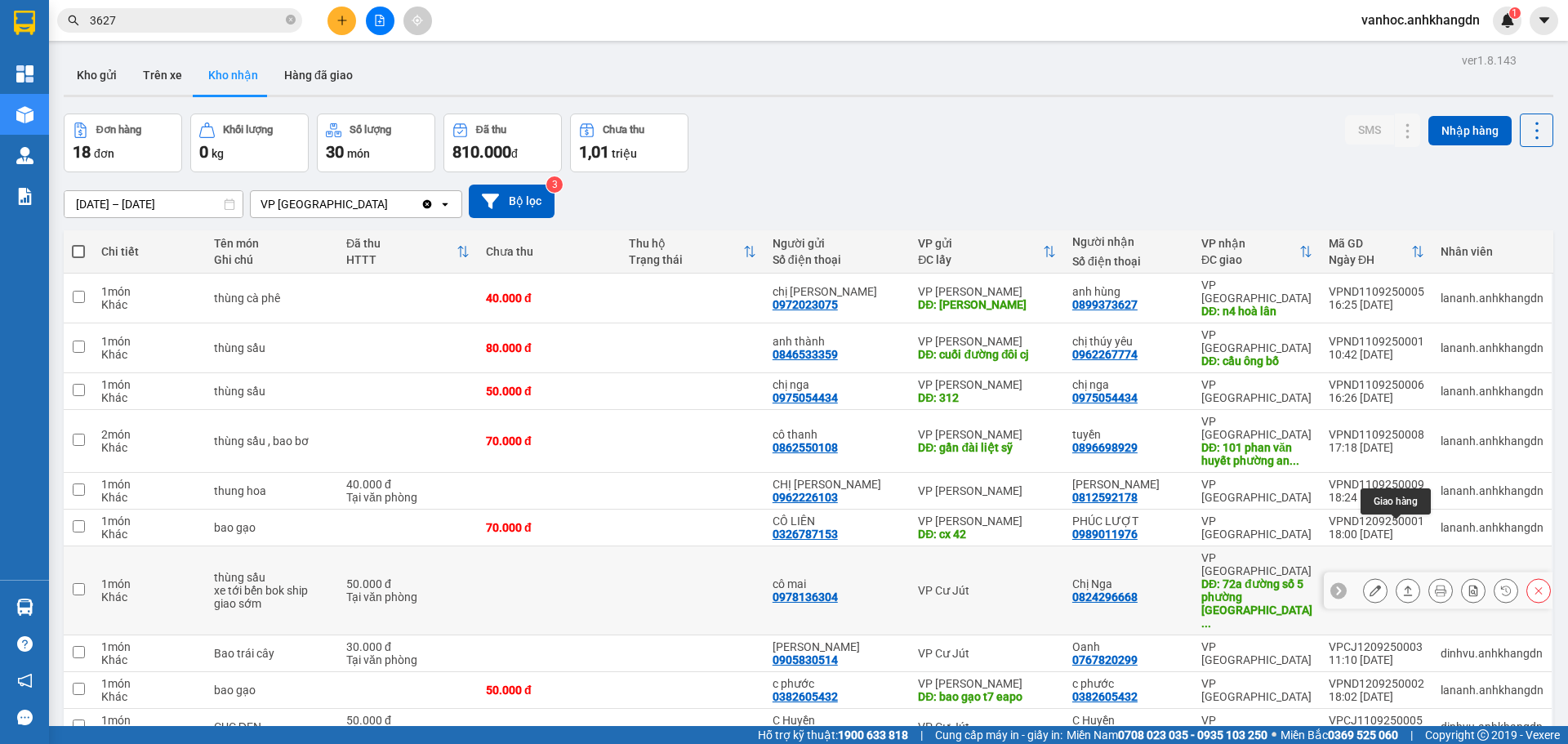
click at [1398, 577] on button at bounding box center [1408, 591] width 23 height 29
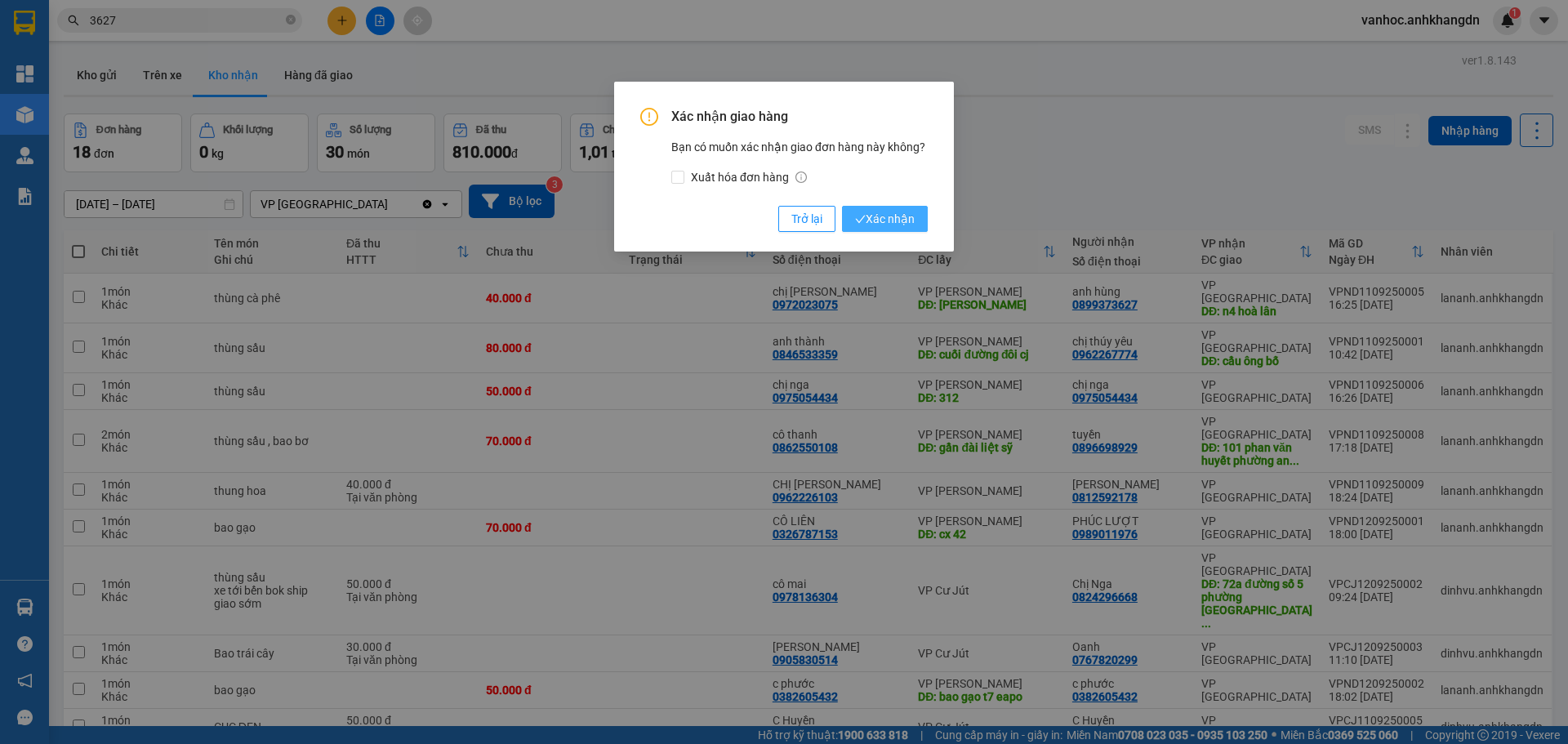
click at [883, 214] on span "Xác nhận" at bounding box center [885, 218] width 60 height 18
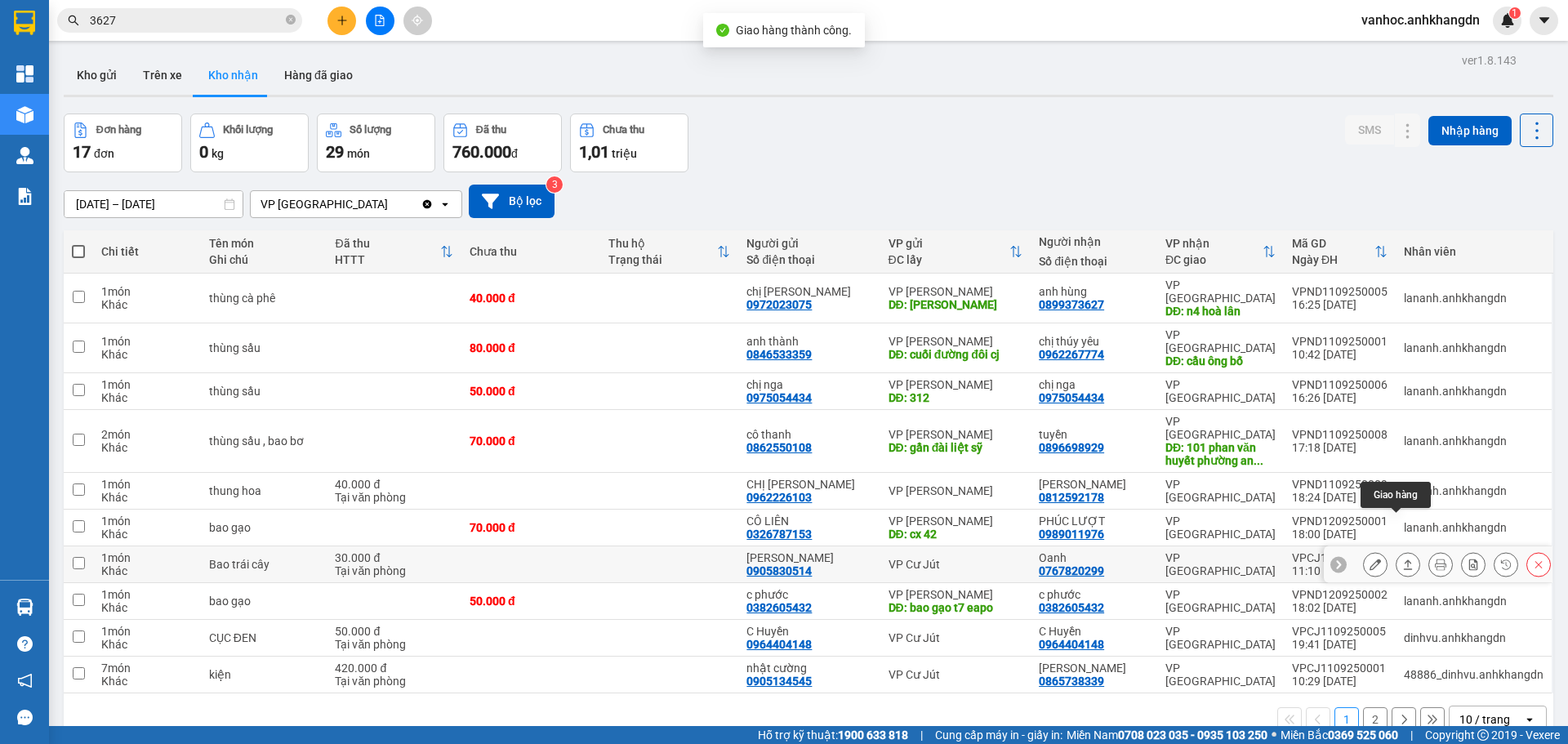
click at [1402, 558] on icon at bounding box center [1408, 564] width 11 height 11
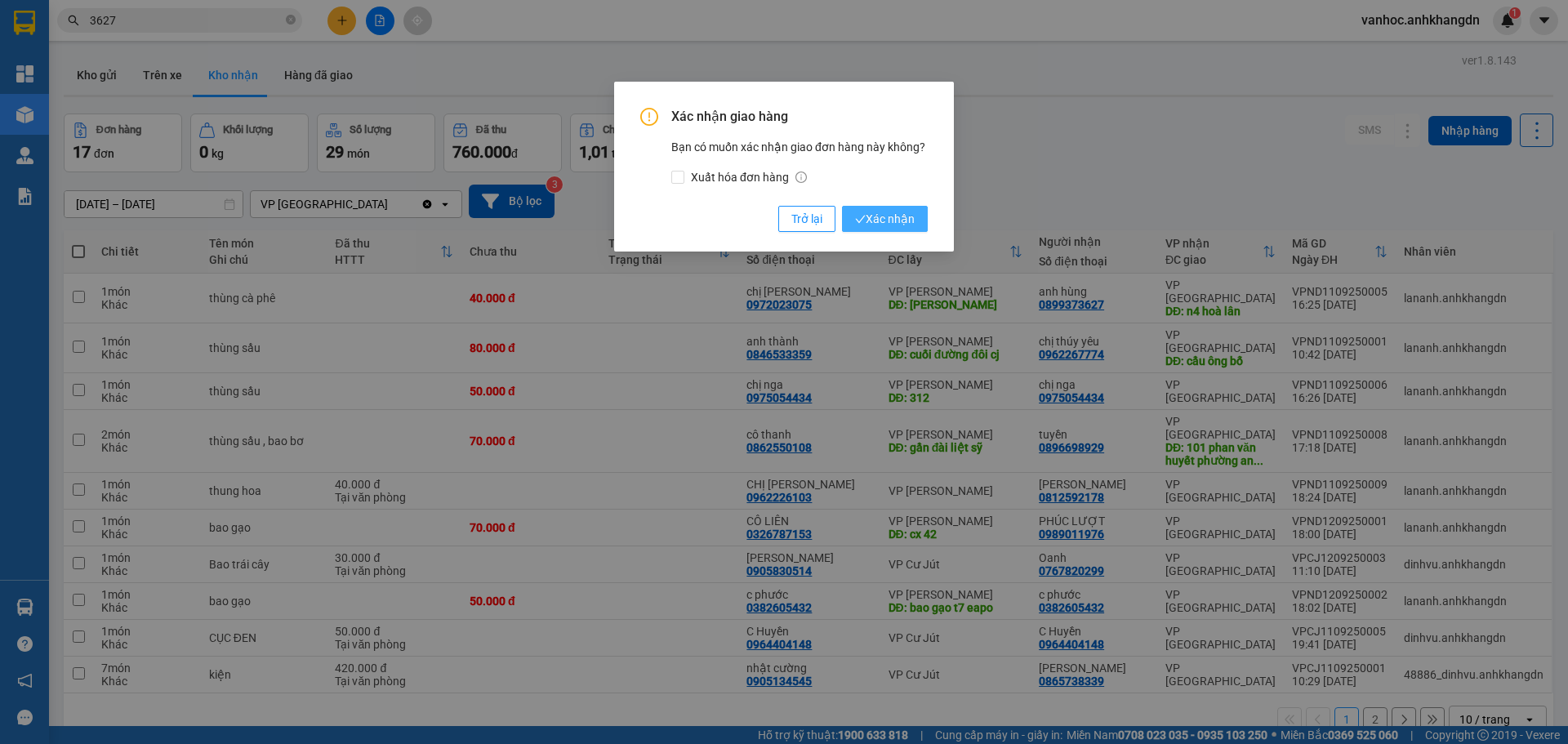
drag, startPoint x: 907, startPoint y: 227, endPoint x: 896, endPoint y: 219, distance: 13.6
click at [904, 226] on span "Xác nhận" at bounding box center [885, 218] width 60 height 18
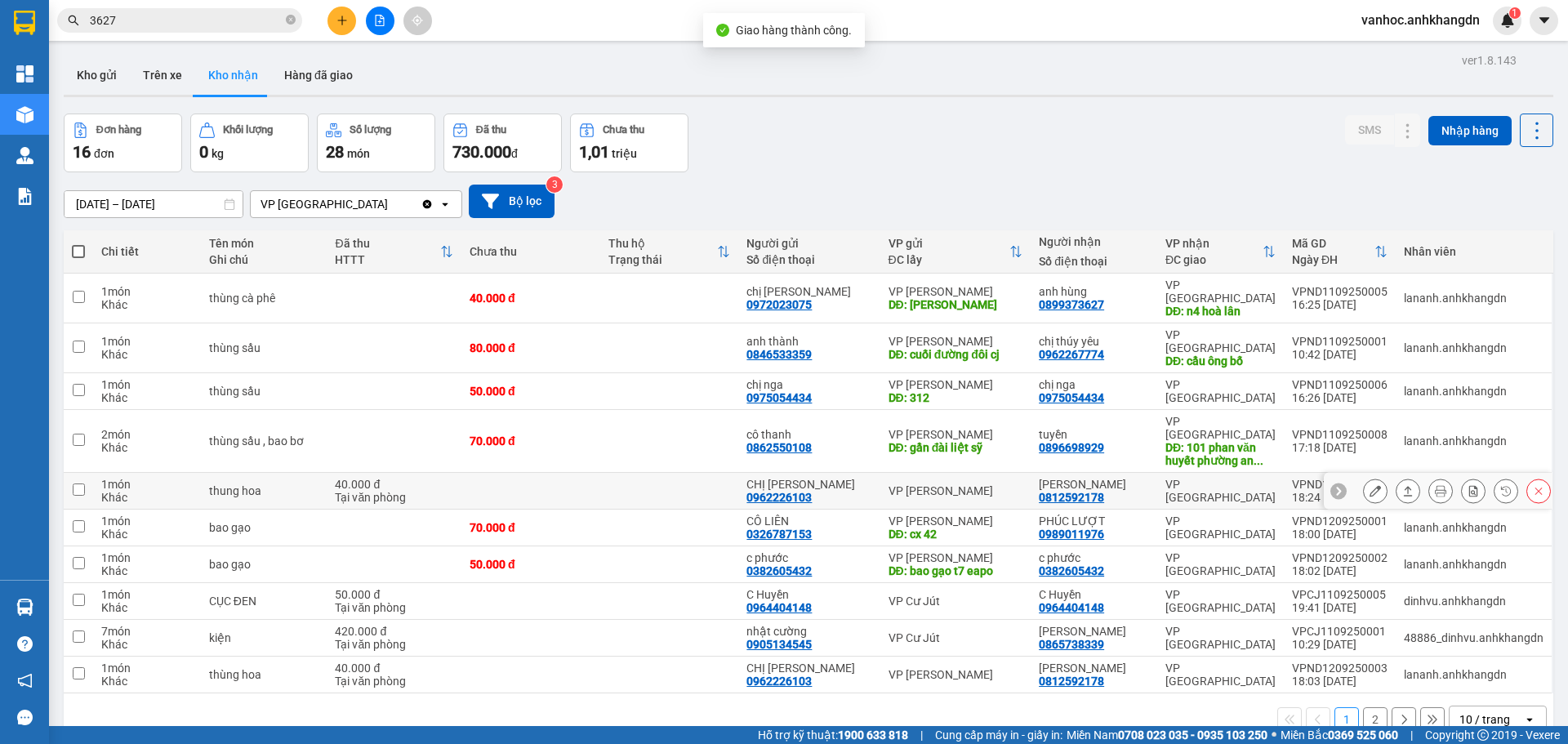
click at [1402, 485] on icon at bounding box center [1408, 490] width 11 height 11
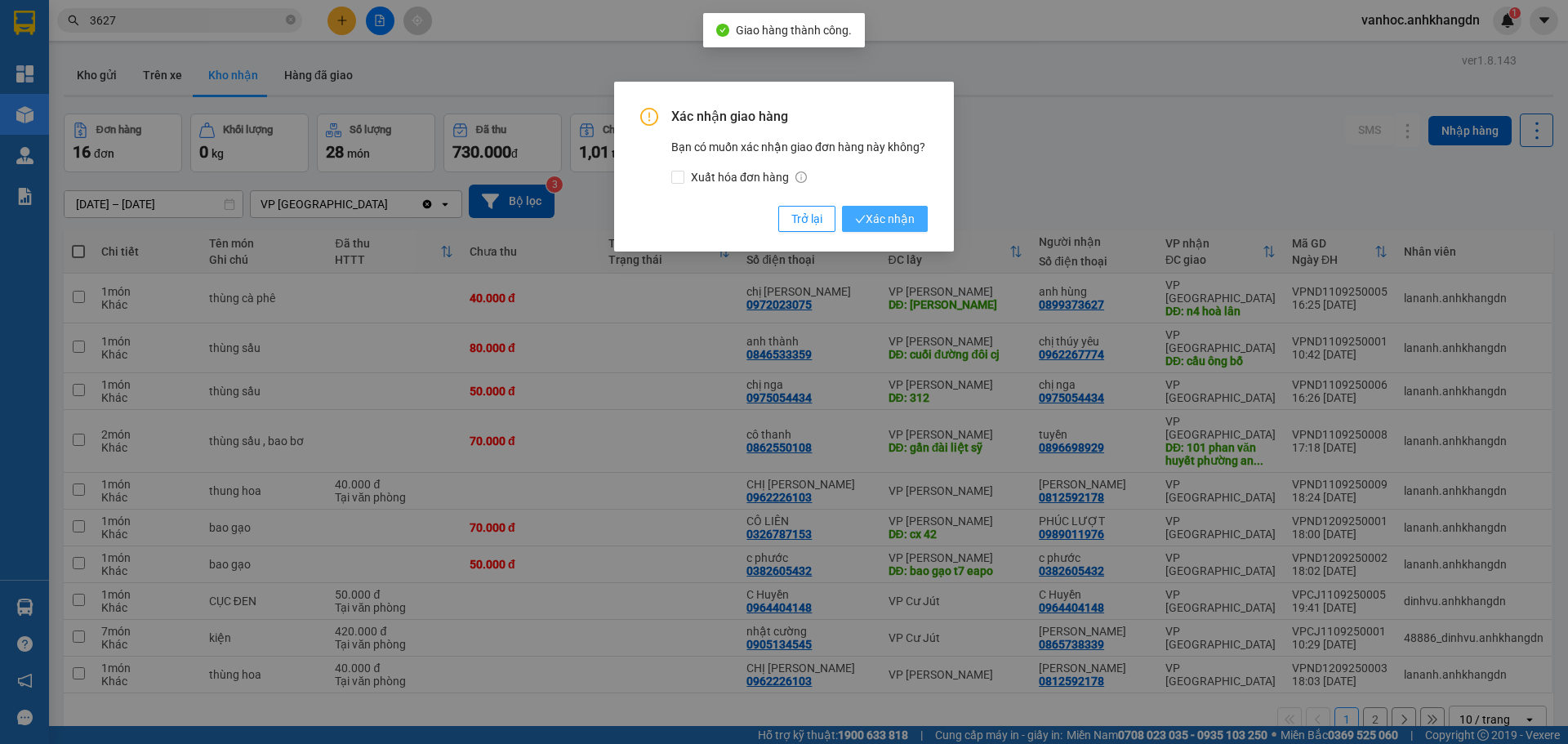
click at [903, 209] on button "Xác nhận" at bounding box center [885, 219] width 86 height 26
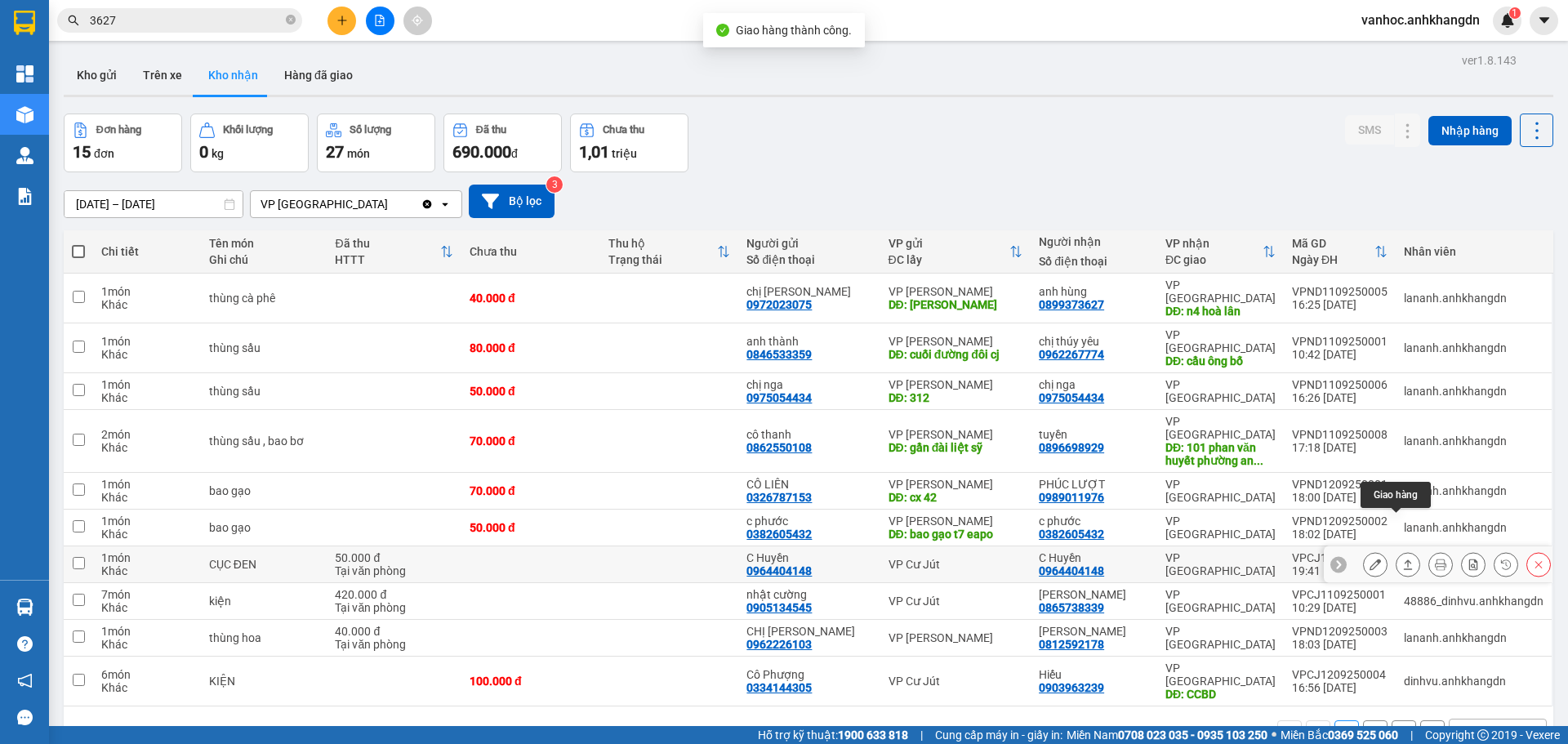
click at [1402, 558] on icon at bounding box center [1408, 564] width 11 height 11
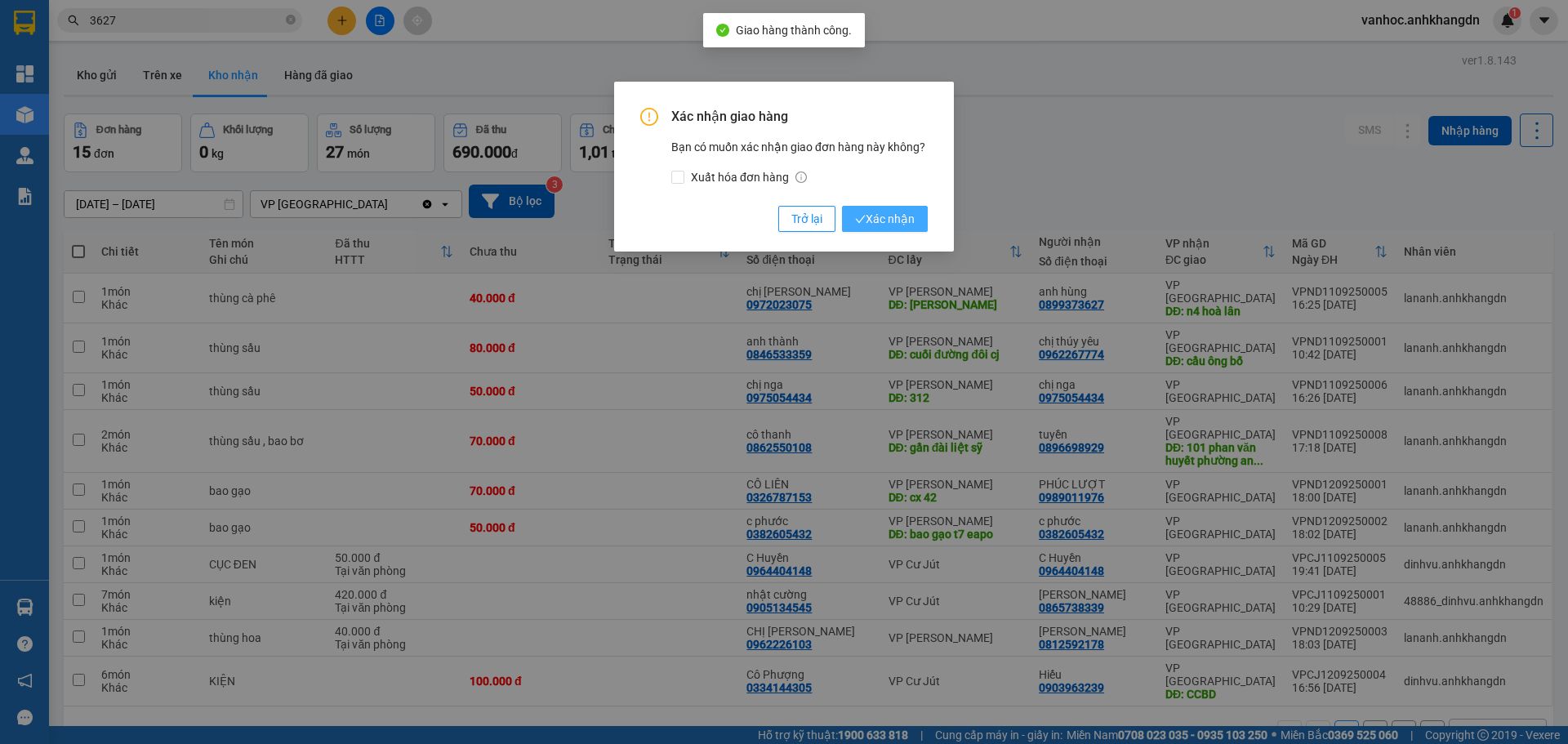
click at [869, 223] on span "Xác nhận" at bounding box center [885, 218] width 60 height 18
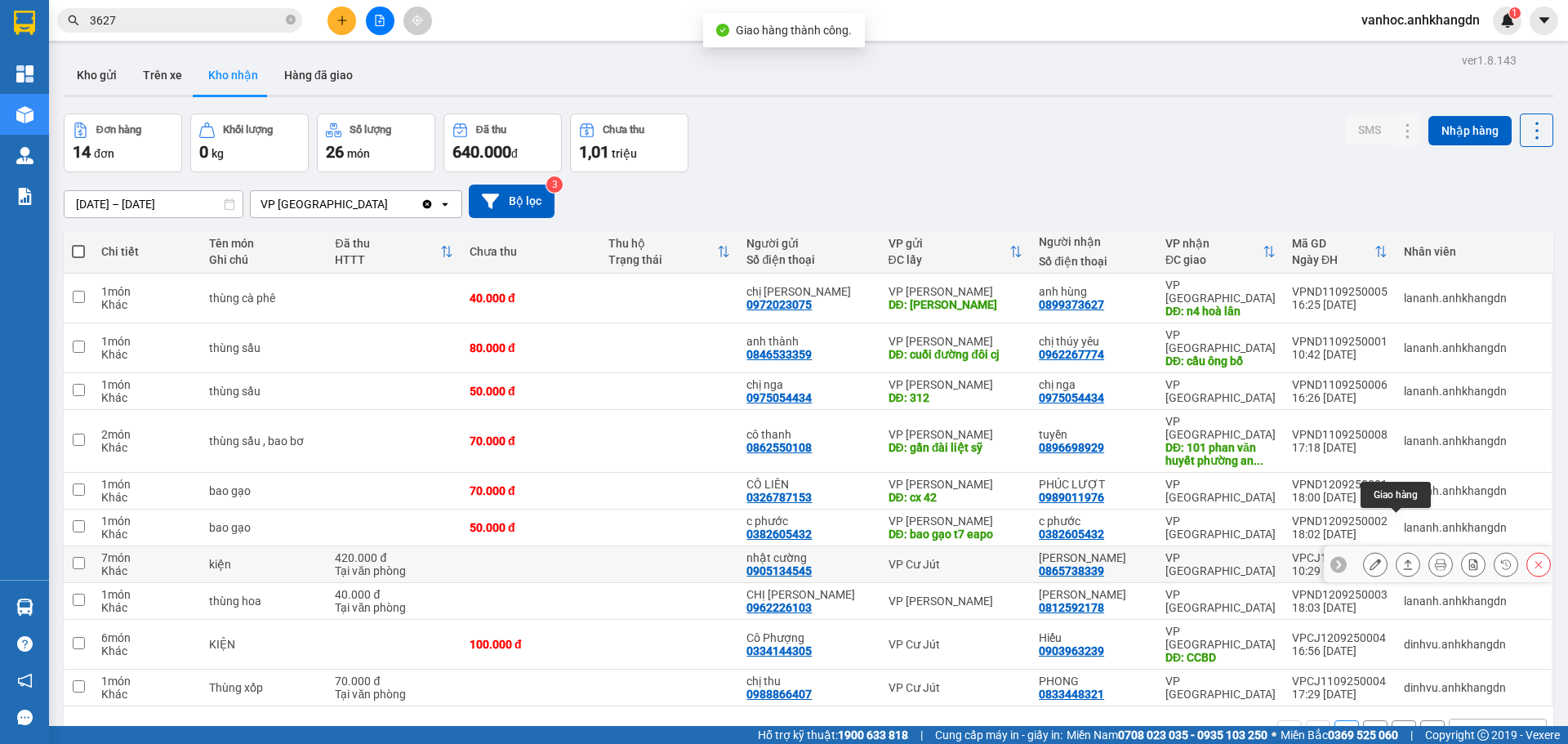
click at [1402, 558] on icon at bounding box center [1408, 564] width 11 height 11
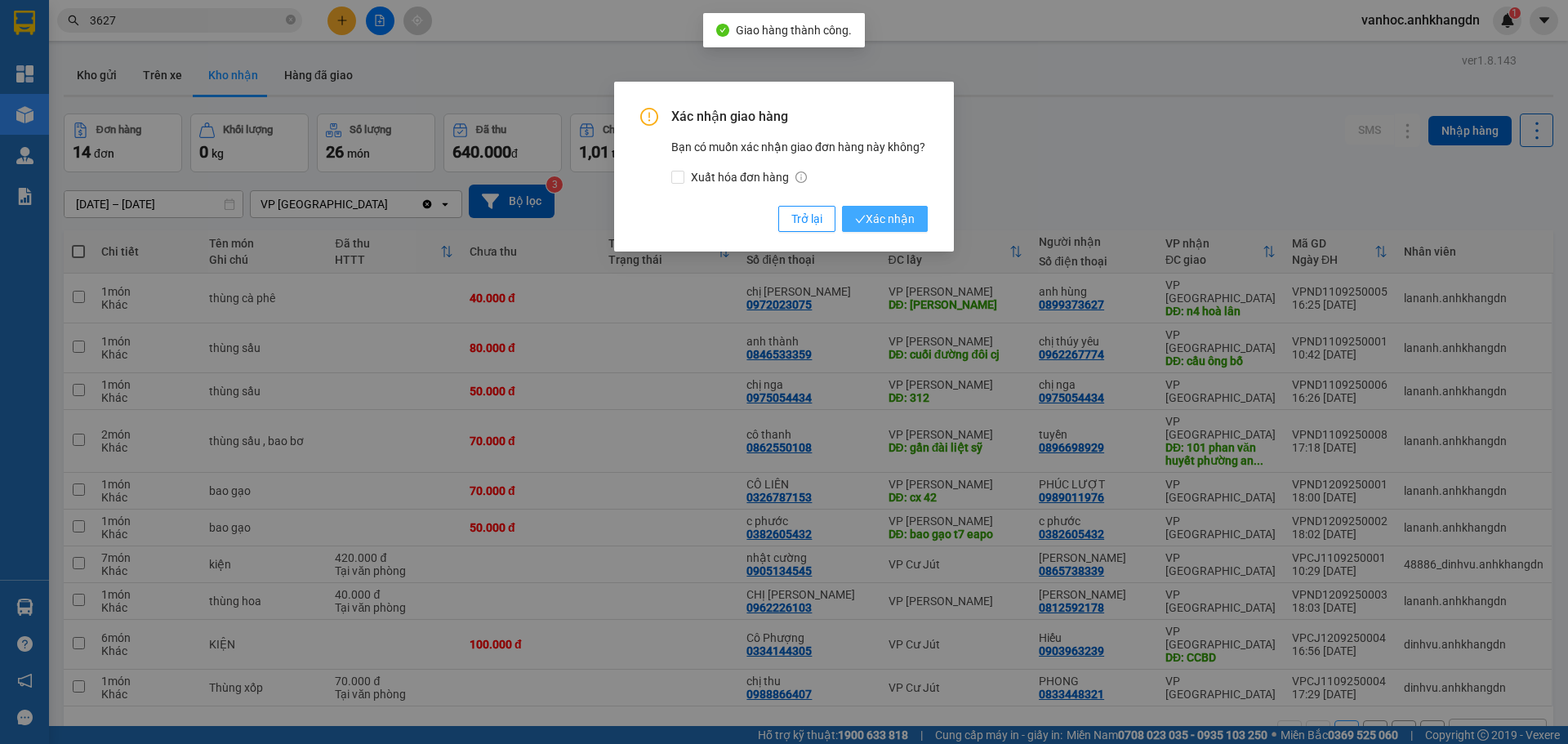
click at [905, 213] on span "Xác nhận" at bounding box center [885, 218] width 60 height 18
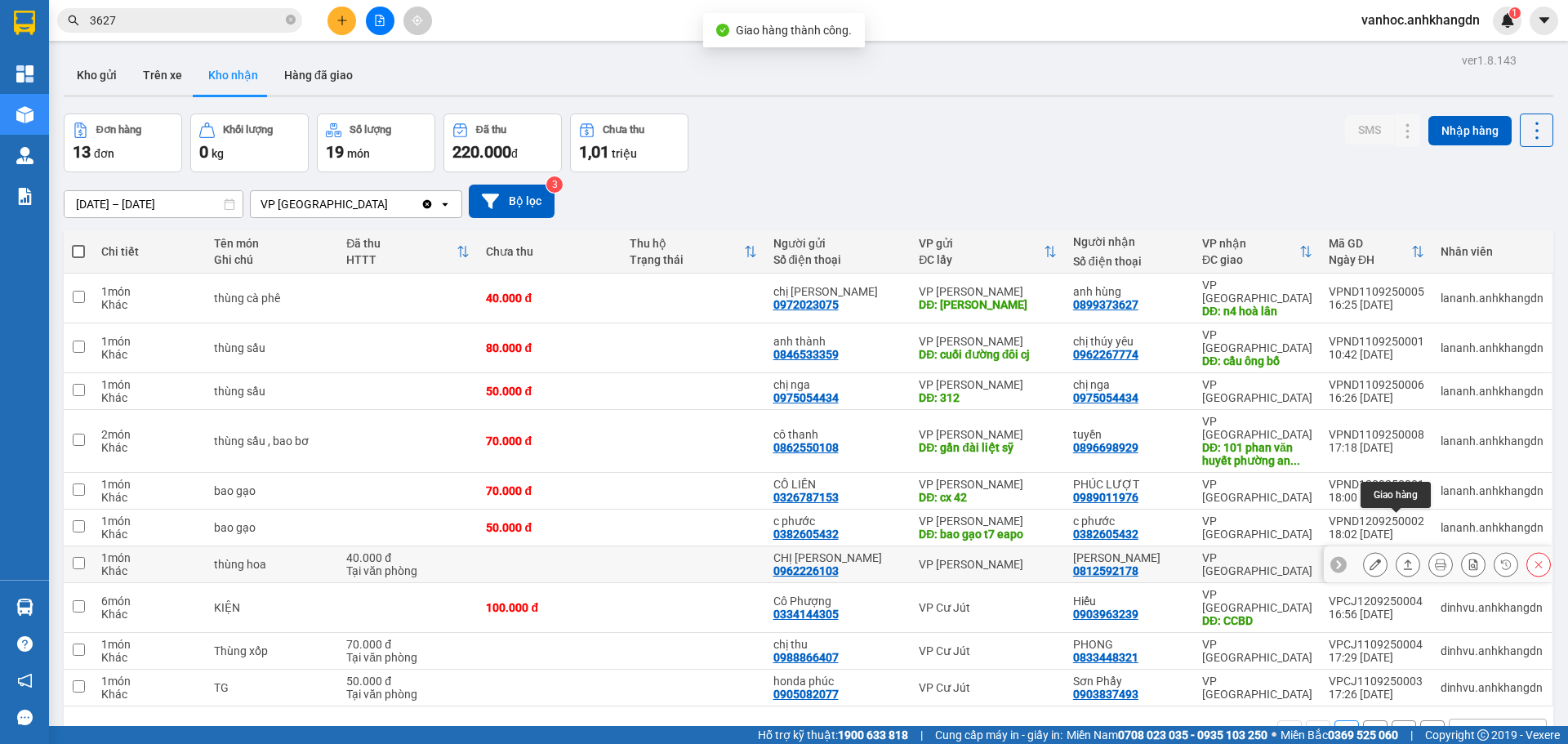
click at [1402, 558] on icon at bounding box center [1408, 564] width 11 height 11
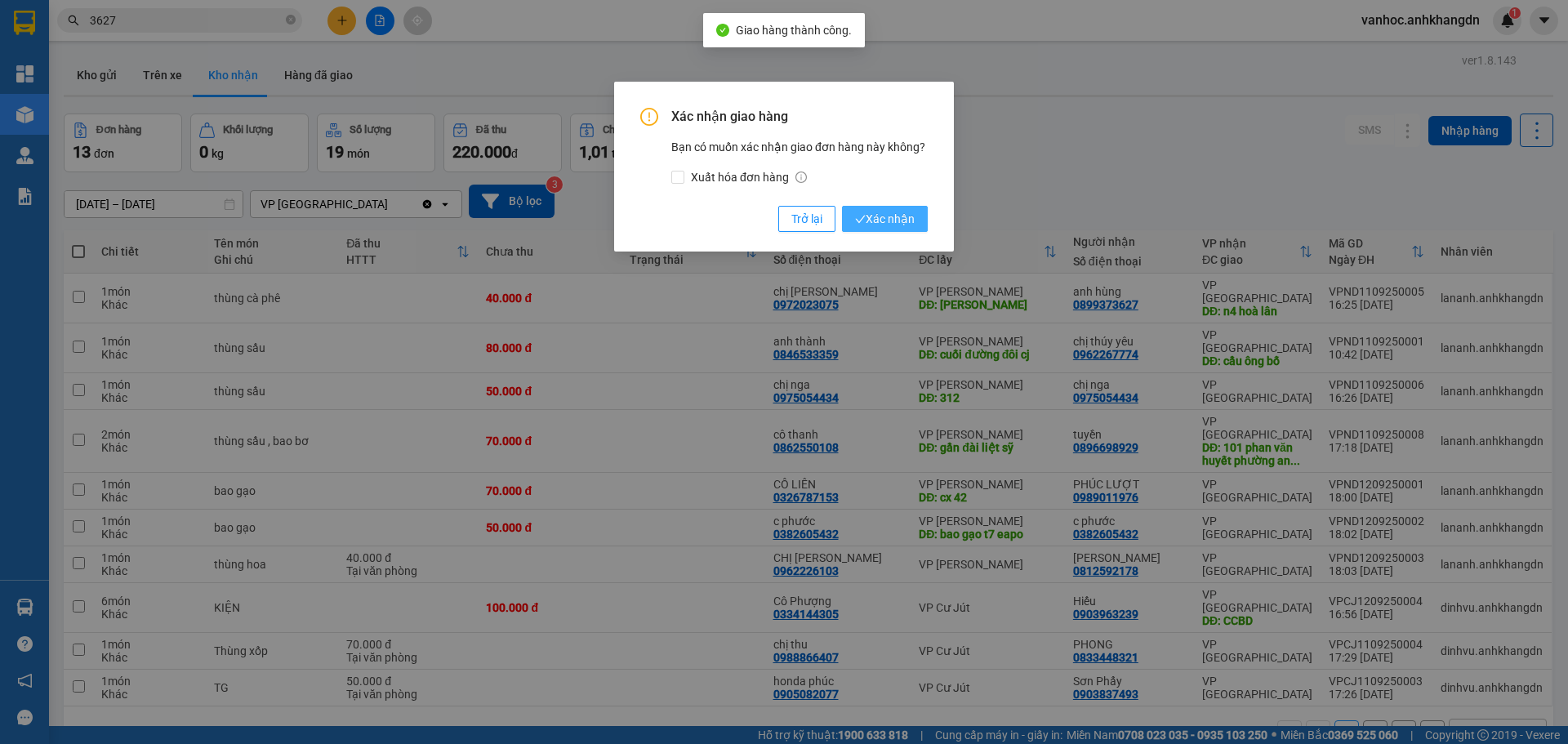
click at [927, 227] on button "Xác nhận" at bounding box center [885, 219] width 86 height 26
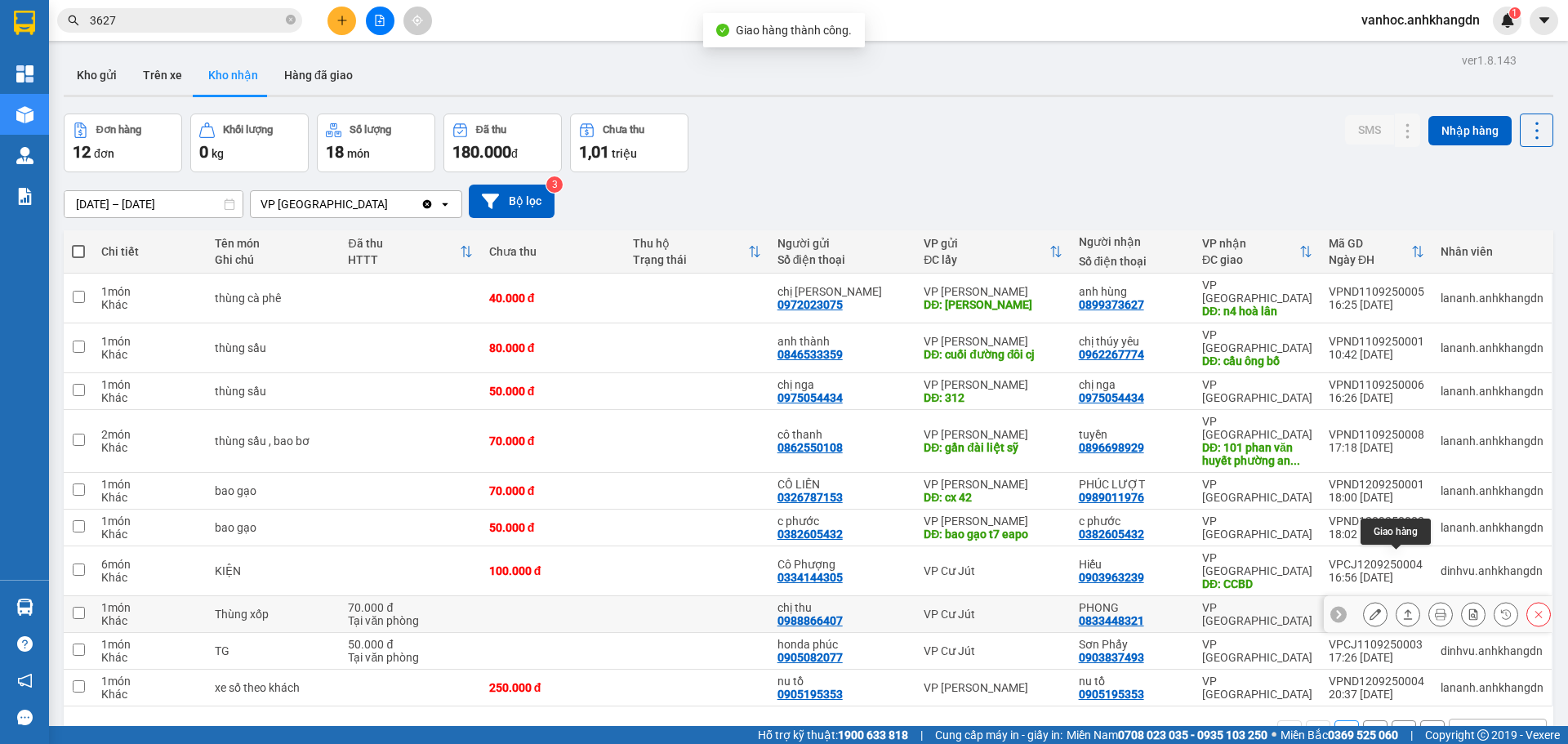
click at [1402, 609] on icon at bounding box center [1408, 614] width 11 height 11
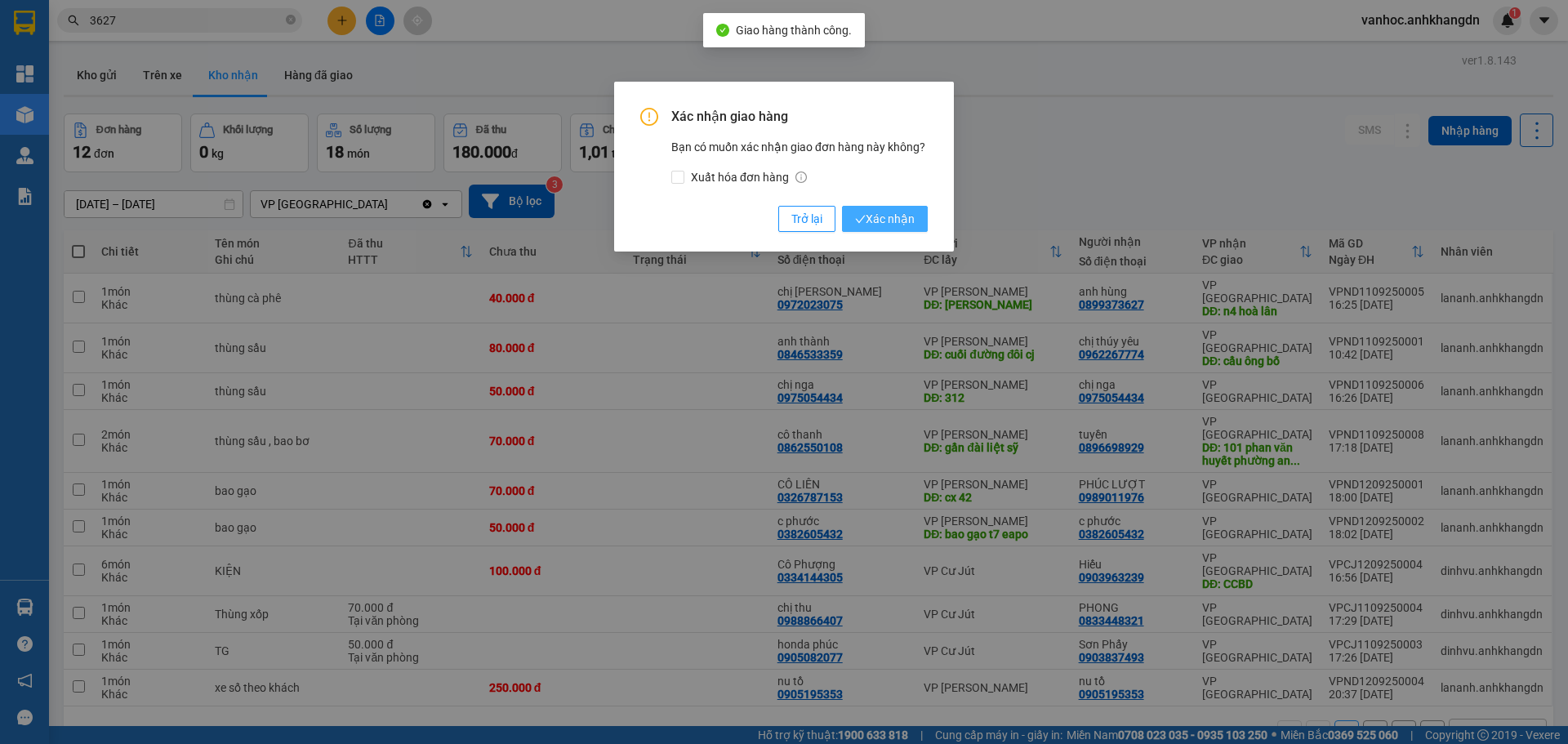
click at [887, 214] on span "Xác nhận" at bounding box center [885, 218] width 60 height 18
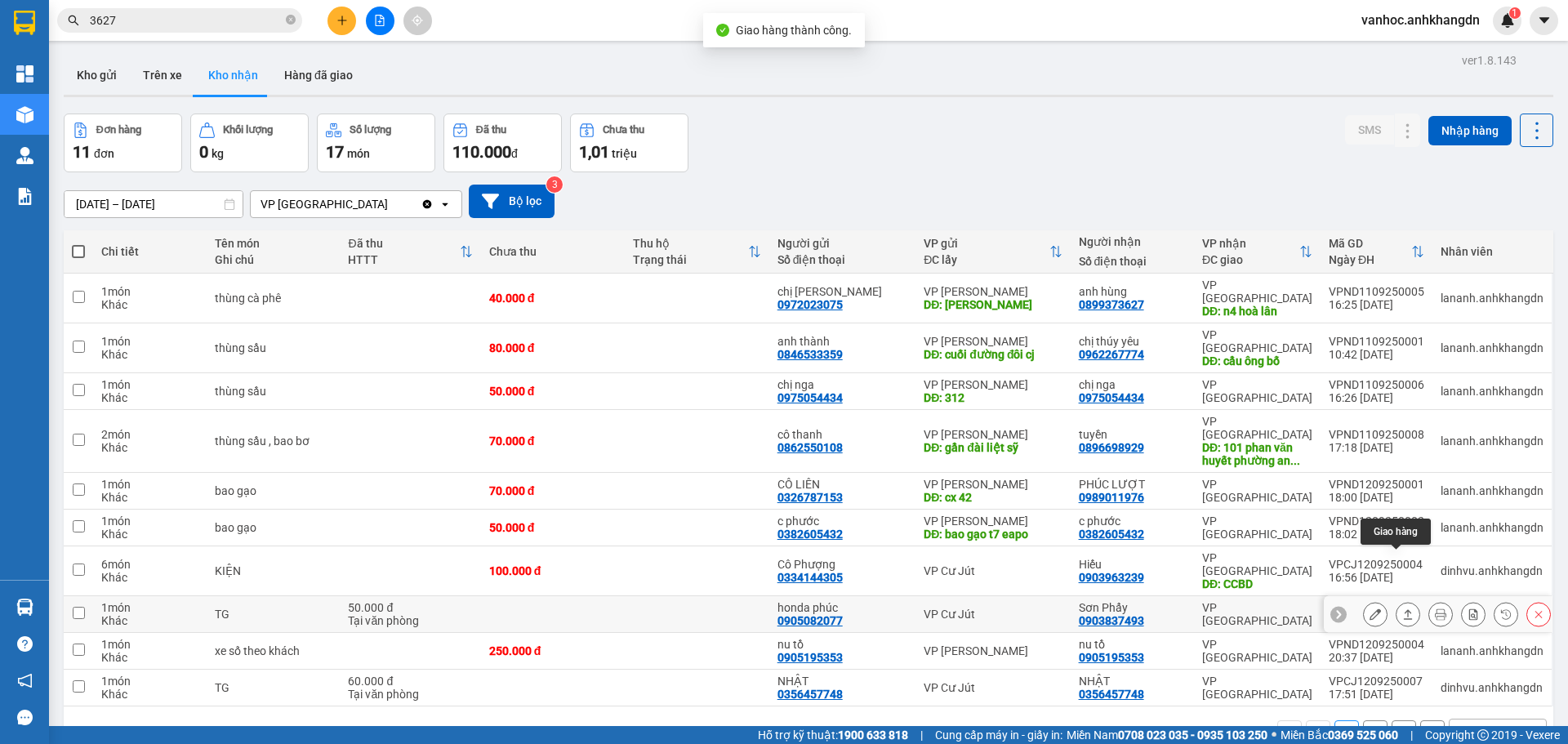
drag, startPoint x: 1394, startPoint y: 560, endPoint x: 1378, endPoint y: 547, distance: 20.6
click at [1402, 609] on icon at bounding box center [1408, 614] width 11 height 11
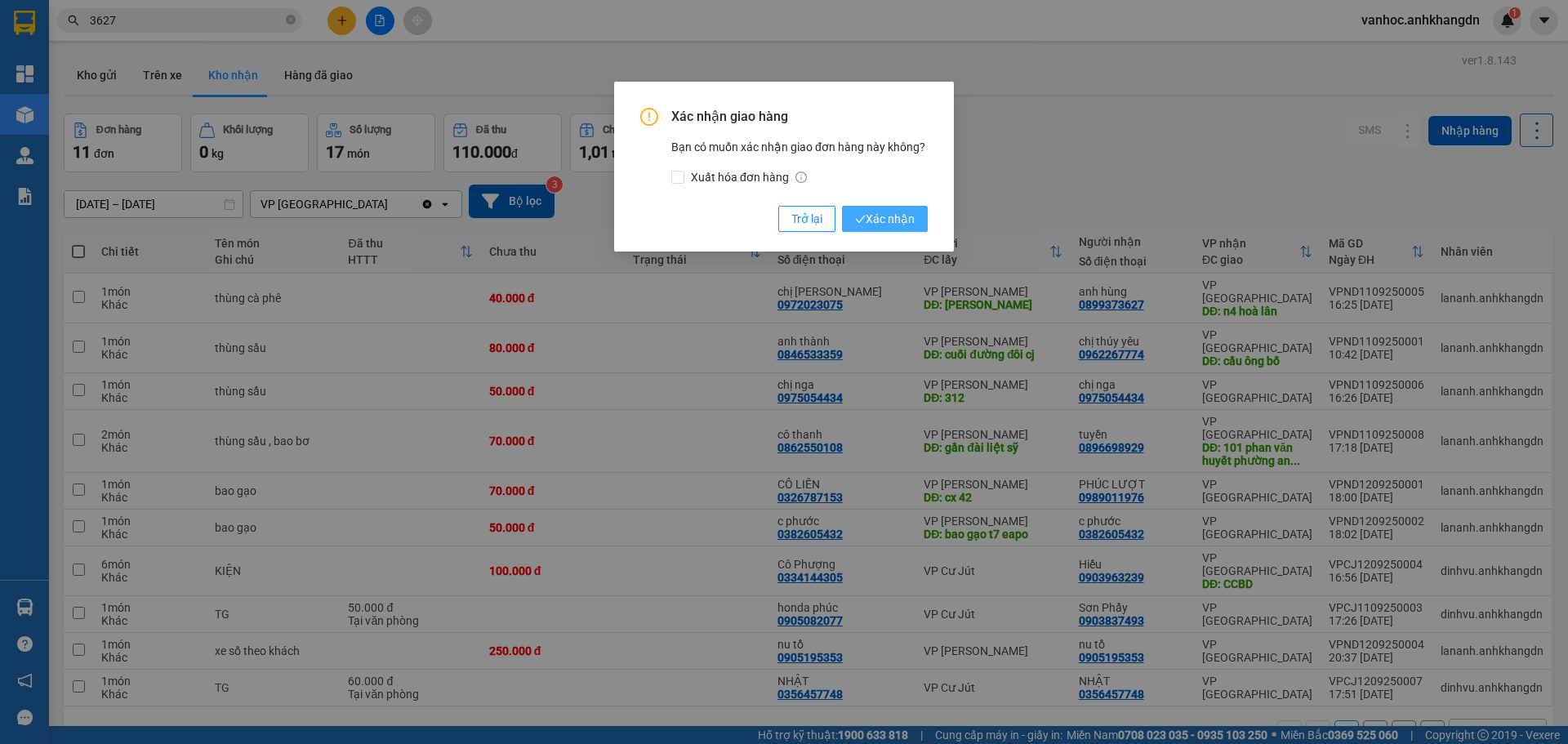
click at [873, 221] on span "Xác nhận" at bounding box center [885, 218] width 60 height 18
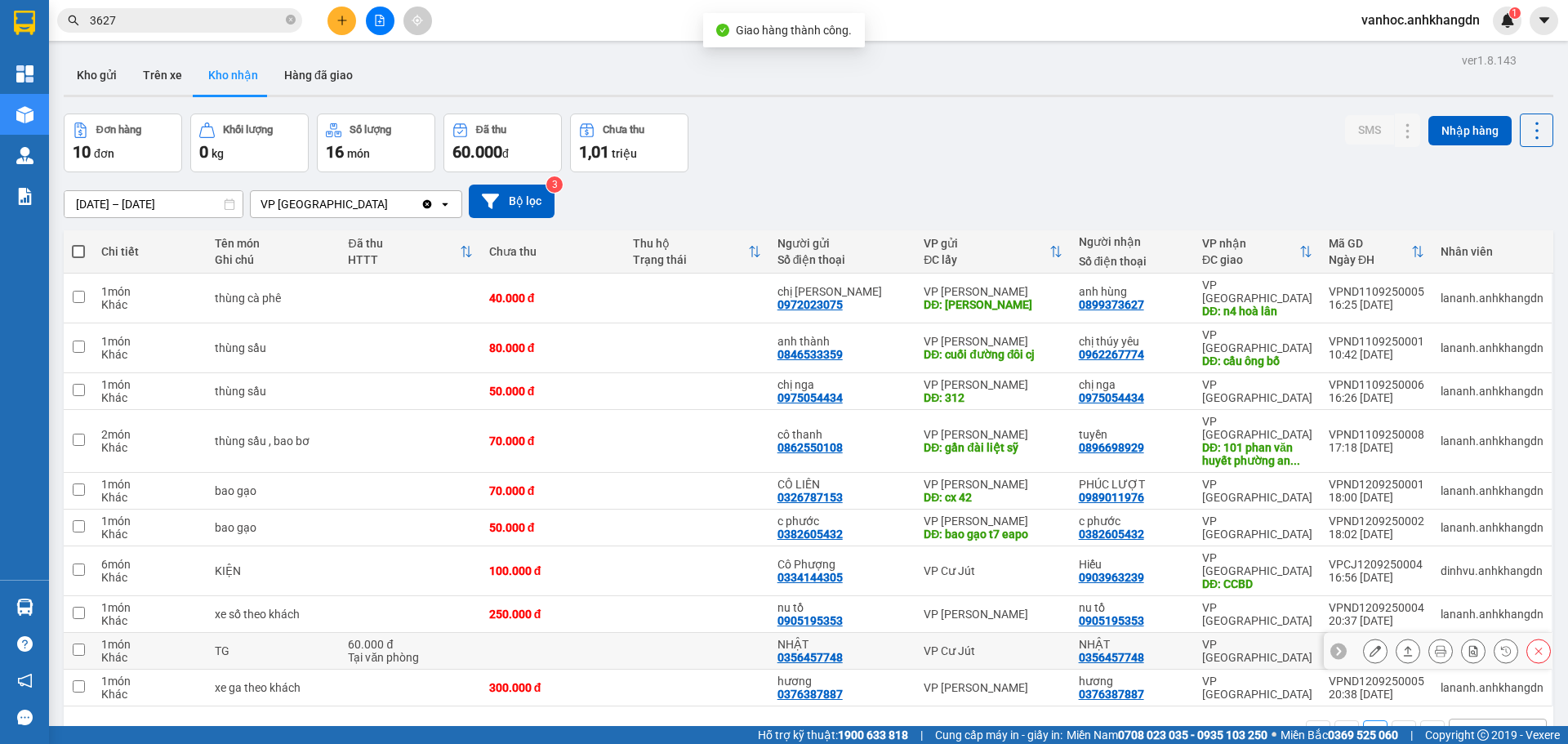
click at [1402, 645] on icon at bounding box center [1408, 651] width 11 height 11
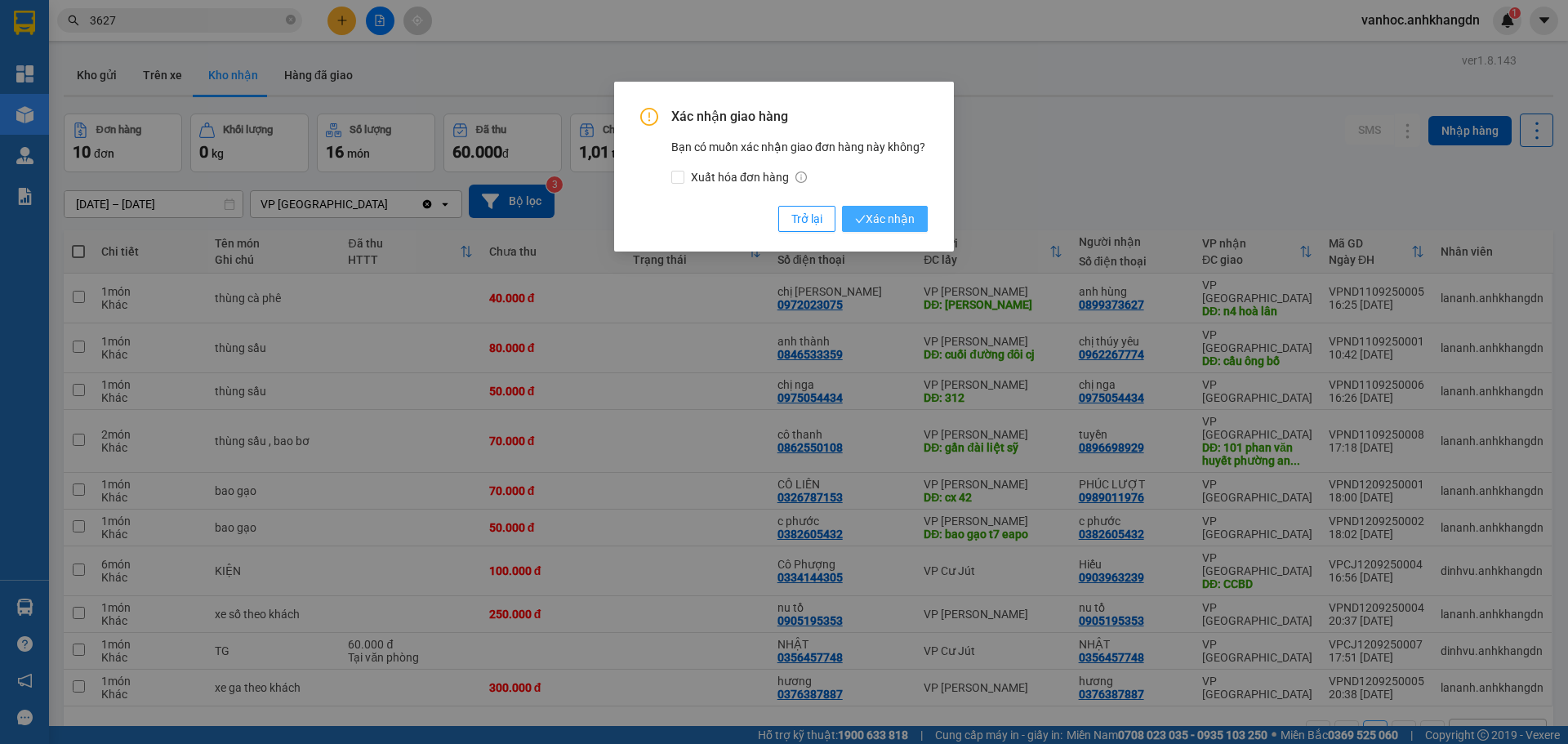
click at [901, 226] on span "Xác nhận" at bounding box center [885, 218] width 60 height 18
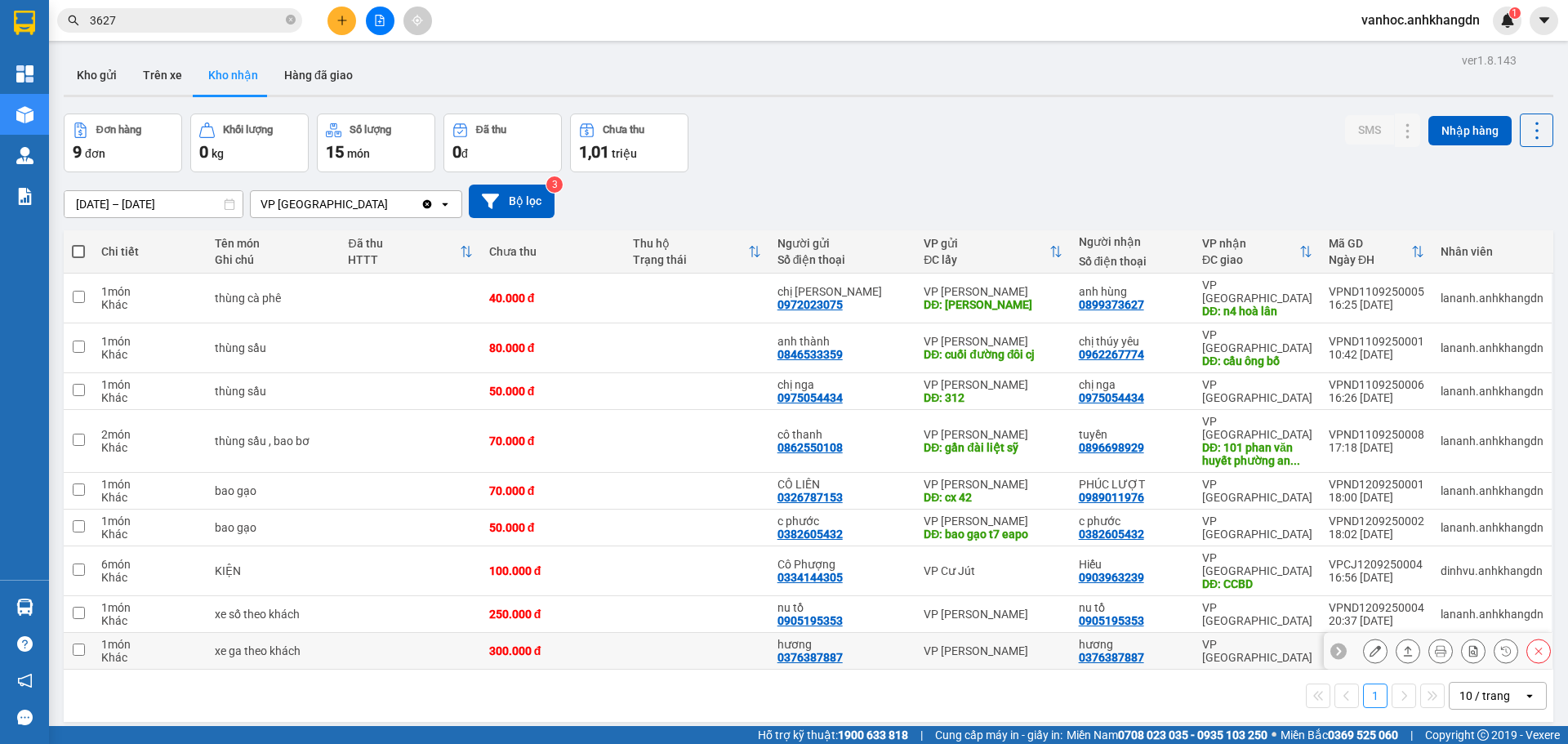
click at [1402, 637] on button at bounding box center [1408, 651] width 23 height 29
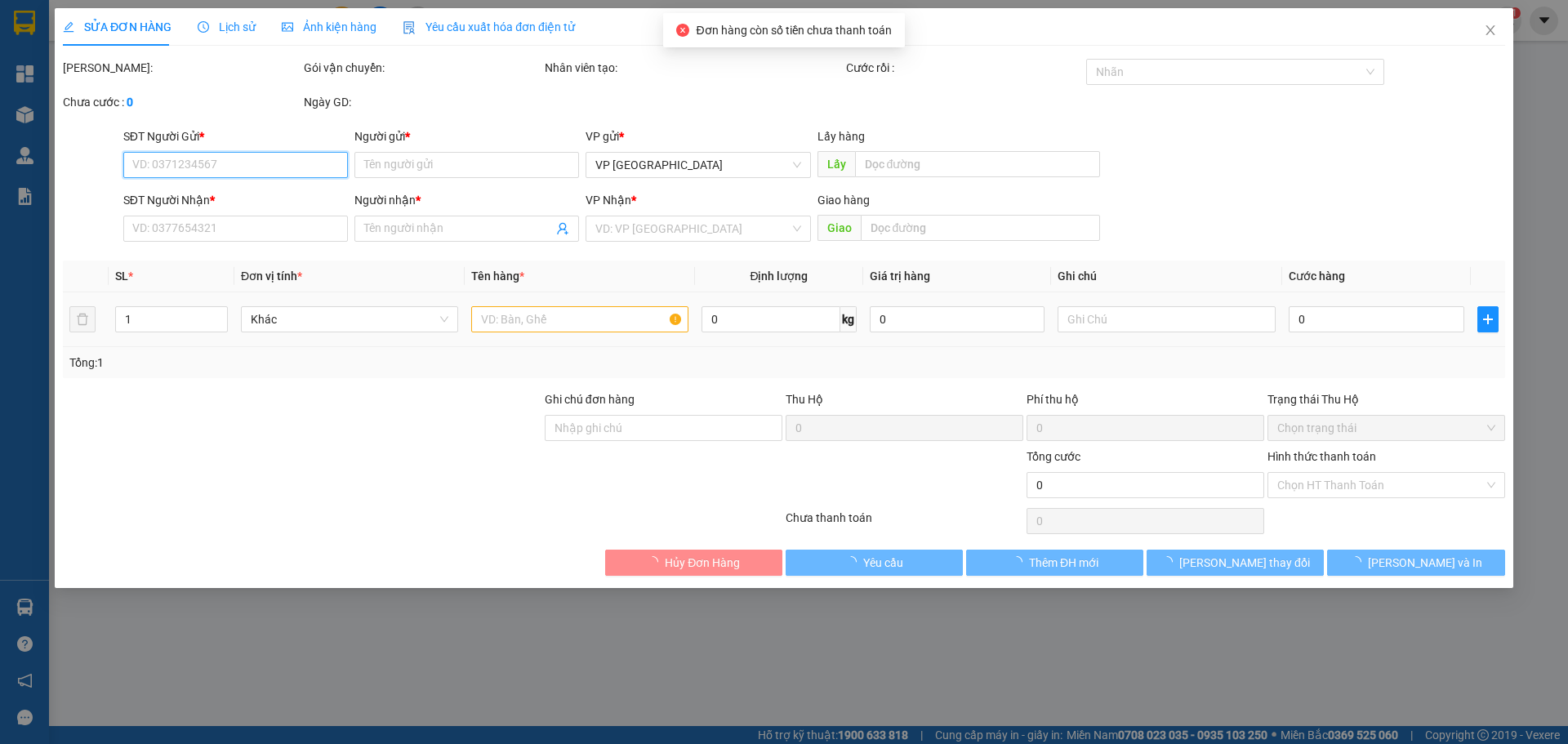
type input "0376387887"
type input "hương"
type input "0376387887"
type input "hương"
type input "300.000"
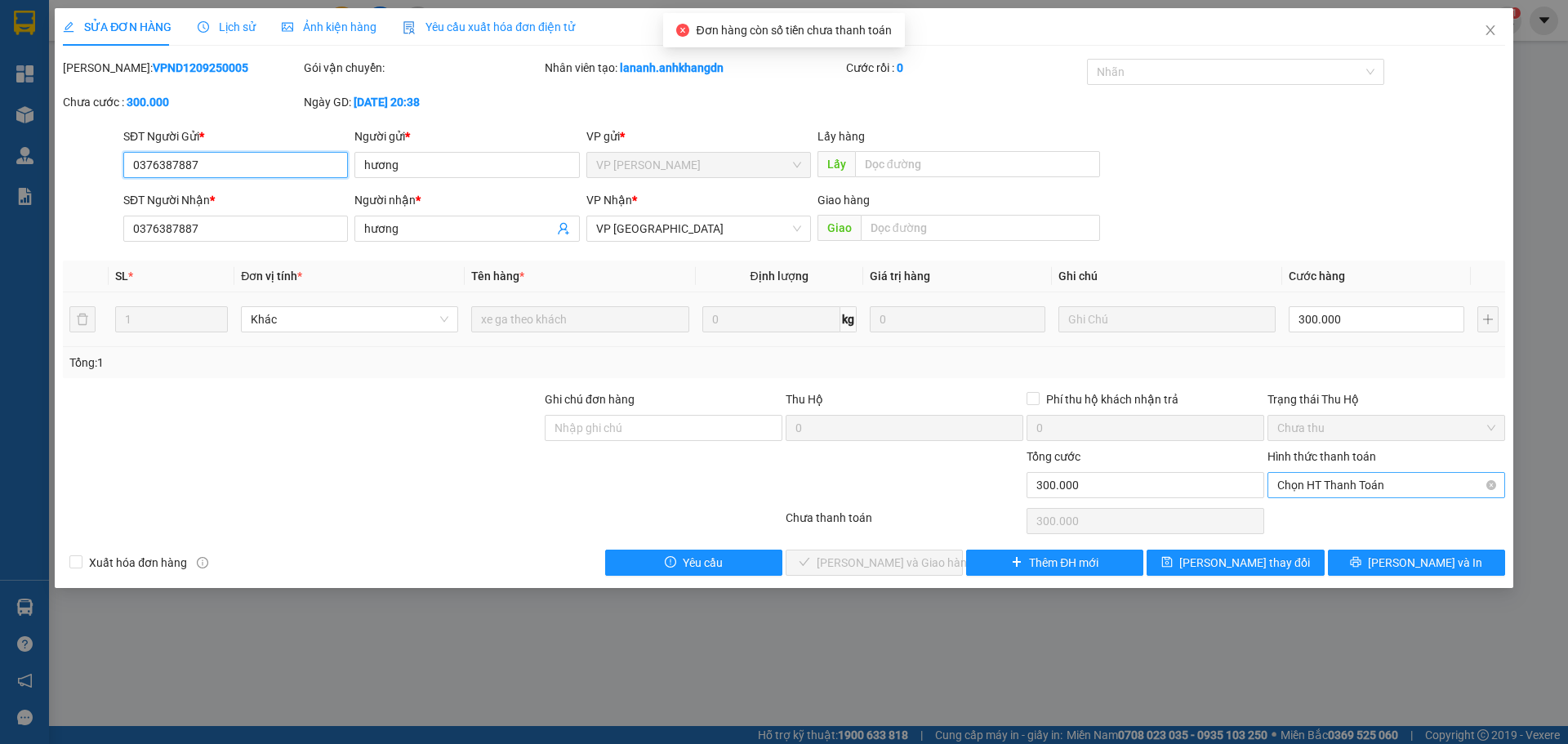
click at [1363, 489] on span "Chọn HT Thanh Toán" at bounding box center [1386, 485] width 218 height 24
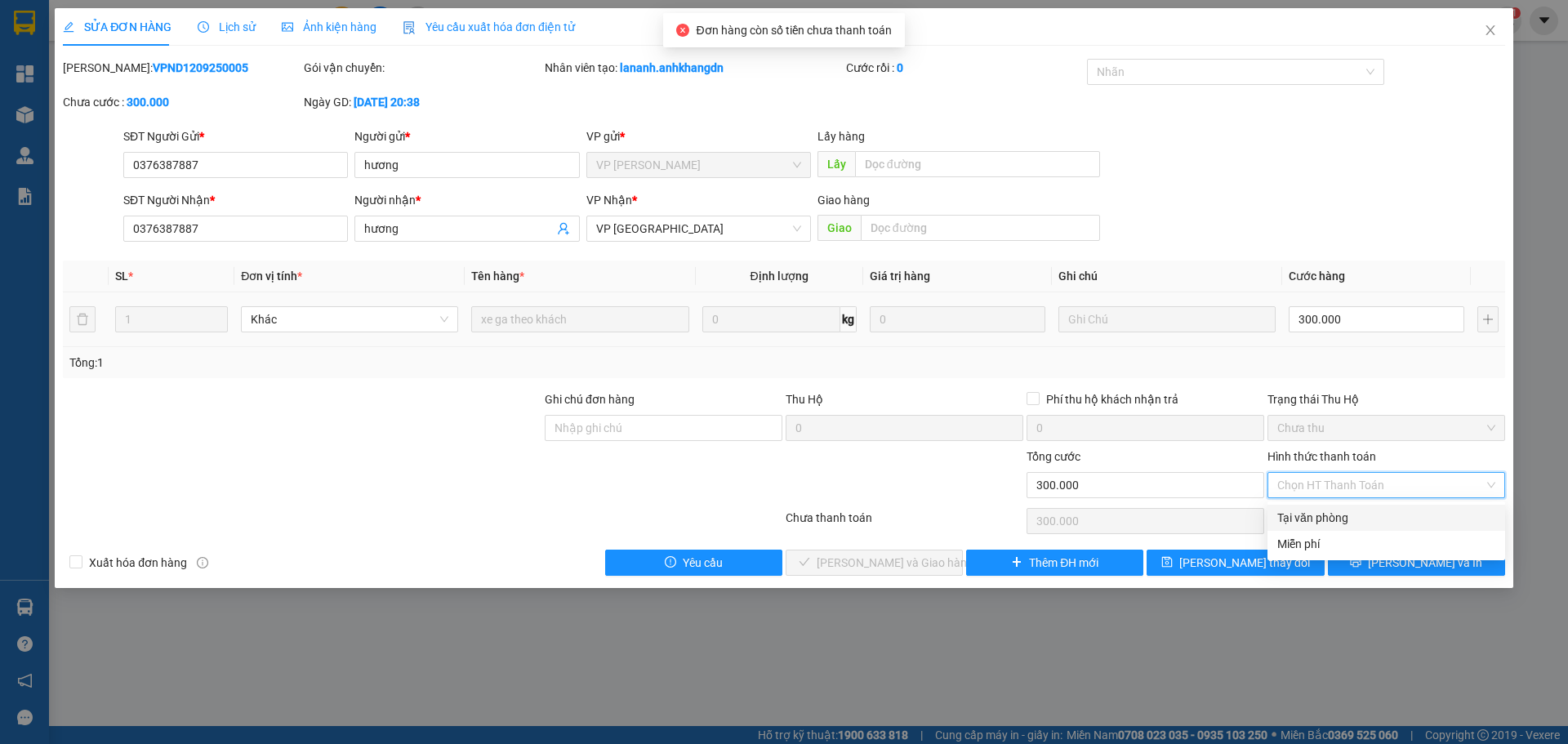
click at [1321, 516] on div "Tại văn phòng" at bounding box center [1386, 517] width 218 height 18
type input "0"
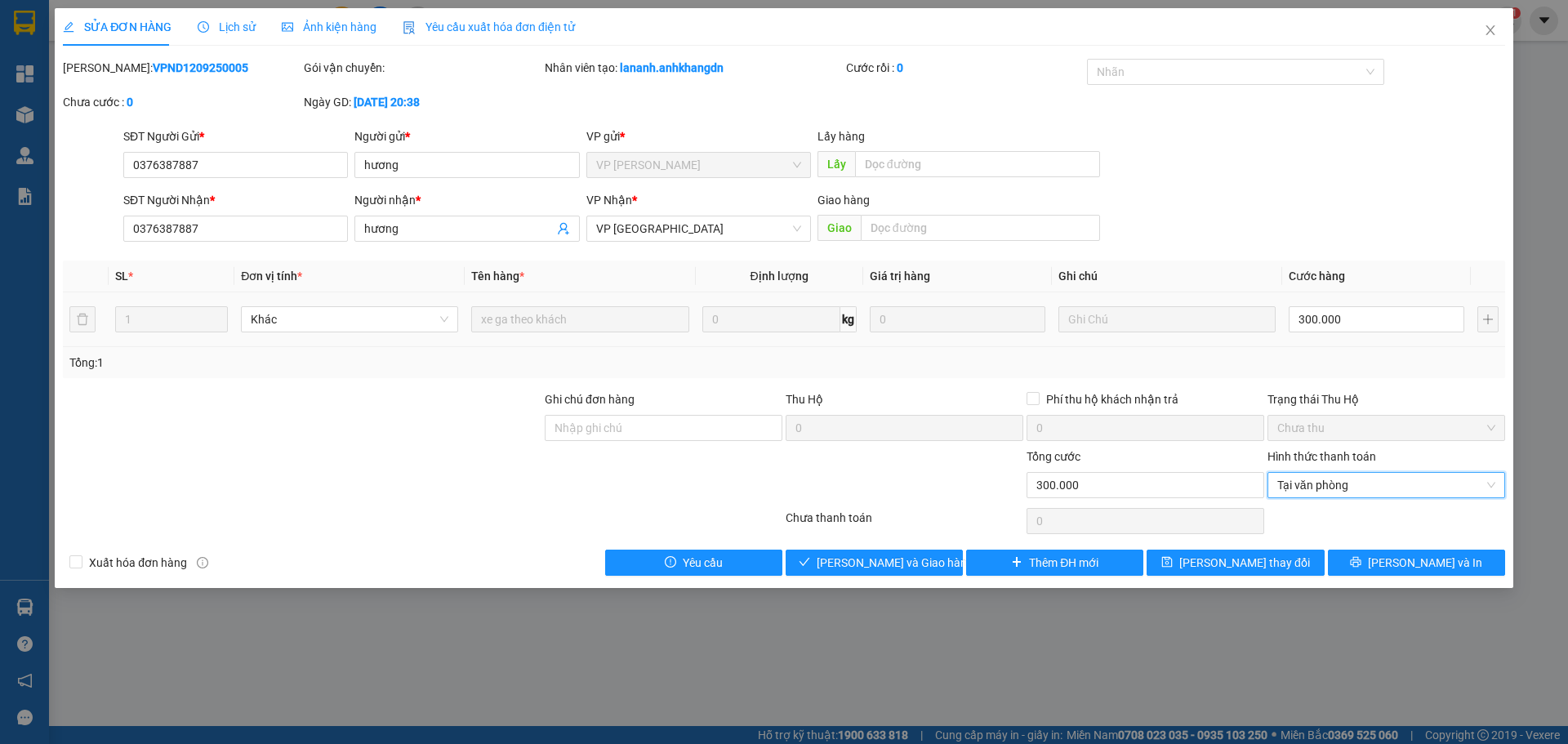
click at [914, 543] on div "Total Paid Fee 0 Total UnPaid Fee 300.000 Cash Collection Total Fee Mã ĐH: VPND…" at bounding box center [783, 317] width 1442 height 517
click at [894, 577] on div "SỬA ĐƠN HÀNG Lịch sử Ảnh kiện hàng Yêu cầu xuất hóa đơn điện tử Total Paid Fee …" at bounding box center [784, 298] width 1459 height 580
click at [881, 559] on span "[PERSON_NAME] và Giao hàng" at bounding box center [895, 562] width 157 height 18
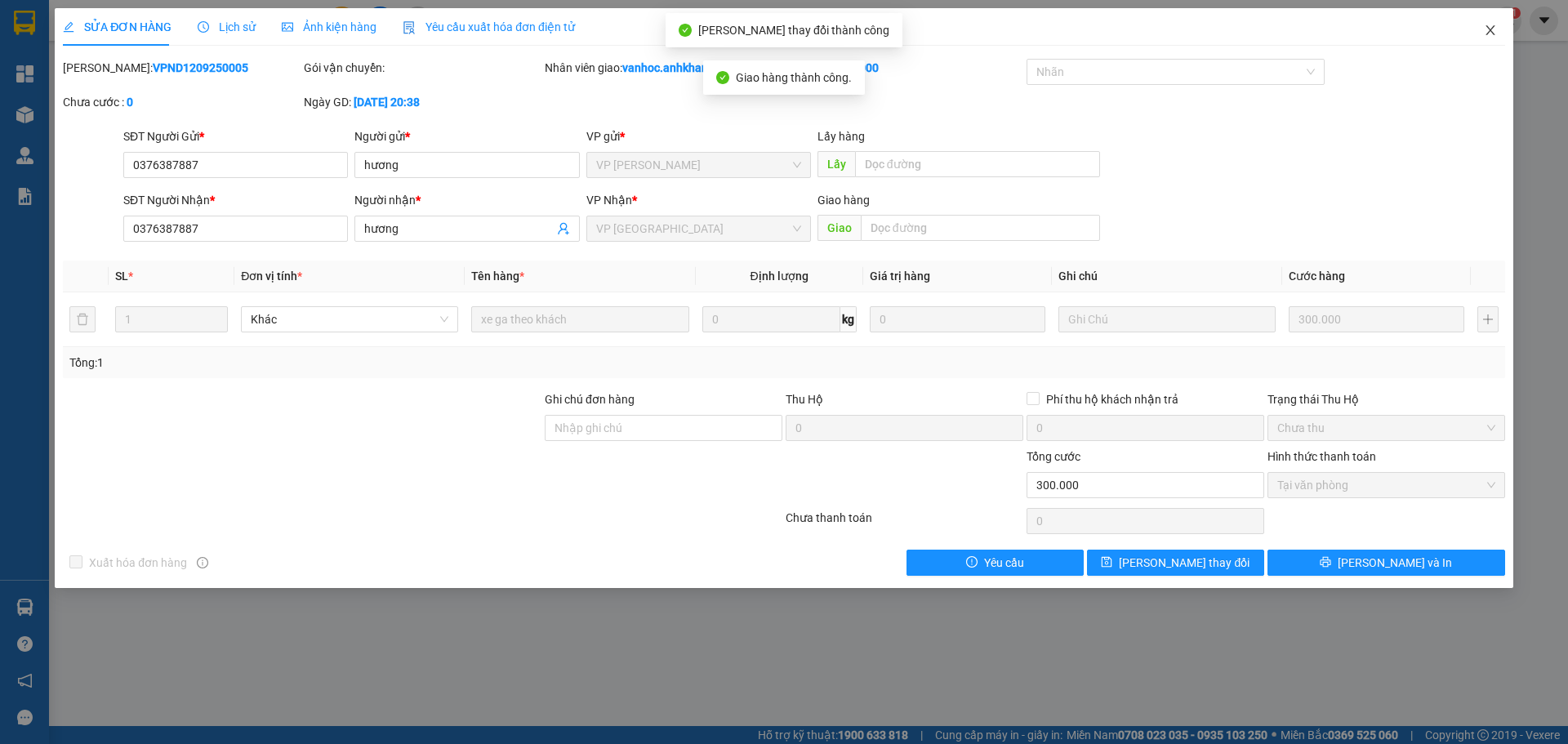
click at [1490, 26] on icon "close" at bounding box center [1491, 30] width 13 height 13
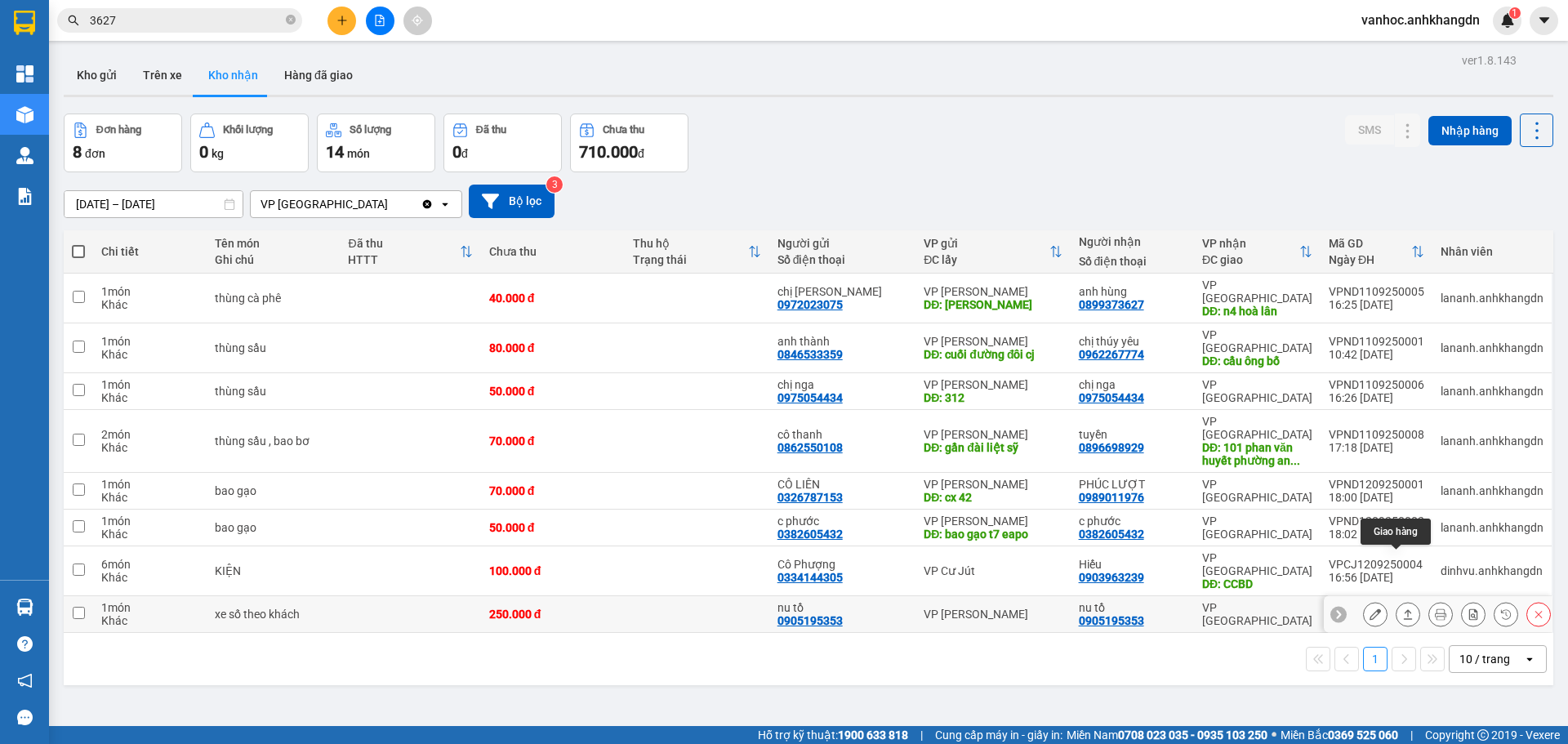
click at [1404, 610] on icon at bounding box center [1409, 614] width 9 height 10
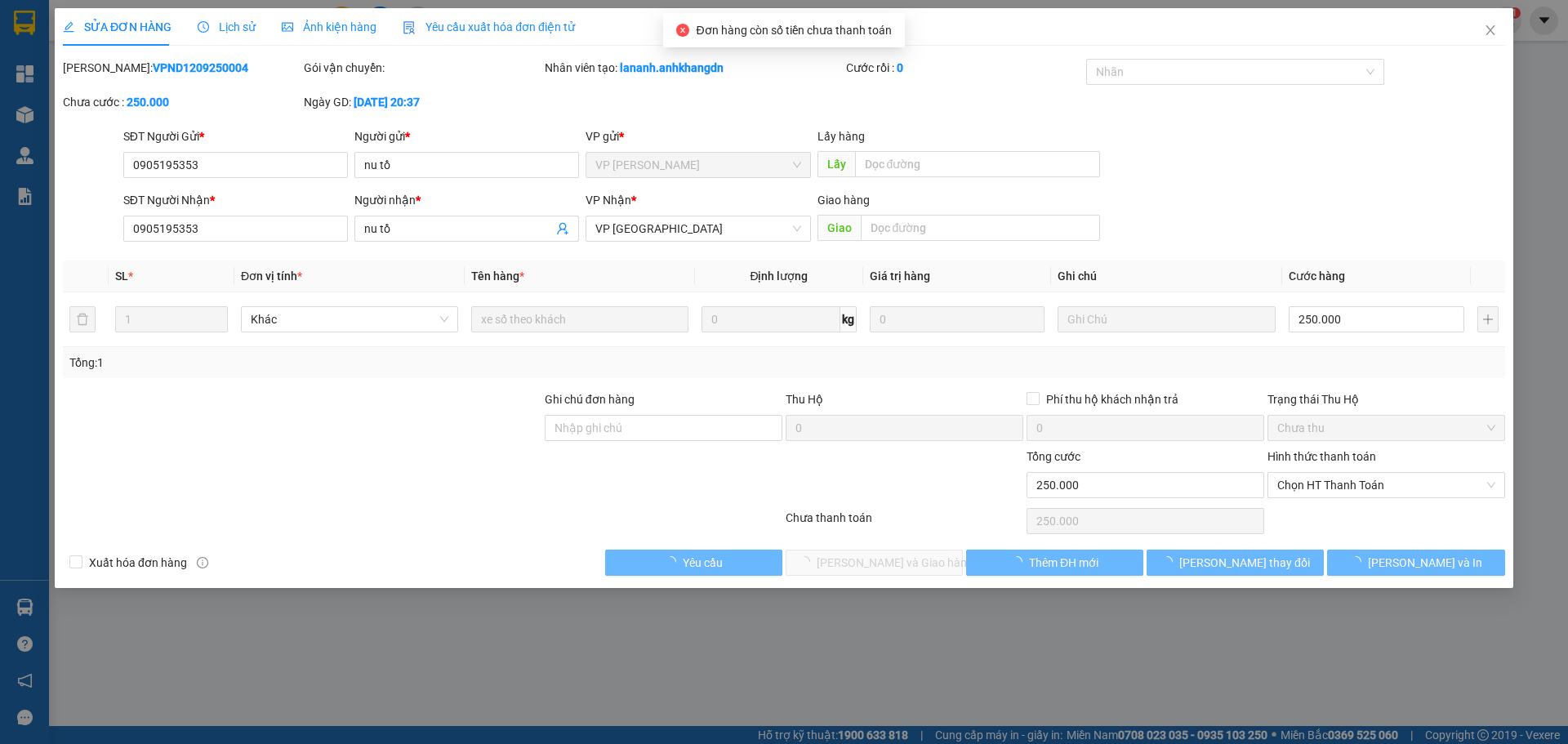
type input "0905195353"
type input "nu tồ"
type input "0905195353"
type input "nu tồ"
type input "250.000"
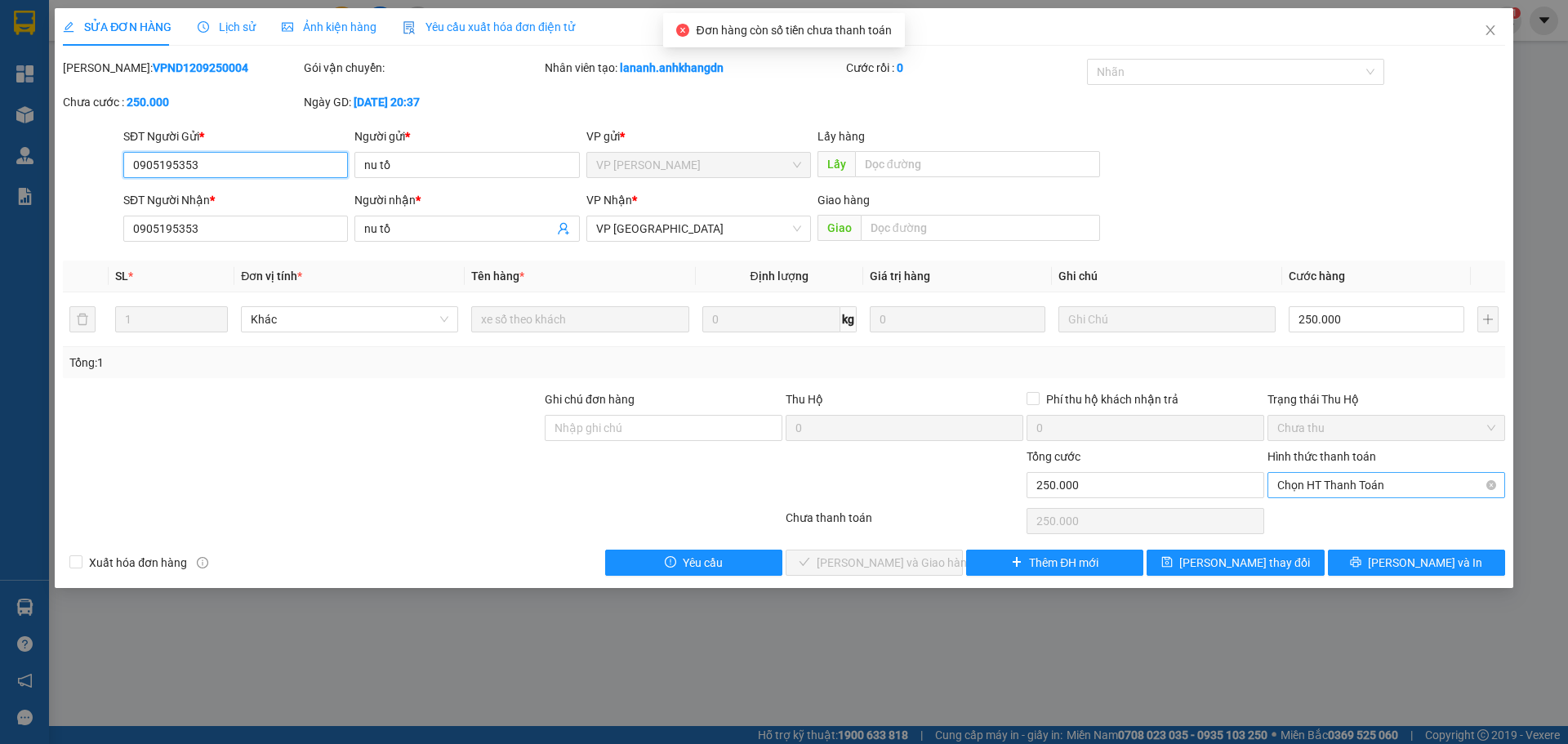
click at [1356, 484] on span "Chọn HT Thanh Toán" at bounding box center [1386, 485] width 218 height 24
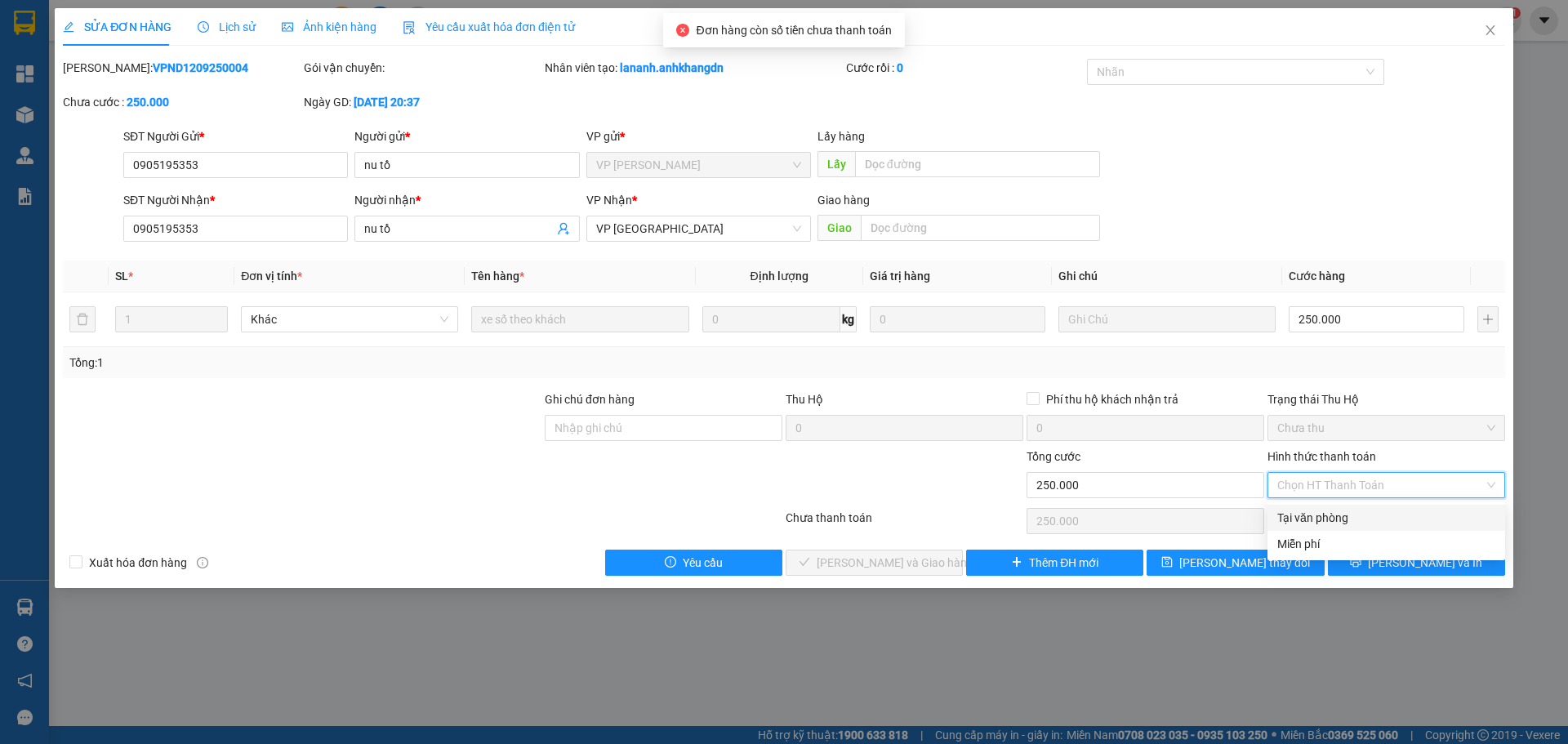
drag, startPoint x: 1327, startPoint y: 511, endPoint x: 1303, endPoint y: 528, distance: 29.4
click at [1327, 512] on div "Tại văn phòng" at bounding box center [1386, 517] width 218 height 18
type input "0"
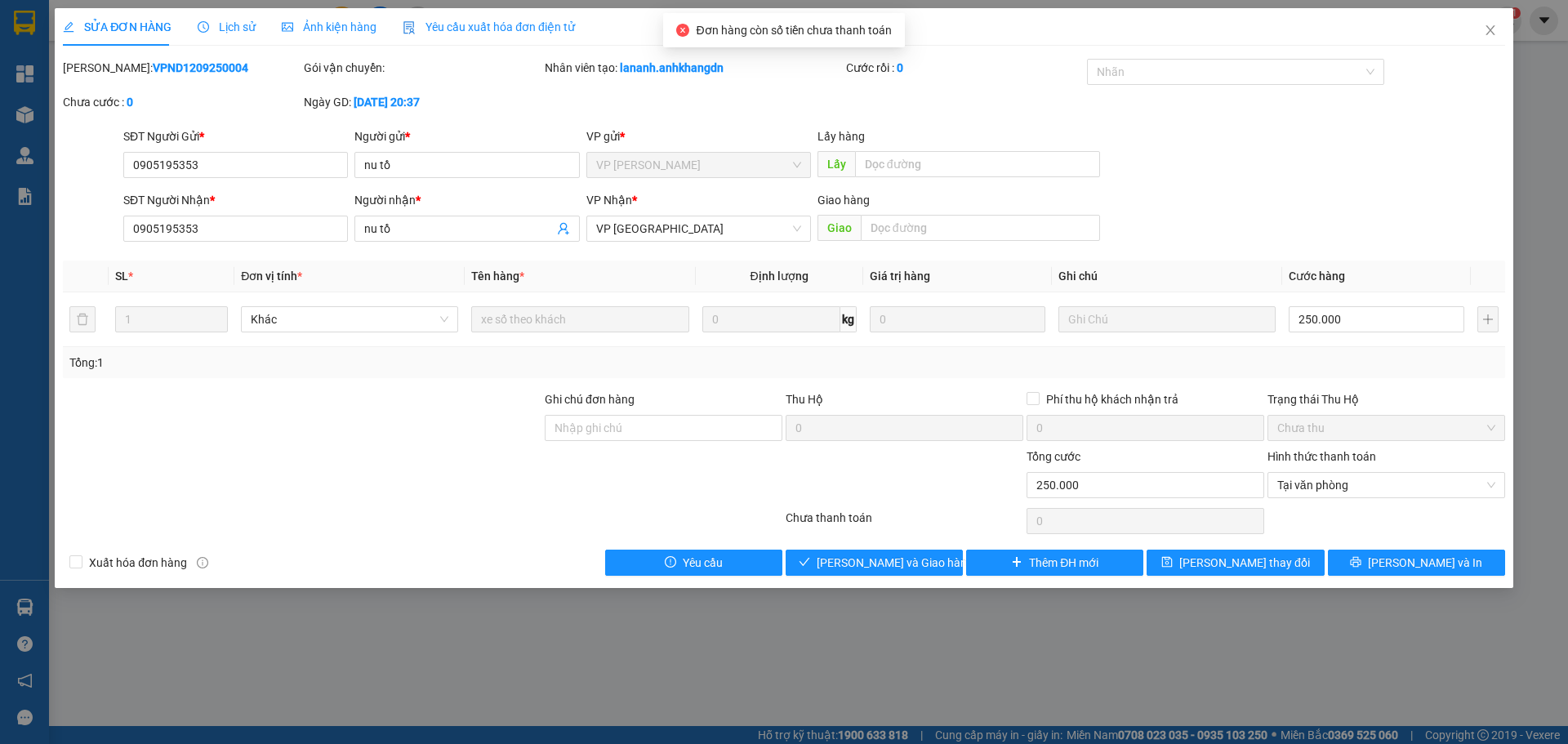
click at [917, 545] on div "Total Paid Fee 0 Total UnPaid Fee 250.000 Cash Collection Total Fee Mã ĐH: VPND…" at bounding box center [783, 317] width 1442 height 517
drag, startPoint x: 911, startPoint y: 555, endPoint x: 926, endPoint y: 542, distance: 19.8
click at [911, 556] on span "[PERSON_NAME] và Giao hàng" at bounding box center [895, 562] width 157 height 18
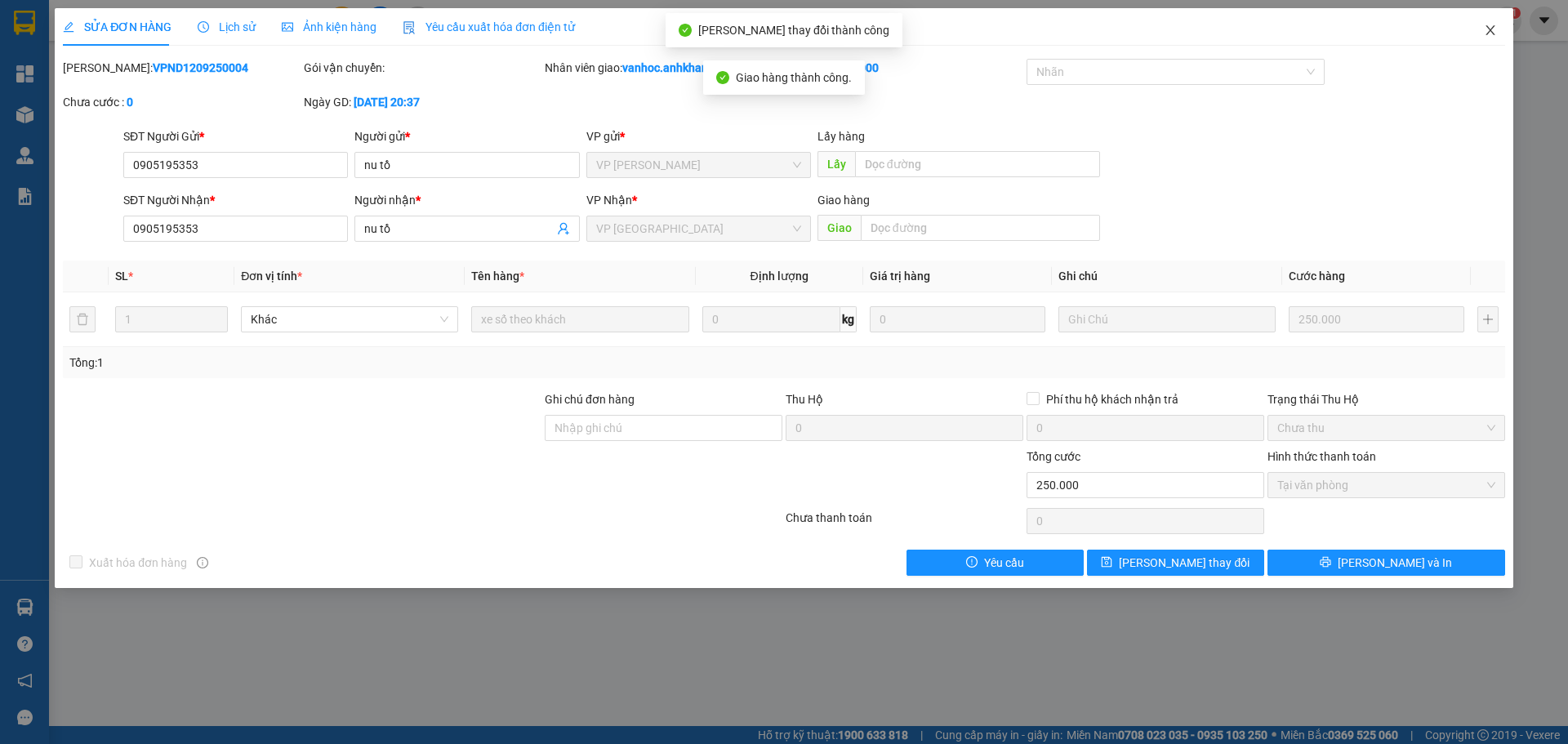
click at [1494, 32] on icon "close" at bounding box center [1491, 30] width 13 height 13
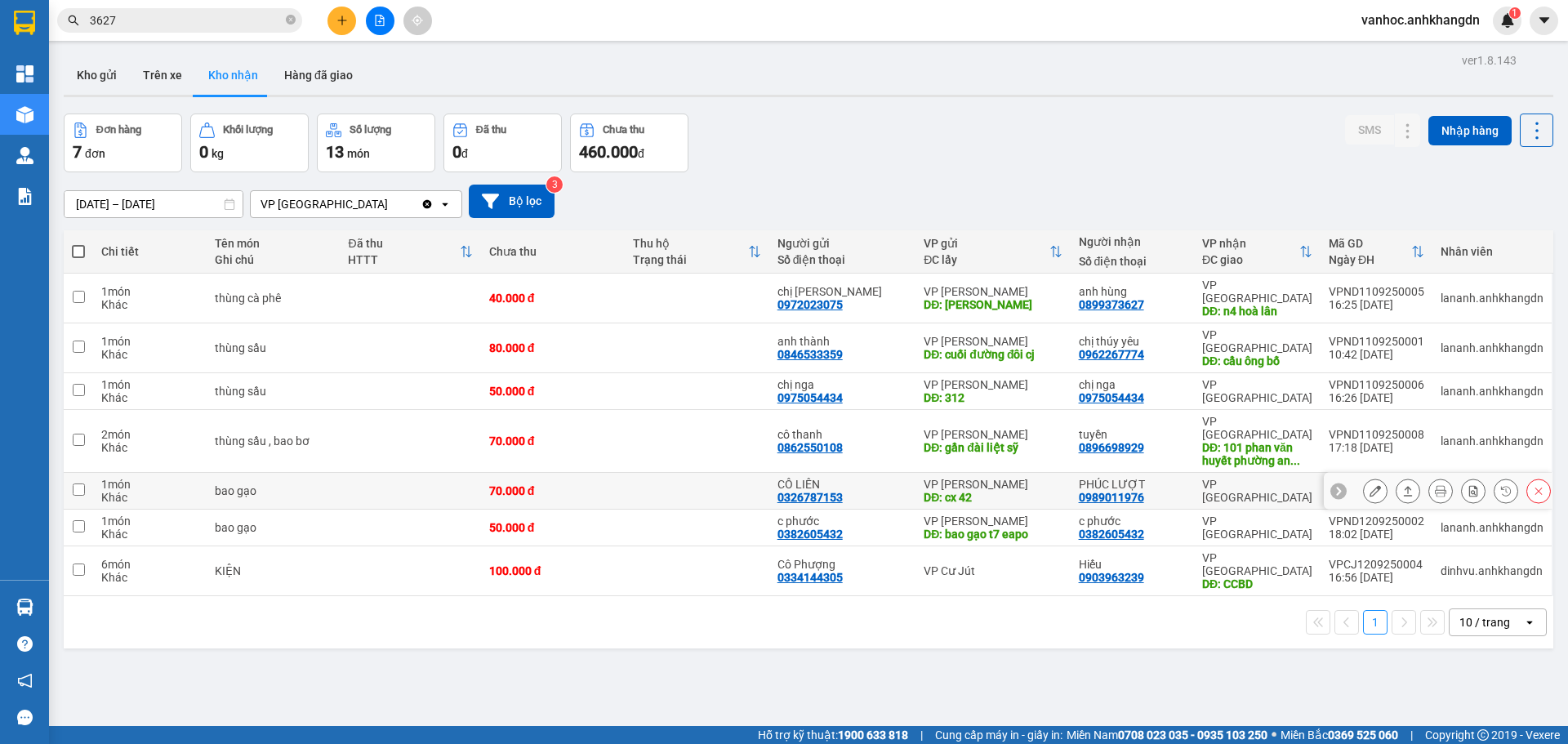
click at [1402, 485] on icon at bounding box center [1408, 490] width 11 height 11
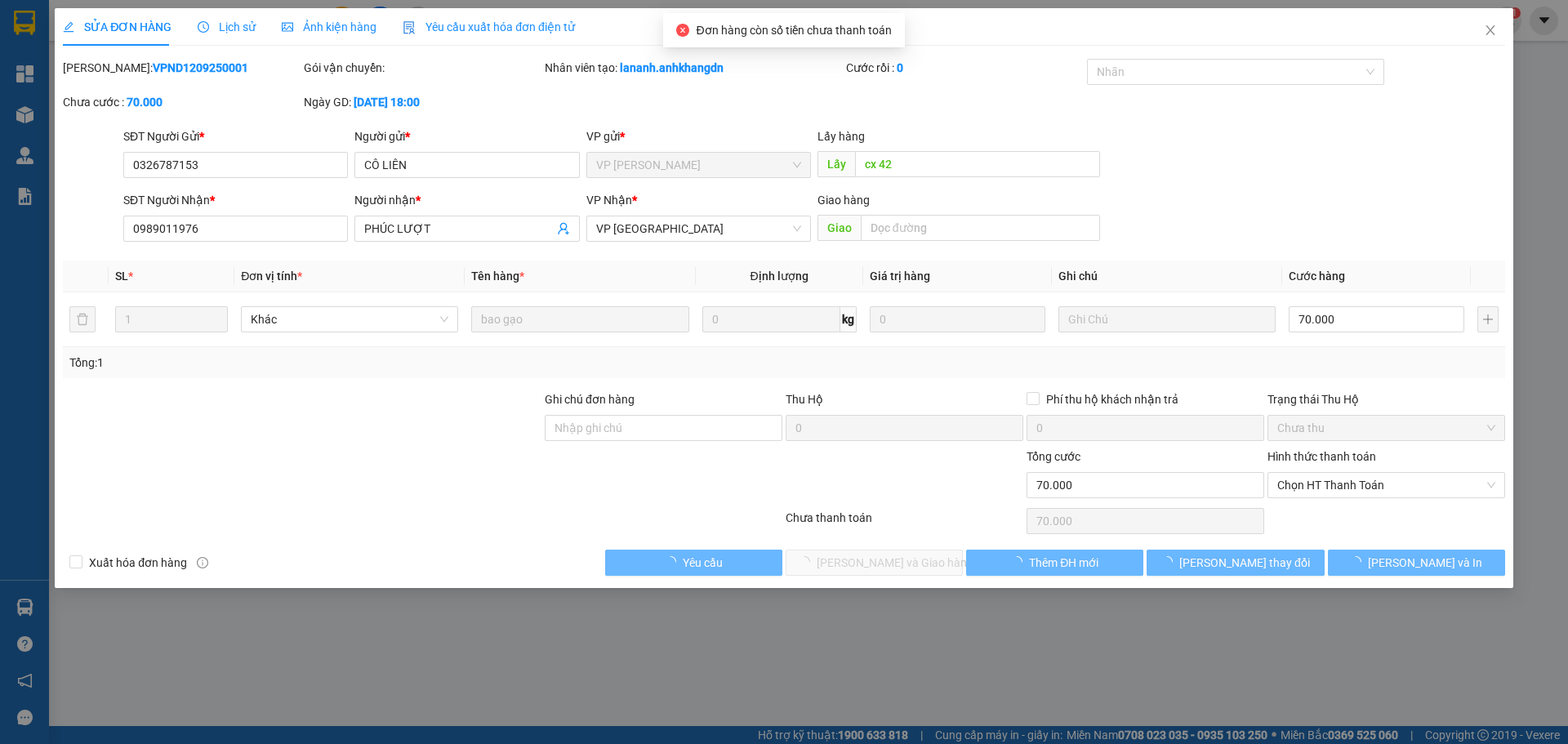
type input "0326787153"
type input "CÔ LIÊN"
type input "cx 42"
type input "0989011976"
type input "PHÚC LƯỢT"
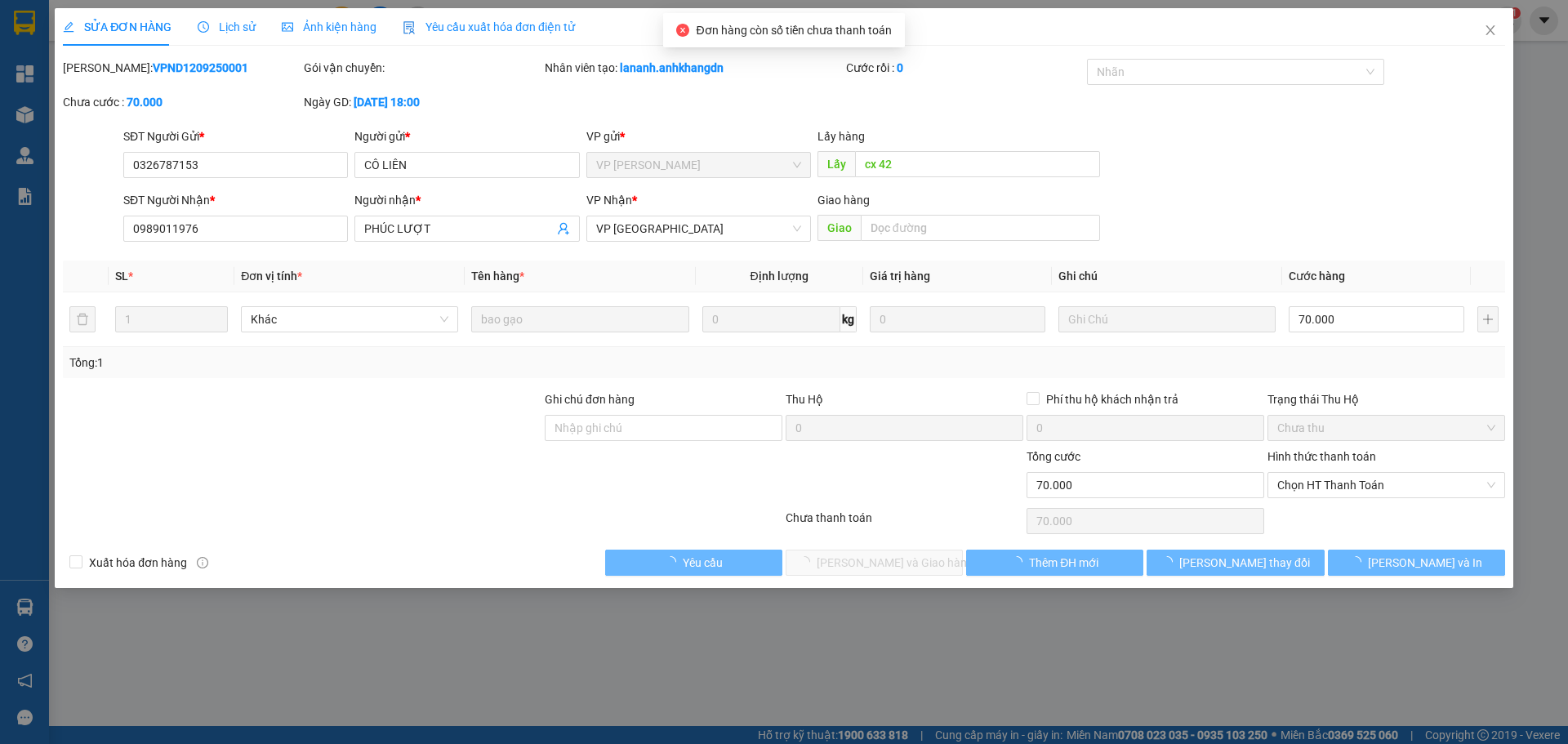
type input "70.000"
click at [1327, 478] on span "Chọn HT Thanh Toán" at bounding box center [1386, 485] width 218 height 24
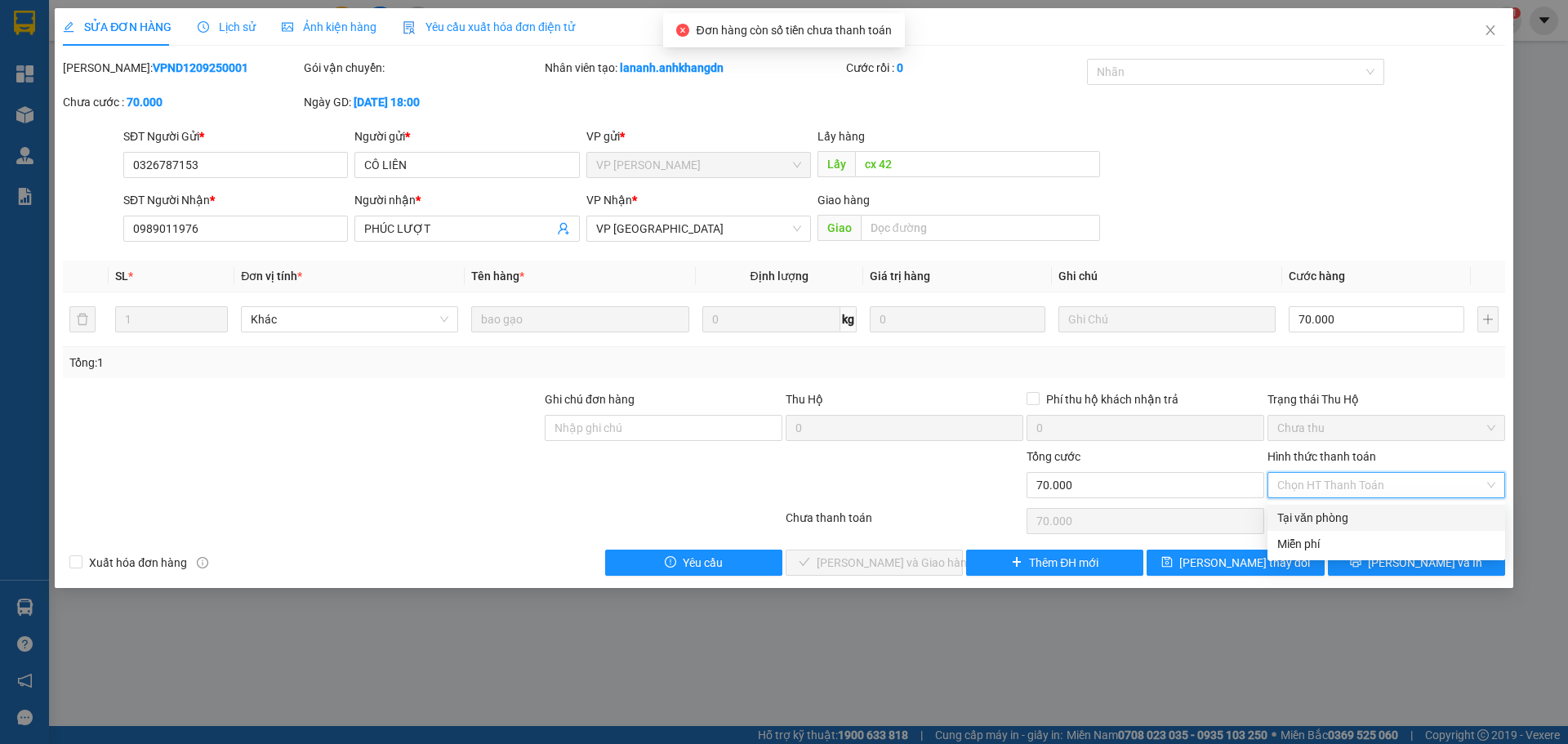
click at [1310, 518] on div "Tại văn phòng" at bounding box center [1386, 517] width 218 height 18
type input "0"
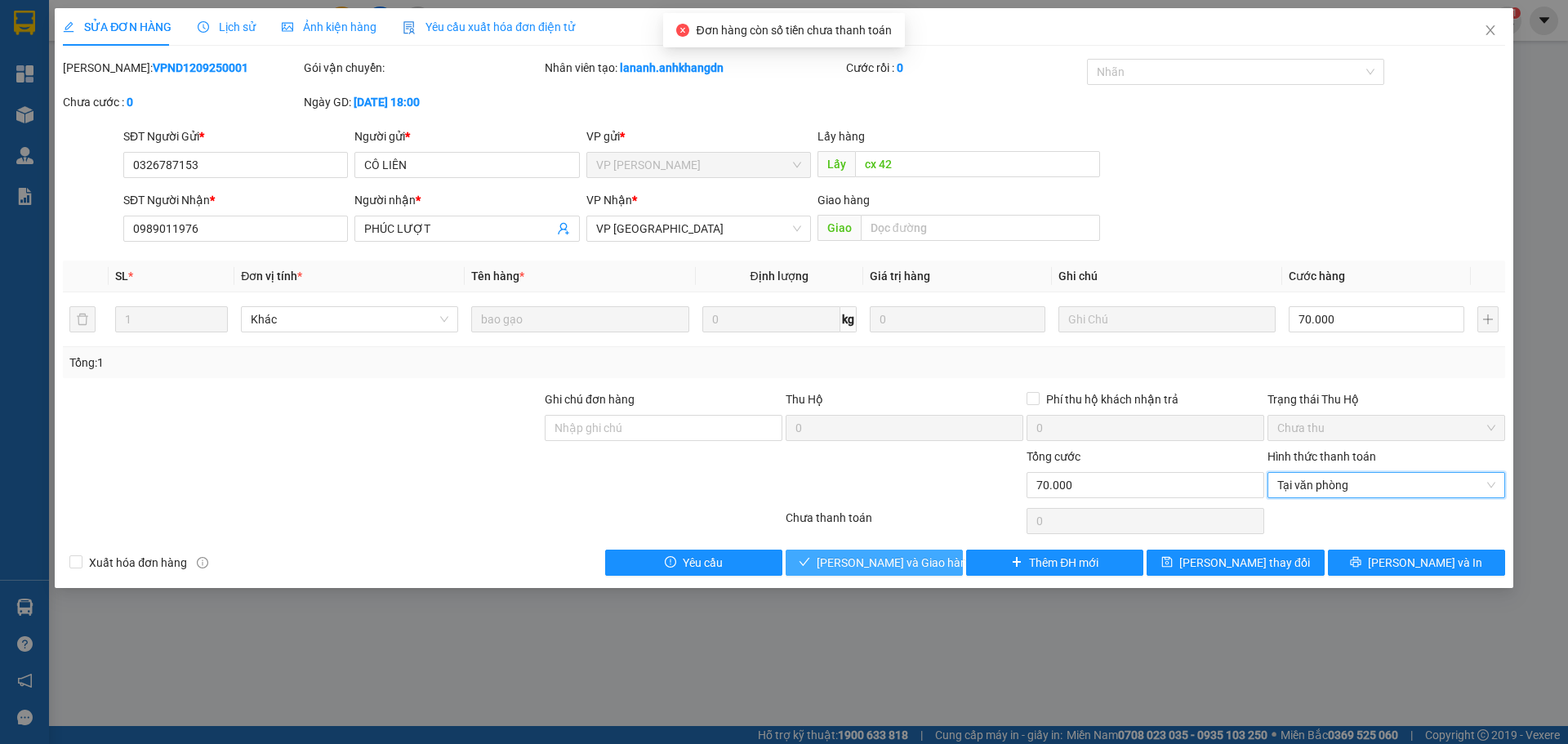
click at [920, 565] on span "[PERSON_NAME] và Giao hàng" at bounding box center [895, 562] width 157 height 18
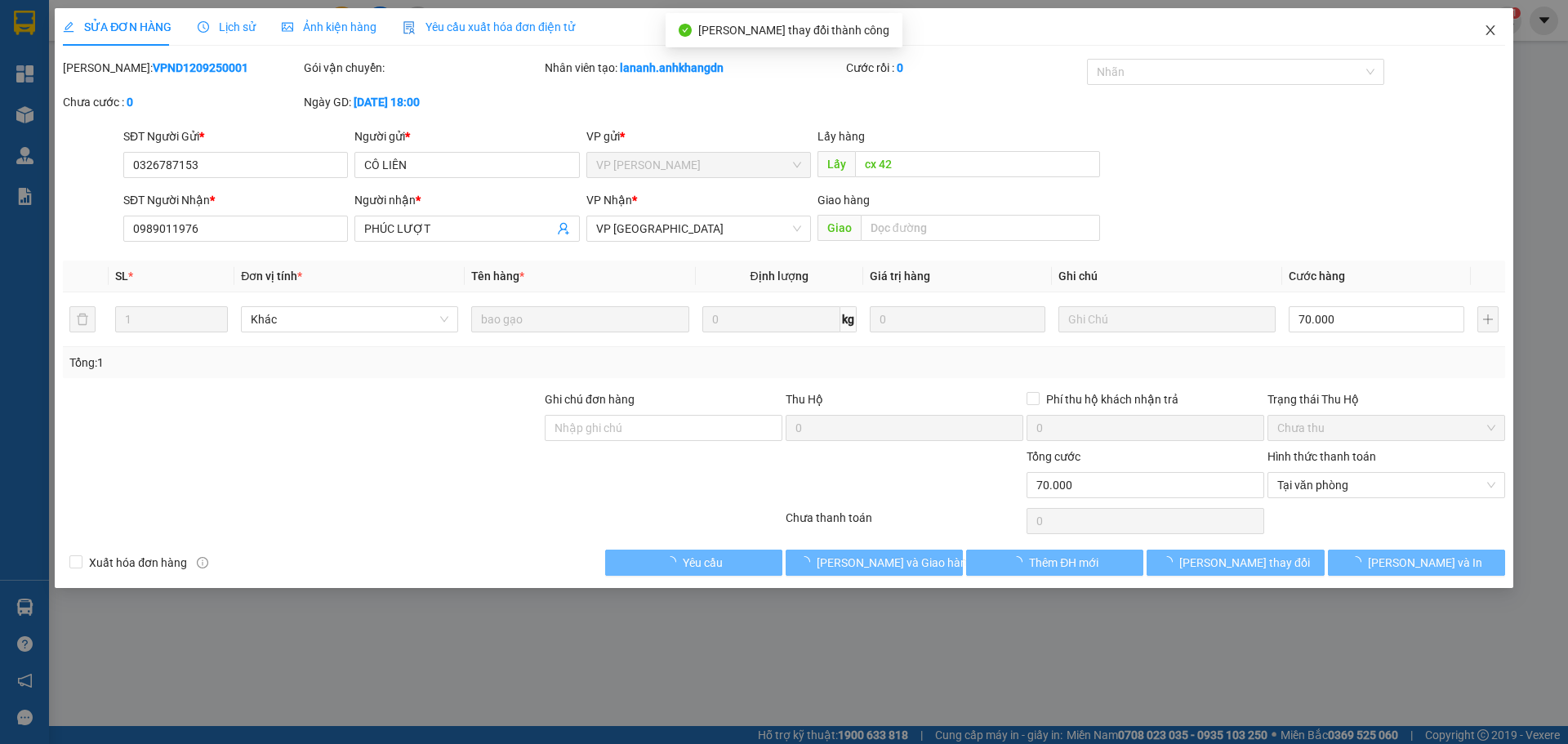
click at [1492, 39] on span "Close" at bounding box center [1490, 31] width 46 height 46
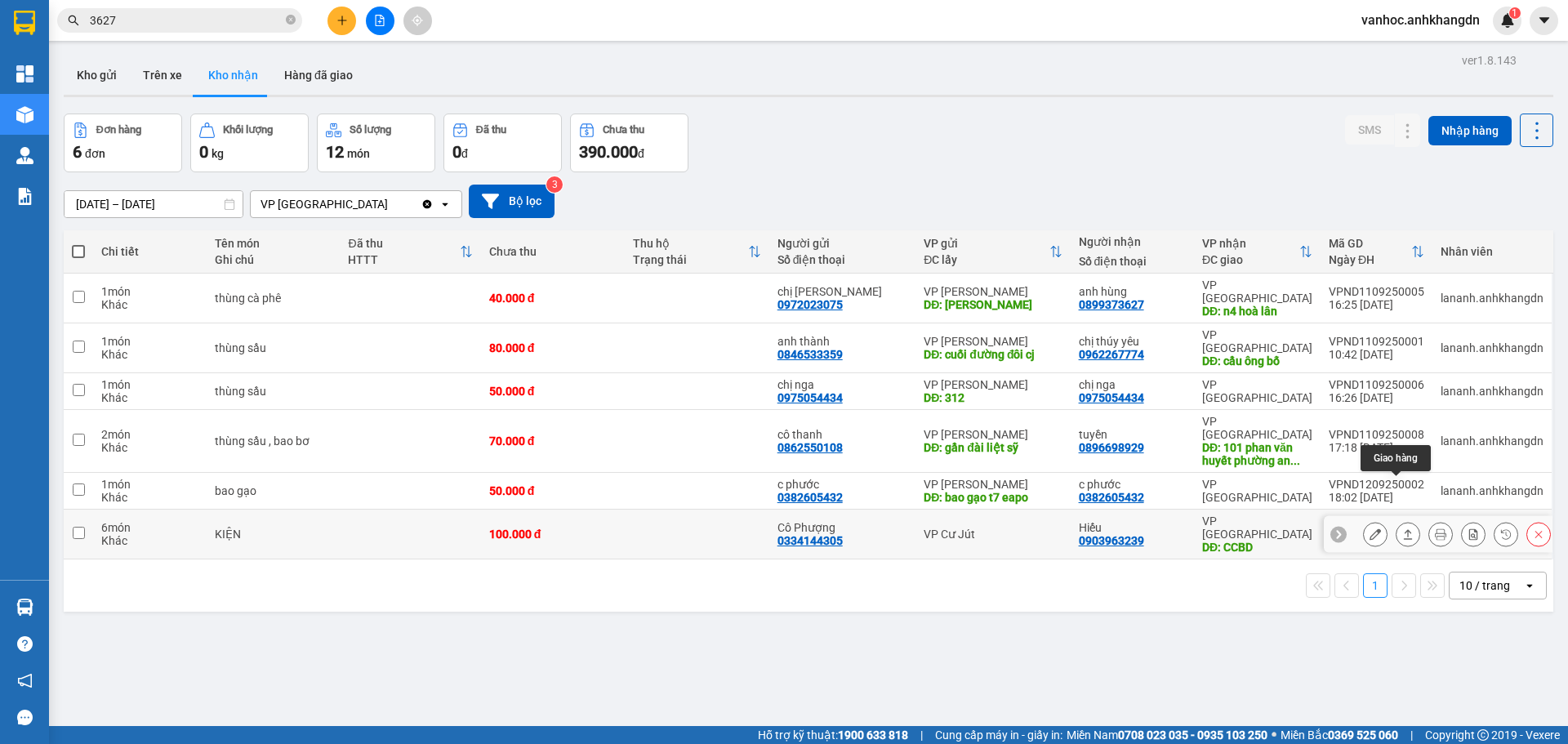
click at [1402, 529] on icon at bounding box center [1408, 534] width 11 height 11
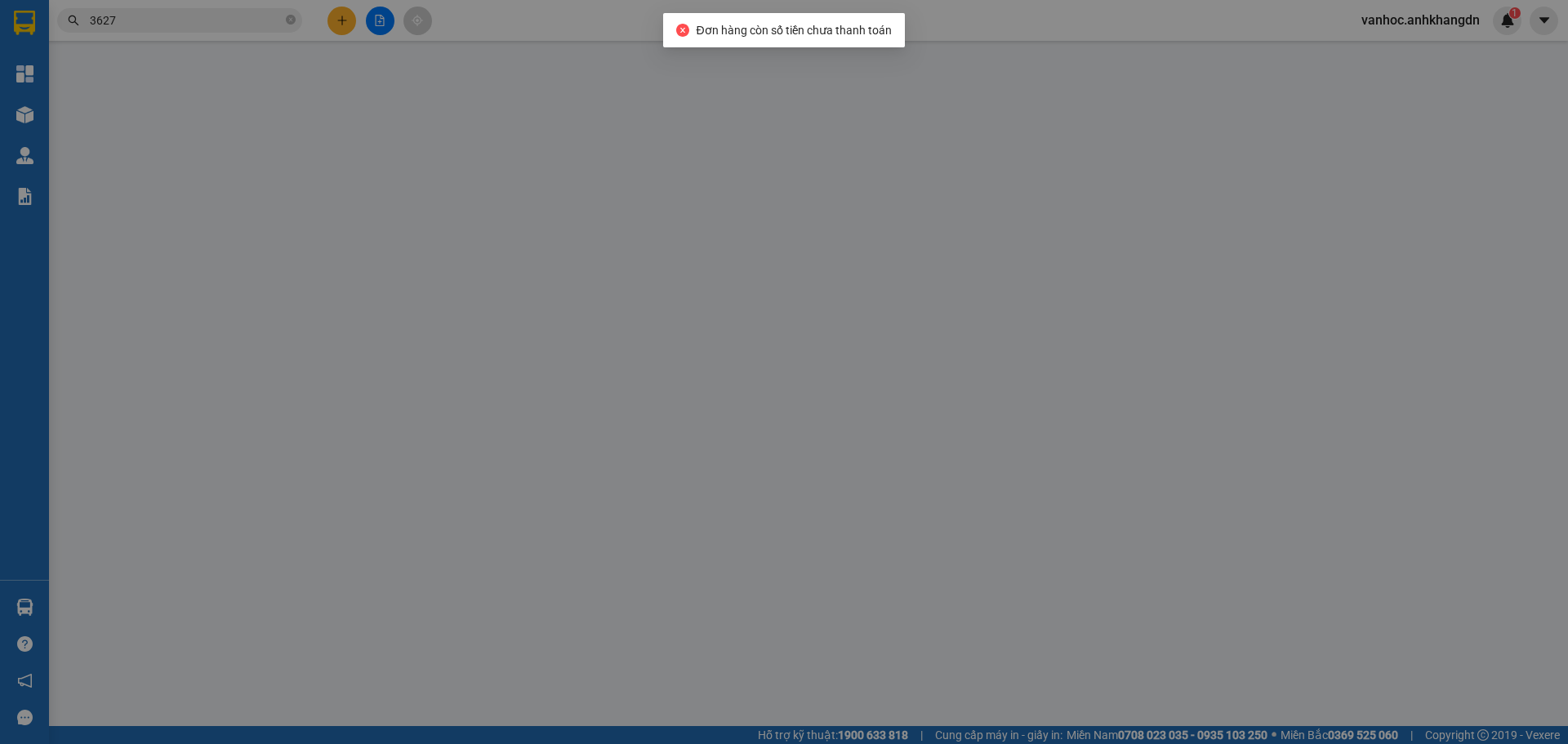
type input "0334144305"
type input "Cô Phượng"
type input "0903963239"
type input "Hiếu"
type input "CCBD"
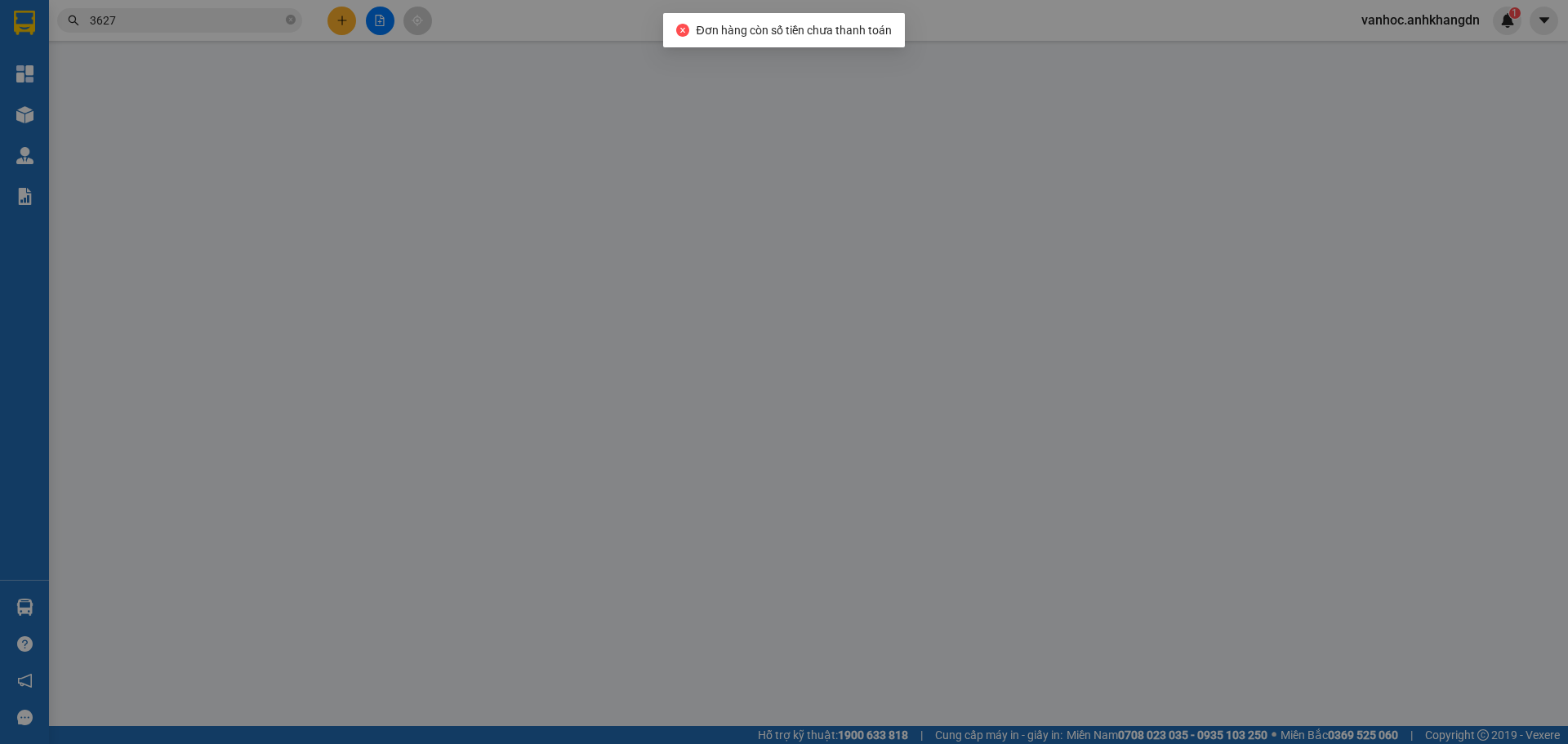
type input "100.000"
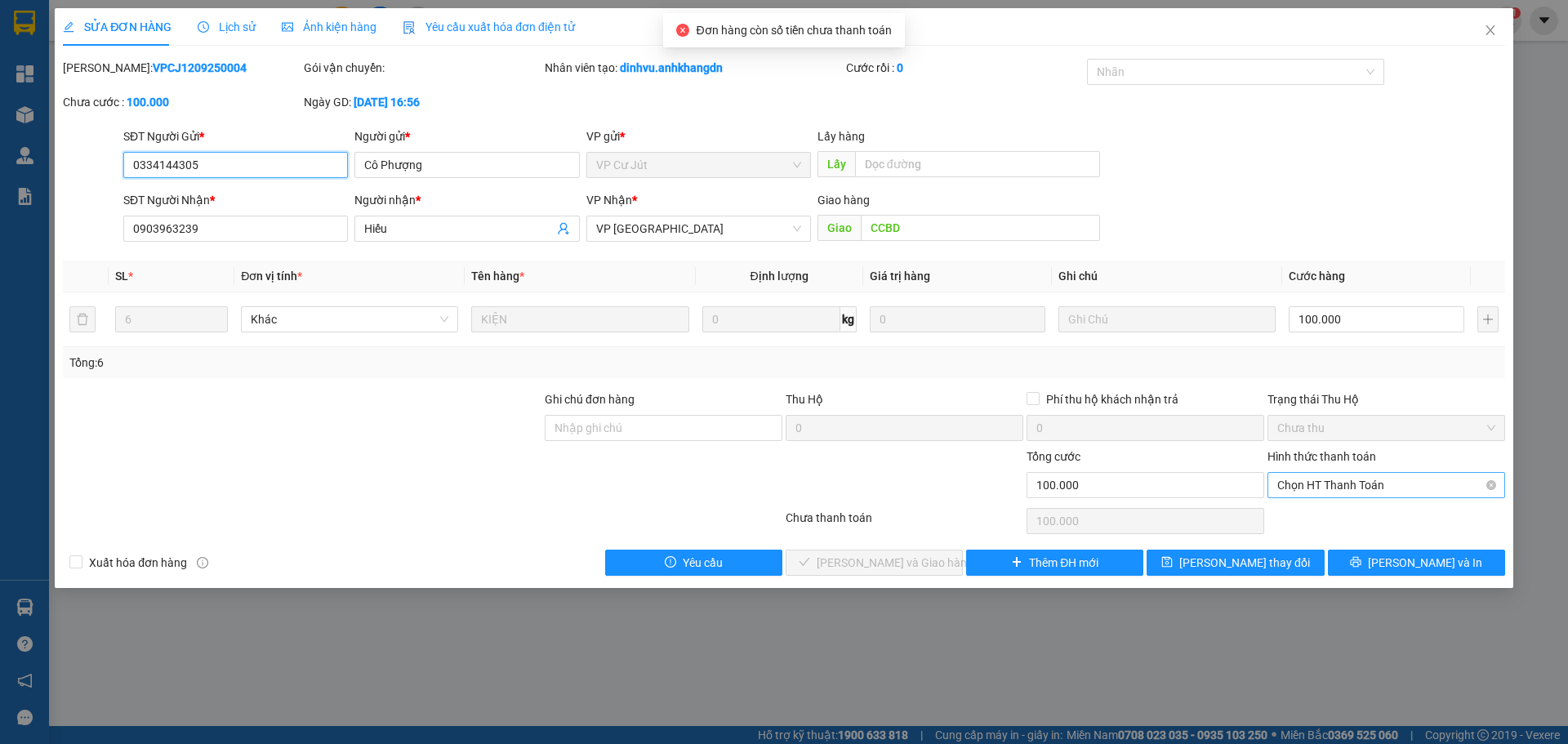
click at [1355, 486] on span "Chọn HT Thanh Toán" at bounding box center [1386, 485] width 218 height 24
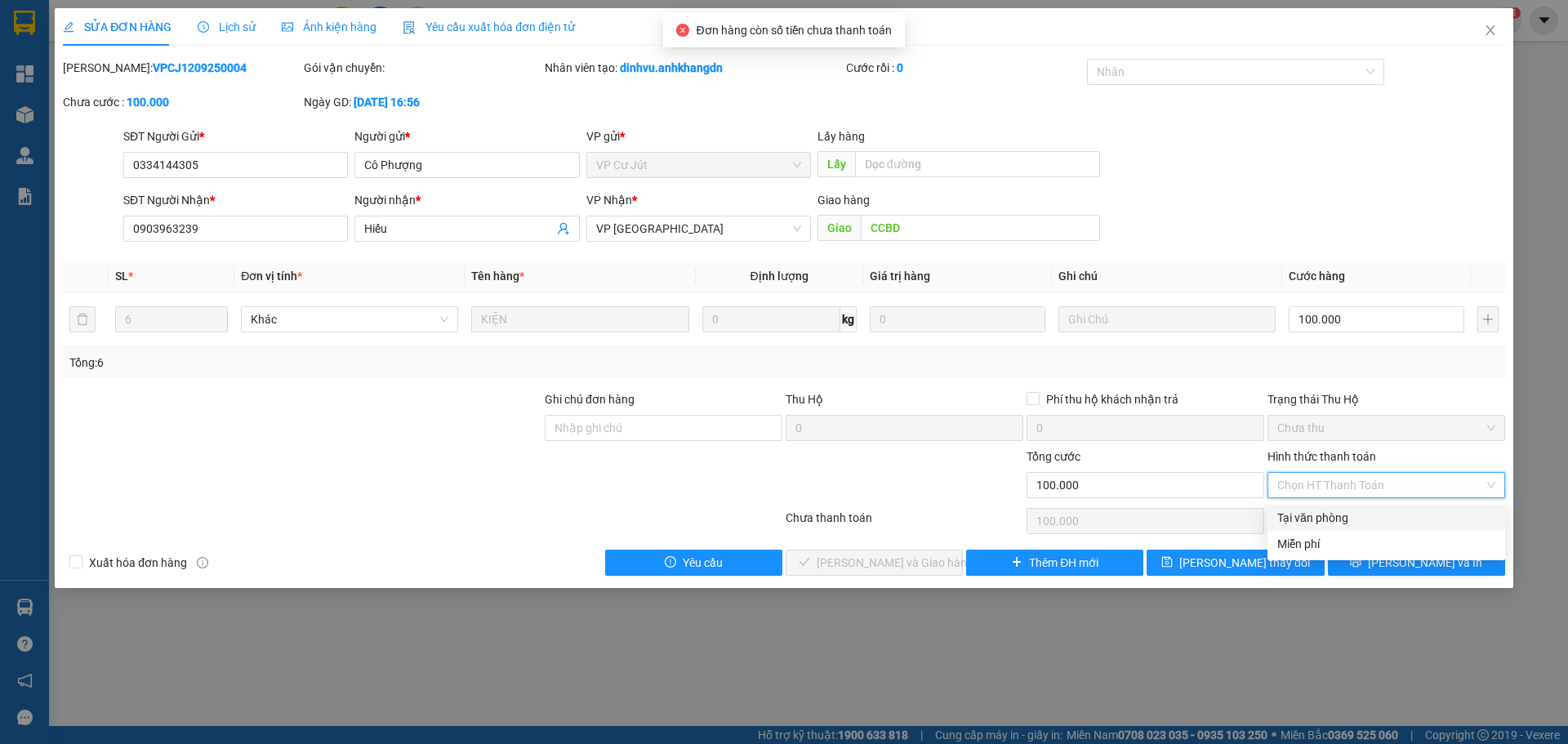
click at [1309, 516] on div "Tại văn phòng" at bounding box center [1386, 517] width 218 height 18
type input "0"
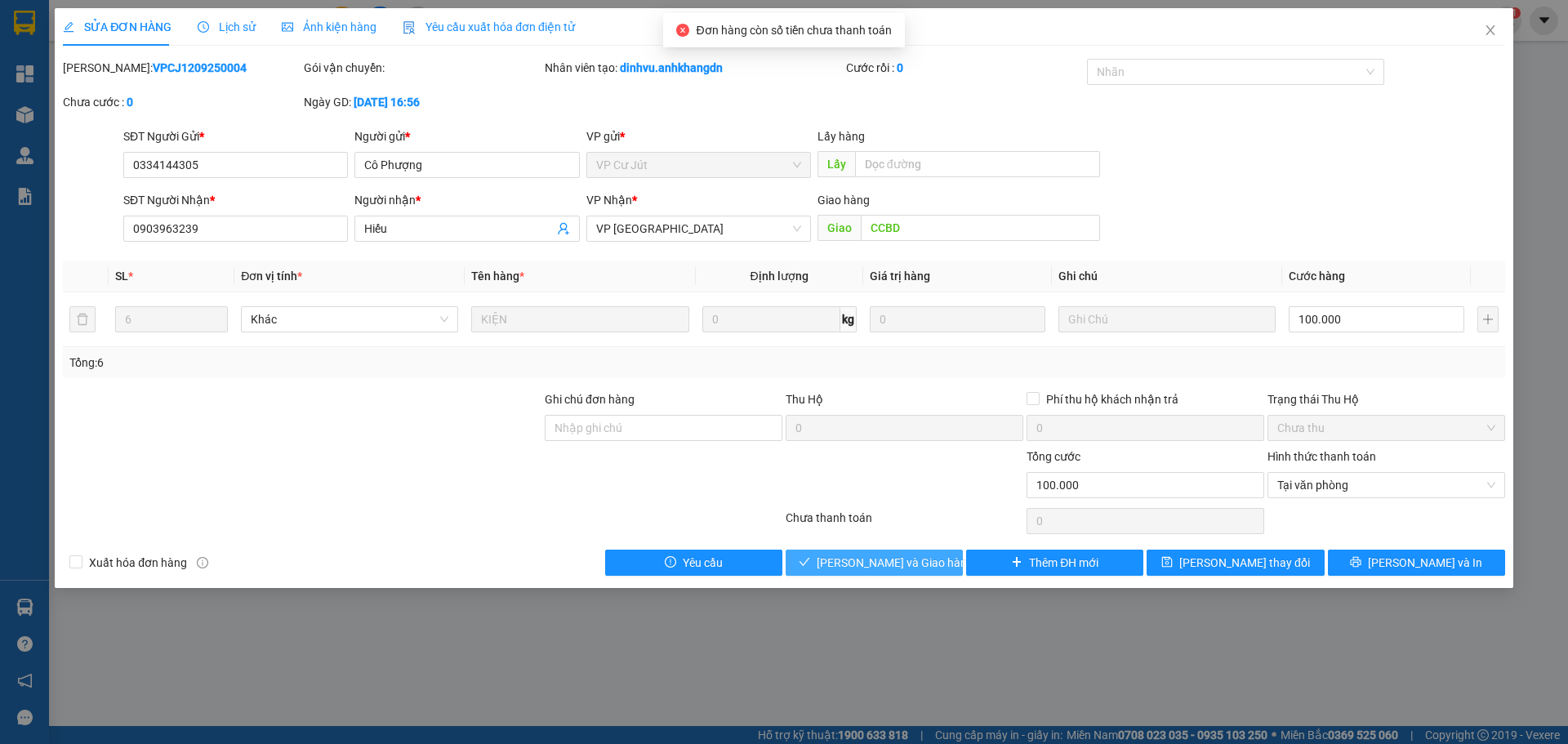
click at [944, 555] on button "[PERSON_NAME] và Giao hàng" at bounding box center [874, 563] width 177 height 26
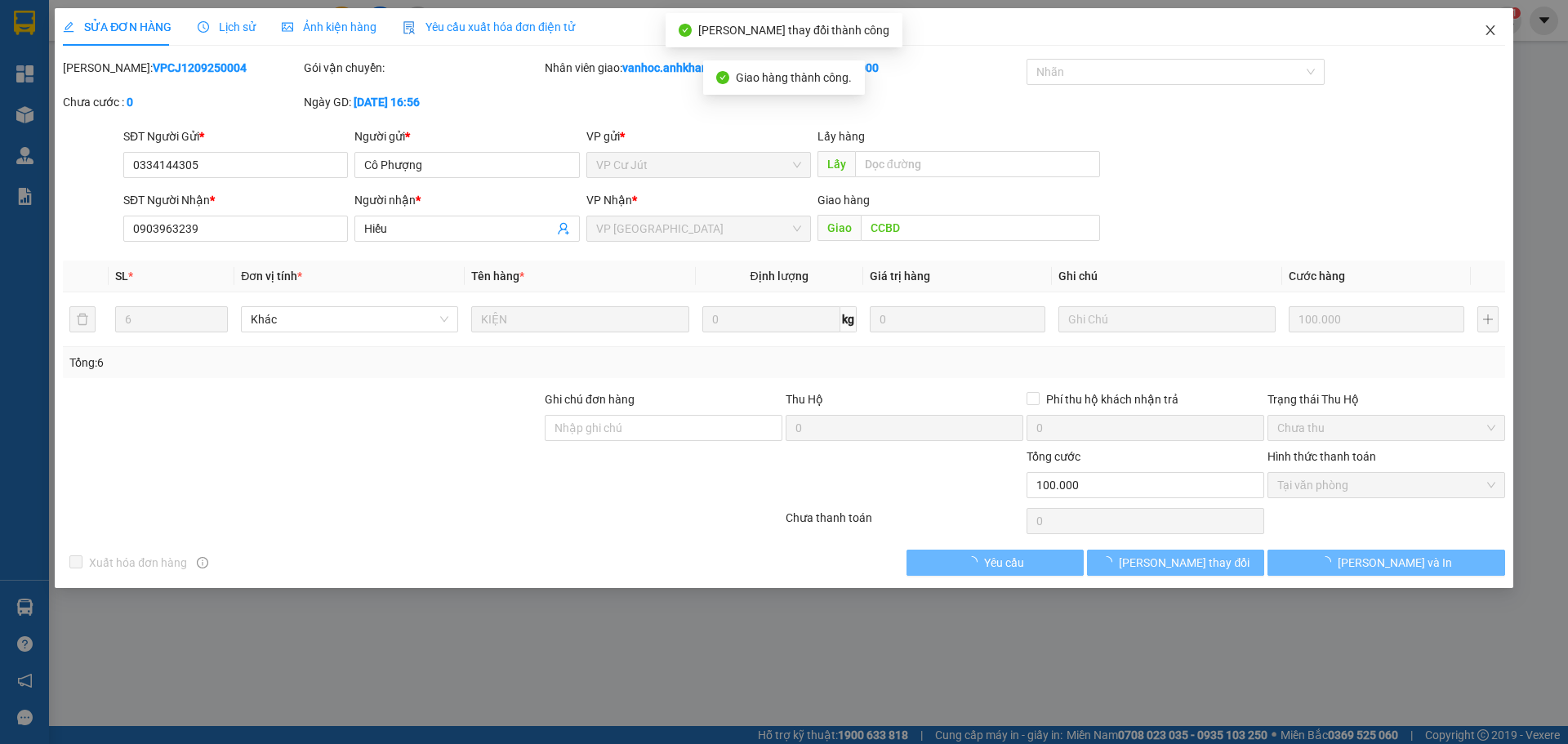
click at [1490, 32] on icon "close" at bounding box center [1491, 30] width 9 height 10
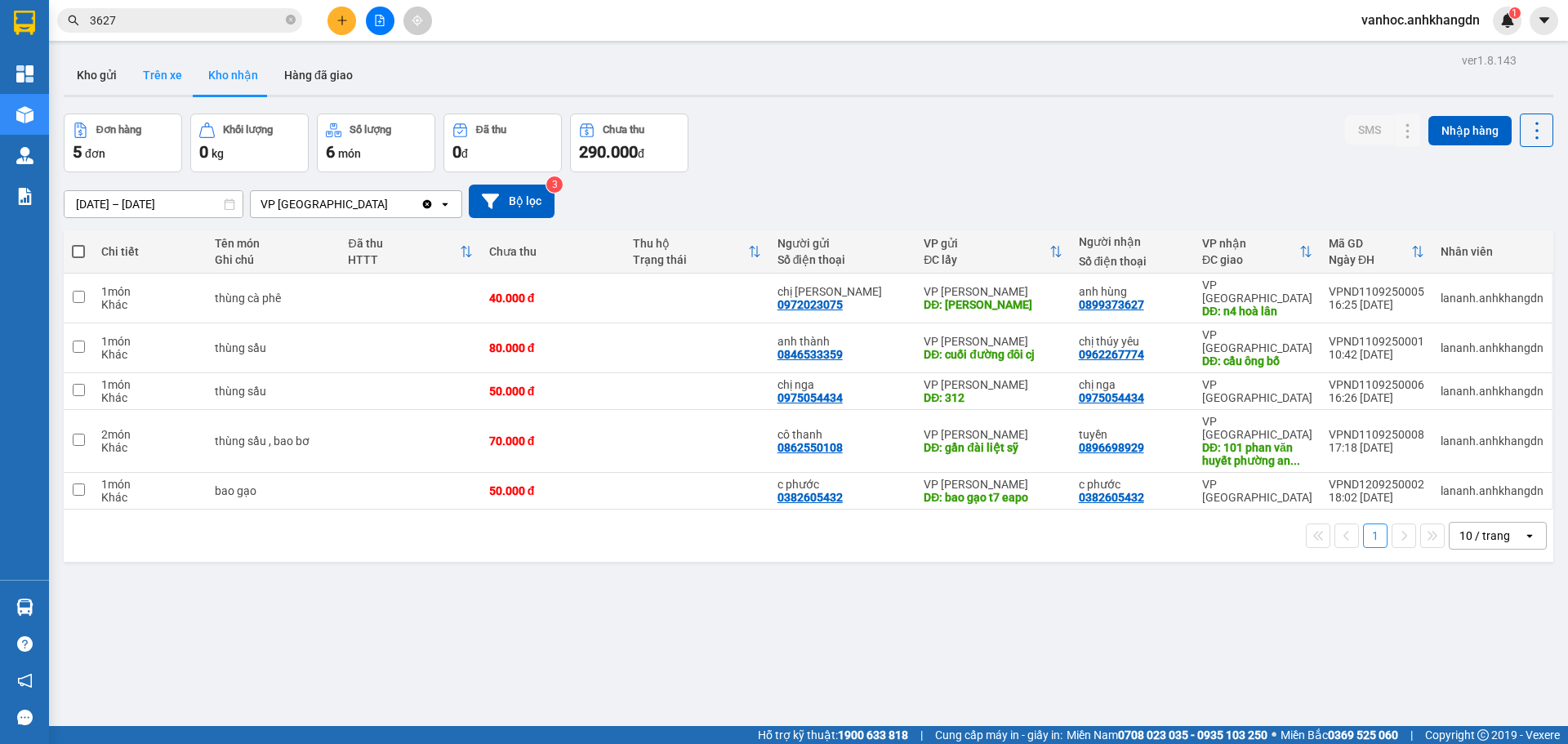
click at [164, 78] on button "Trên xe" at bounding box center [162, 76] width 65 height 39
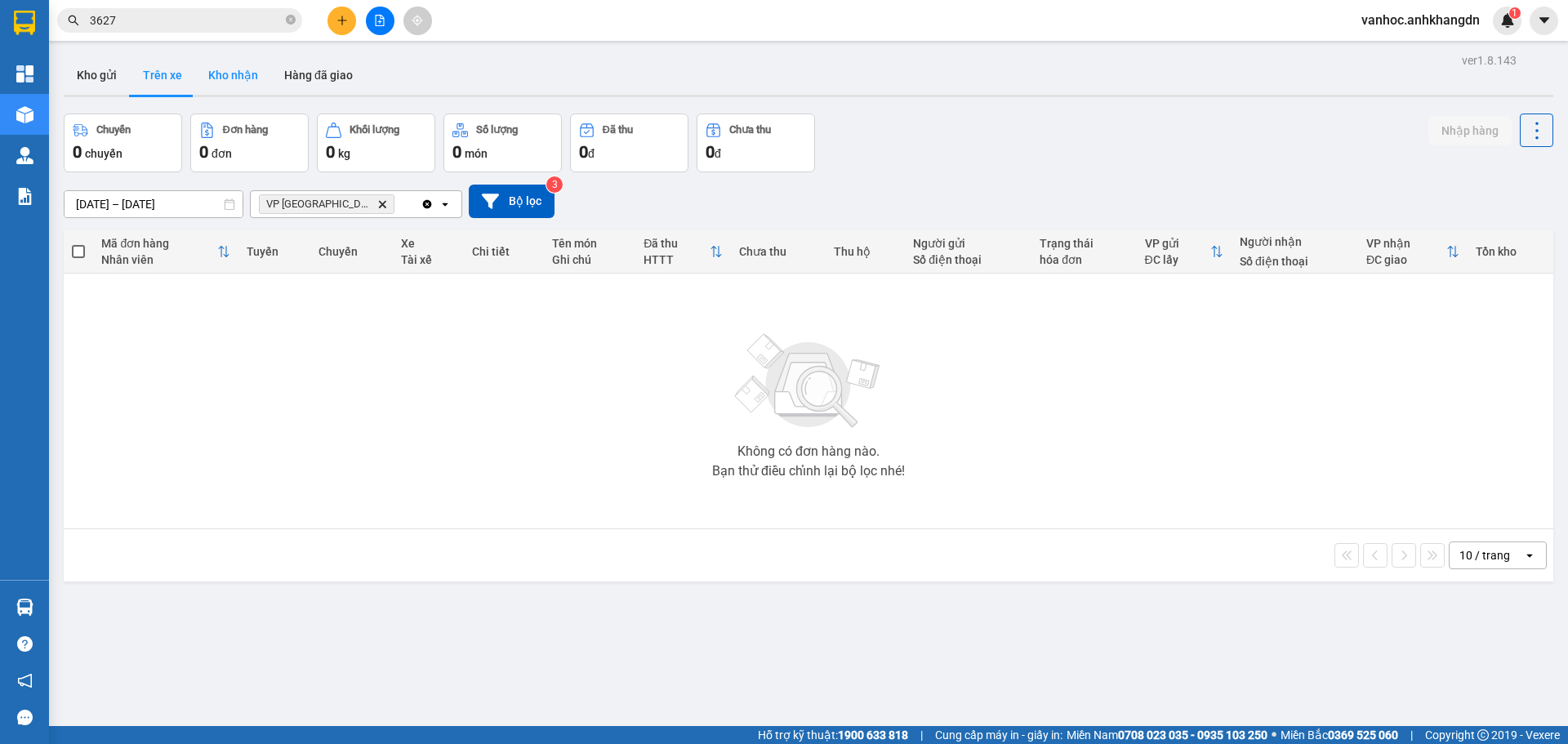
click at [243, 82] on button "Kho nhận" at bounding box center [232, 76] width 76 height 39
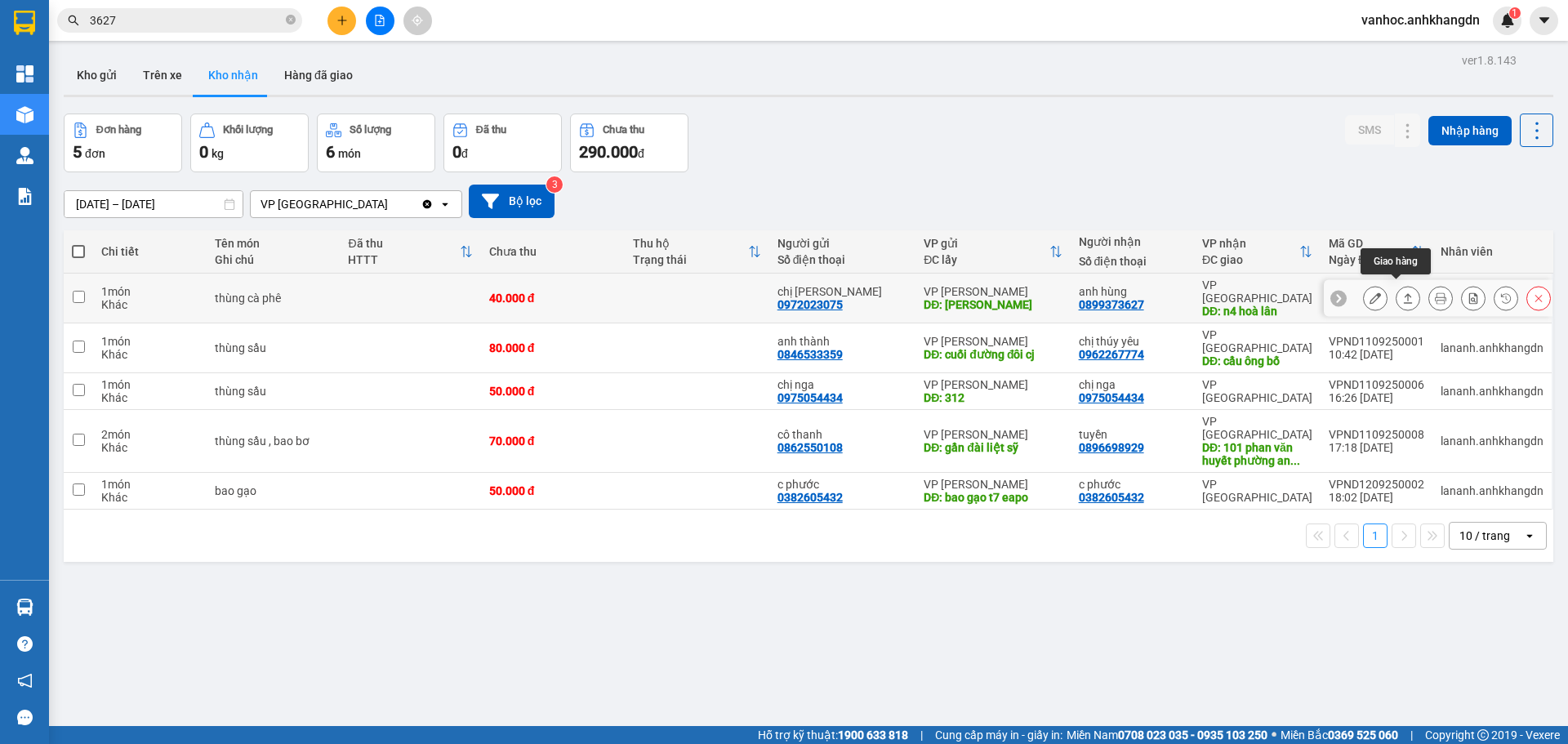
click at [1402, 293] on icon at bounding box center [1408, 298] width 11 height 11
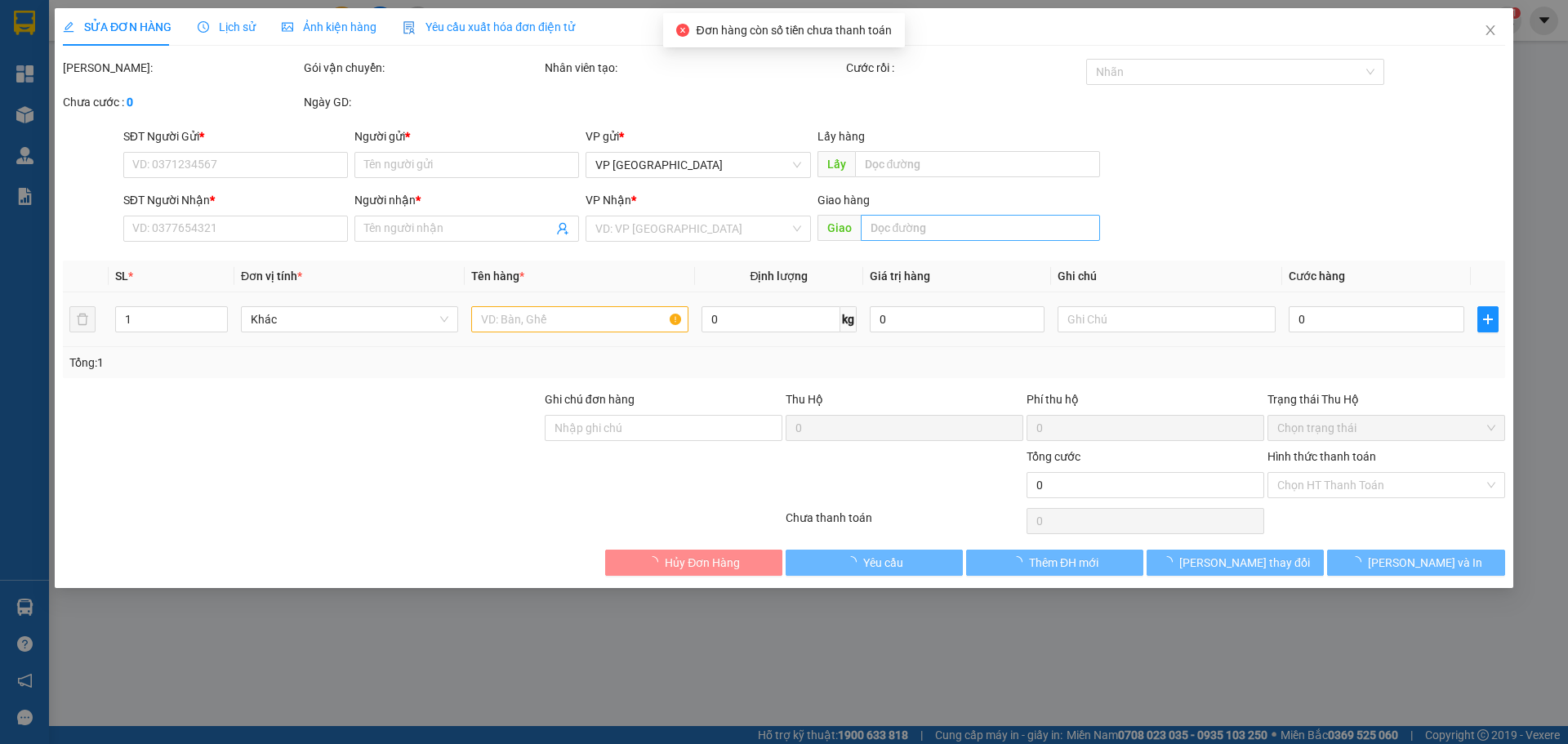
type input "0972023075"
type input "chị [PERSON_NAME]"
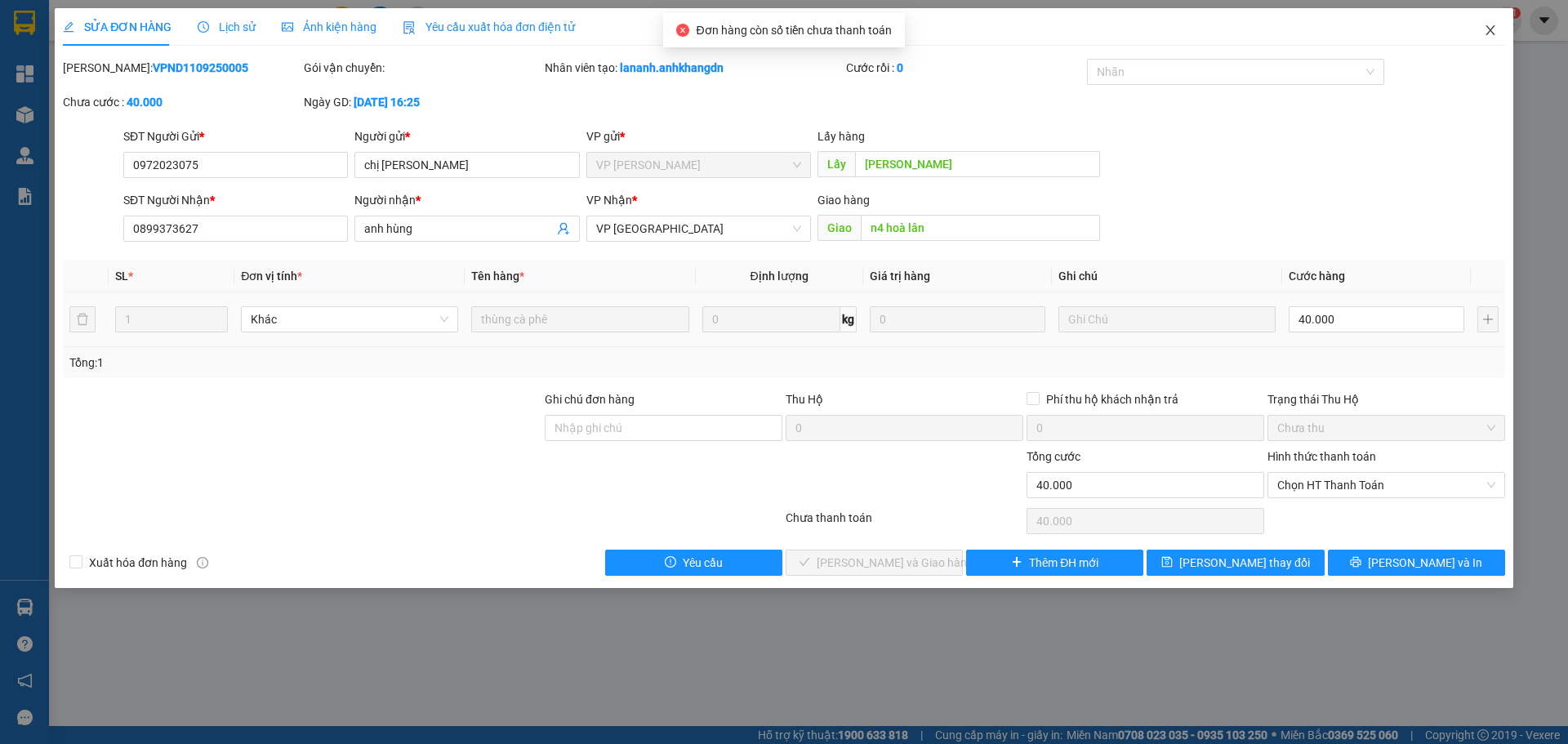
click at [1492, 30] on icon "close" at bounding box center [1491, 30] width 13 height 13
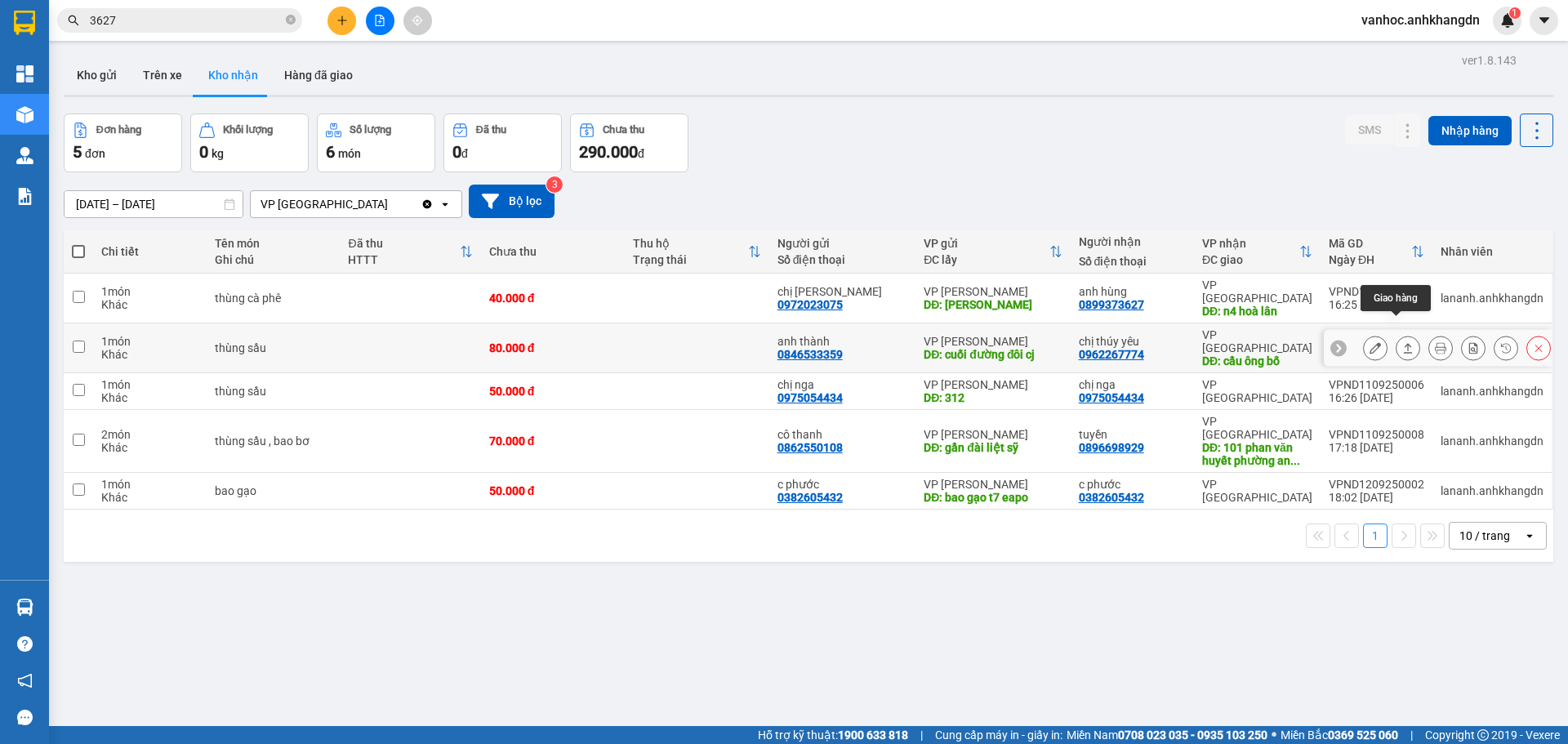
click at [1404, 343] on icon at bounding box center [1409, 348] width 9 height 10
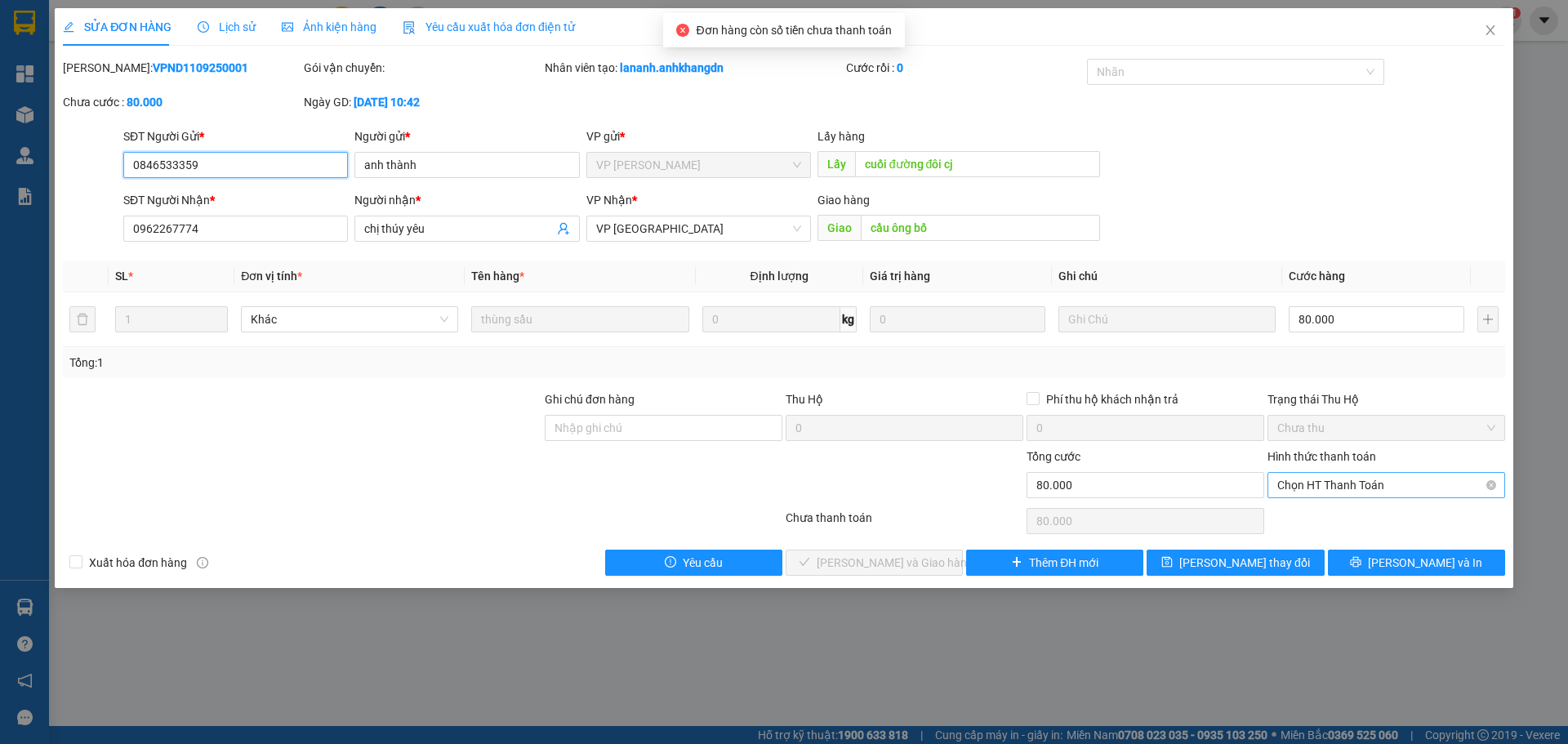
click at [1339, 484] on span "Chọn HT Thanh Toán" at bounding box center [1386, 485] width 218 height 24
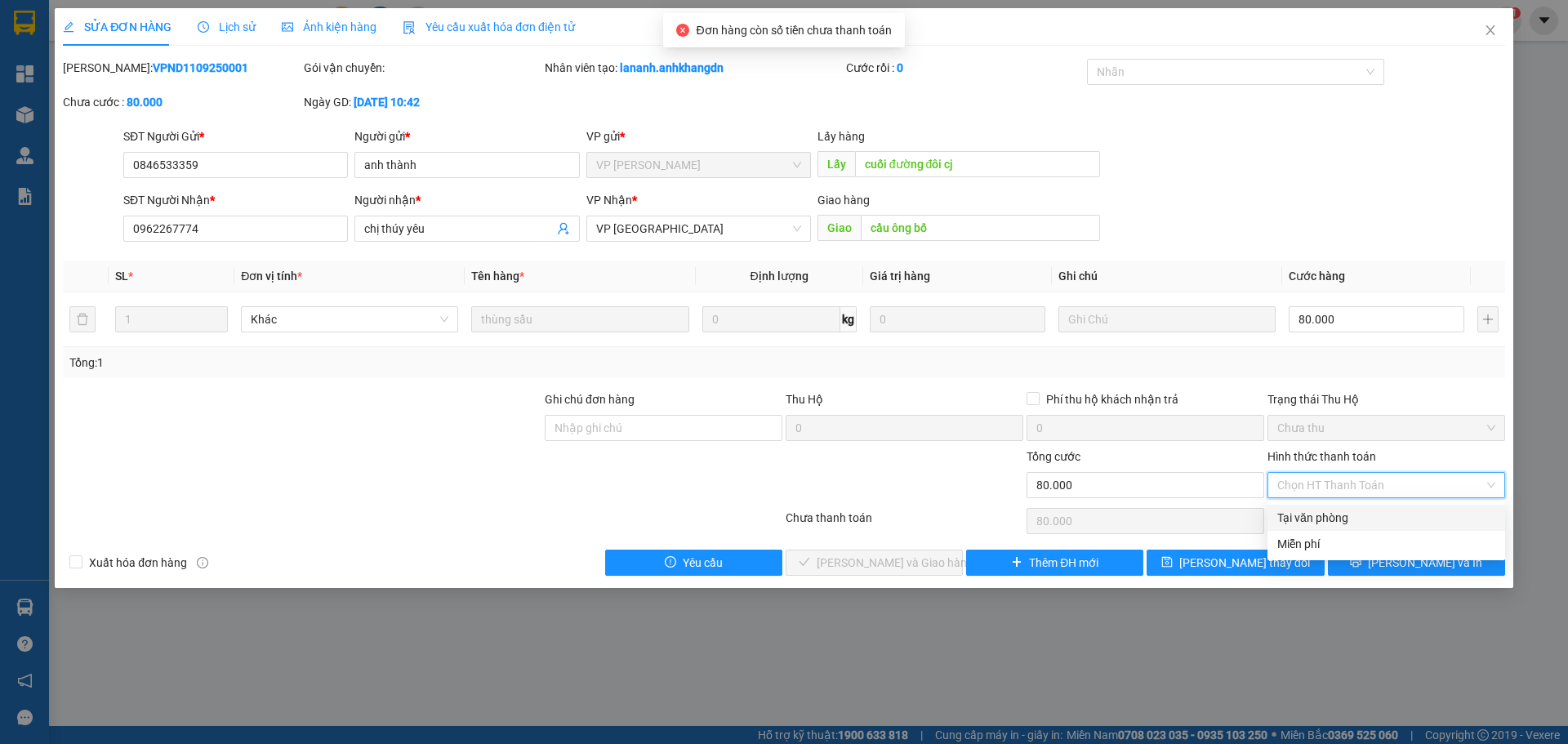
click at [1296, 512] on div "Tại văn phòng" at bounding box center [1386, 517] width 218 height 18
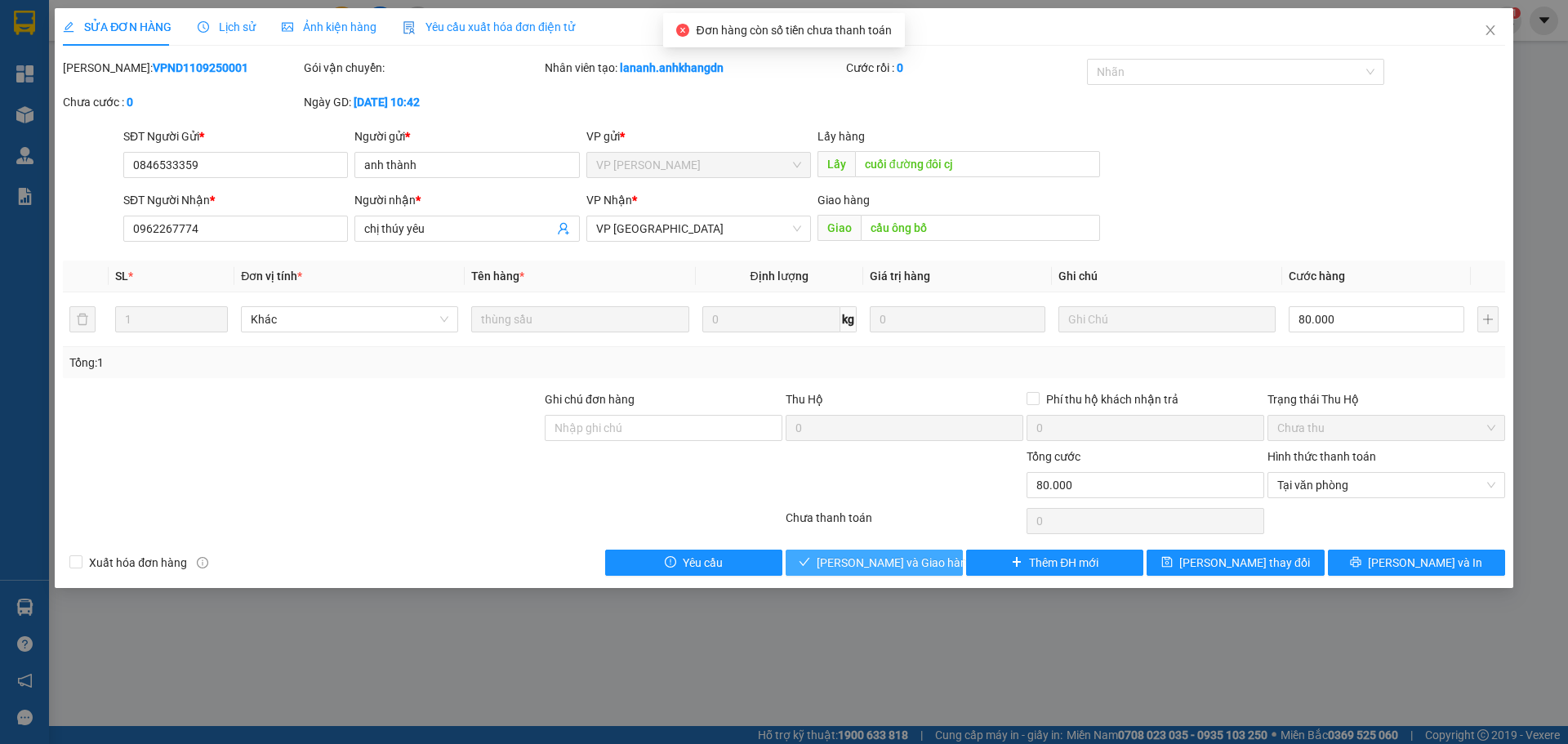
click at [910, 561] on span "[PERSON_NAME] và Giao hàng" at bounding box center [895, 562] width 157 height 18
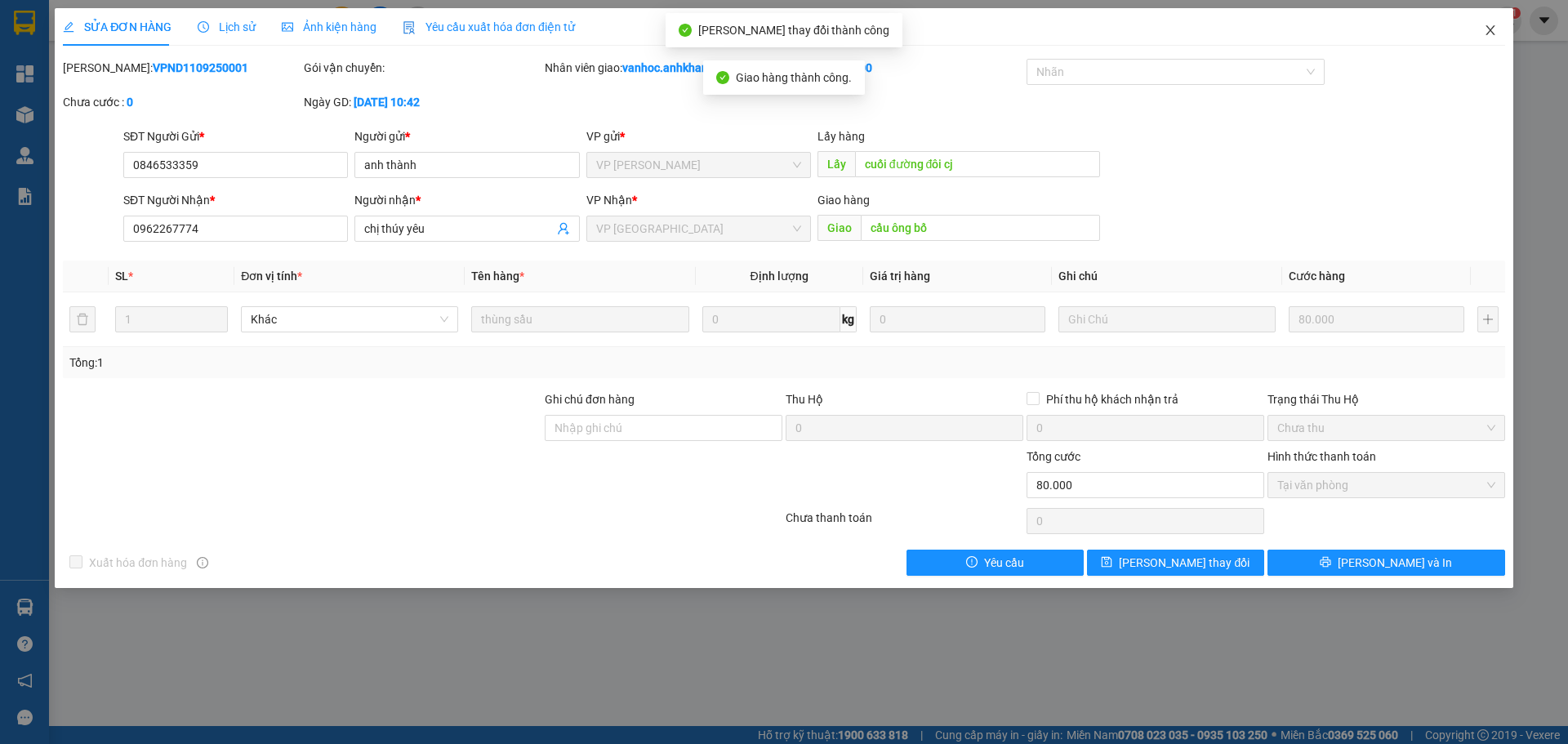
click at [1491, 35] on icon "close" at bounding box center [1491, 30] width 13 height 13
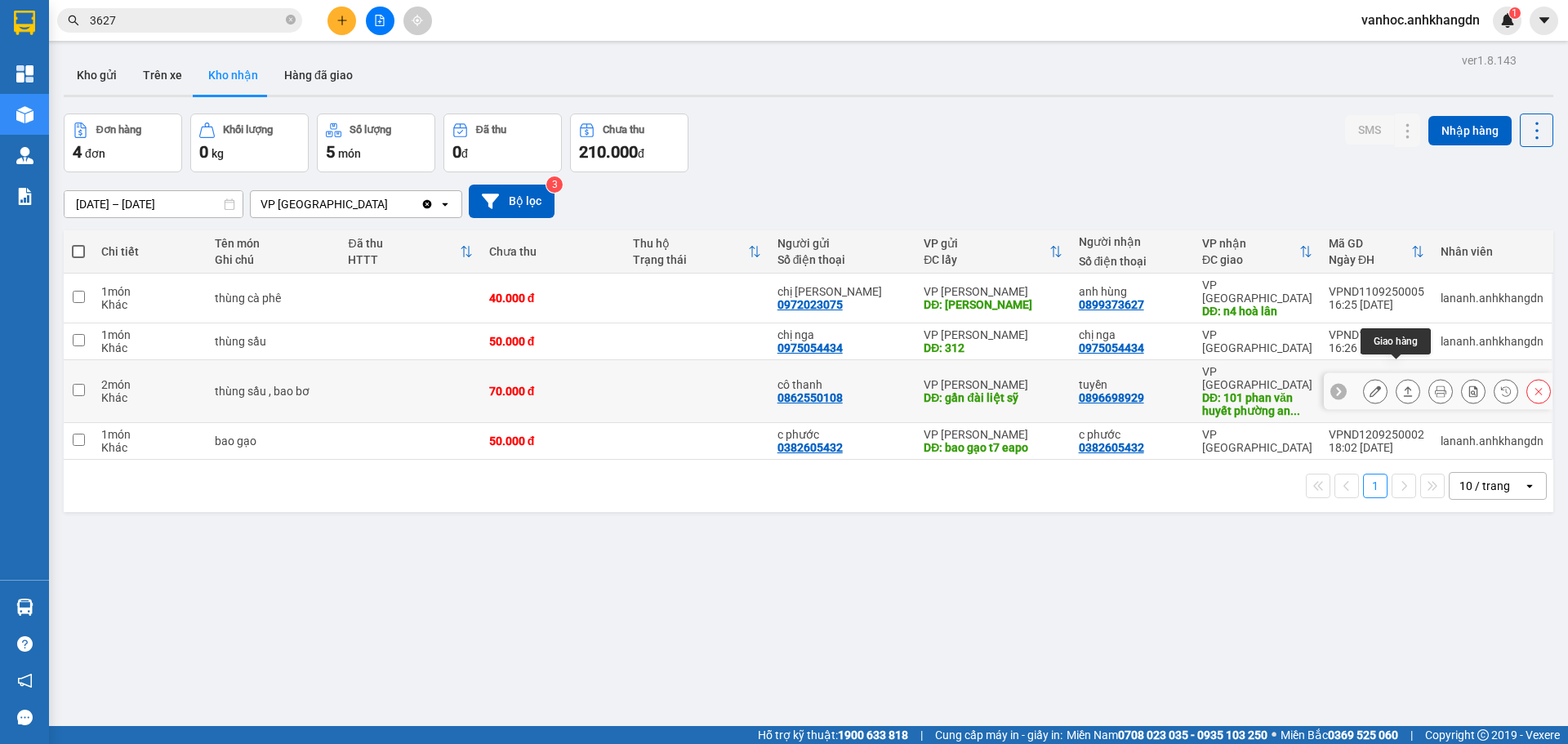
click at [1402, 386] on icon at bounding box center [1408, 392] width 11 height 11
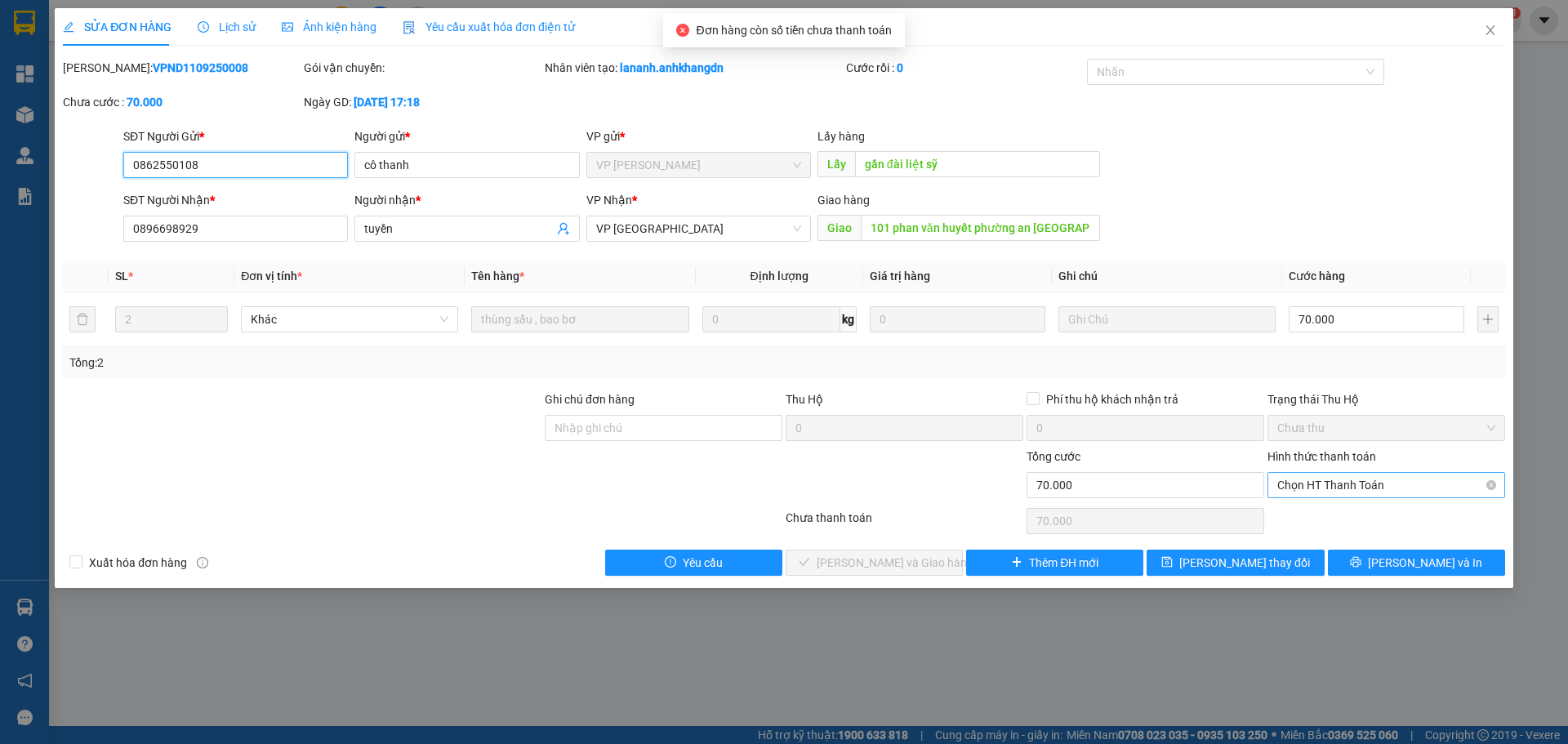
click at [1341, 480] on span "Chọn HT Thanh Toán" at bounding box center [1386, 485] width 218 height 24
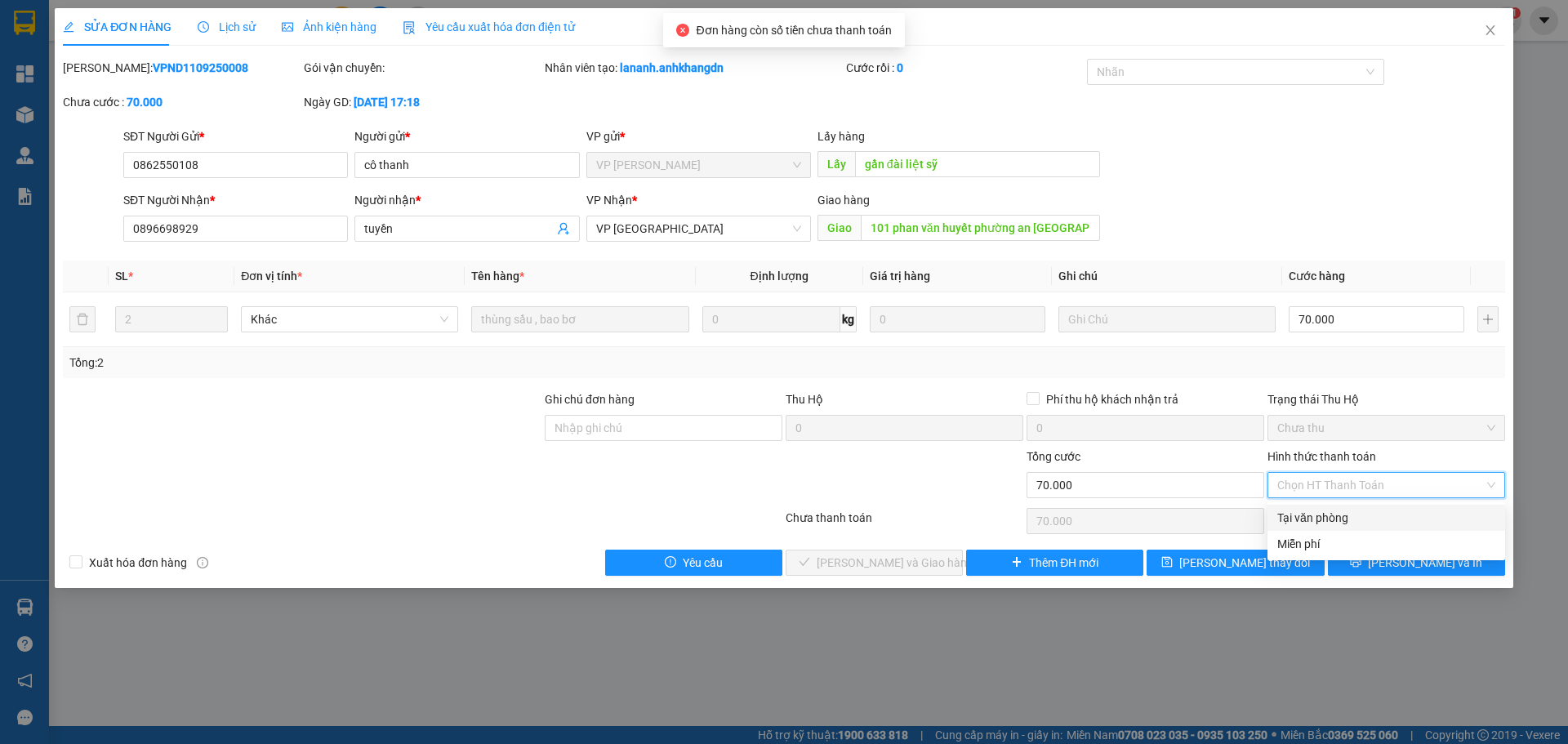
click at [1285, 518] on div "Tại văn phòng" at bounding box center [1386, 517] width 218 height 18
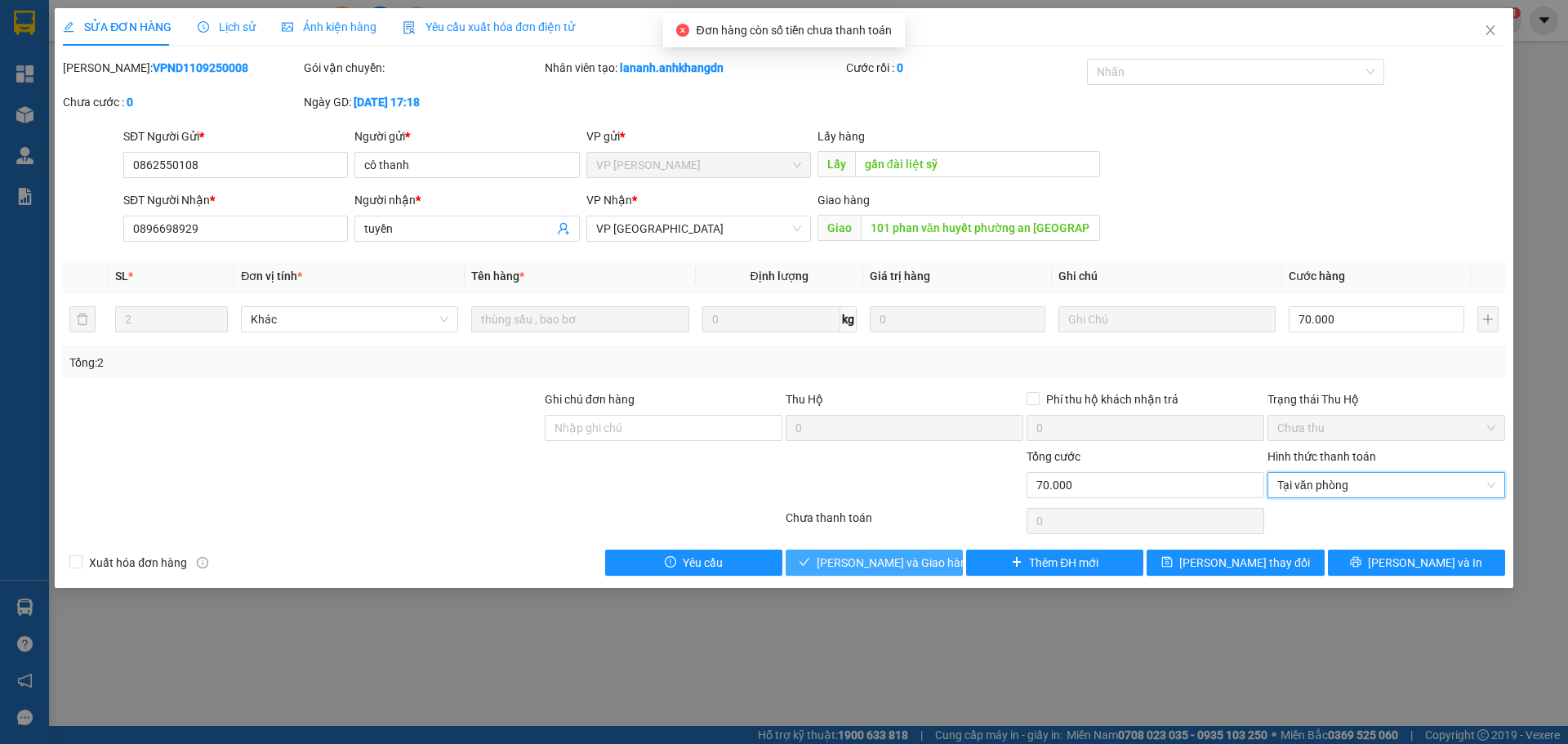
click at [901, 572] on button "[PERSON_NAME] và Giao hàng" at bounding box center [874, 563] width 177 height 26
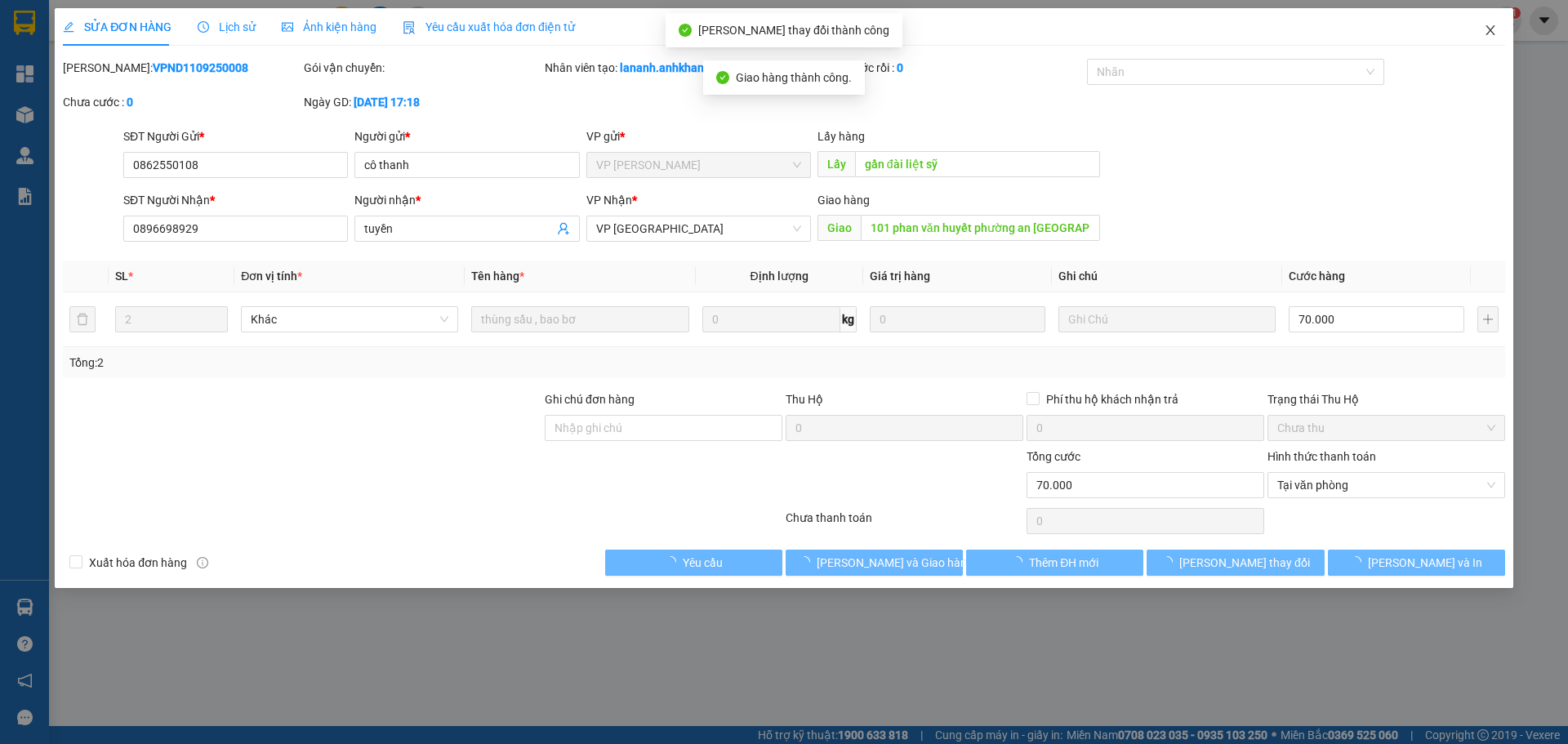
click at [1487, 35] on icon "close" at bounding box center [1491, 30] width 9 height 10
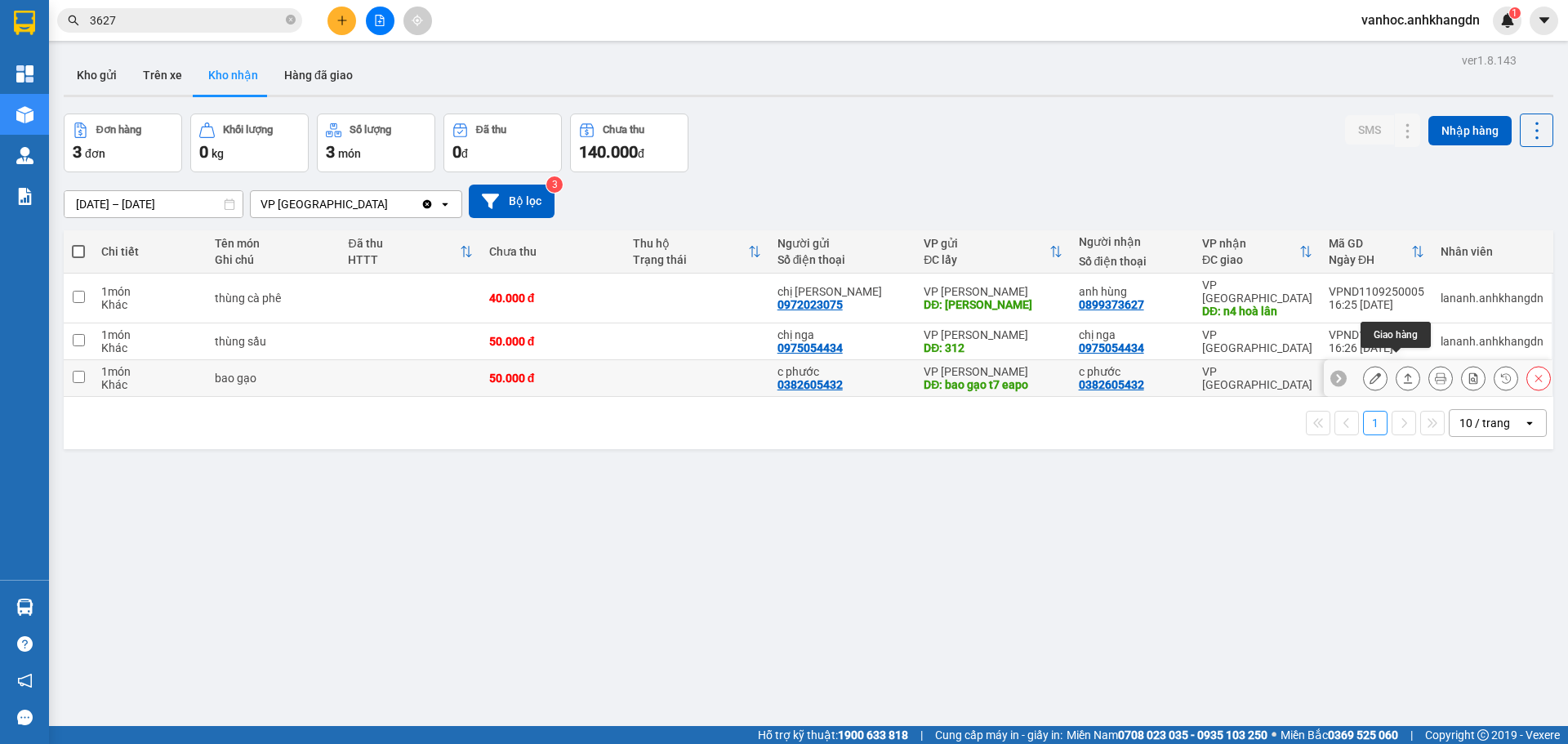
click at [1402, 373] on icon at bounding box center [1408, 379] width 11 height 11
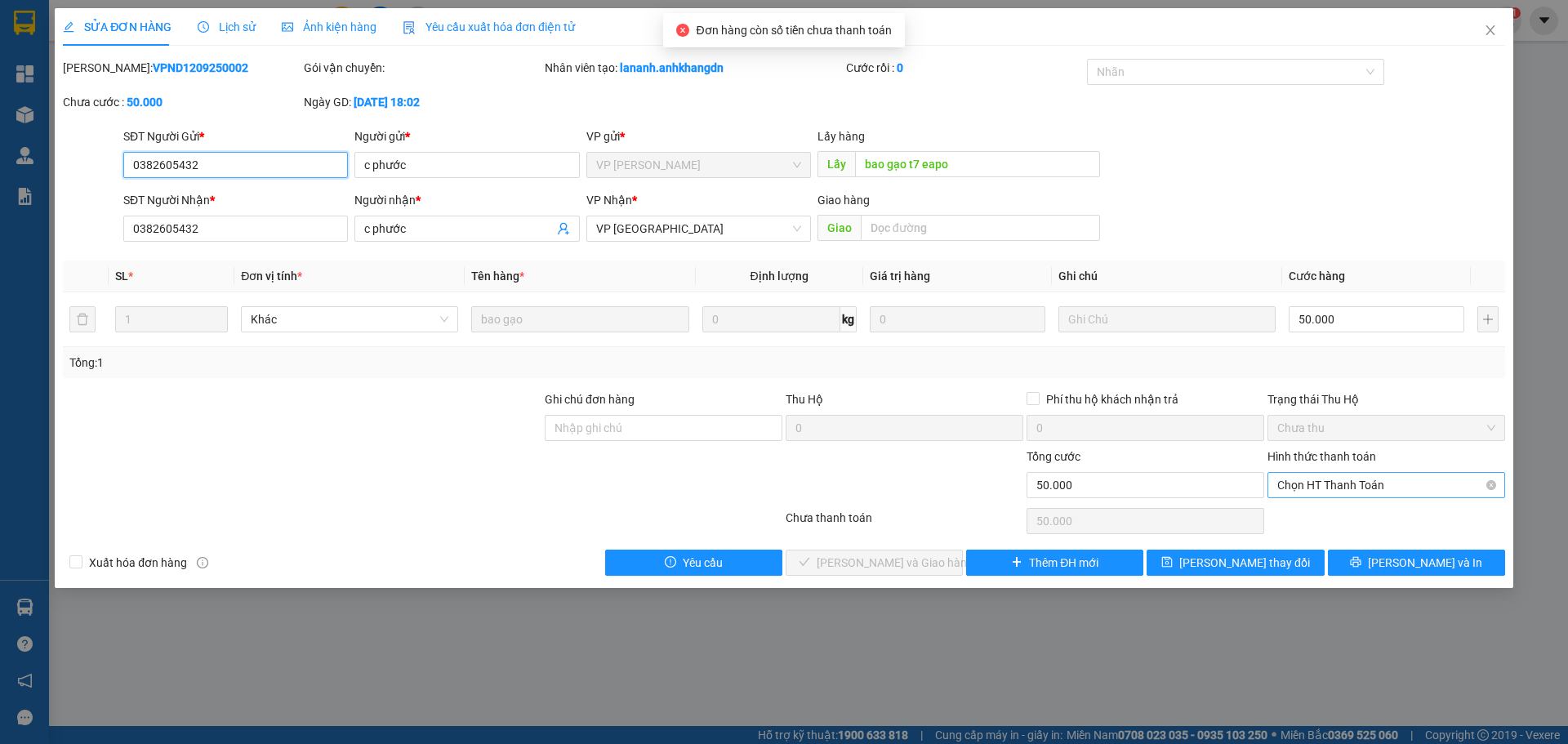
click at [1355, 490] on span "Chọn HT Thanh Toán" at bounding box center [1386, 485] width 218 height 24
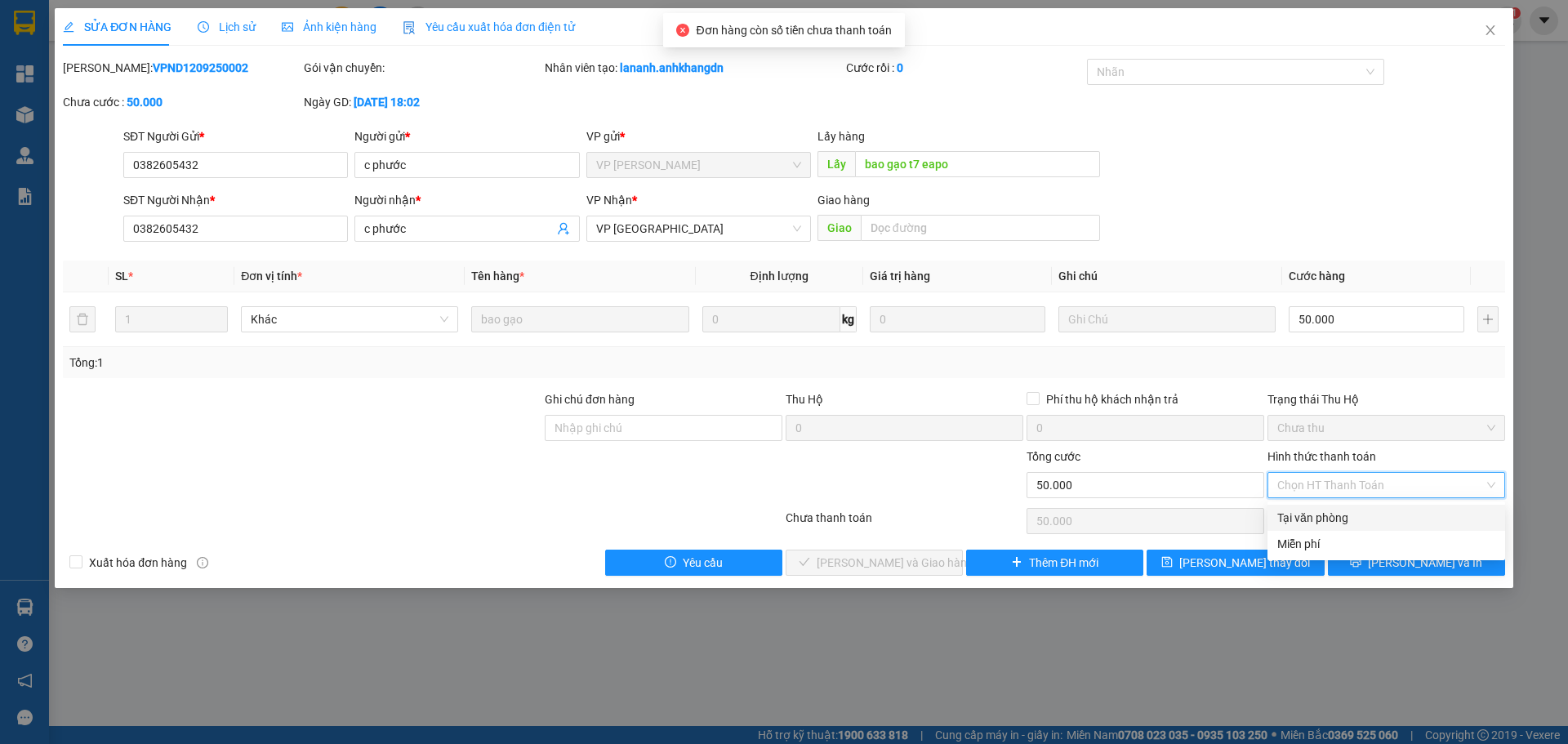
click at [1316, 517] on div "Tại văn phòng" at bounding box center [1386, 517] width 218 height 18
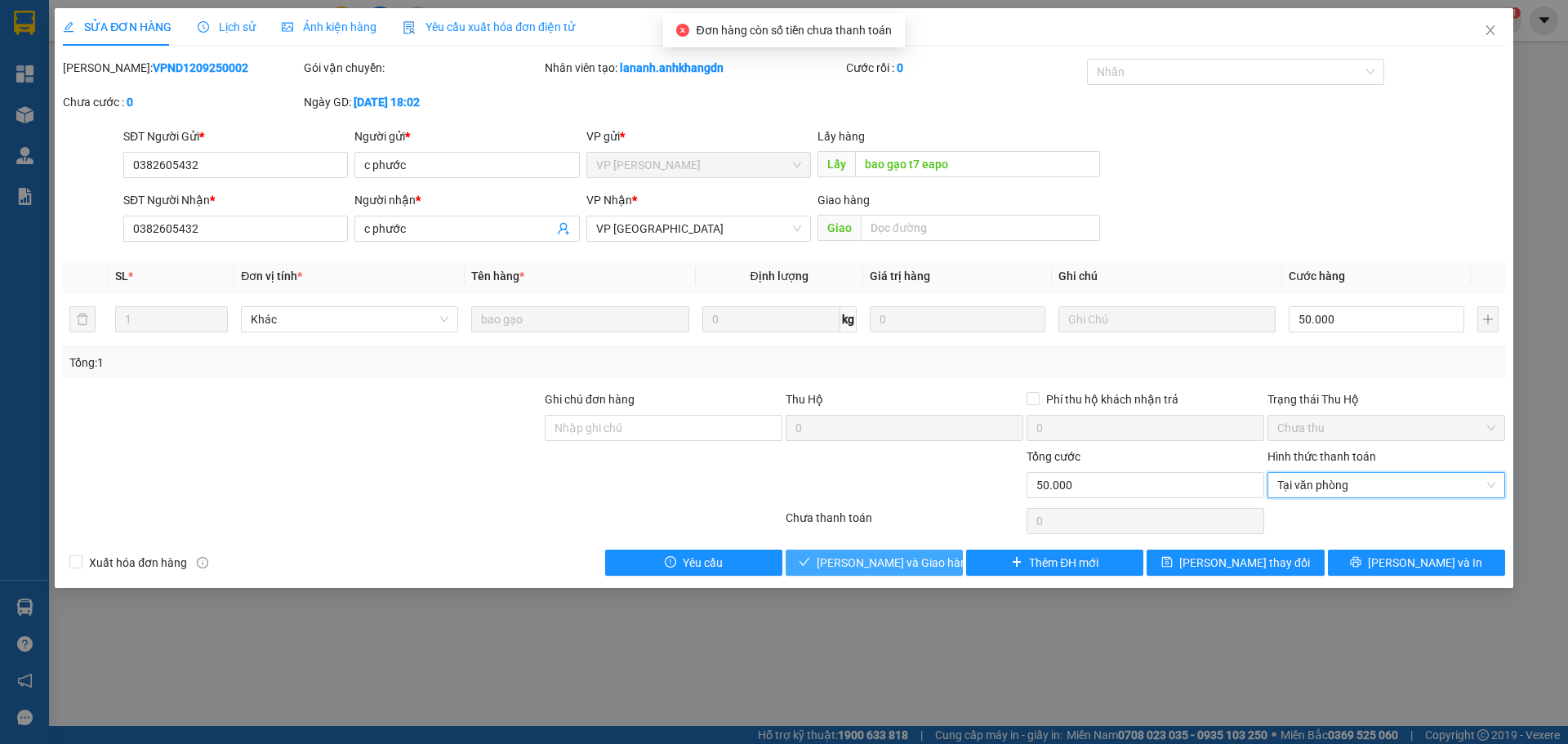
click at [920, 570] on span "[PERSON_NAME] và Giao hàng" at bounding box center [895, 562] width 157 height 18
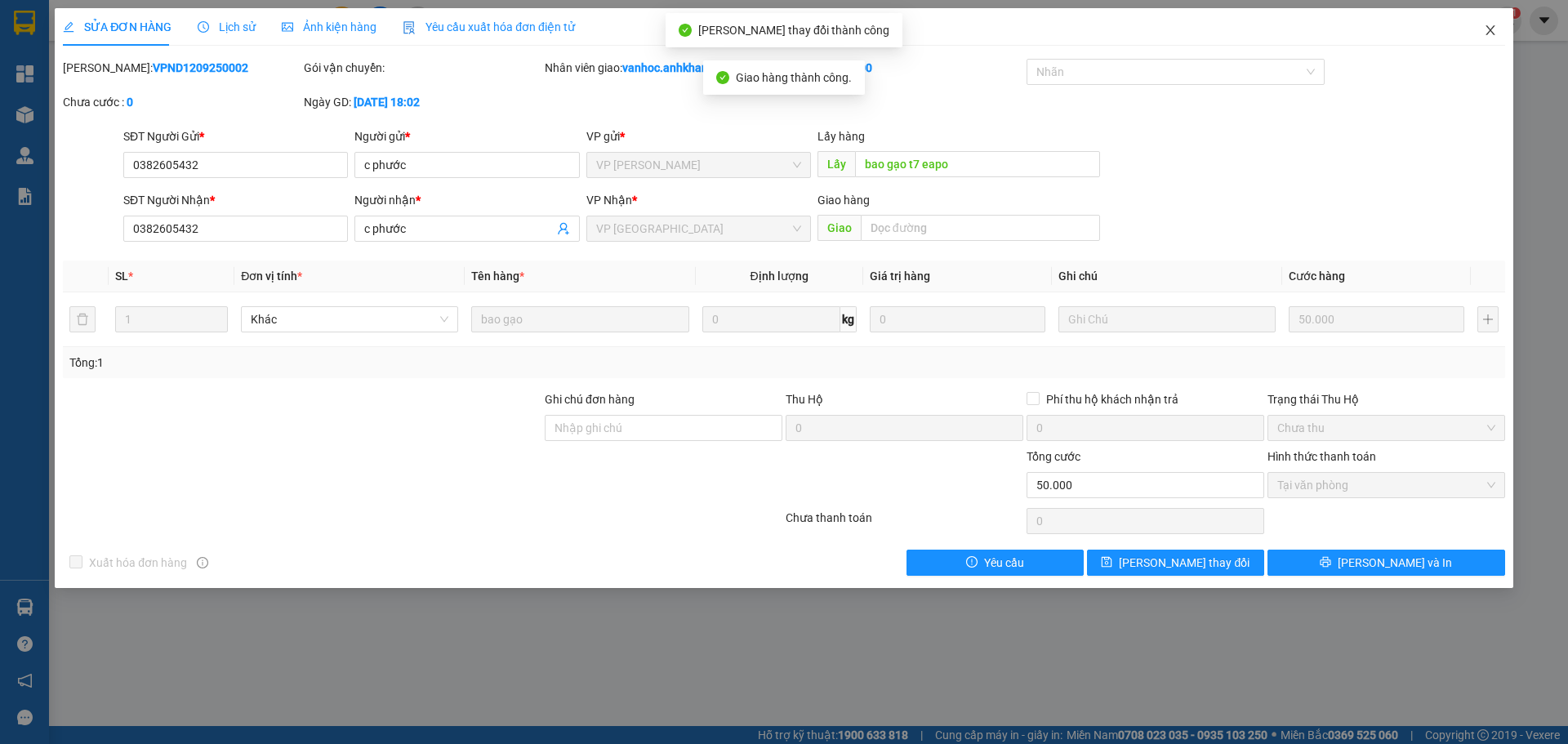
click at [1489, 34] on icon "close" at bounding box center [1491, 30] width 13 height 13
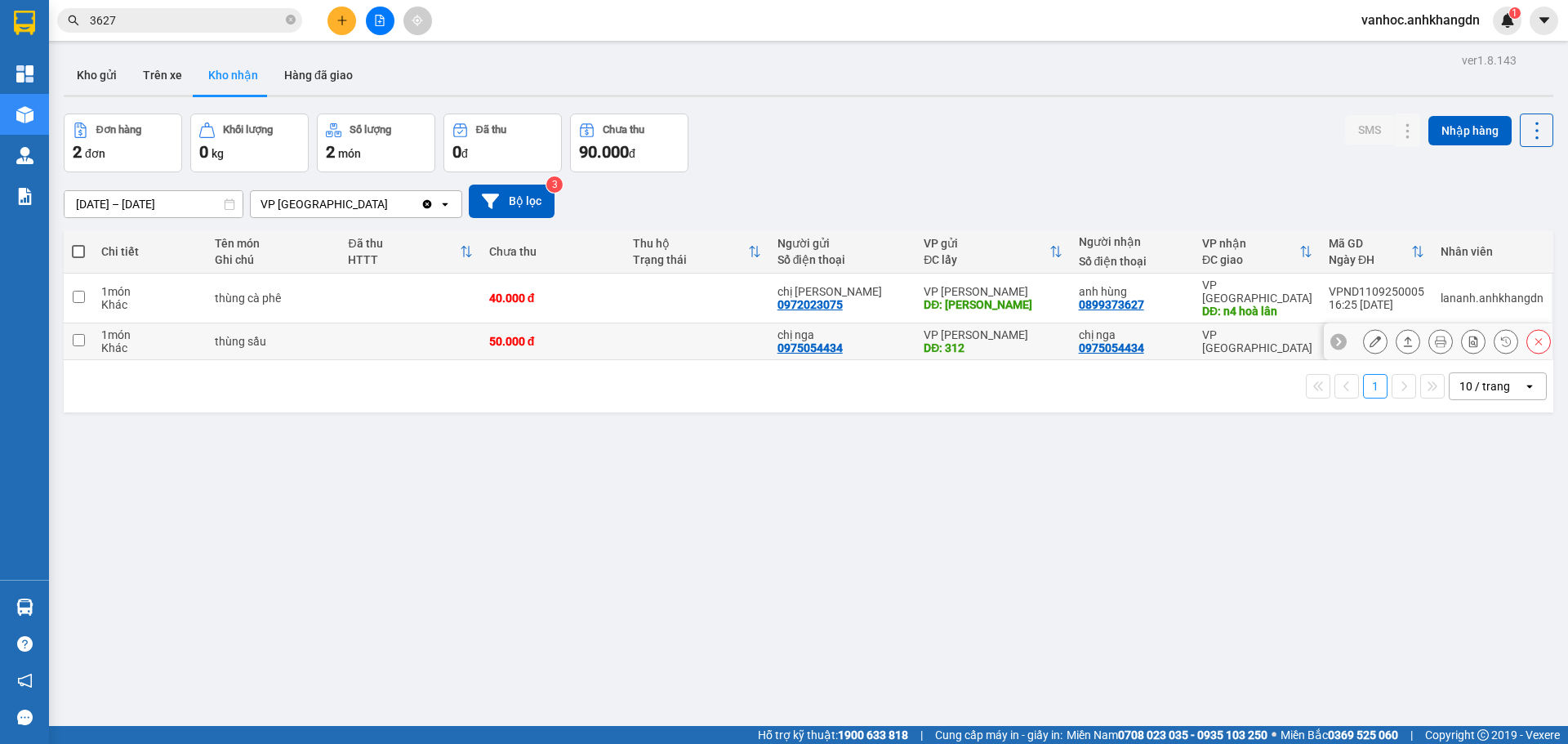
click at [1404, 337] on icon at bounding box center [1409, 341] width 9 height 10
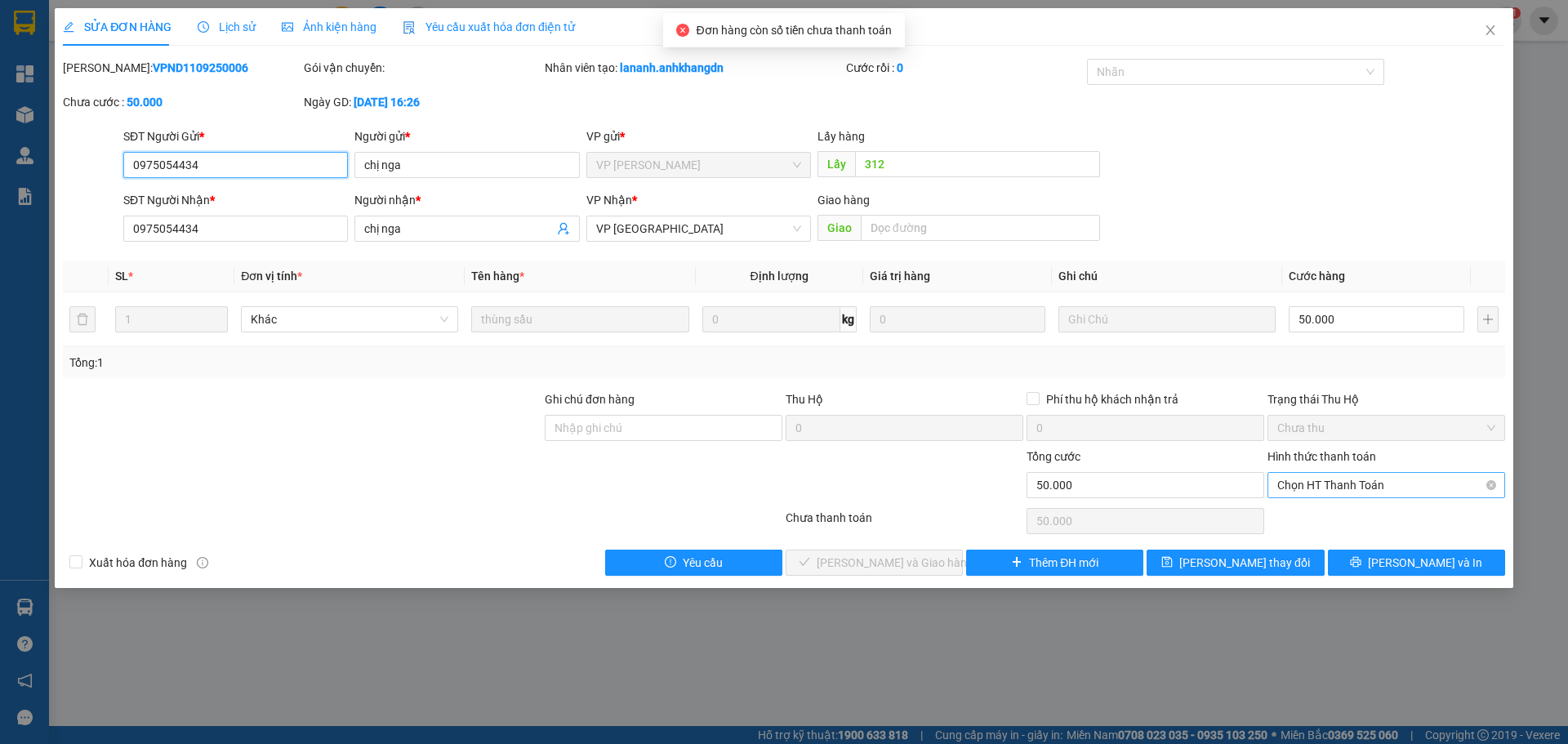
click at [1358, 493] on span "Chọn HT Thanh Toán" at bounding box center [1386, 485] width 218 height 24
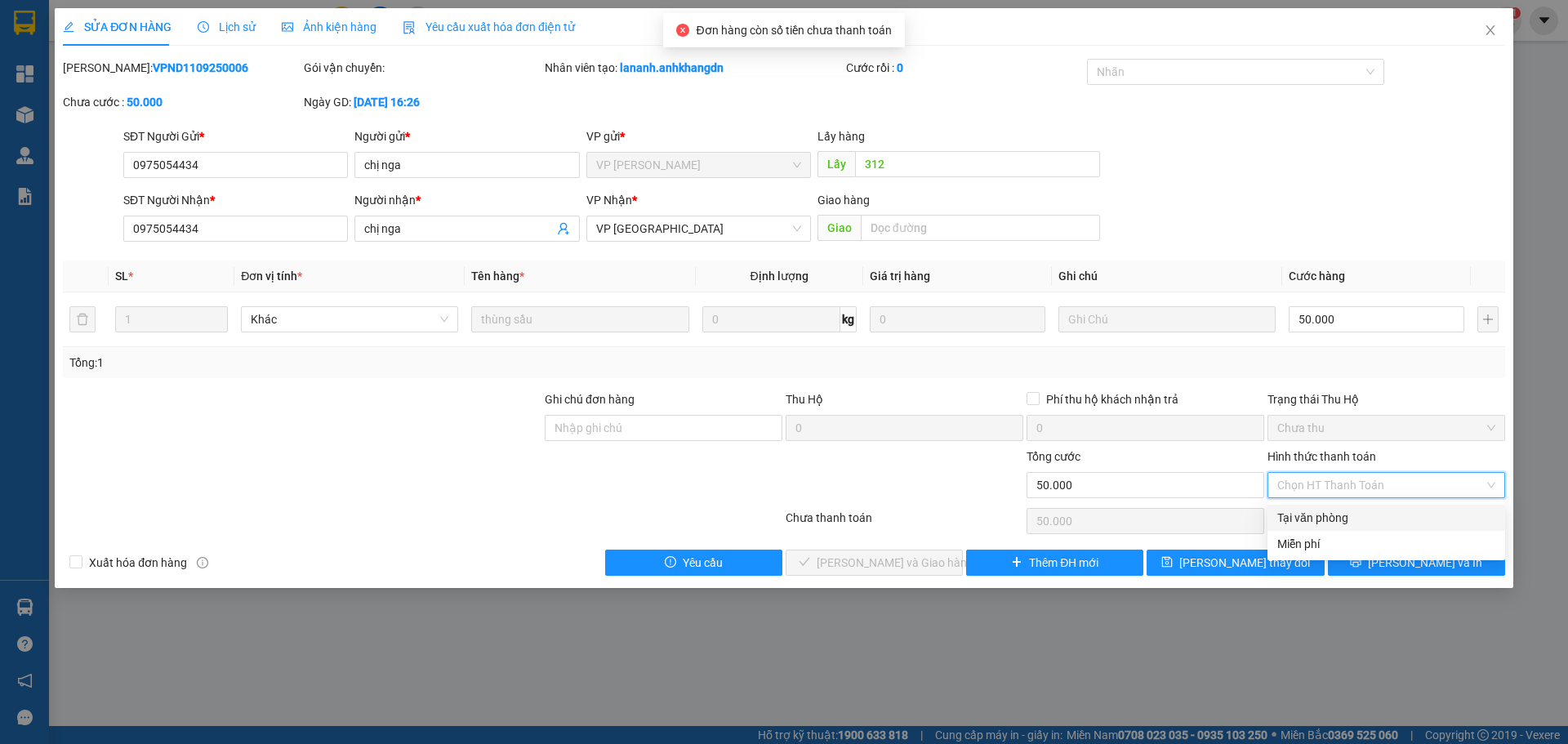
click at [1292, 514] on div "Tại văn phòng" at bounding box center [1386, 517] width 218 height 18
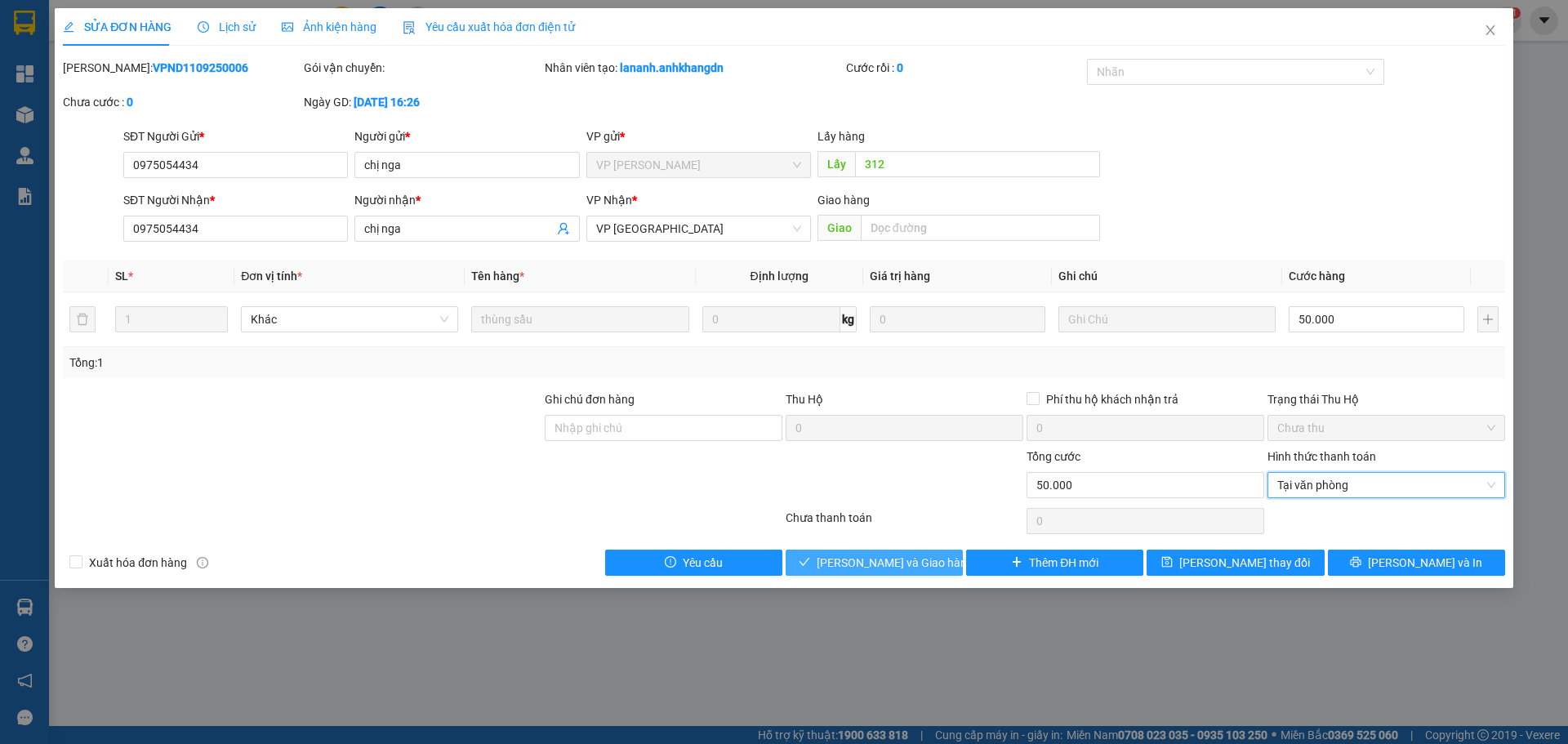
click at [933, 558] on button "[PERSON_NAME] và Giao hàng" at bounding box center [874, 563] width 177 height 26
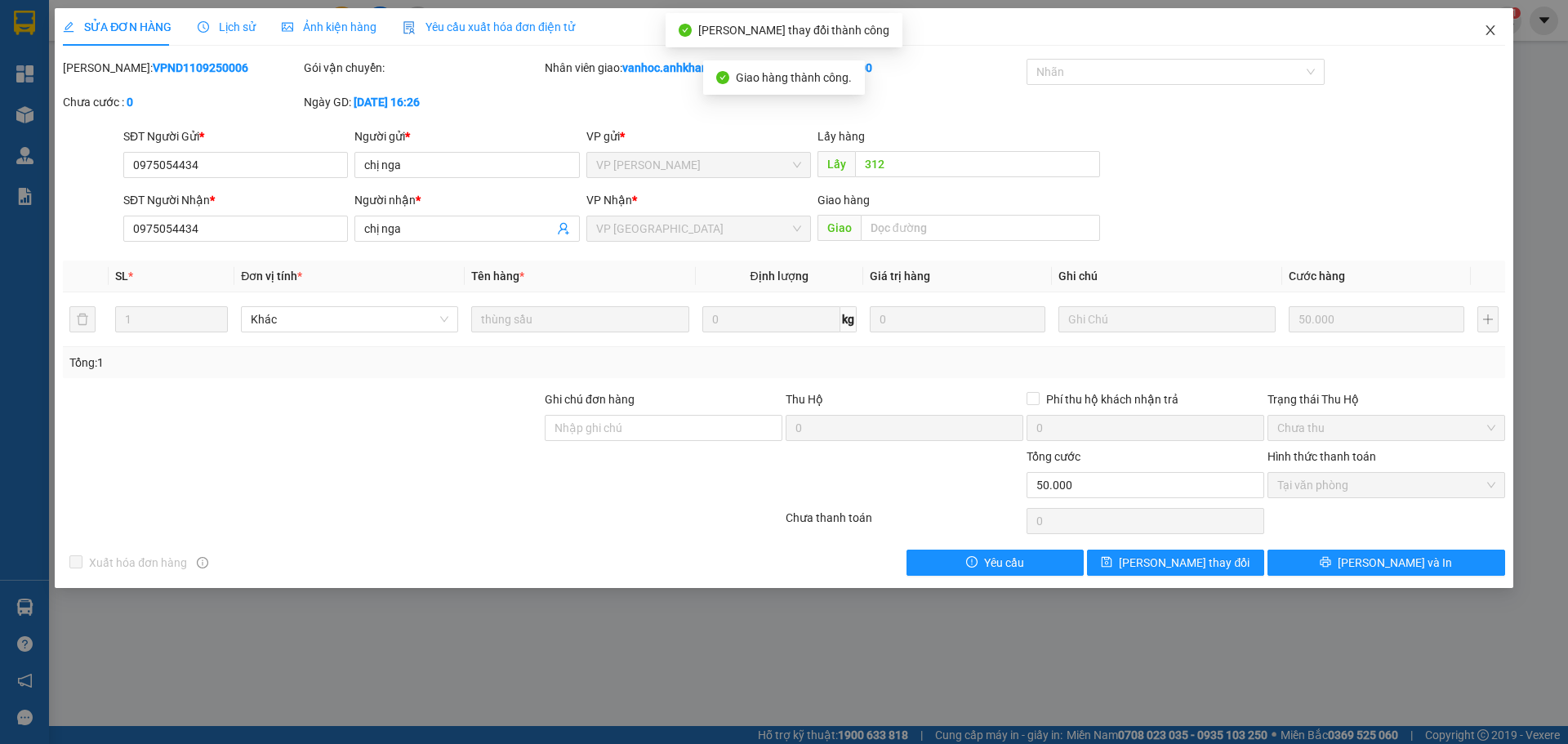
click at [1492, 24] on icon "close" at bounding box center [1491, 30] width 13 height 13
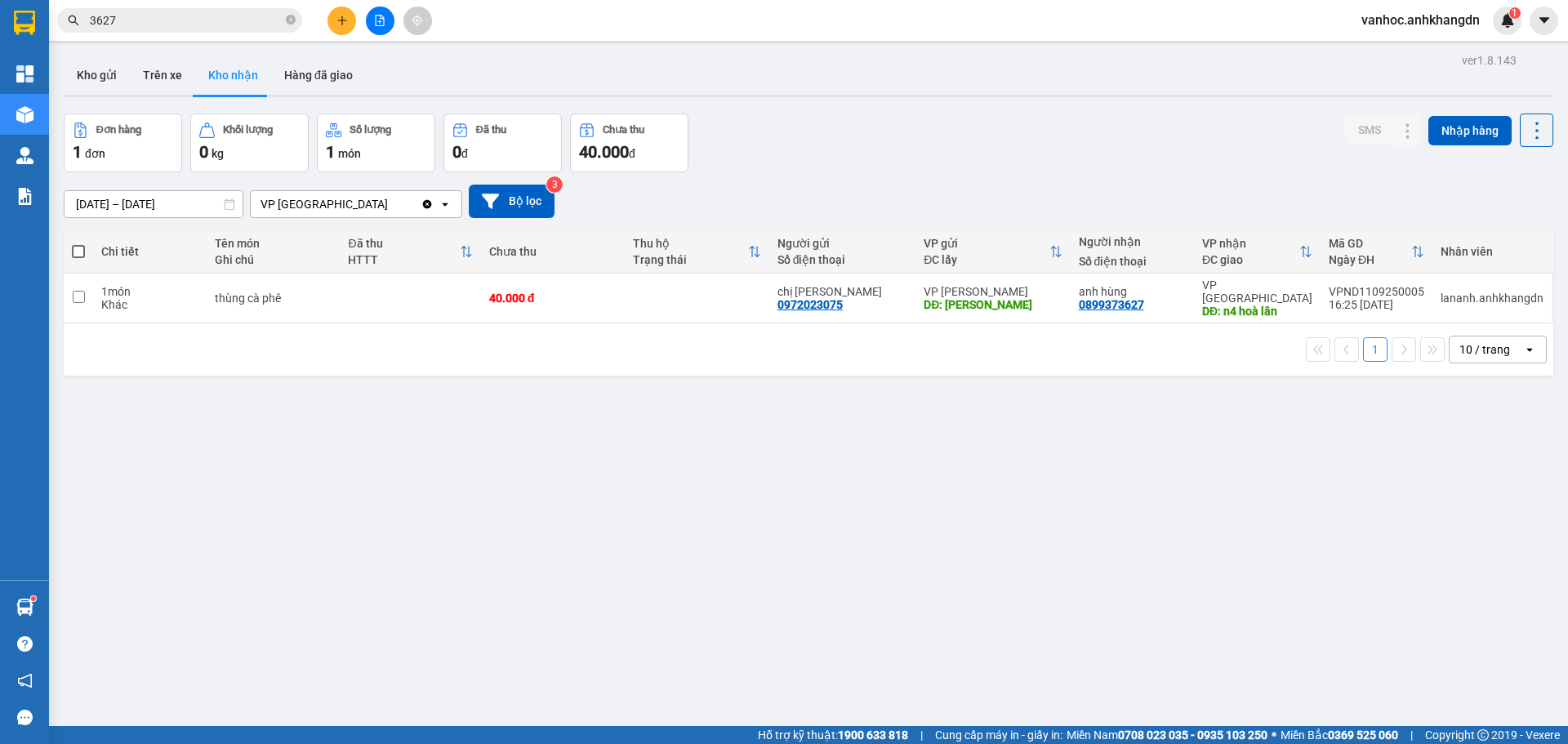
click at [340, 34] on button at bounding box center [341, 21] width 29 height 29
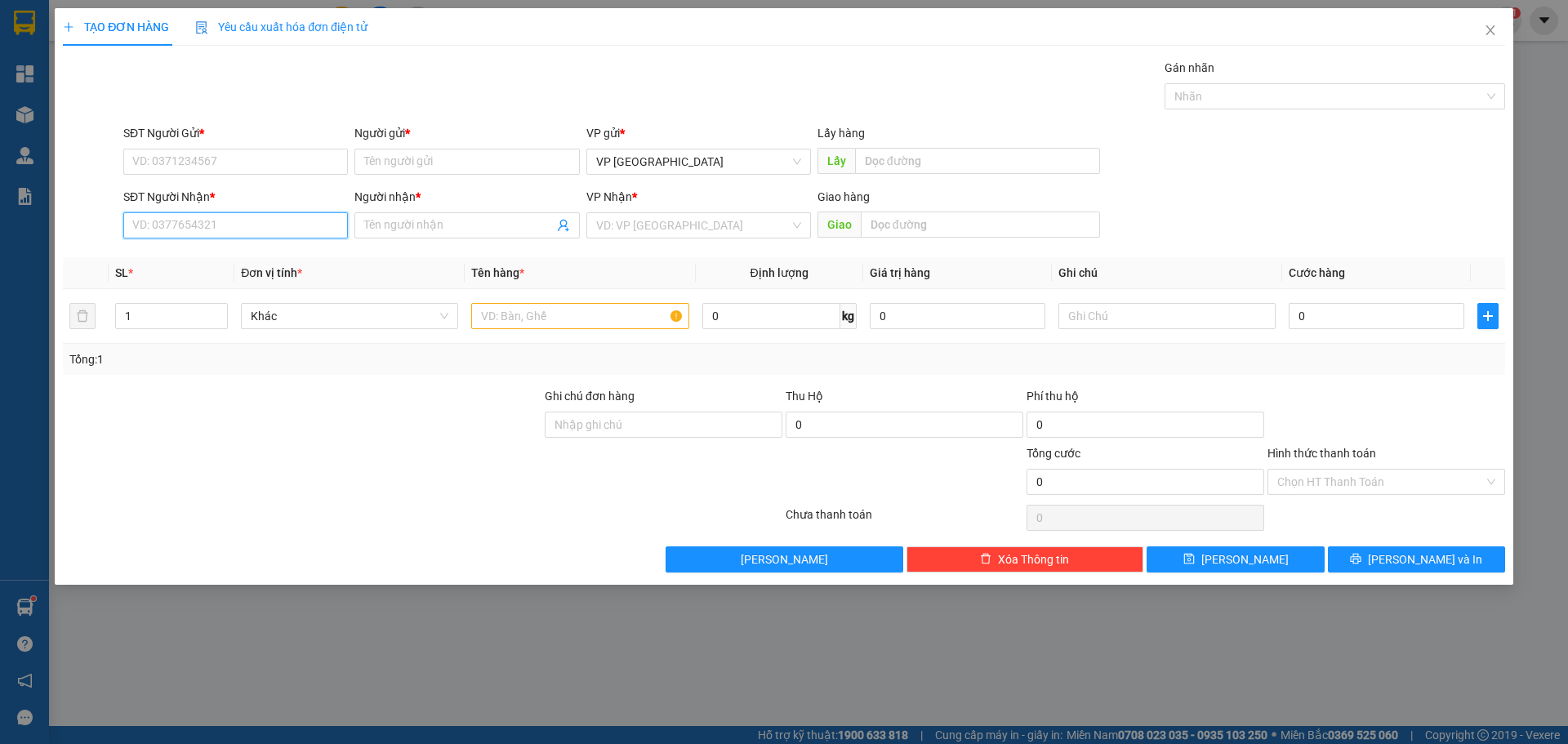
click at [274, 225] on input "SĐT Người Nhận *" at bounding box center [235, 226] width 225 height 26
click at [227, 253] on div "0898383881 - vinh" at bounding box center [236, 257] width 205 height 18
type input "0898383881"
type input "vinh"
type input "30.000"
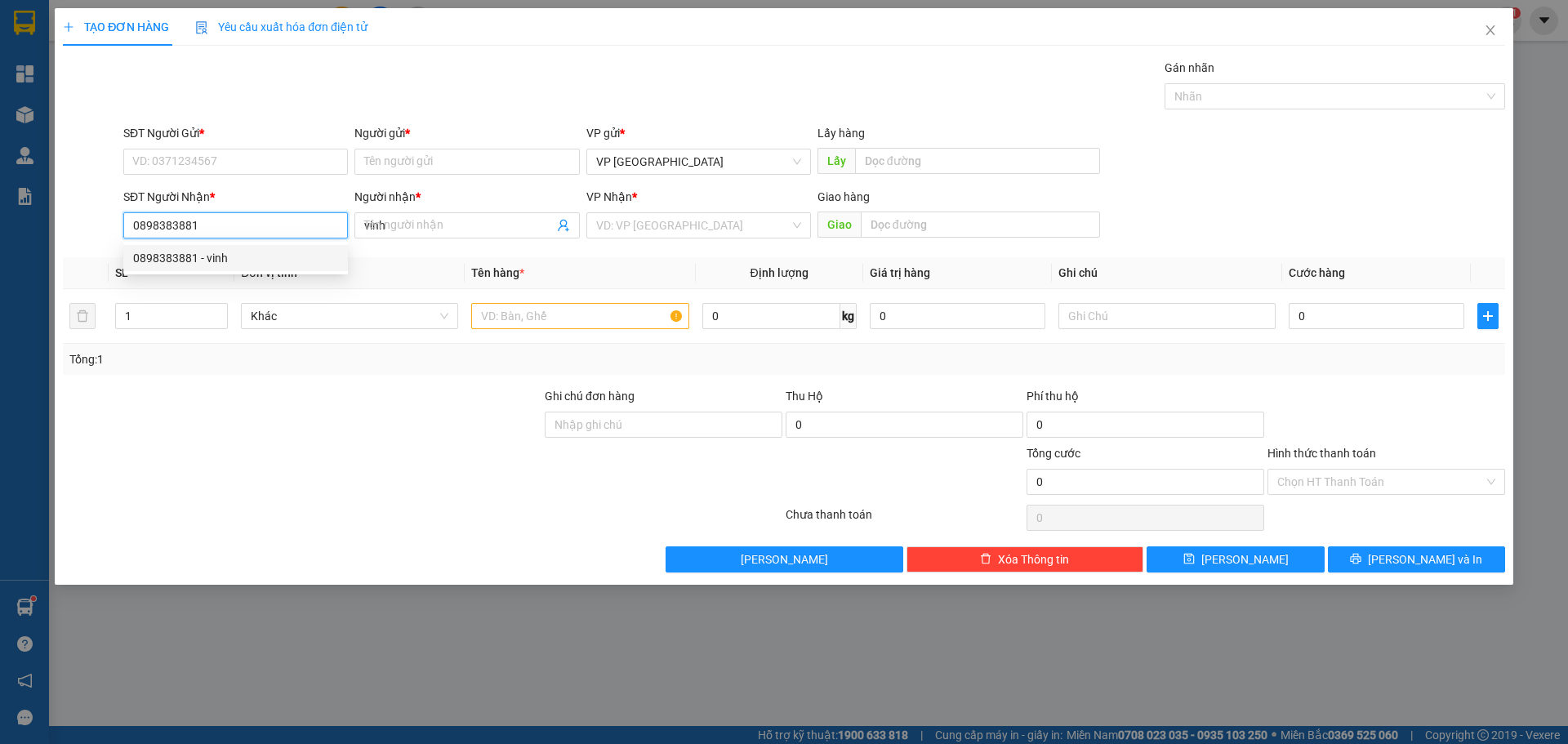
type input "30.000"
drag, startPoint x: 210, startPoint y: 222, endPoint x: 28, endPoint y: 214, distance: 182.2
click at [34, 216] on div "TẠO ĐƠN HÀNG Yêu cầu xuất hóa đơn điện tử Transit Pickup Surcharge Ids Transit …" at bounding box center [784, 372] width 1568 height 744
type input "0898383881"
click at [169, 161] on input "SĐT Người Gửi *" at bounding box center [235, 161] width 225 height 26
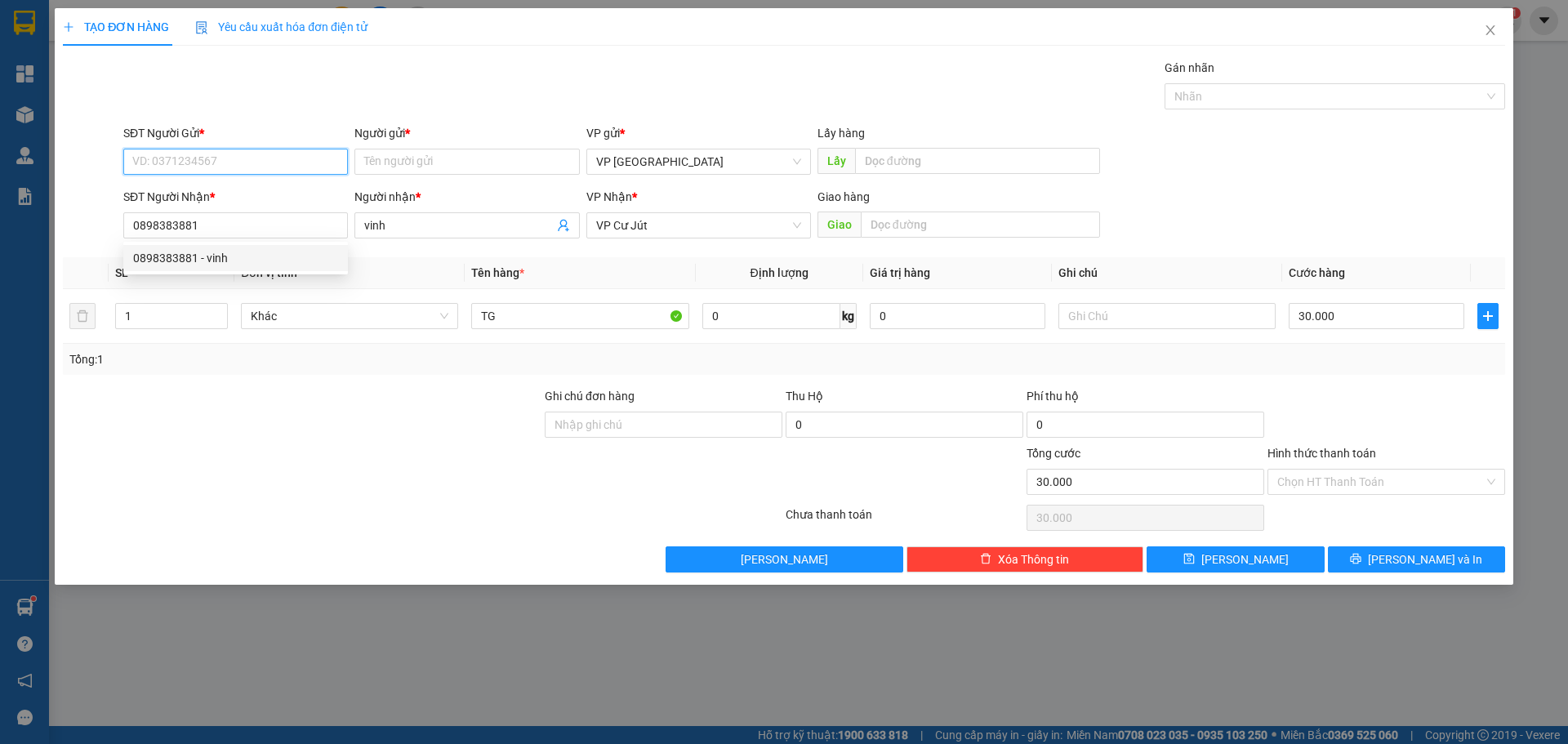
paste input "0898383881"
click at [210, 161] on input "0898383881" at bounding box center [235, 161] width 225 height 26
type input "0898383881"
click at [251, 214] on input "0898383881" at bounding box center [235, 226] width 225 height 26
click at [236, 175] on div "SĐT Người Gửi * 0898383881" at bounding box center [235, 152] width 225 height 57
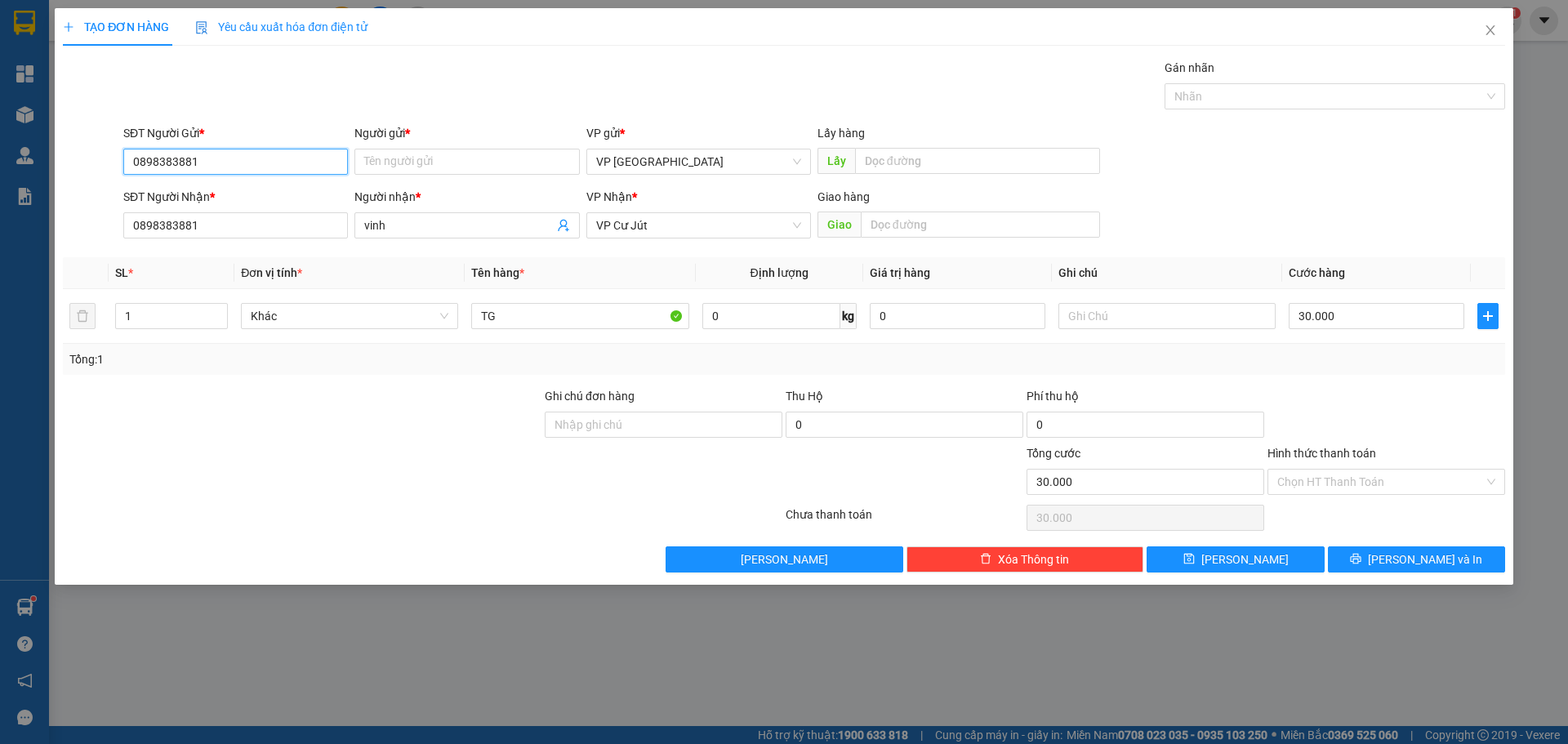
click at [236, 165] on input "0898383881" at bounding box center [235, 161] width 225 height 26
drag, startPoint x: 411, startPoint y: 227, endPoint x: 331, endPoint y: 229, distance: 80.0
click at [336, 229] on div "SĐT Người Nhận * 0898383881 Người nhận * vinh vinh VP Nhận * VP Cư Jút Giao hàn…" at bounding box center [814, 216] width 1388 height 57
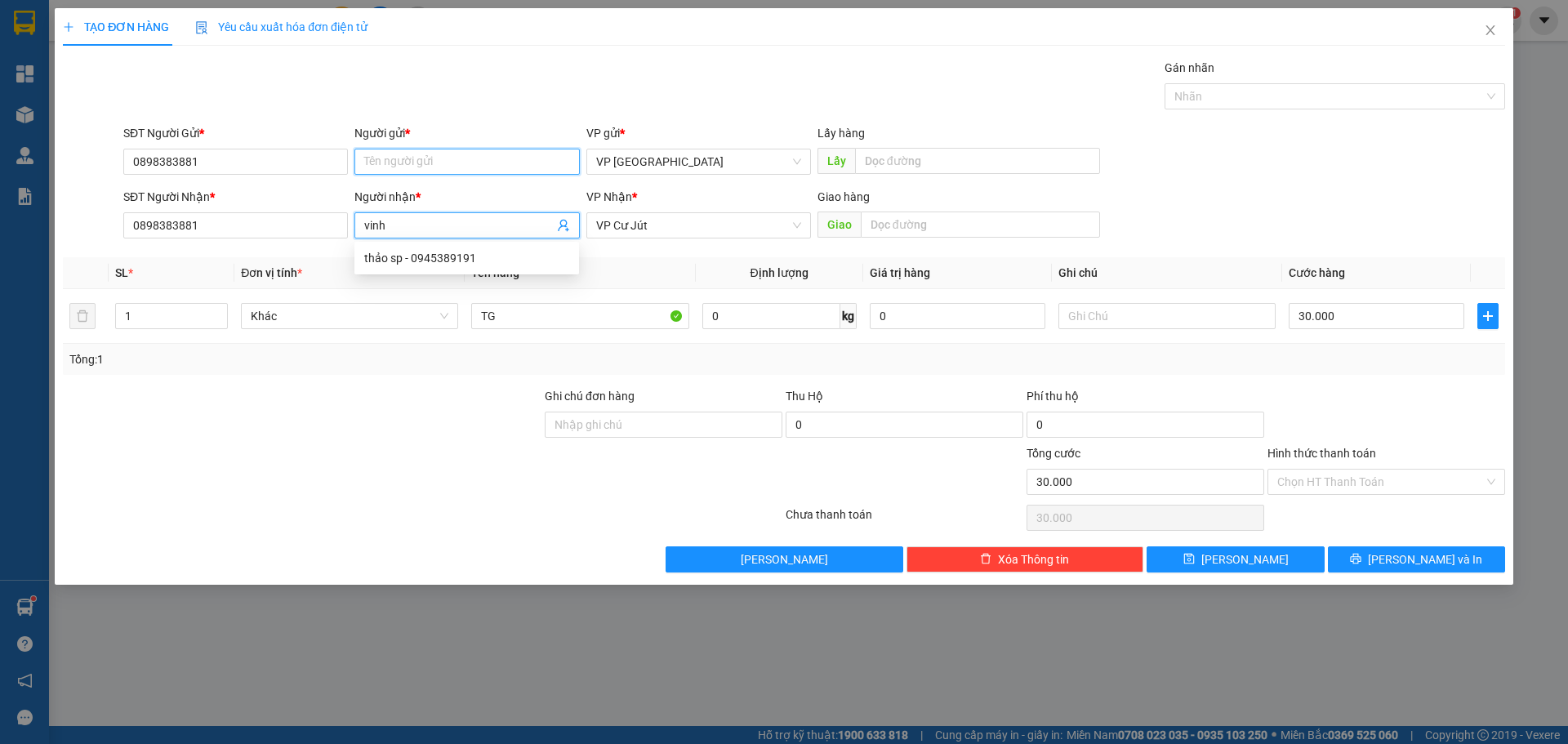
click at [453, 157] on input "Người gửi *" at bounding box center [466, 161] width 225 height 26
paste input "vinh"
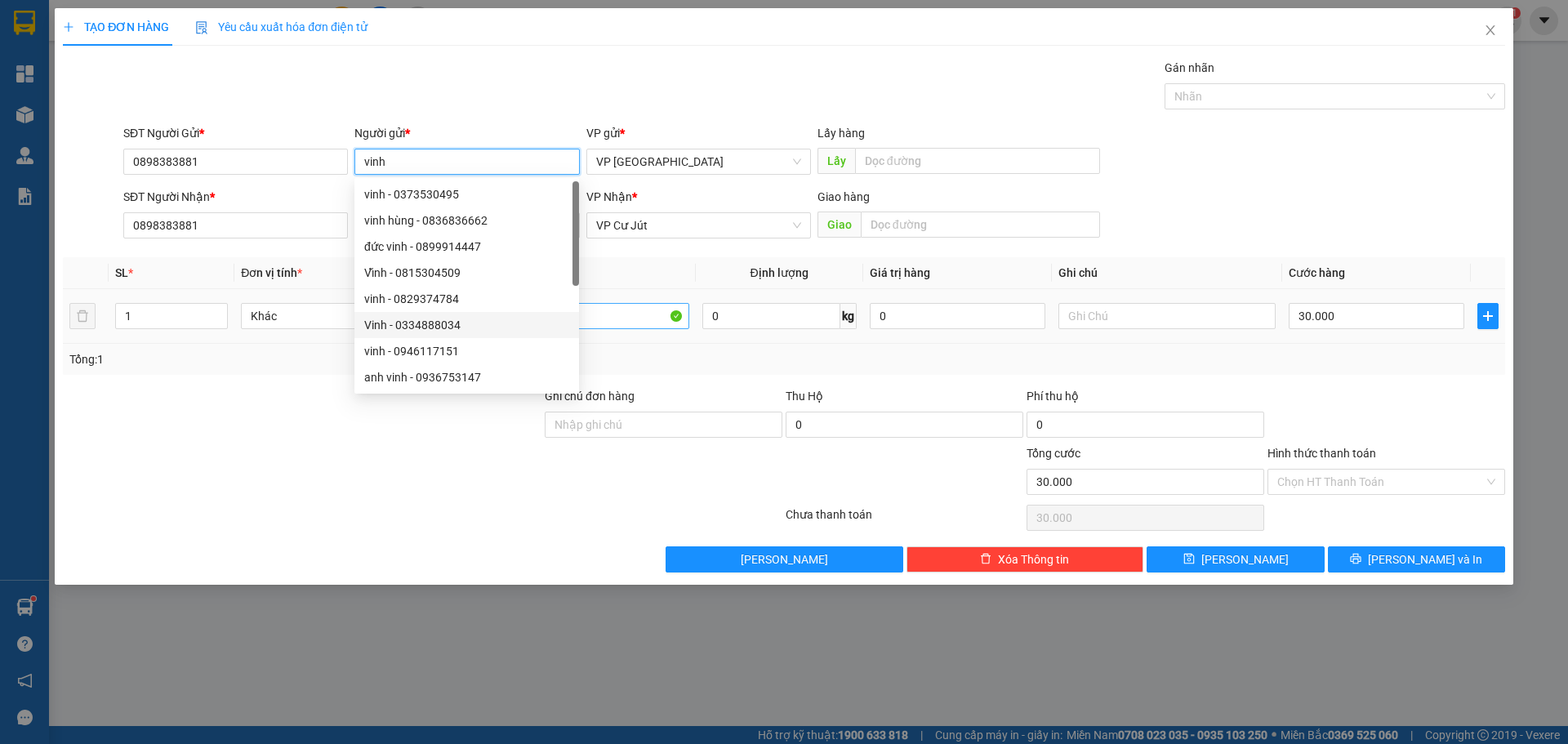
type input "vinh"
click at [626, 316] on input "TG" at bounding box center [580, 316] width 217 height 26
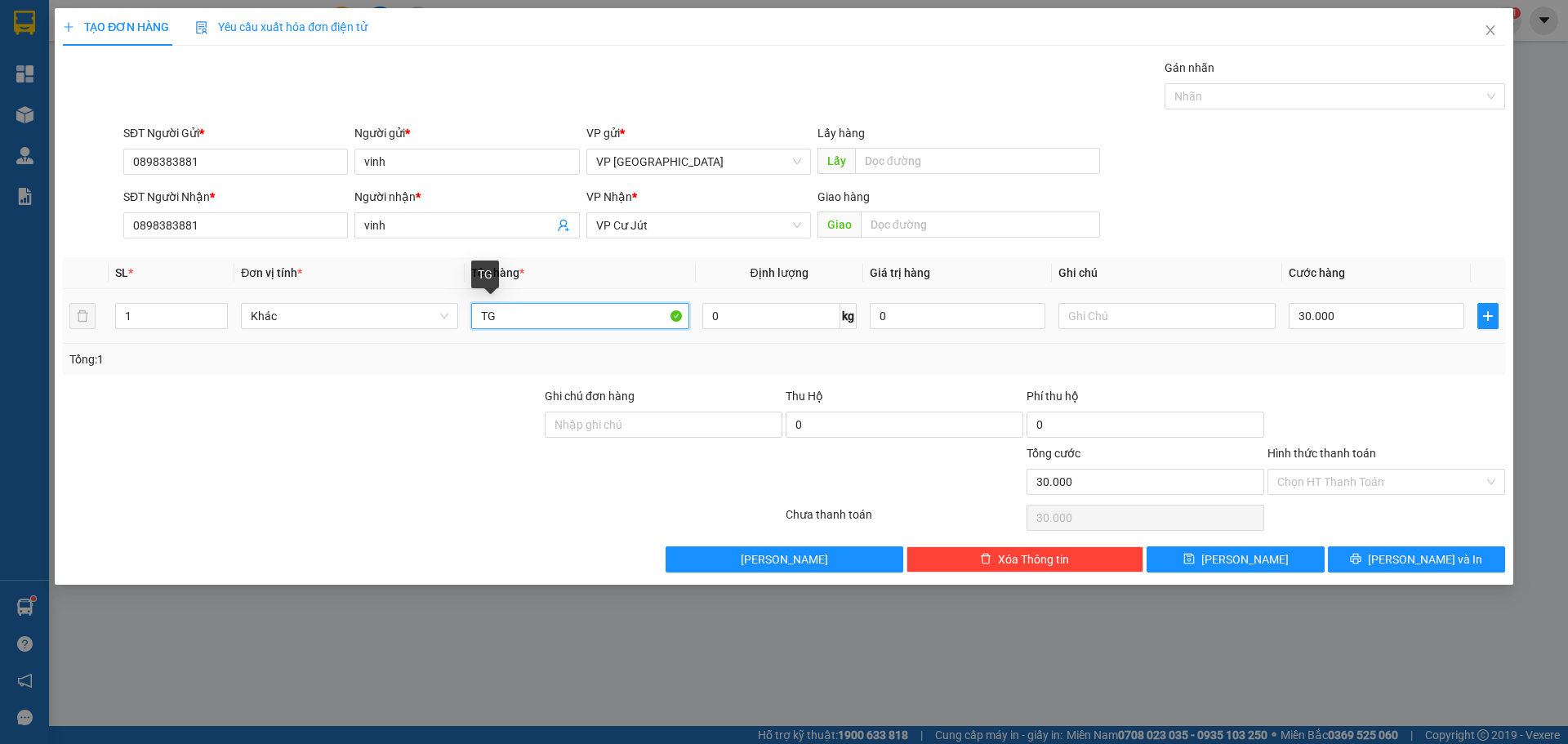
click at [627, 317] on input "TG" at bounding box center [580, 316] width 217 height 26
type input "Tx"
click at [1388, 319] on input "30.000" at bounding box center [1377, 316] width 175 height 26
type input "5"
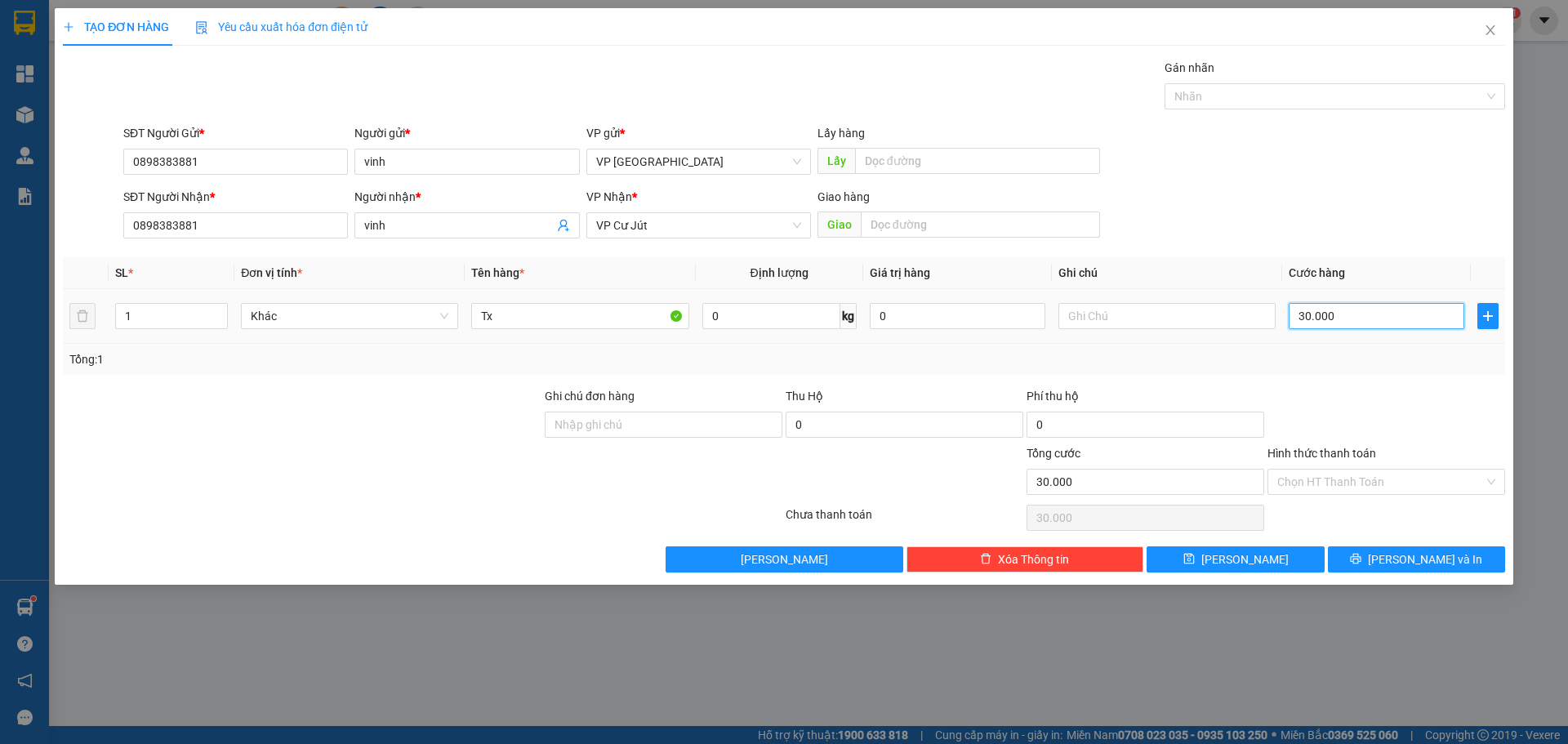
type input "5"
type input "50"
type input "500"
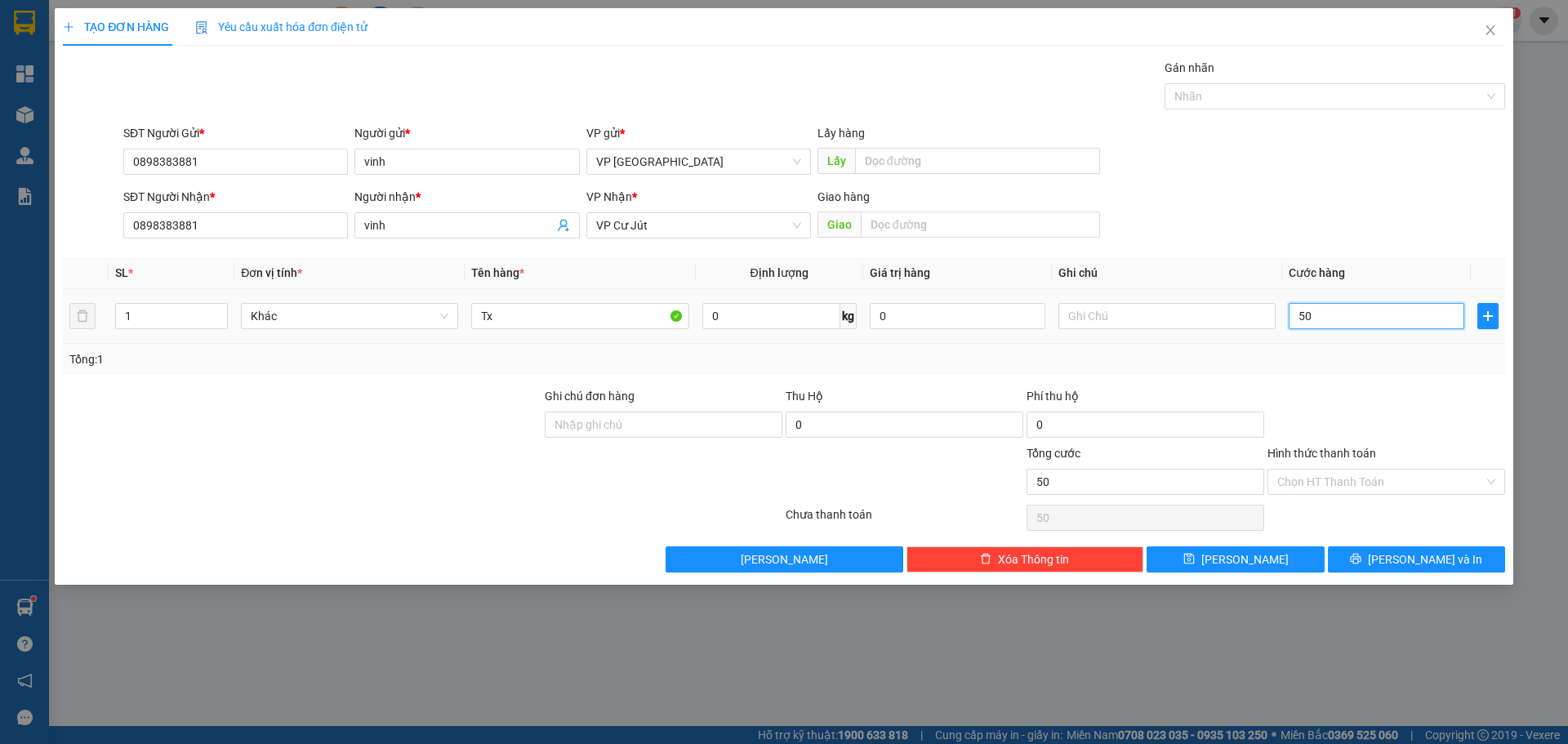
type input "500"
type input "5.000"
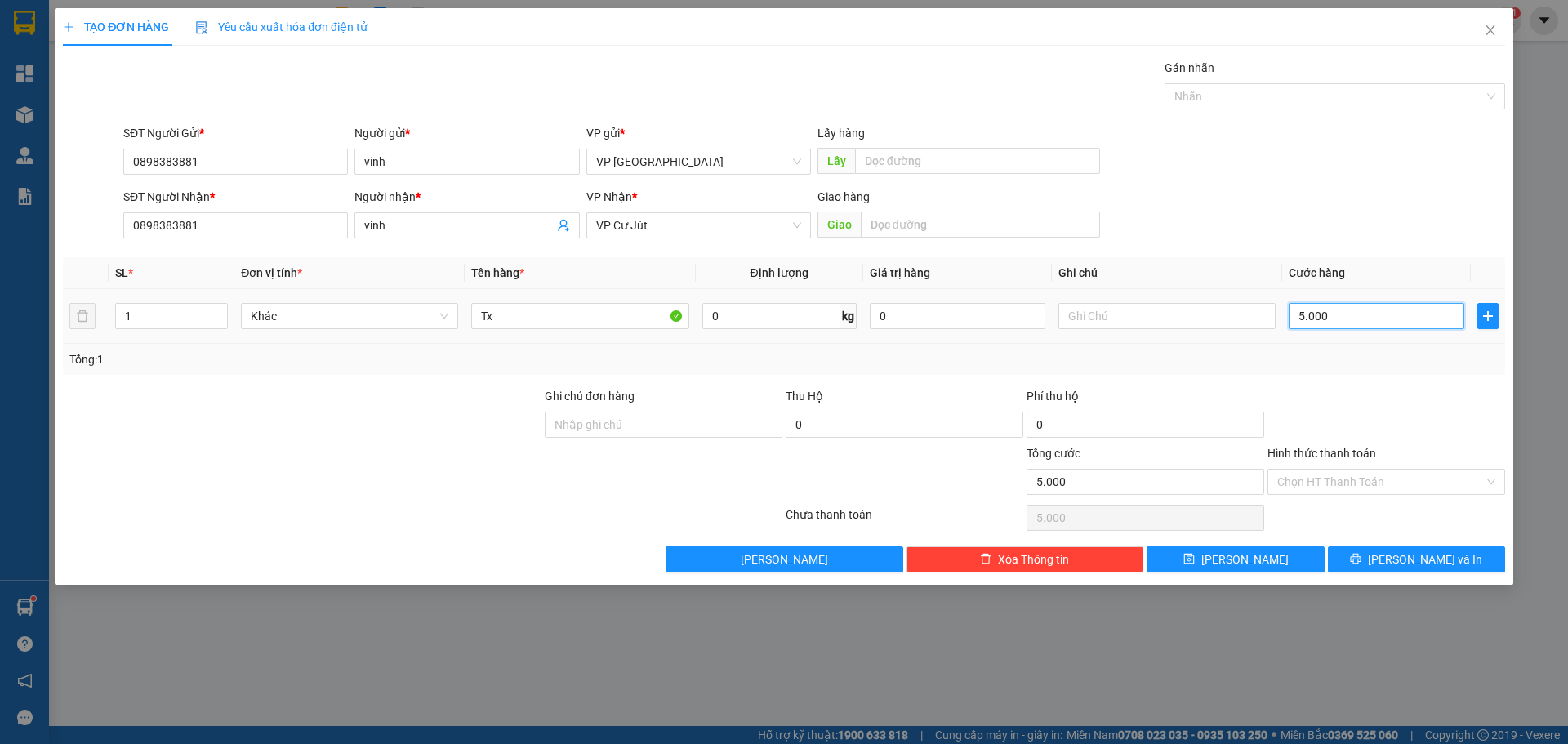
type input "50.000"
click at [1419, 571] on button "[PERSON_NAME] và In" at bounding box center [1417, 559] width 177 height 26
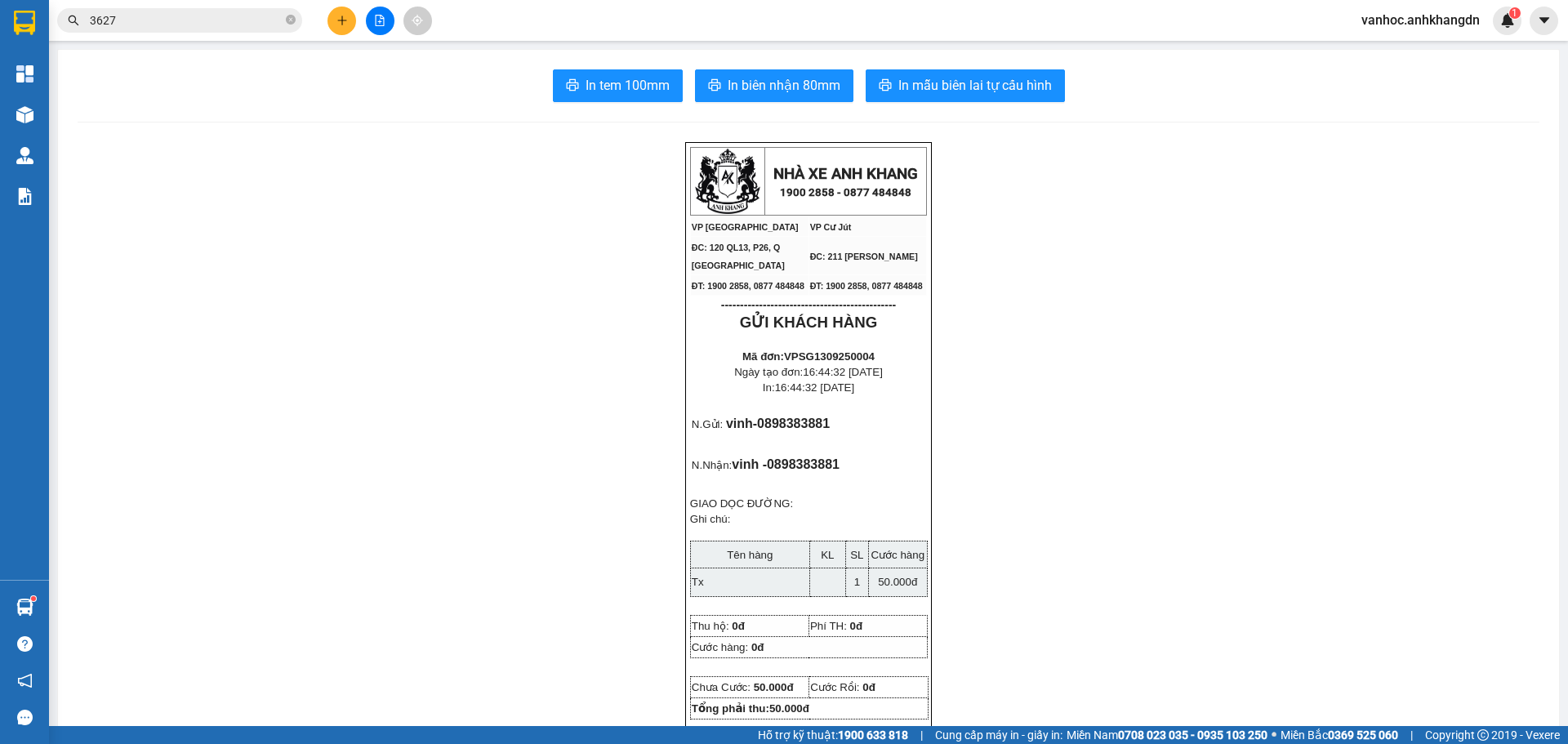
click at [615, 90] on span "In tem 100mm" at bounding box center [627, 86] width 84 height 21
click at [342, 37] on div "Kết quả tìm kiếm ( 1 ) Bộ lọc Mã ĐH Trạng thái Món hàng Thu hộ Tổng cước Chưa c…" at bounding box center [784, 21] width 1568 height 41
click at [339, 28] on button at bounding box center [341, 21] width 29 height 29
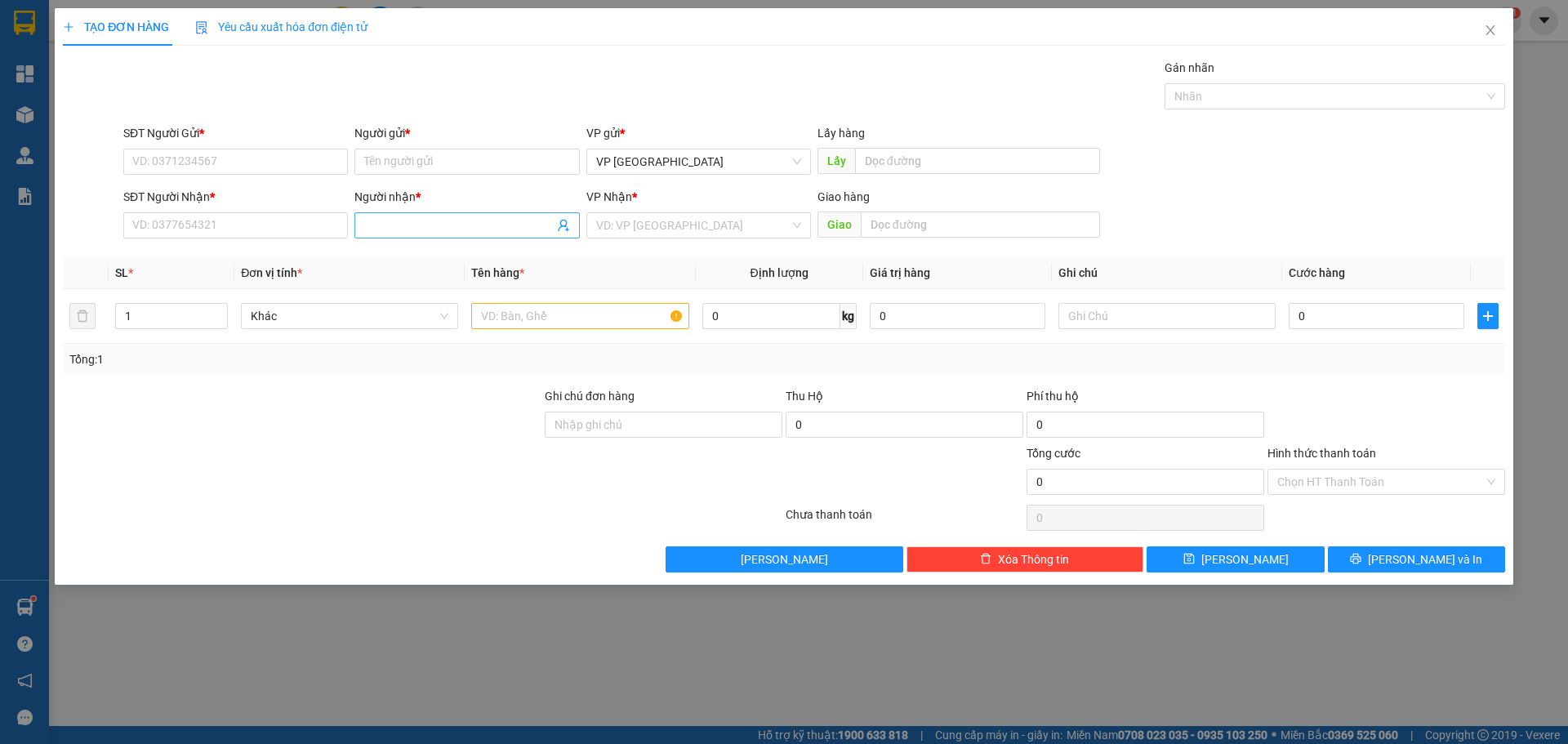
click at [509, 230] on input "Người nhận *" at bounding box center [459, 225] width 188 height 18
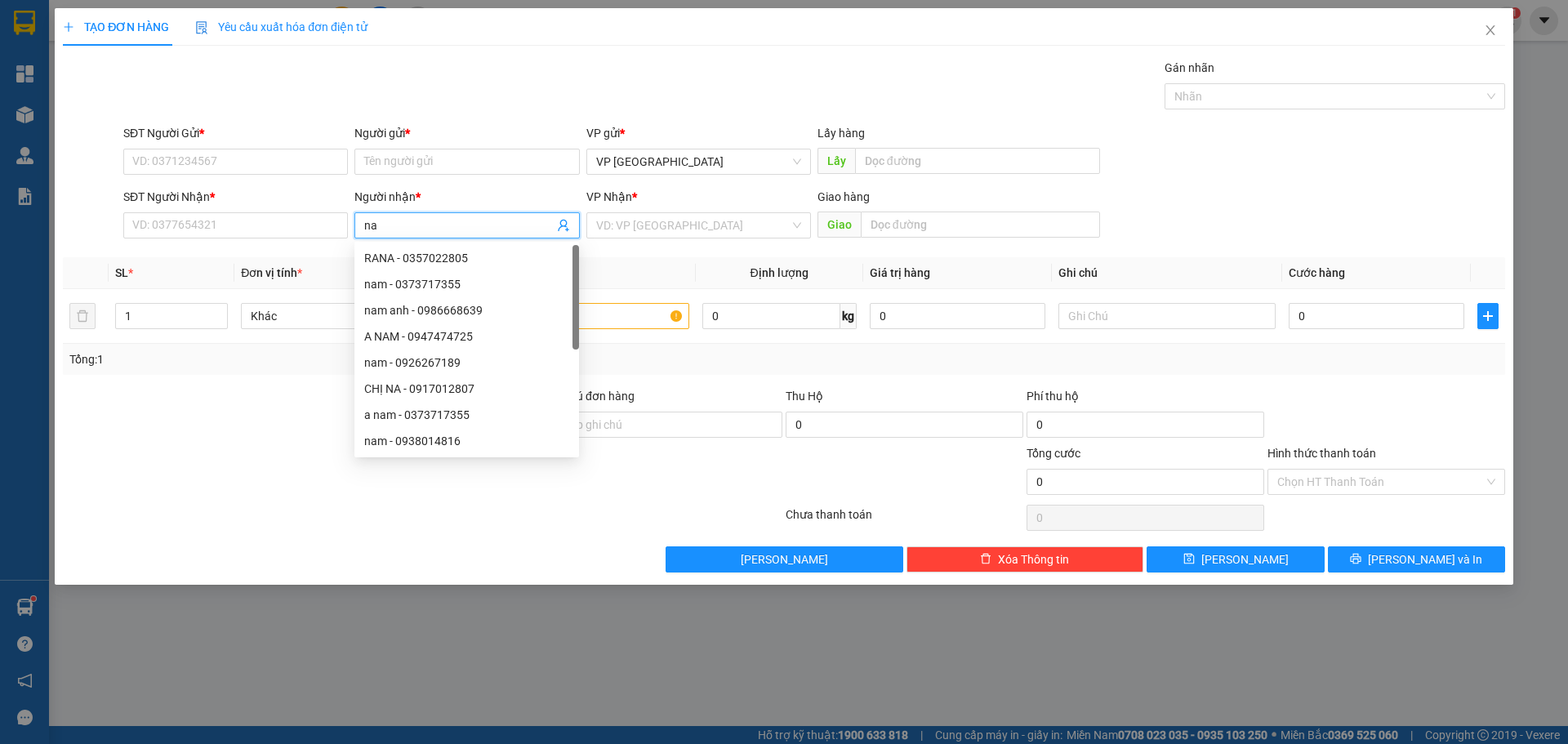
type input "n"
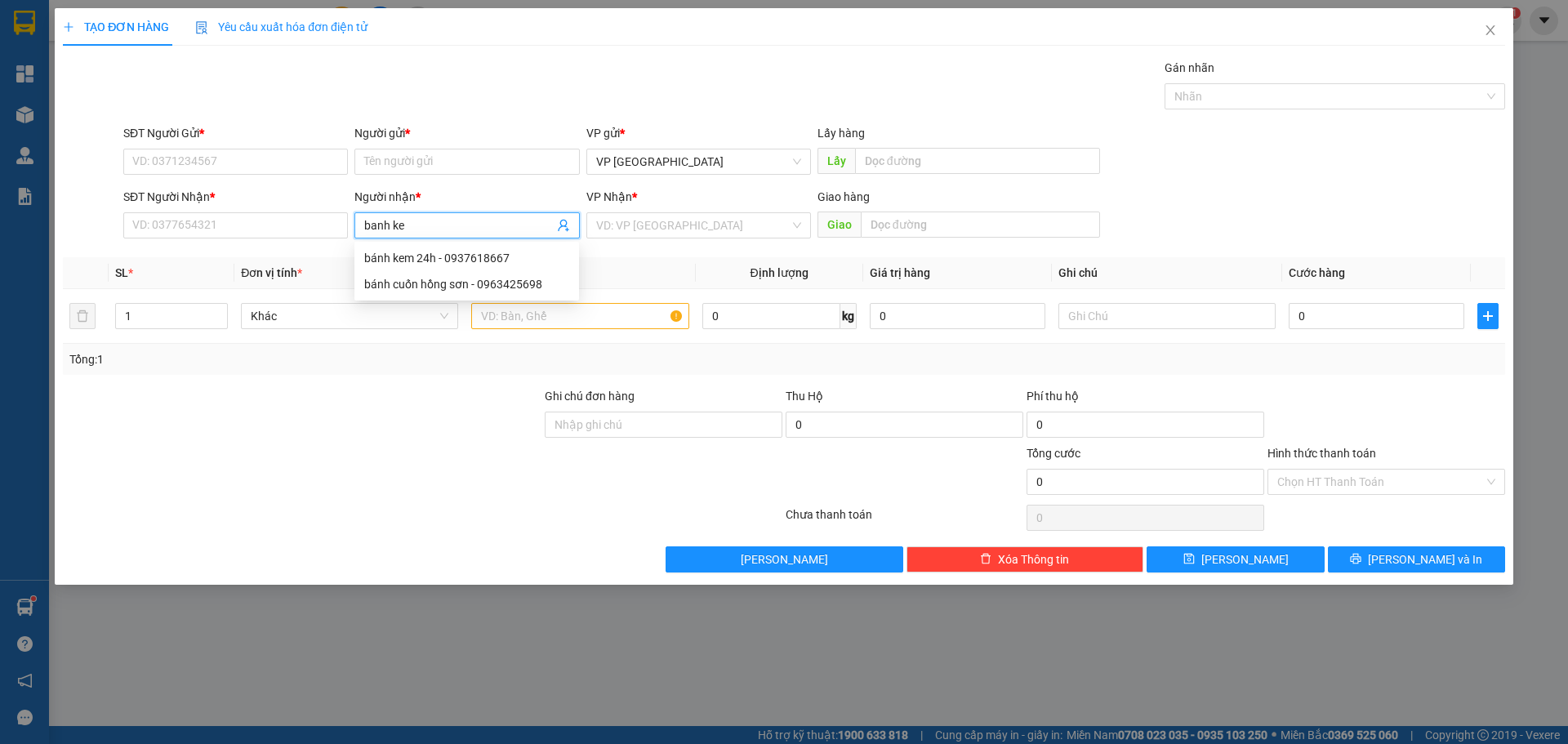
type input "banh kem"
click at [470, 252] on div "bánh kem 24h - 0937618667" at bounding box center [467, 257] width 205 height 18
type input "0937618667"
drag, startPoint x: 435, startPoint y: 217, endPoint x: 336, endPoint y: 220, distance: 99.0
click at [336, 220] on div "SĐT Người Nhận * 0937618667 Người nhận * bánh kem 24h VP Nhận * VD: VP Sài Gòn …" at bounding box center [814, 216] width 1388 height 57
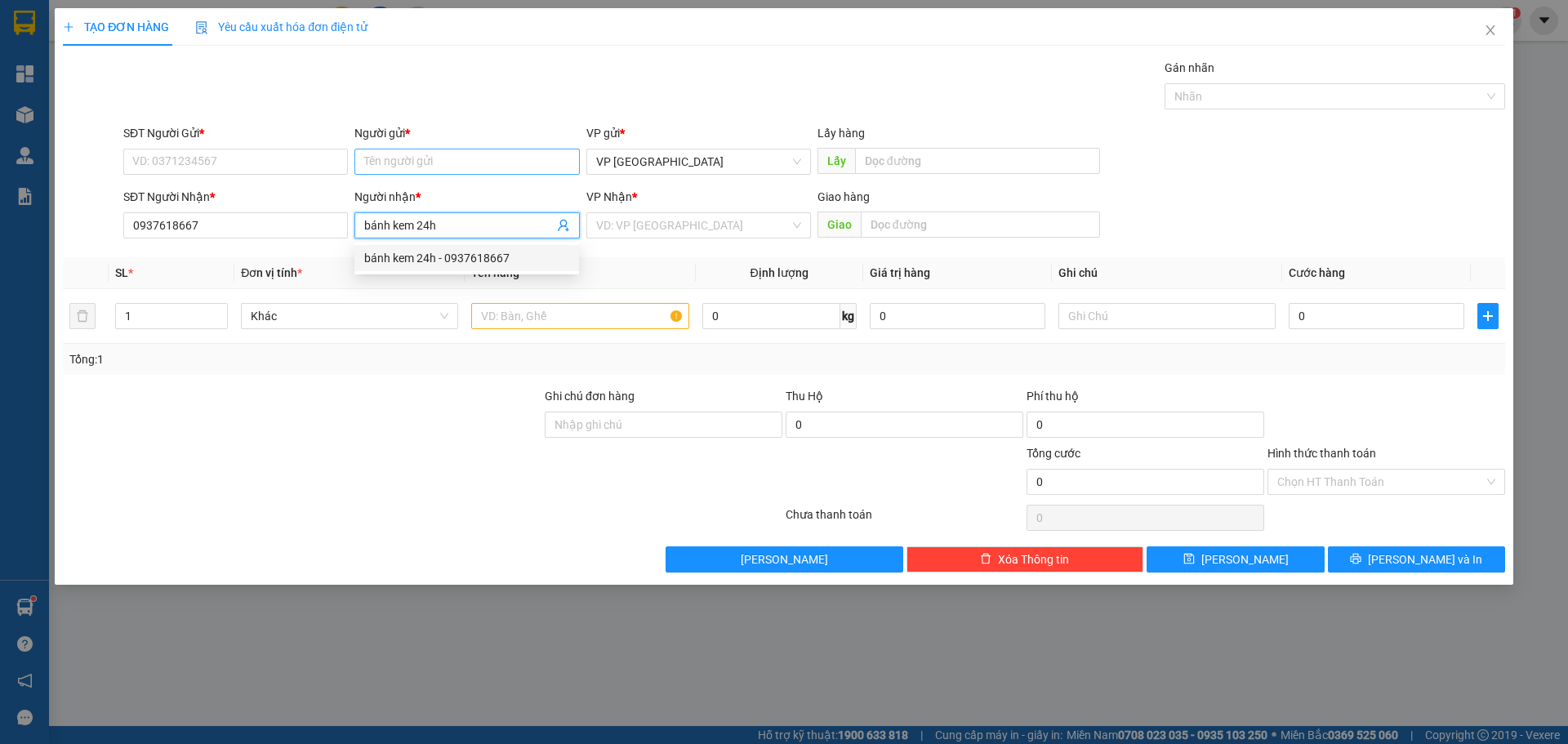
type input "bánh kem 24h"
click at [421, 167] on input "Người gửi *" at bounding box center [466, 161] width 225 height 26
paste input "bánh kem 24h"
type input "bánh kem 24h"
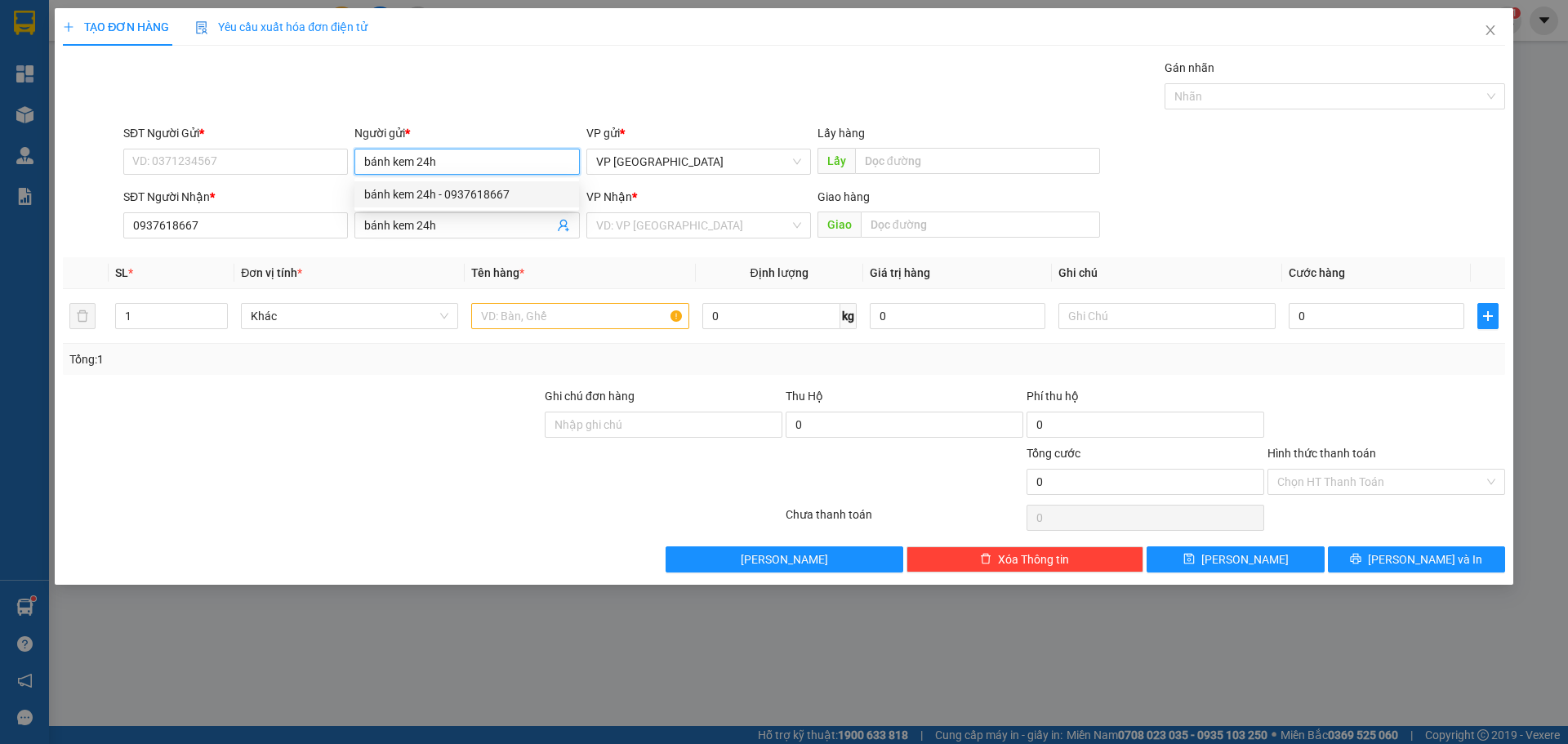
click at [393, 189] on div "bánh kem 24h - 0937618667" at bounding box center [467, 194] width 205 height 18
type input "0937618667"
type input "bánh kem 24h"
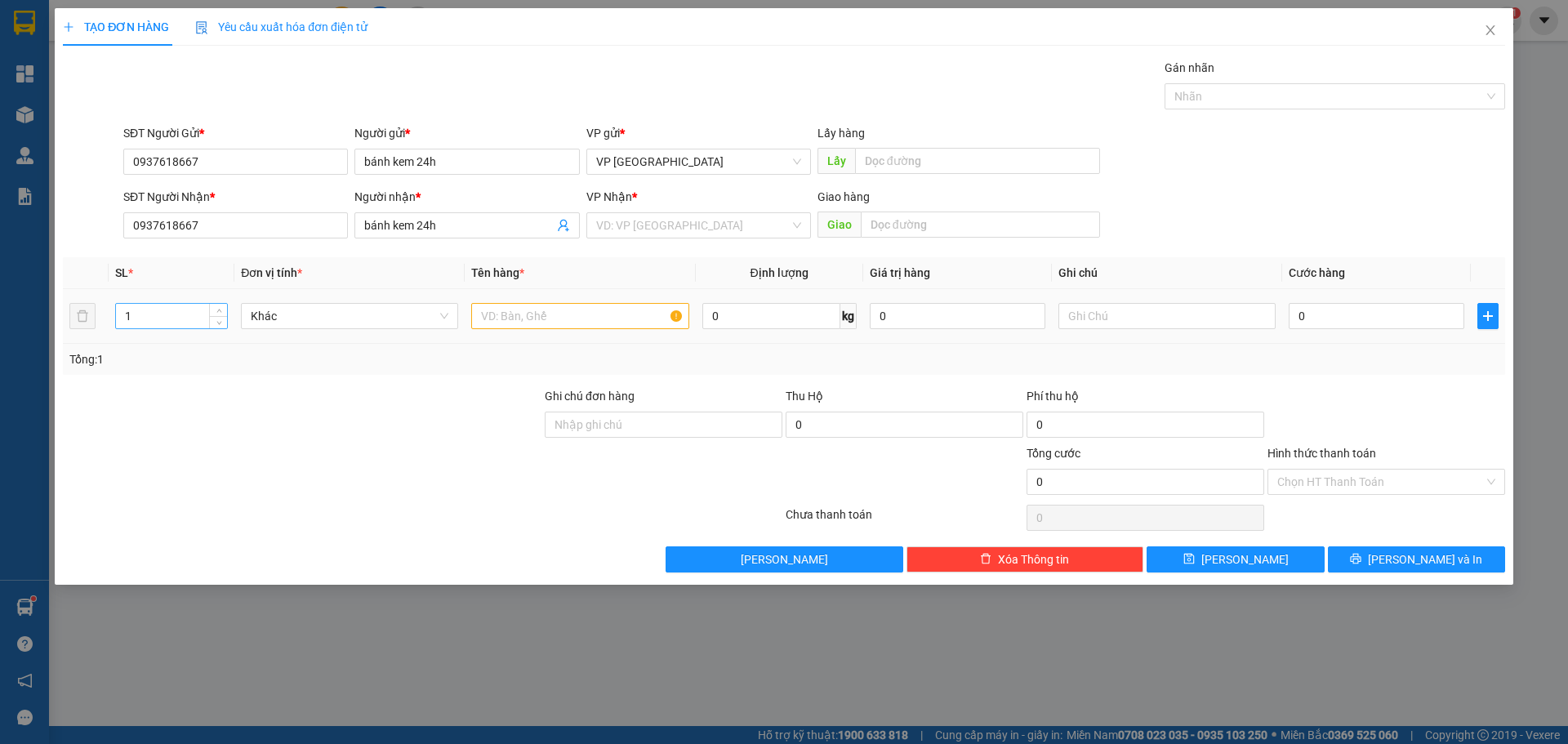
click at [182, 317] on input "1" at bounding box center [171, 316] width 111 height 24
type input "2"
click at [224, 310] on span "up" at bounding box center [219, 311] width 10 height 10
click at [620, 325] on input "text" at bounding box center [580, 316] width 217 height 26
type input "y"
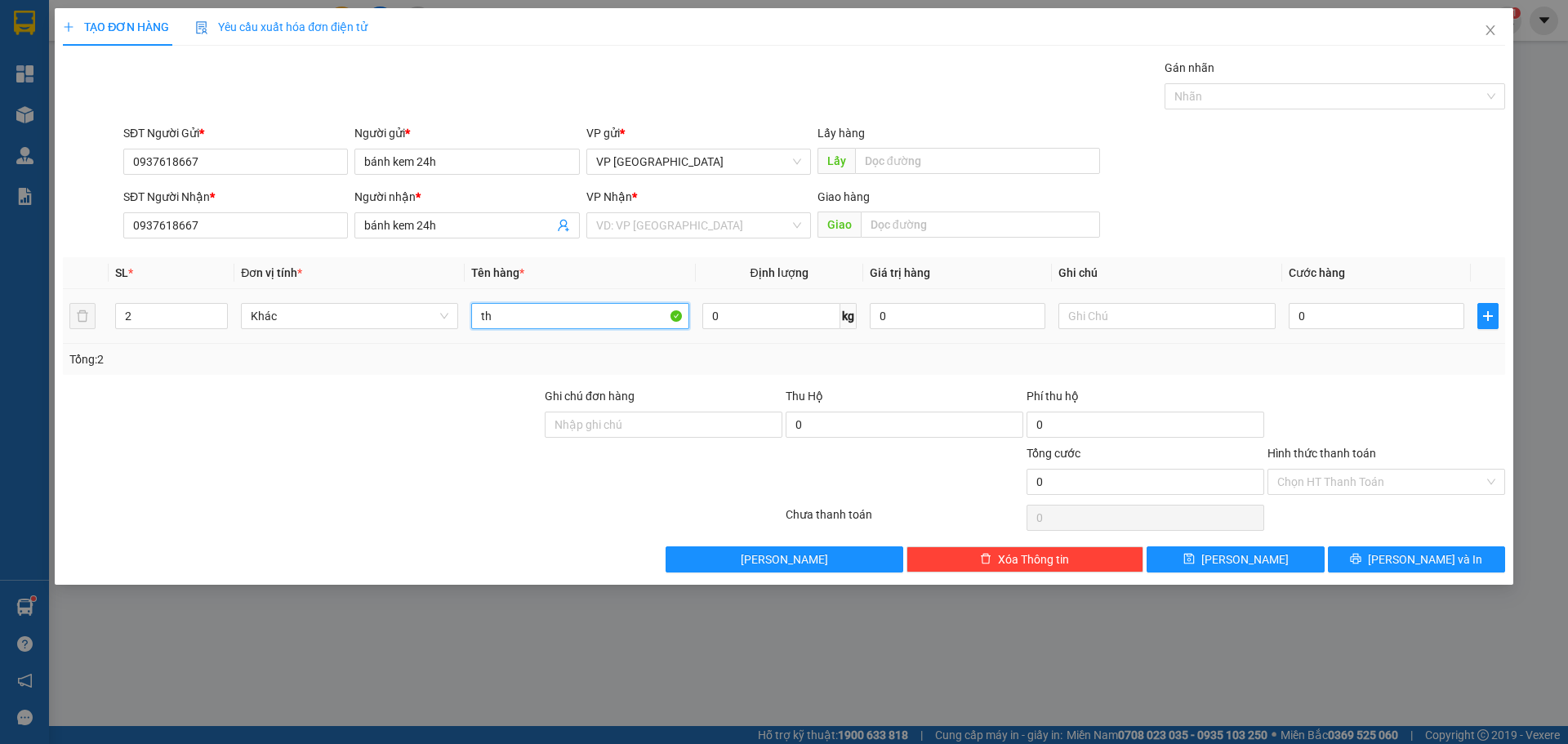
paste input "ù"
paste input "ơ"
type input "thùng bơ"
click at [668, 234] on input "search" at bounding box center [694, 226] width 194 height 24
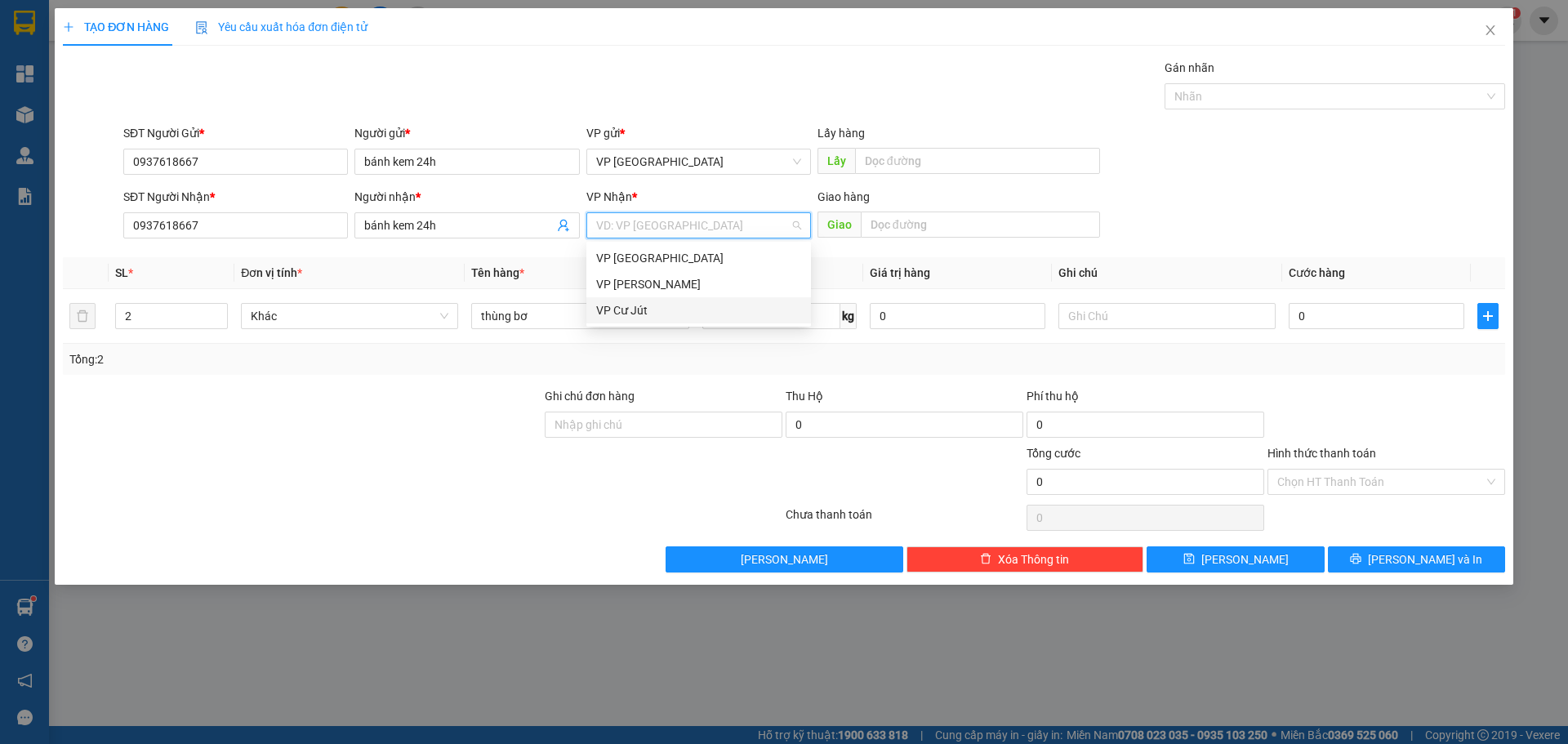
click at [638, 317] on div "VP Cư Jút" at bounding box center [699, 310] width 205 height 18
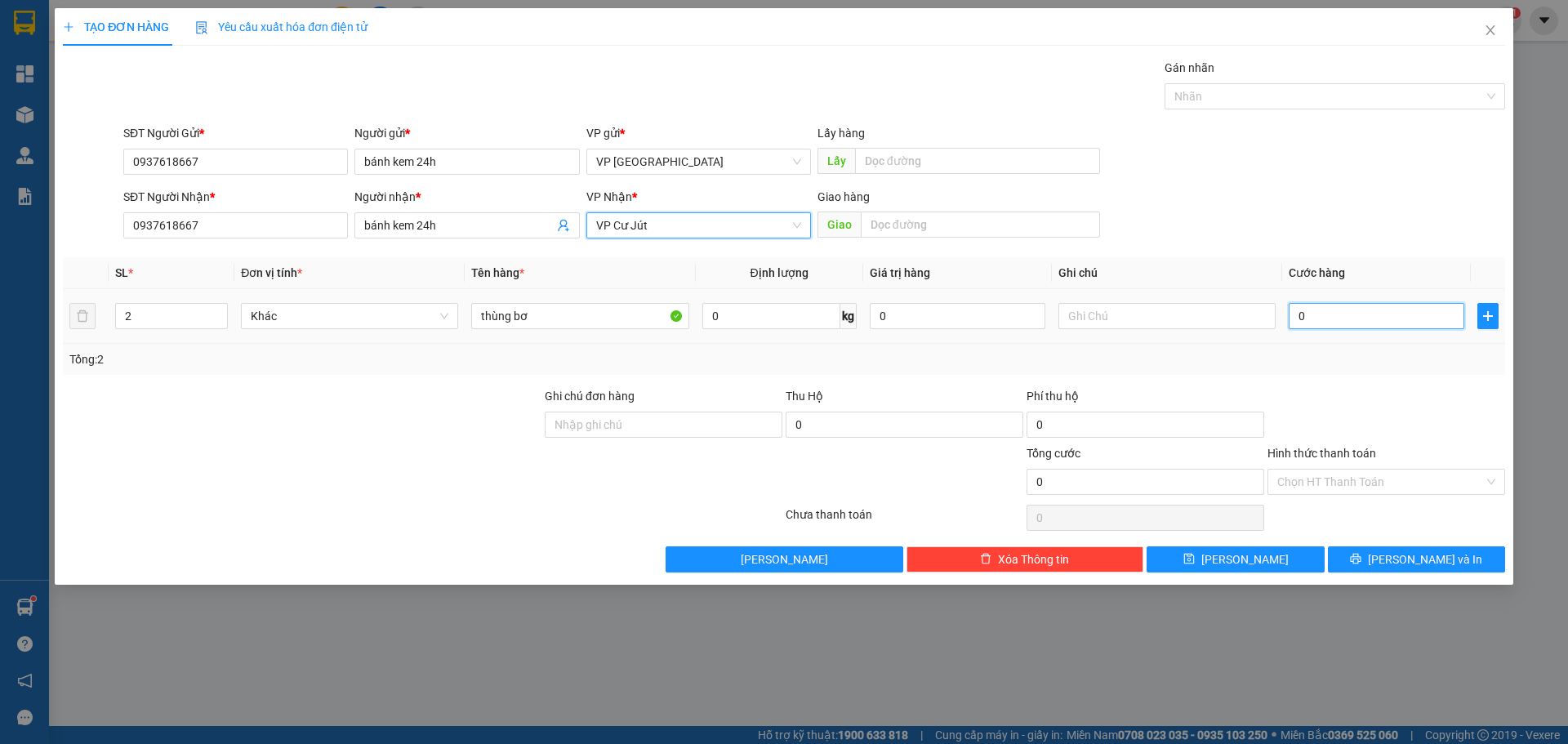
click at [1357, 307] on input "0" at bounding box center [1377, 316] width 175 height 26
type input "1"
type input "10"
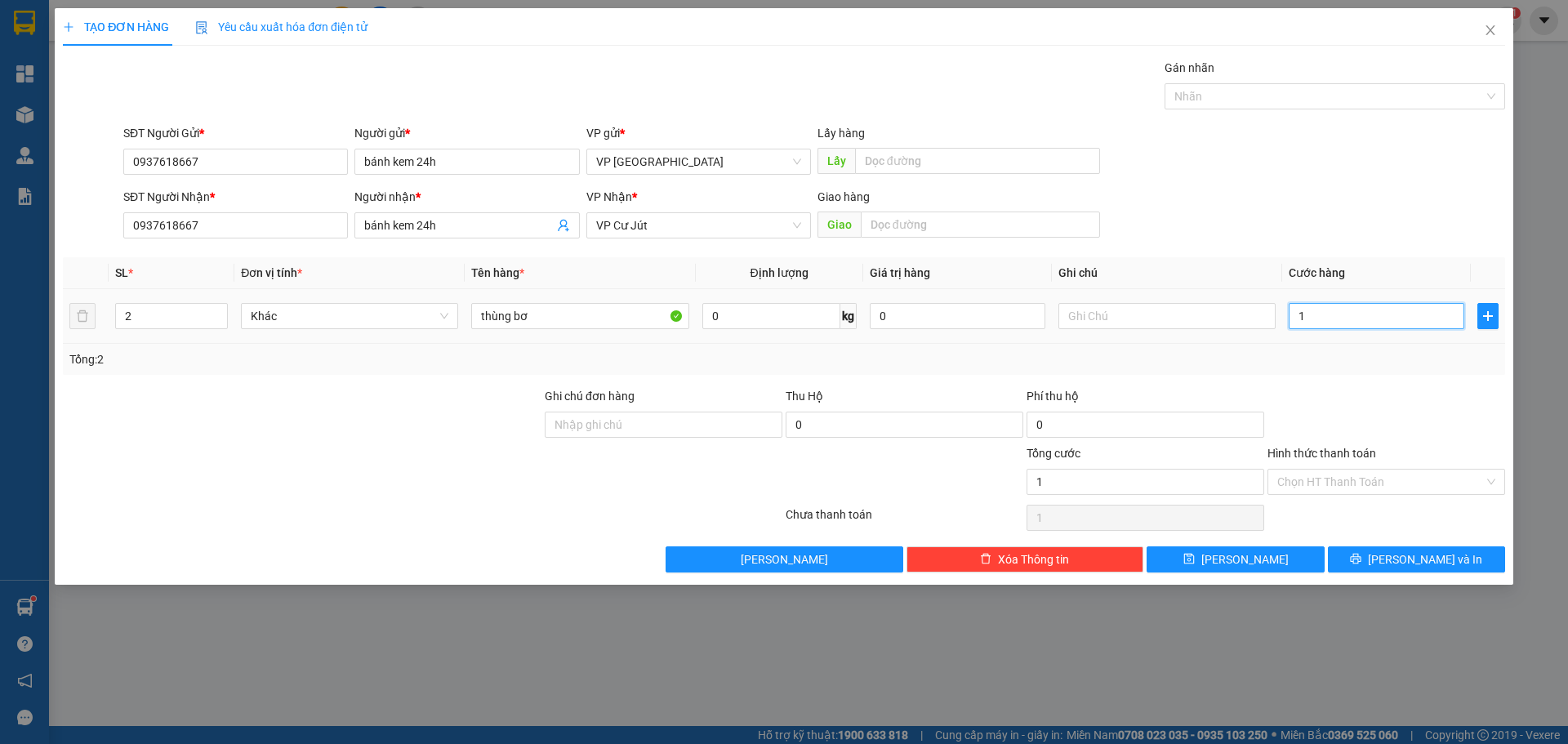
type input "10"
type input "100"
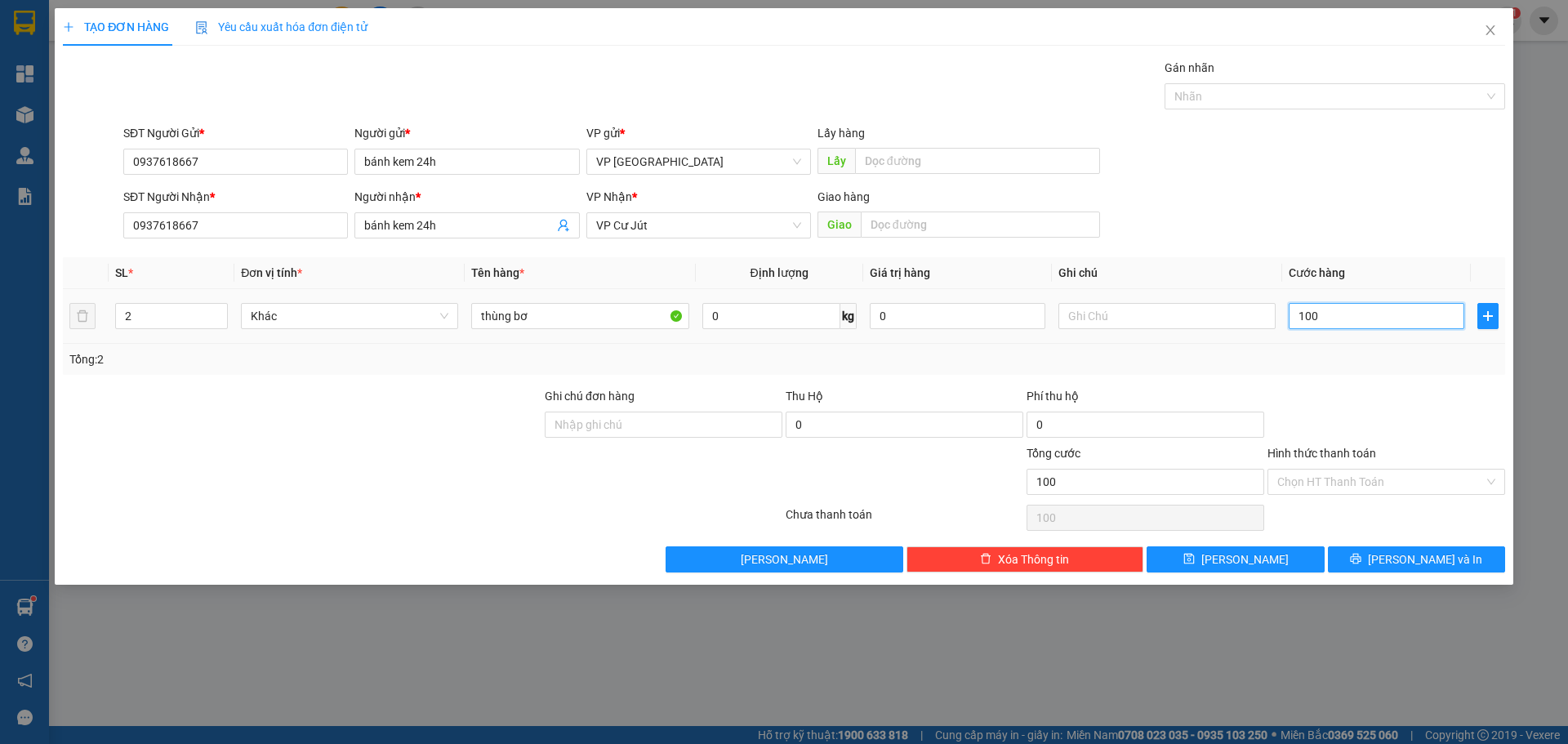
type input "1.000"
type input "10.000"
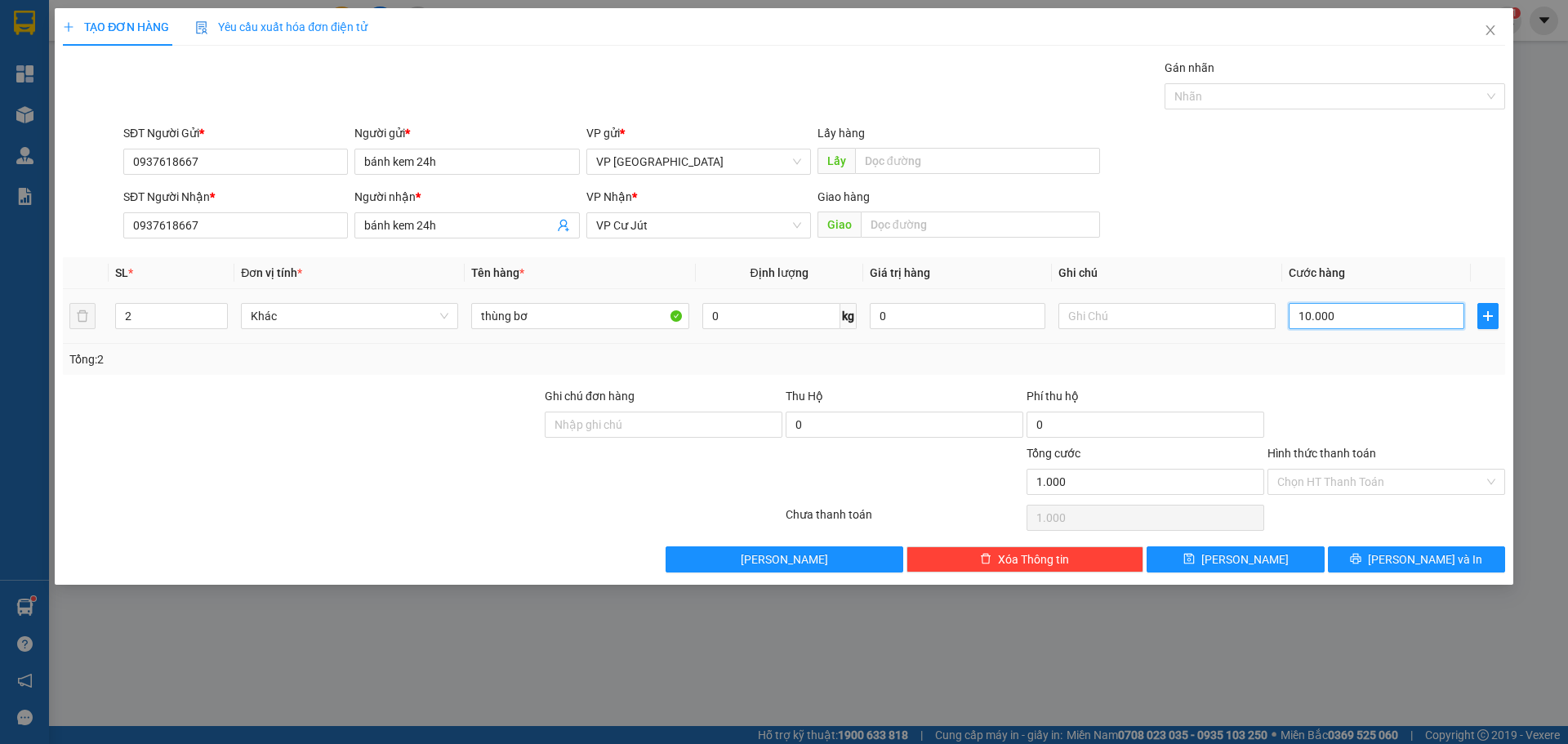
type input "10.000"
type input "100.000"
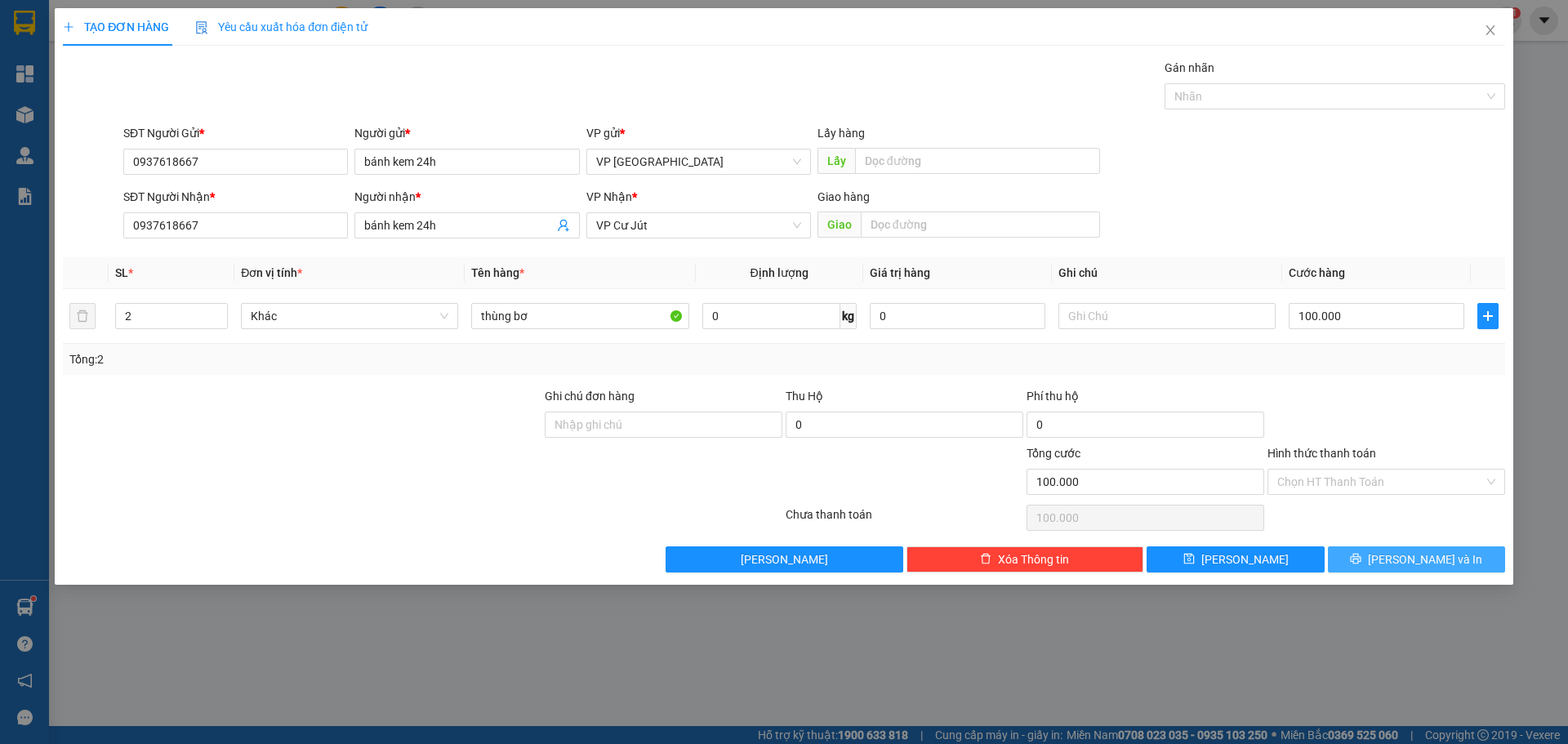
click at [1415, 558] on span "[PERSON_NAME] và In" at bounding box center [1425, 559] width 115 height 18
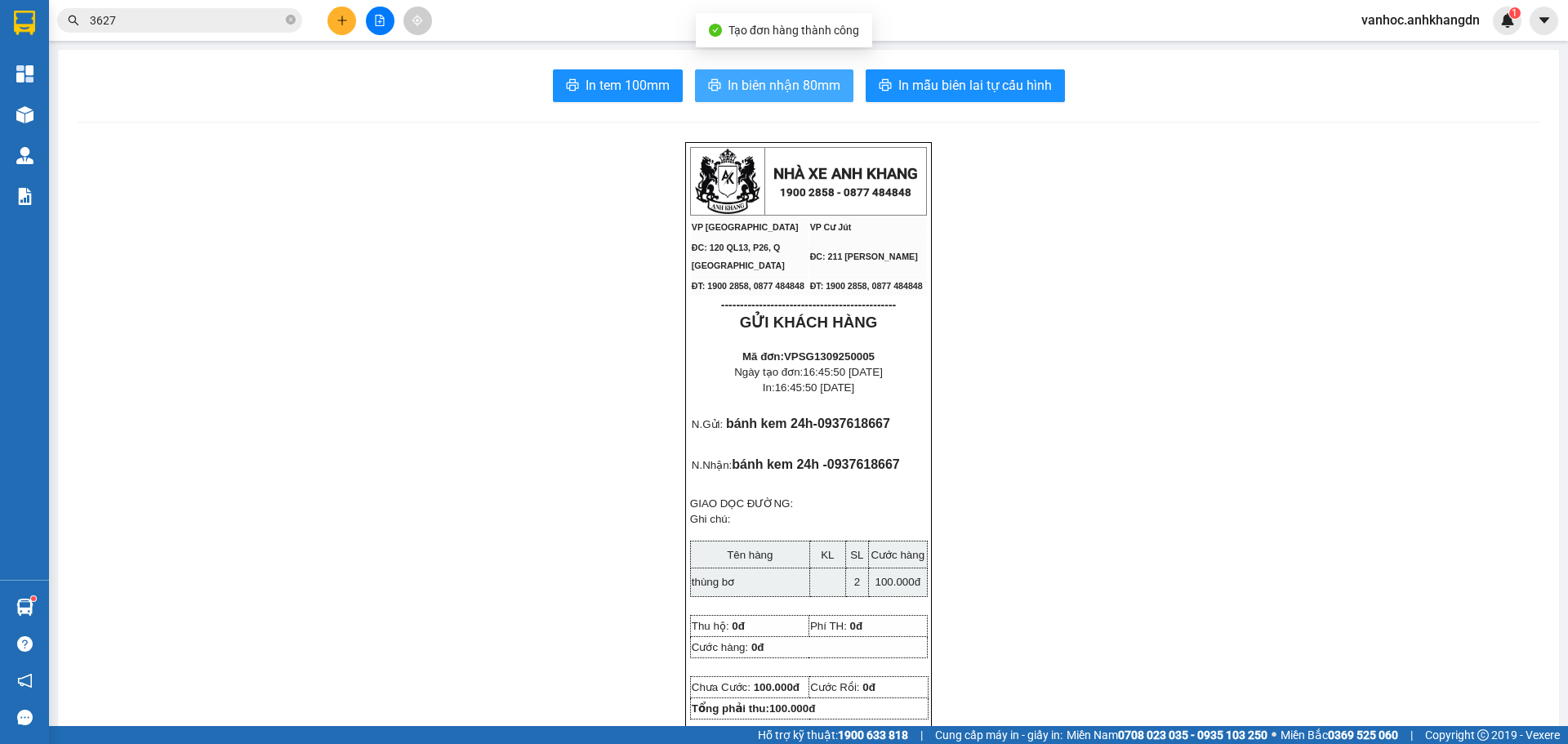
click at [774, 94] on span "In biên nhận 80mm" at bounding box center [784, 86] width 113 height 21
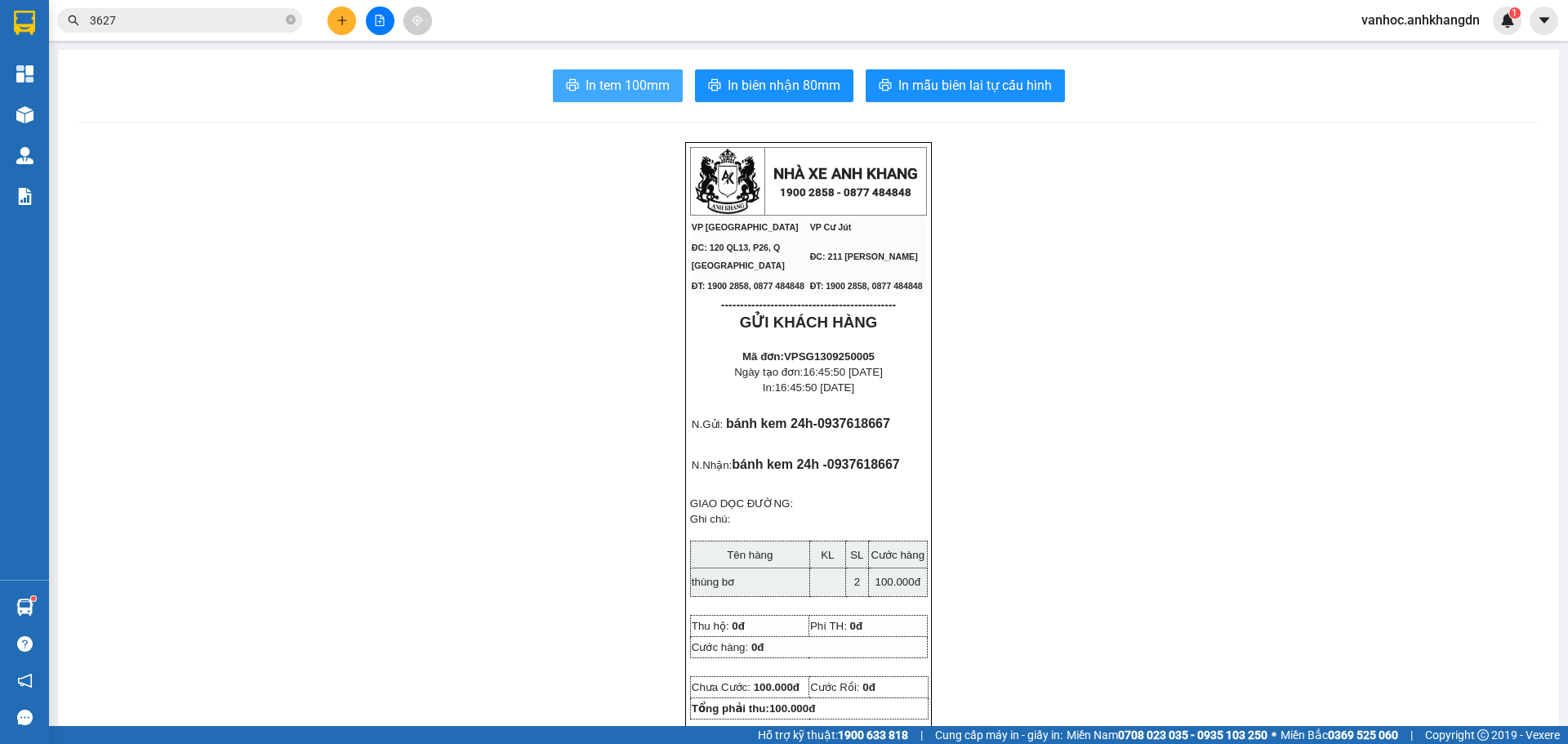
click at [628, 76] on span "In tem 100mm" at bounding box center [627, 86] width 84 height 21
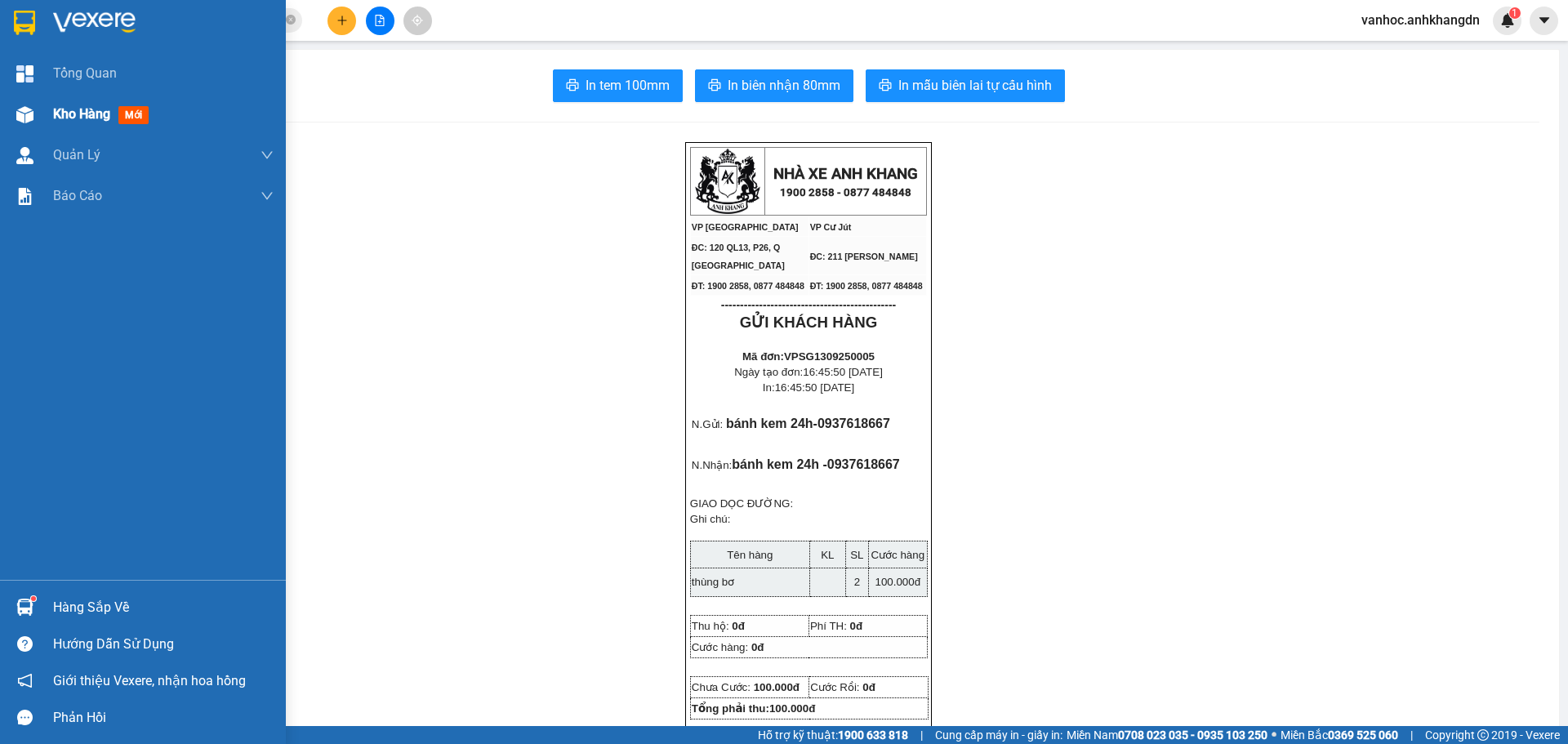
click at [103, 113] on span "Kho hàng" at bounding box center [81, 114] width 57 height 16
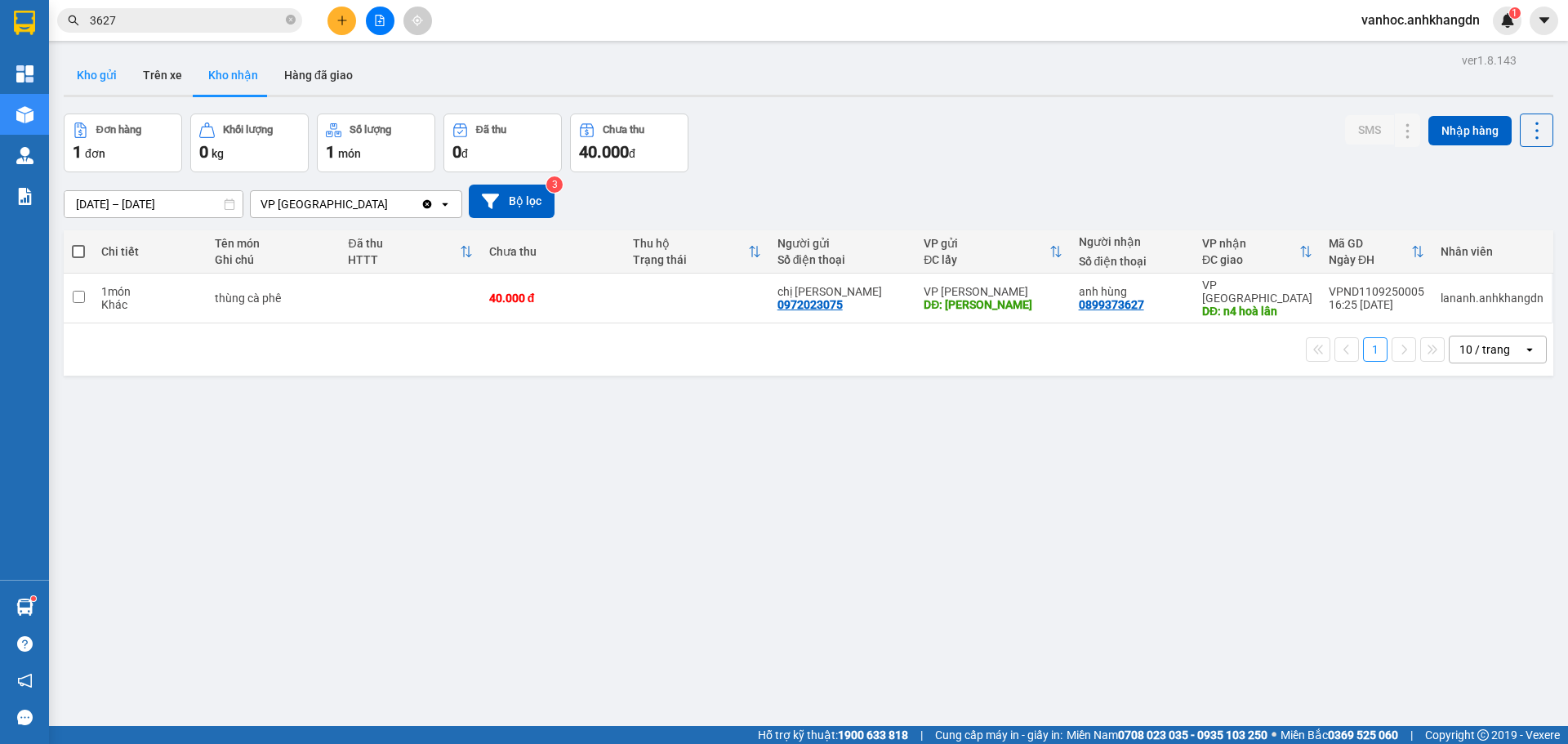
drag, startPoint x: 104, startPoint y: 70, endPoint x: 123, endPoint y: 86, distance: 24.8
click at [103, 70] on button "Kho gửi" at bounding box center [96, 76] width 66 height 39
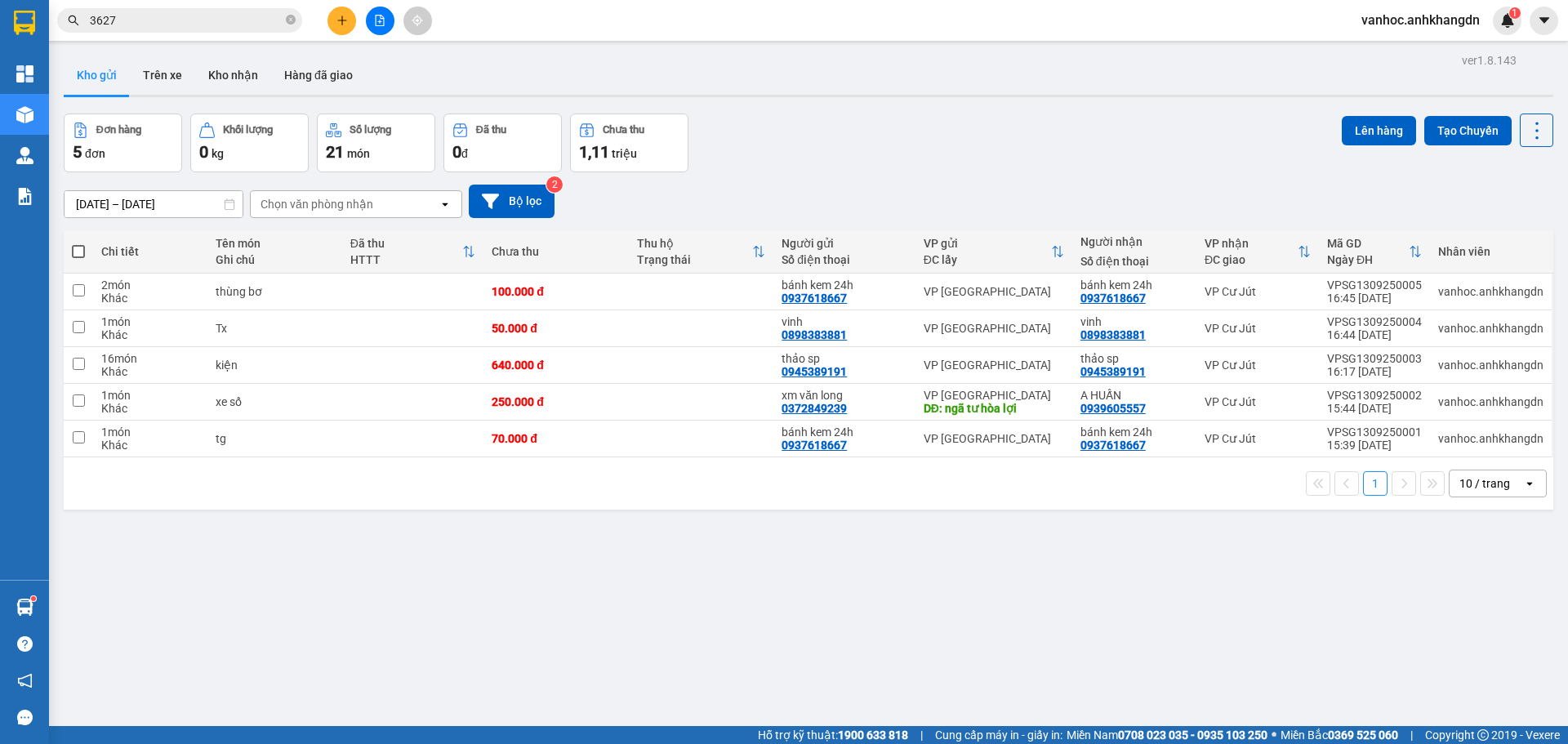
click at [467, 723] on div "ver 1.8.143 Kho gửi Trên xe Kho nhận Hàng đã giao Đơn hàng 5 đơn Khối lượng 0 k…" at bounding box center [808, 421] width 1503 height 744
click at [339, 33] on button at bounding box center [341, 21] width 29 height 29
